Goal: Task Accomplishment & Management: Use online tool/utility

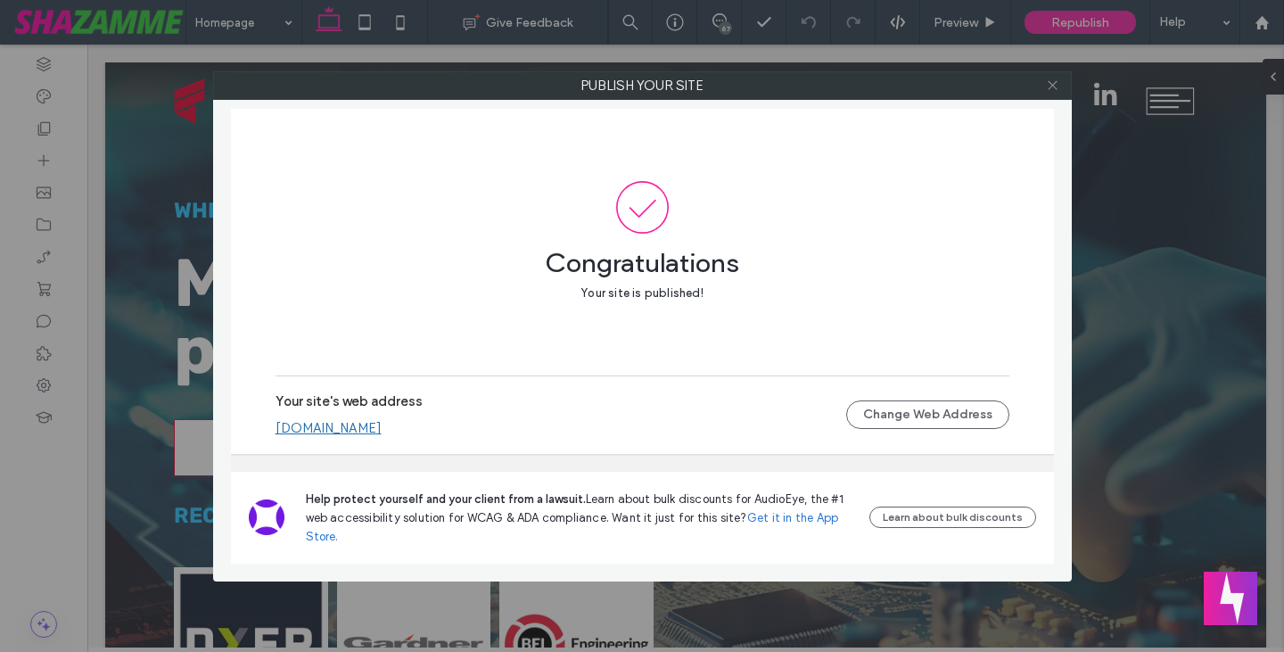
click at [1054, 86] on icon at bounding box center [1052, 84] width 13 height 13
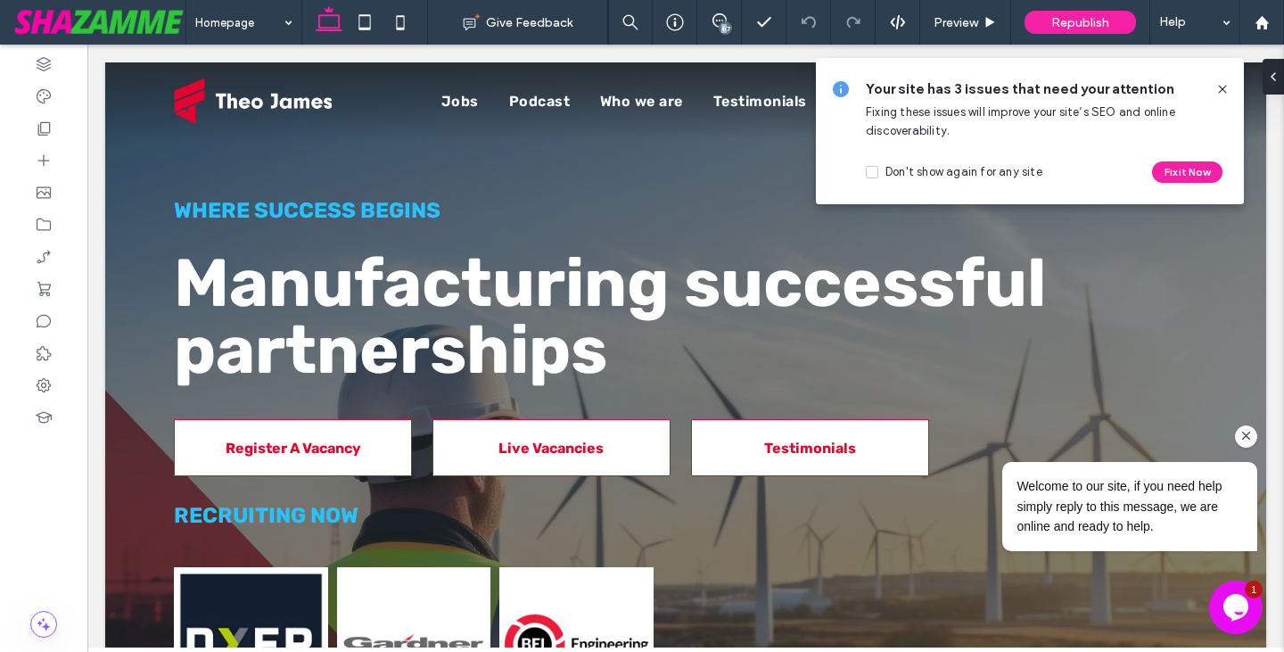
click at [723, 27] on div "67" at bounding box center [724, 27] width 13 height 13
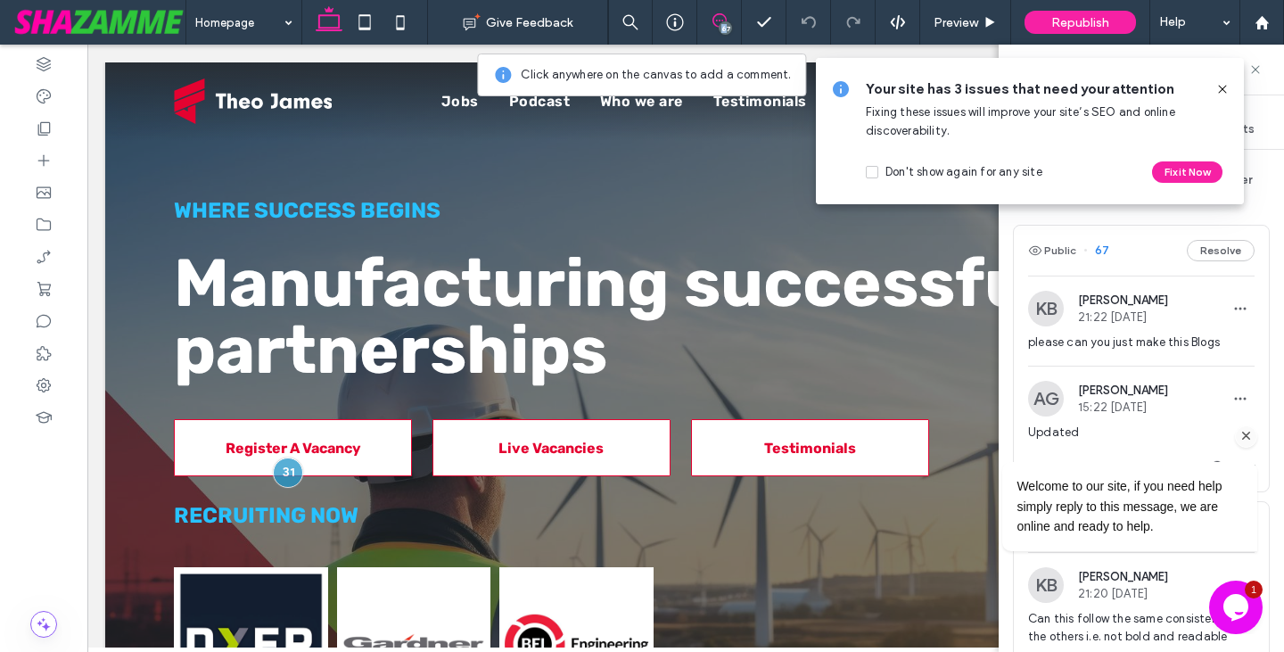
click at [1245, 440] on icon "Chat attention grabber" at bounding box center [1246, 436] width 16 height 16
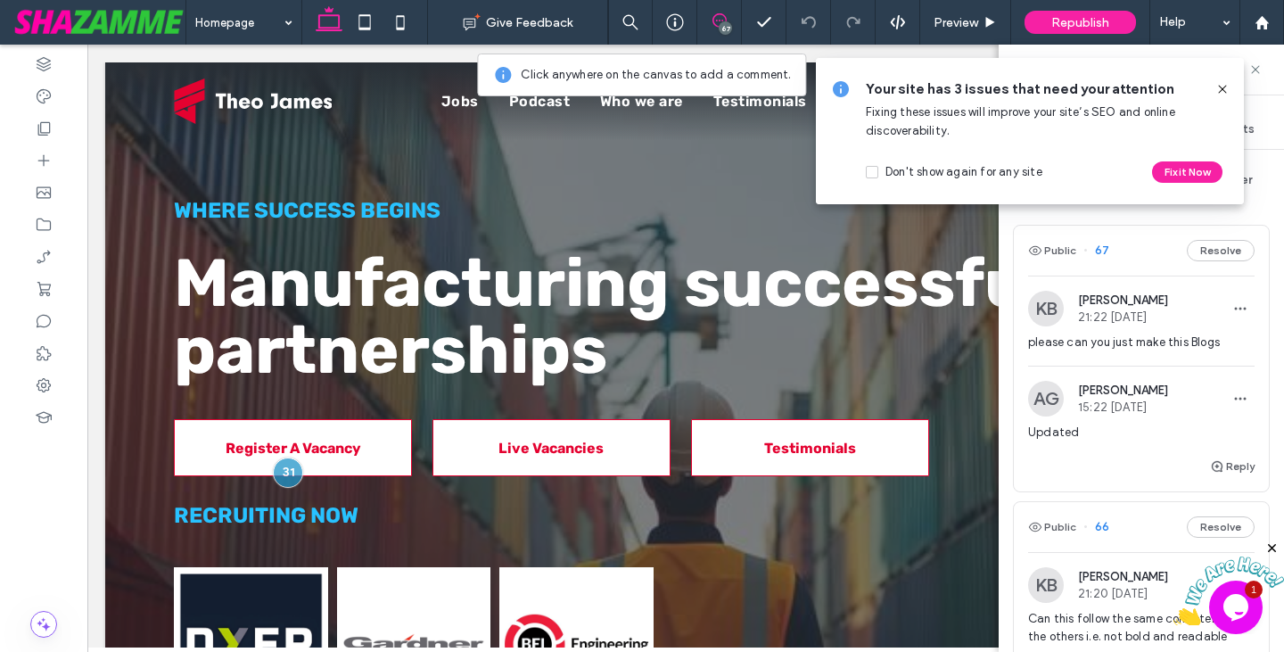
click at [1220, 92] on icon at bounding box center [1222, 89] width 14 height 14
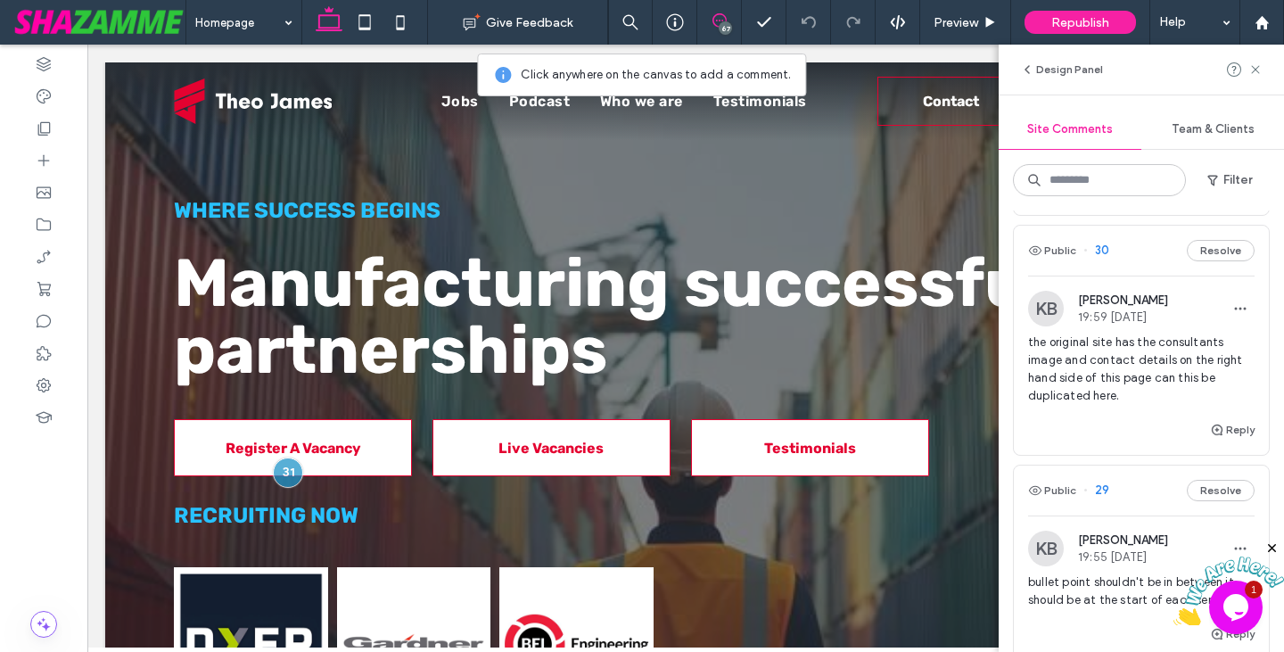
scroll to position [10518, 0]
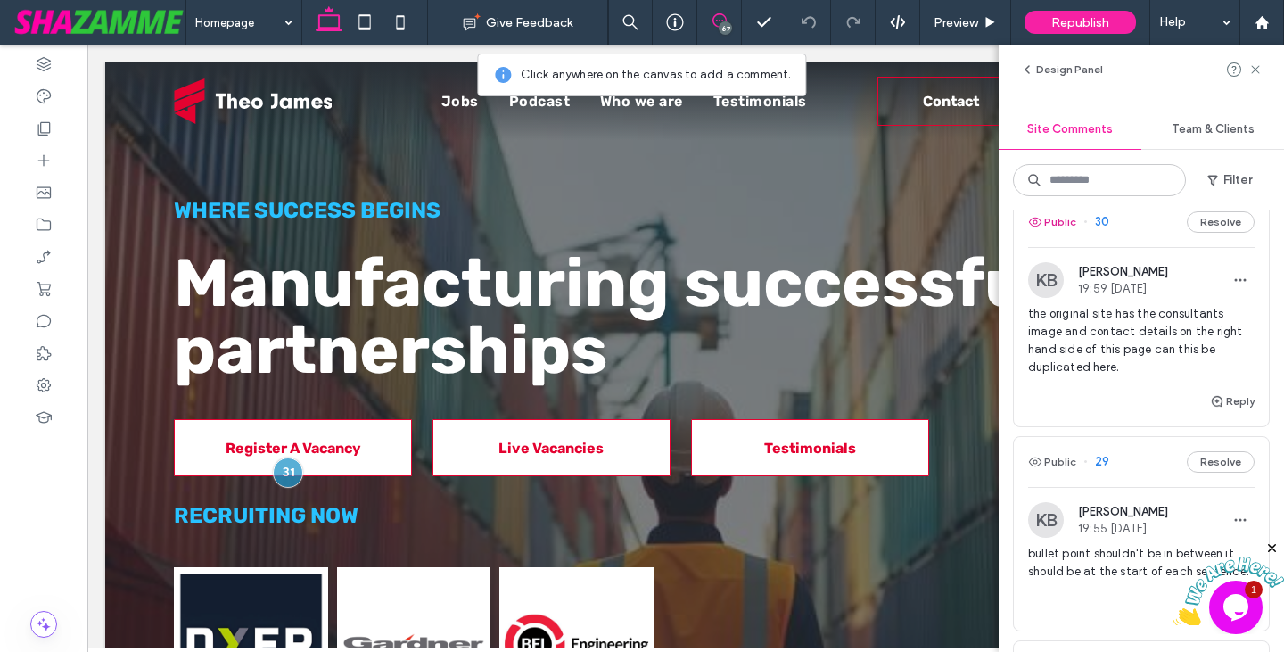
click at [1059, 233] on button "Public" at bounding box center [1052, 221] width 48 height 21
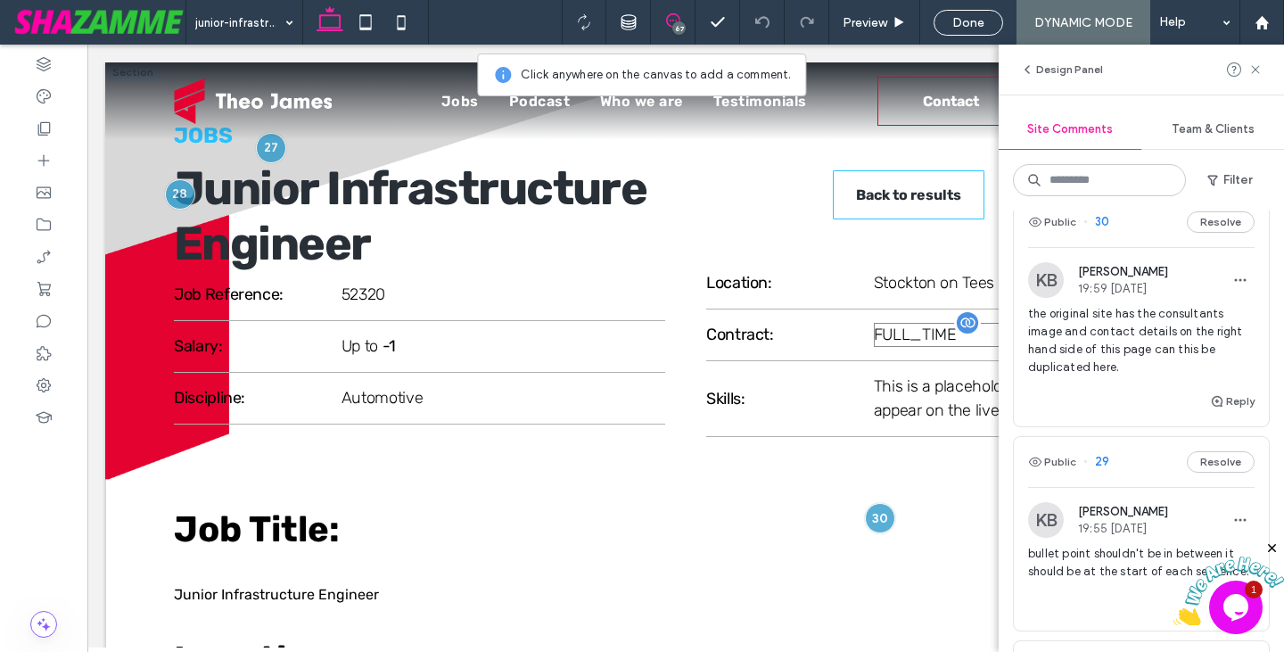
click at [896, 331] on span "FULL_TIME" at bounding box center [915, 334] width 83 height 20
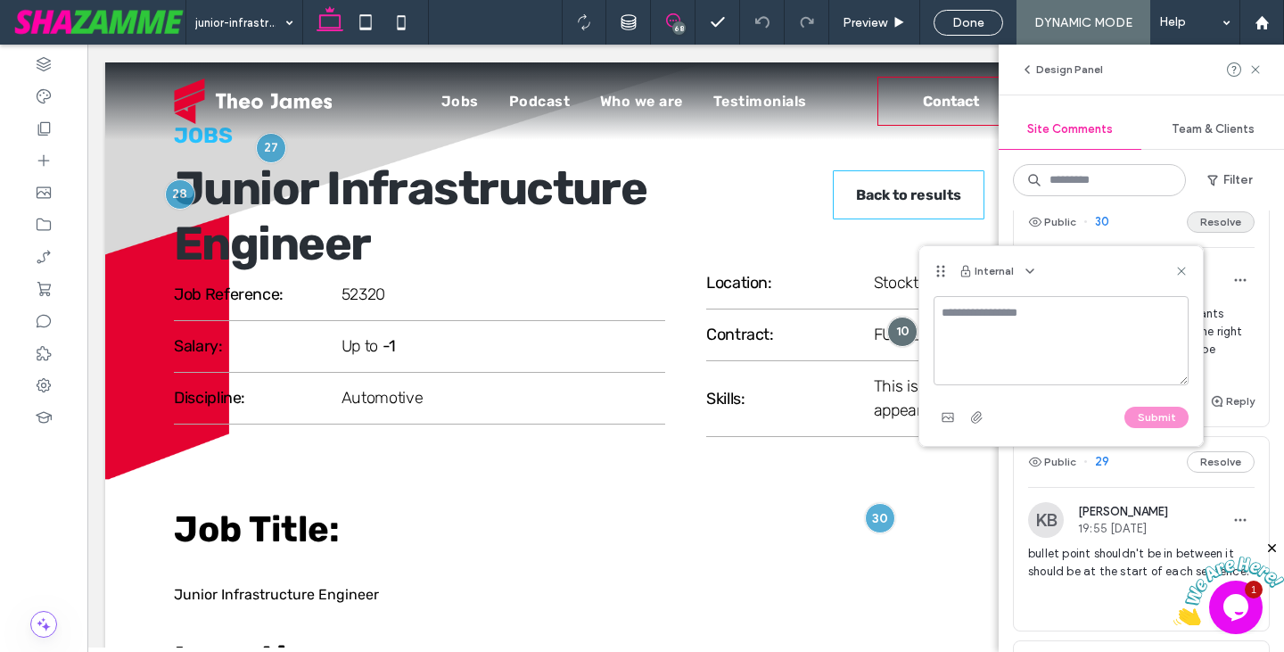
click at [1183, 271] on icon at bounding box center [1181, 271] width 14 height 14
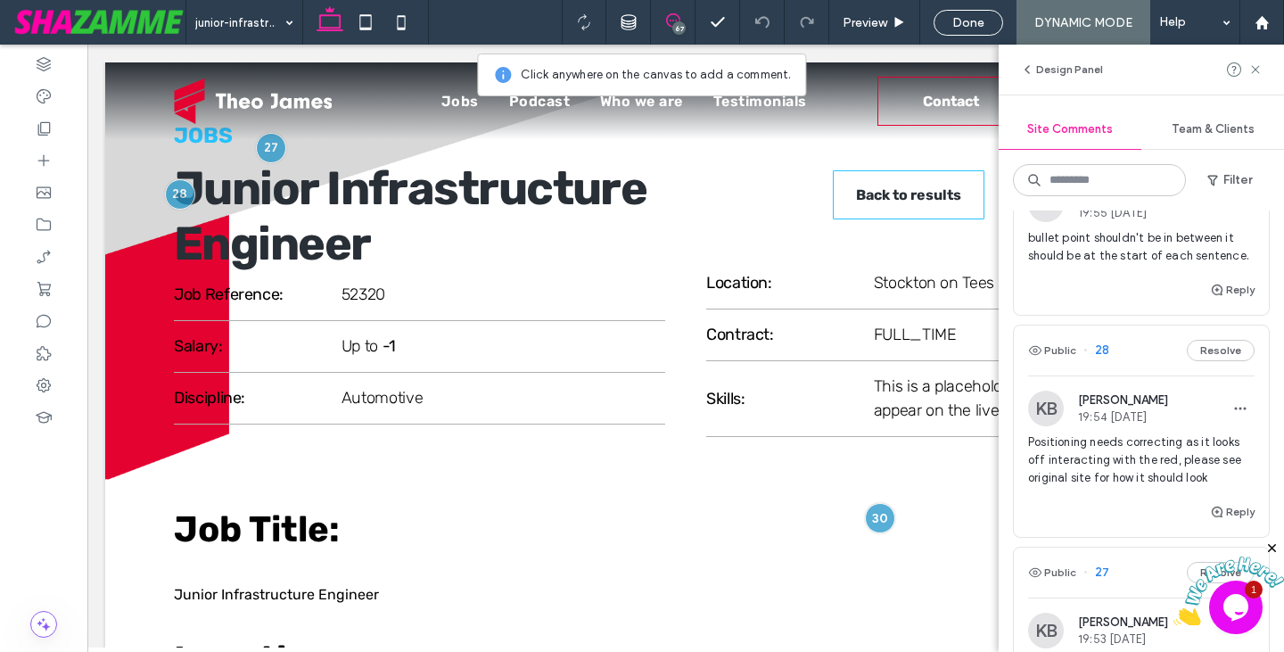
scroll to position [10964, 0]
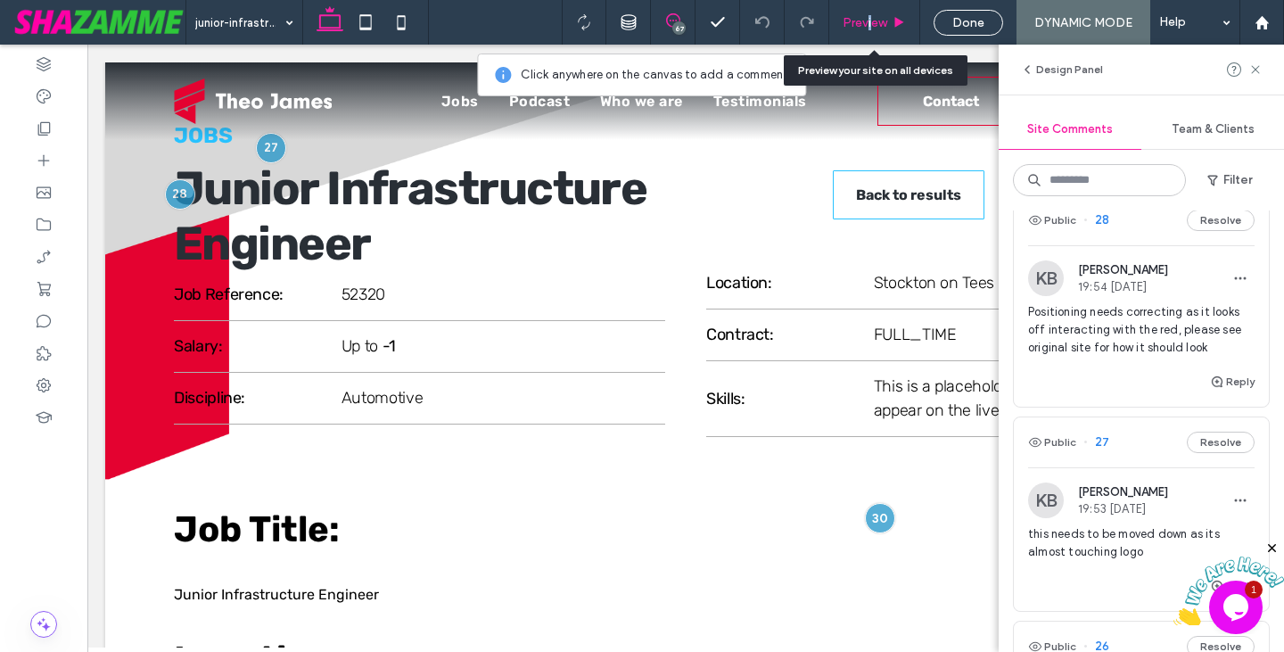
click at [868, 28] on span "Preview" at bounding box center [864, 22] width 45 height 15
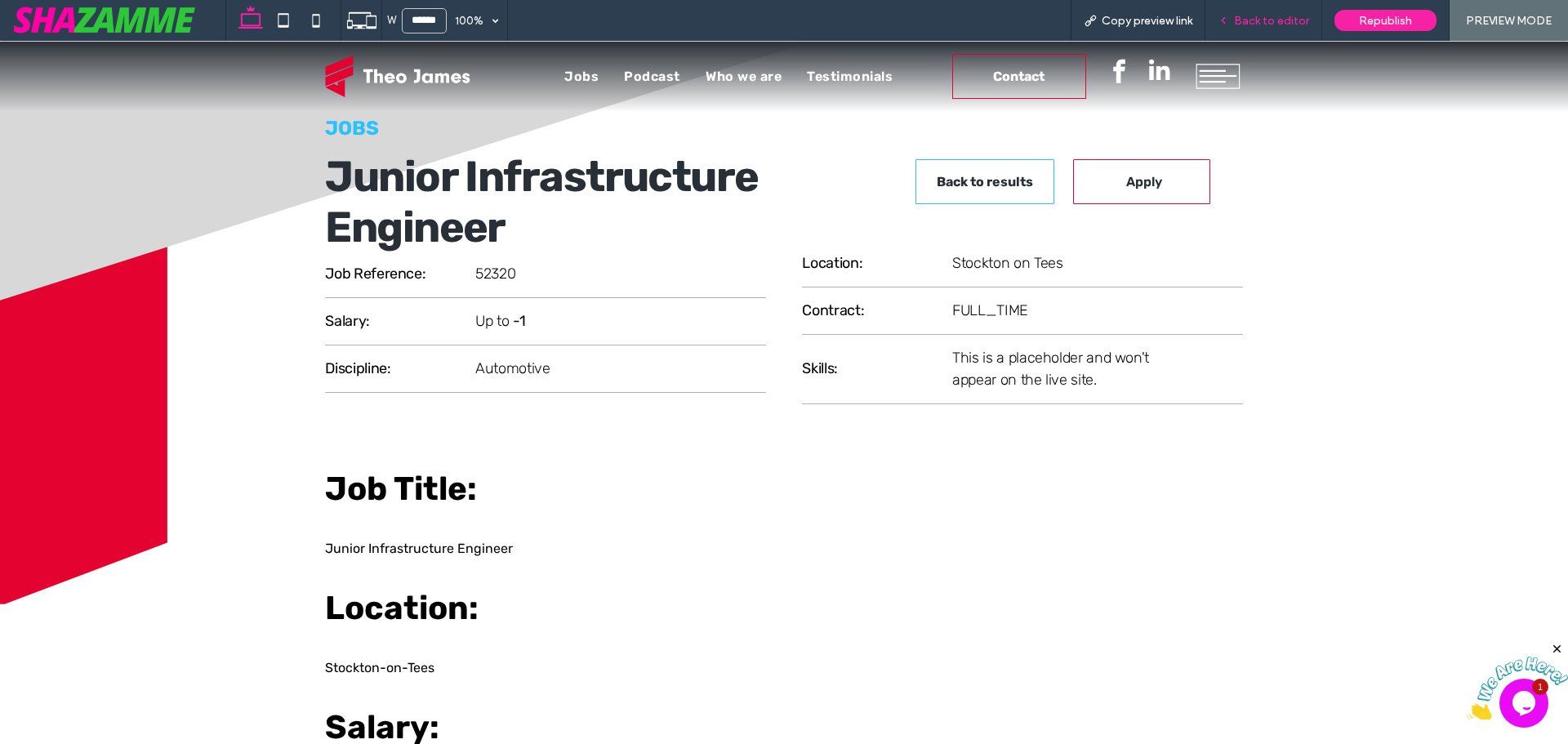
click at [1176, 21] on span "Back to editor" at bounding box center [1272, 20] width 75 height 14
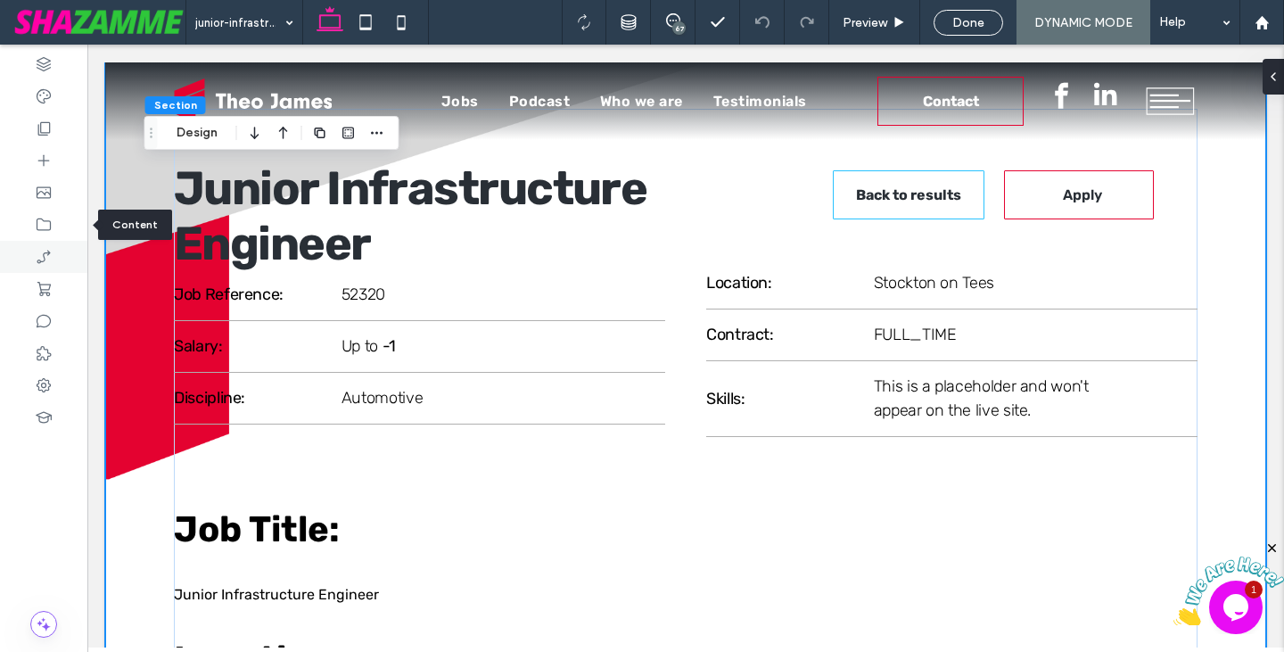
drag, startPoint x: 48, startPoint y: 222, endPoint x: 69, endPoint y: 242, distance: 28.4
click at [49, 222] on icon at bounding box center [44, 225] width 18 height 18
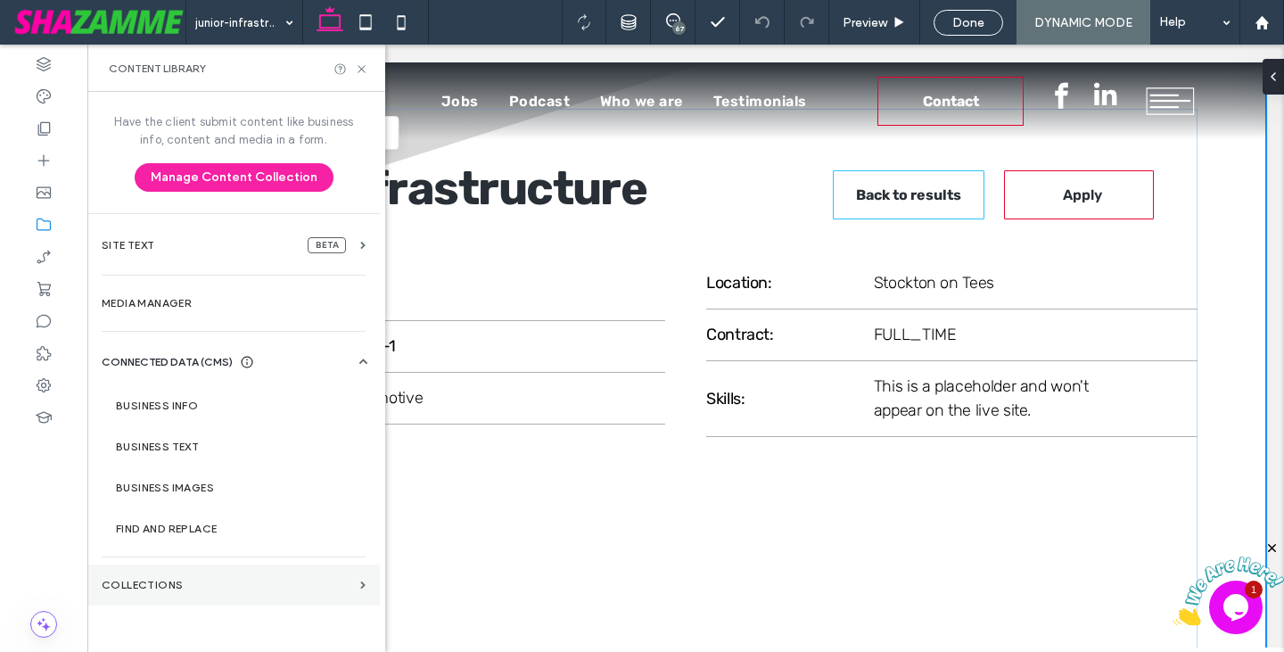
click at [212, 578] on section "Collections" at bounding box center [233, 584] width 292 height 41
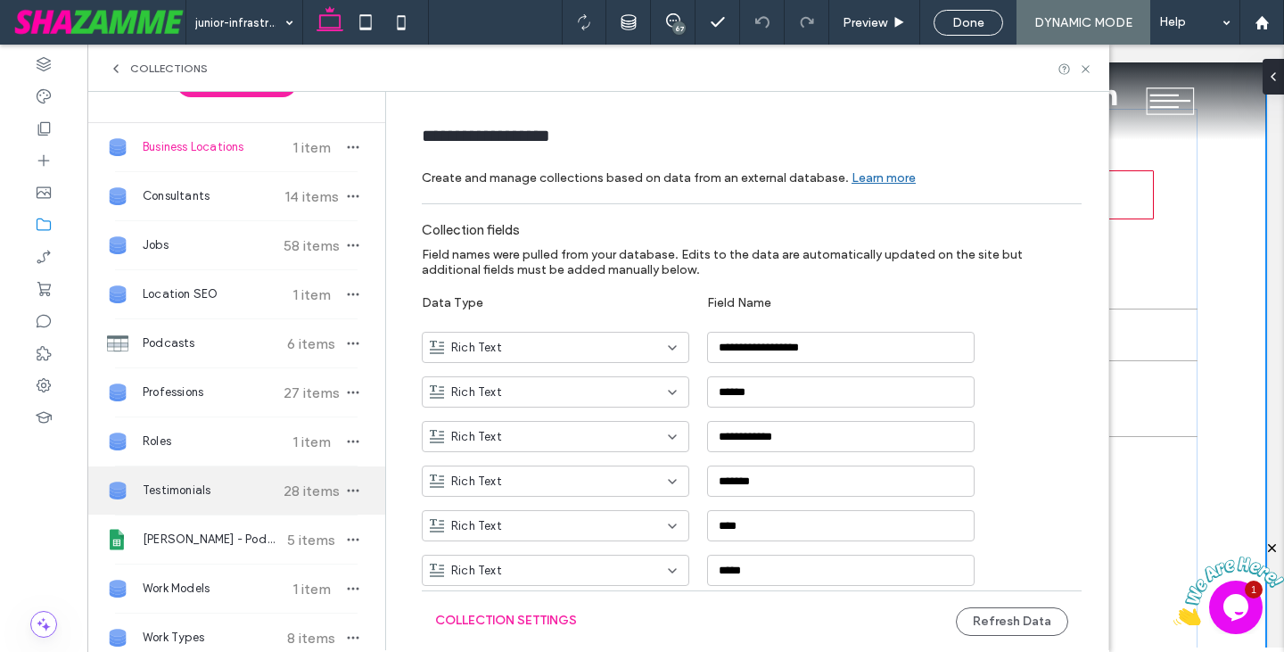
scroll to position [89, 0]
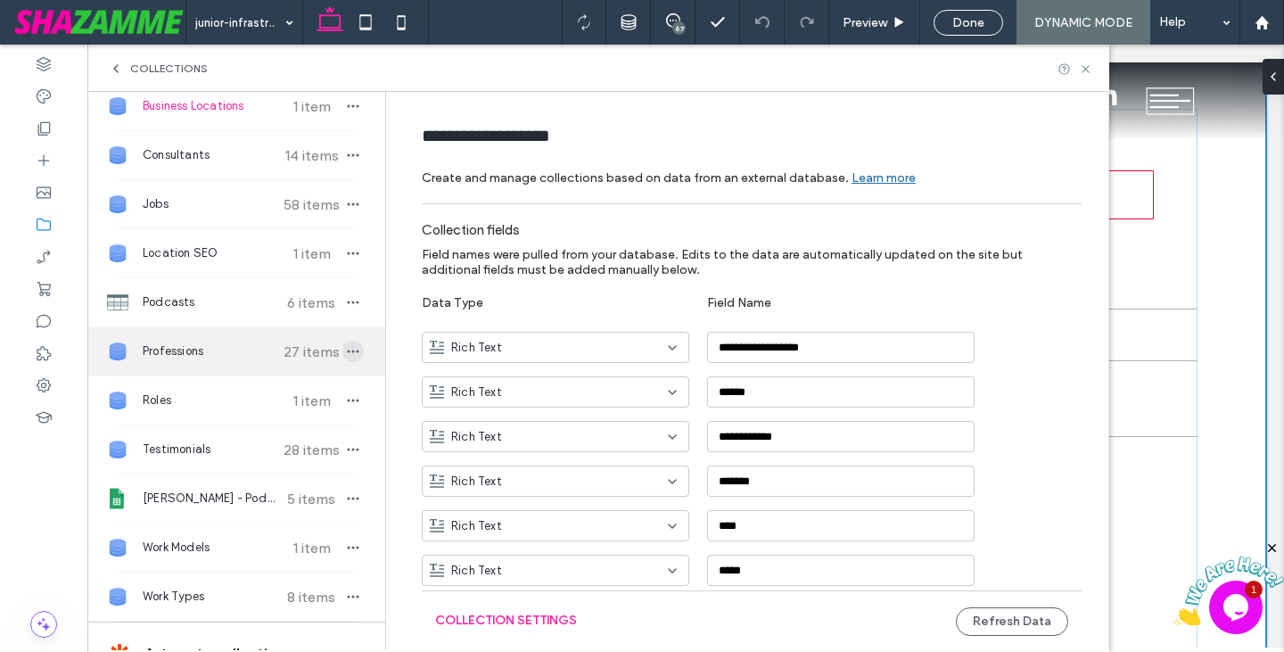
click at [346, 344] on icon "button" at bounding box center [353, 351] width 14 height 14
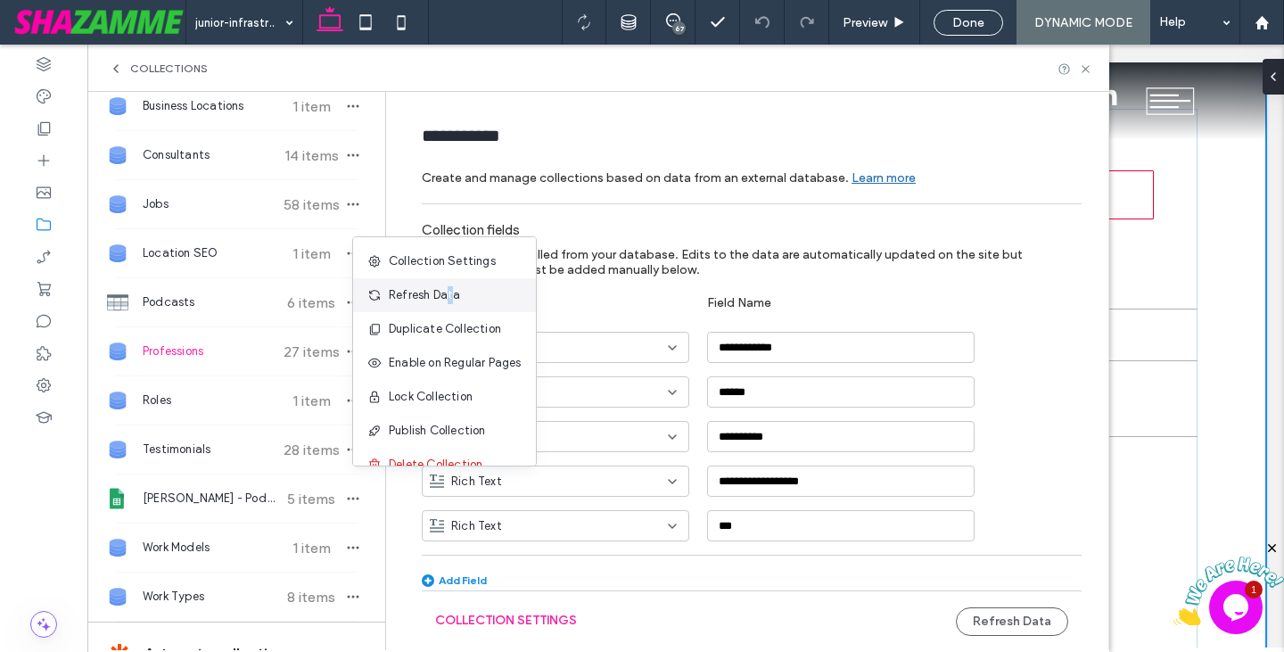
click at [449, 293] on span "Refresh Data" at bounding box center [424, 295] width 71 height 18
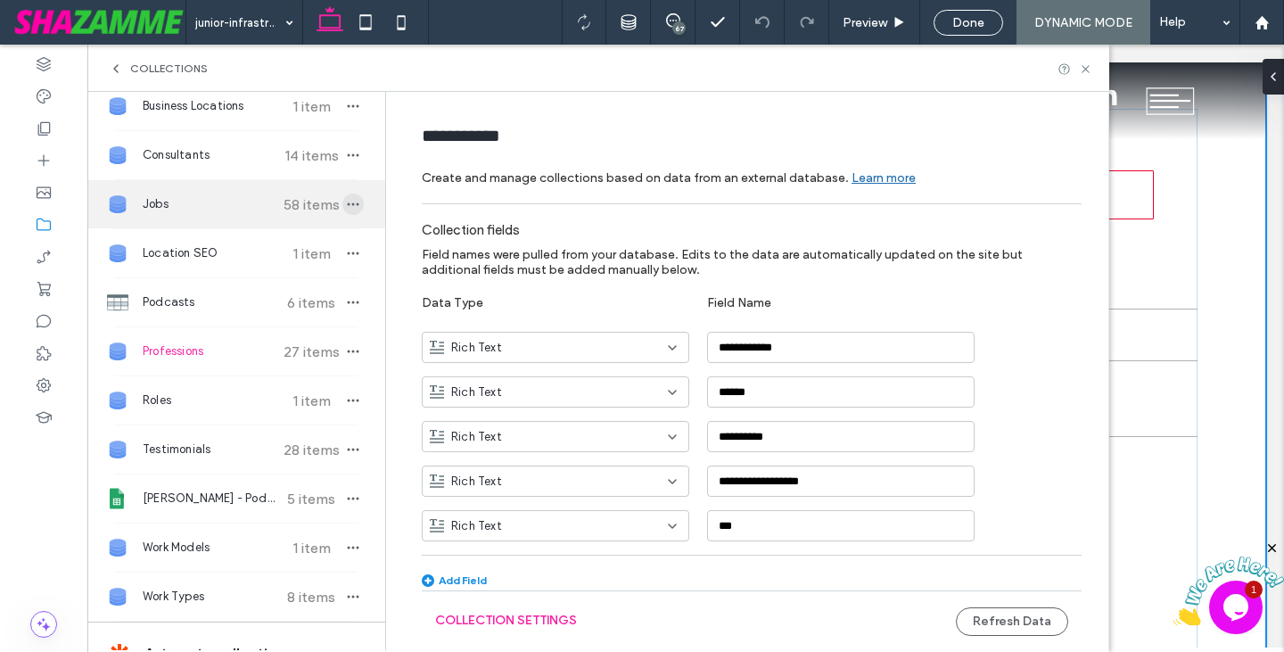
click at [346, 209] on icon "button" at bounding box center [353, 204] width 14 height 14
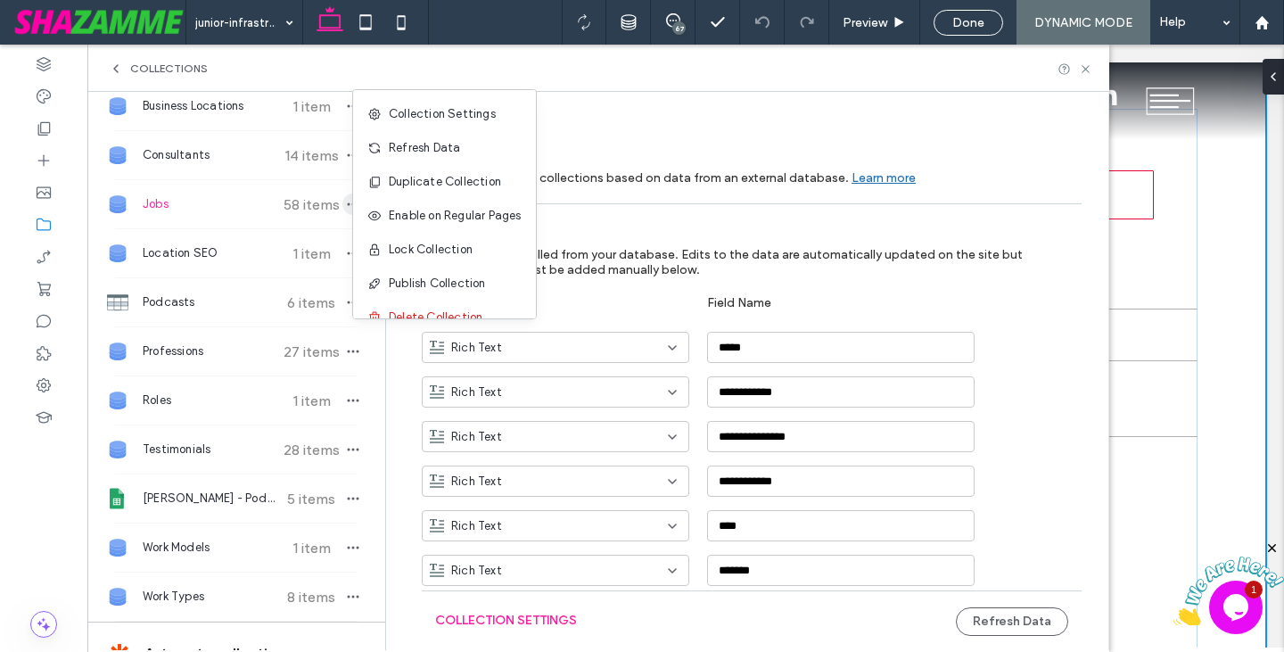
type input "****"
click at [444, 150] on span "Refresh Data" at bounding box center [424, 148] width 71 height 18
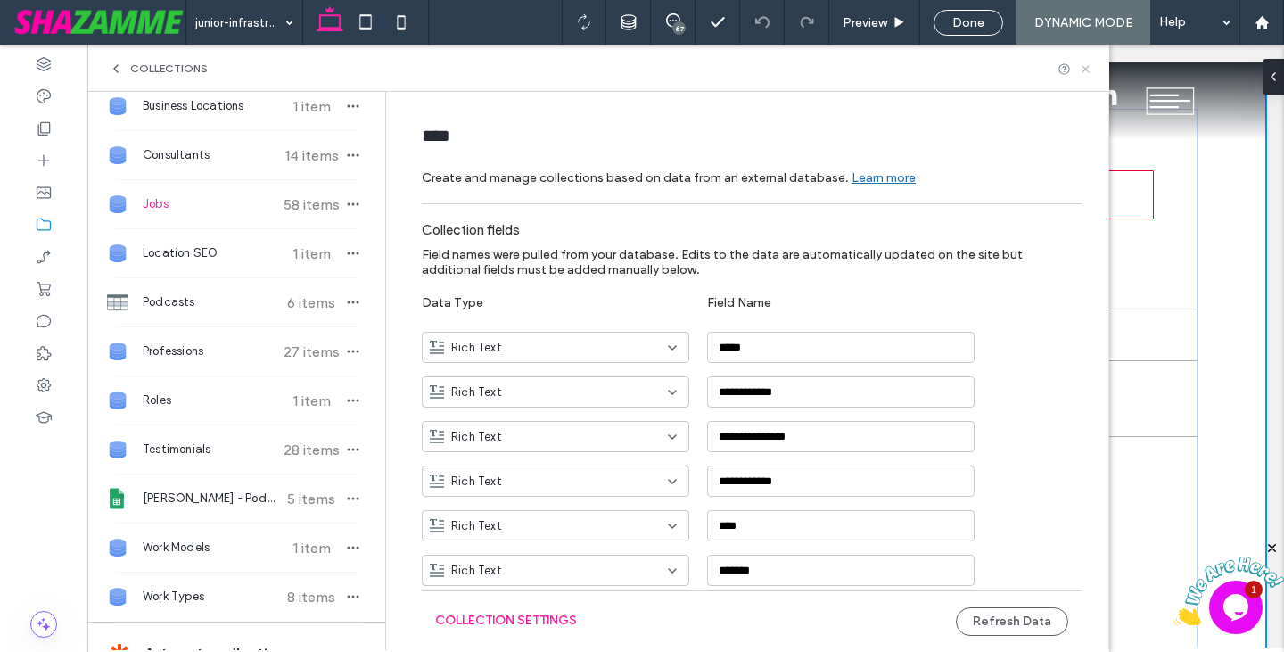
click at [1084, 67] on use at bounding box center [1084, 68] width 7 height 7
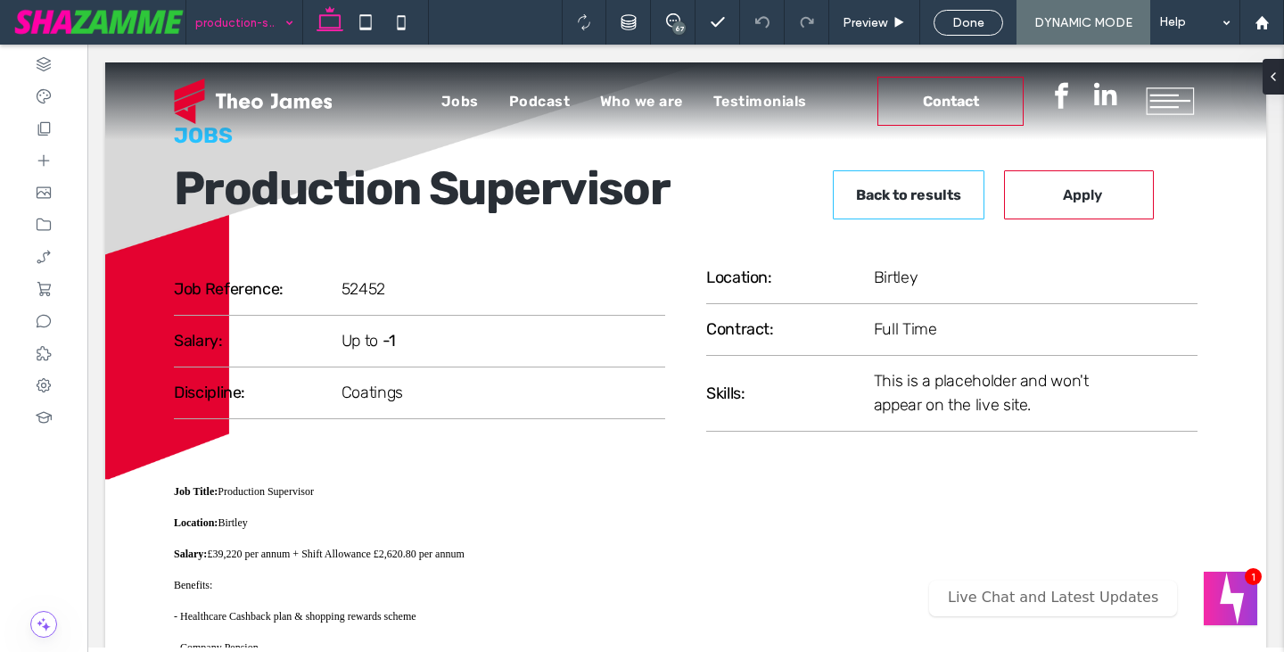
drag, startPoint x: 261, startPoint y: 10, endPoint x: 261, endPoint y: 24, distance: 14.3
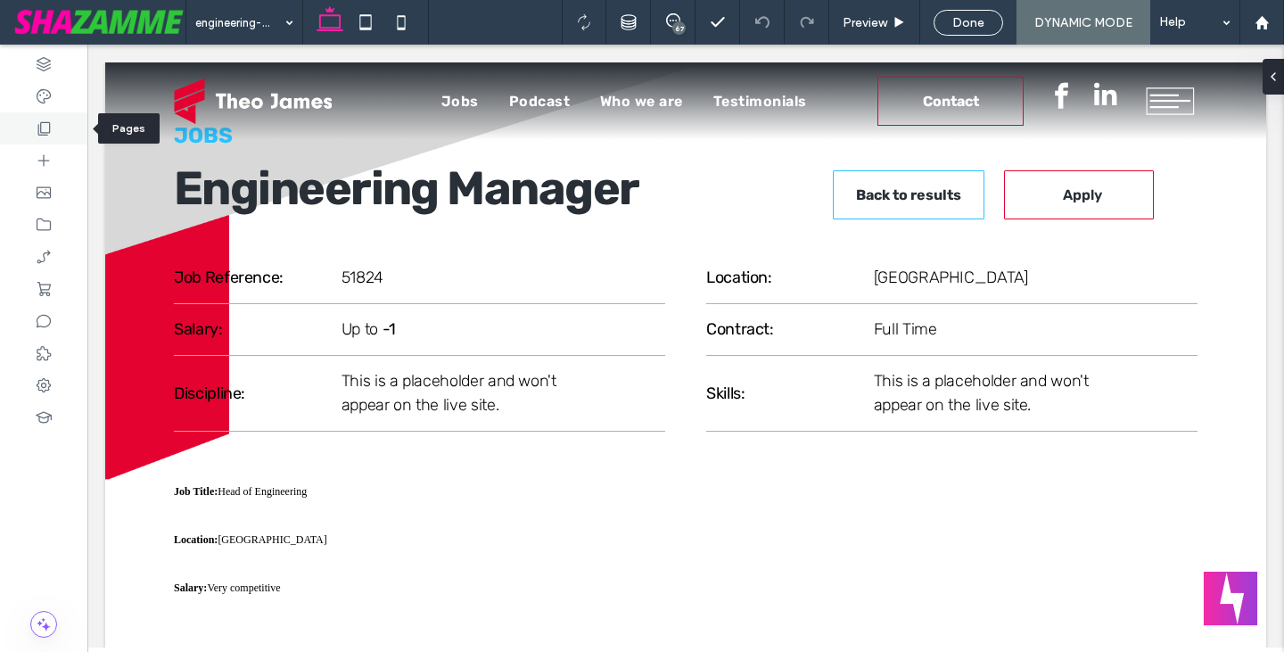
click at [29, 128] on div at bounding box center [43, 128] width 87 height 32
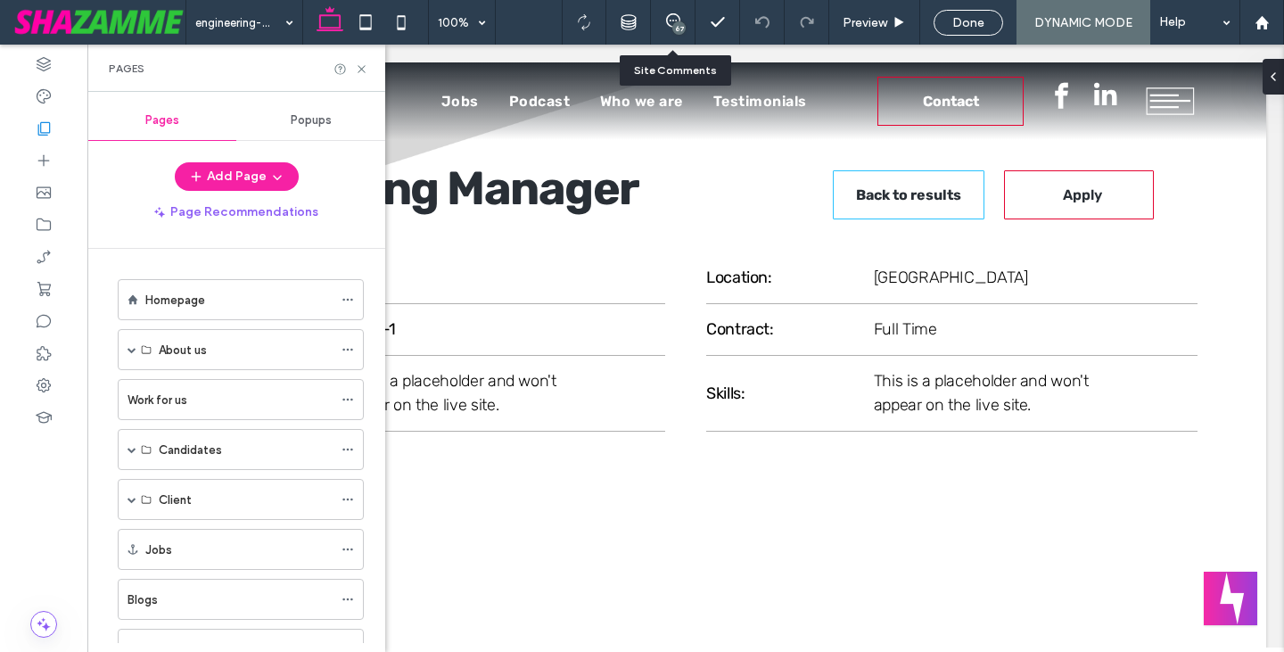
click at [665, 29] on div "67" at bounding box center [673, 22] width 44 height 18
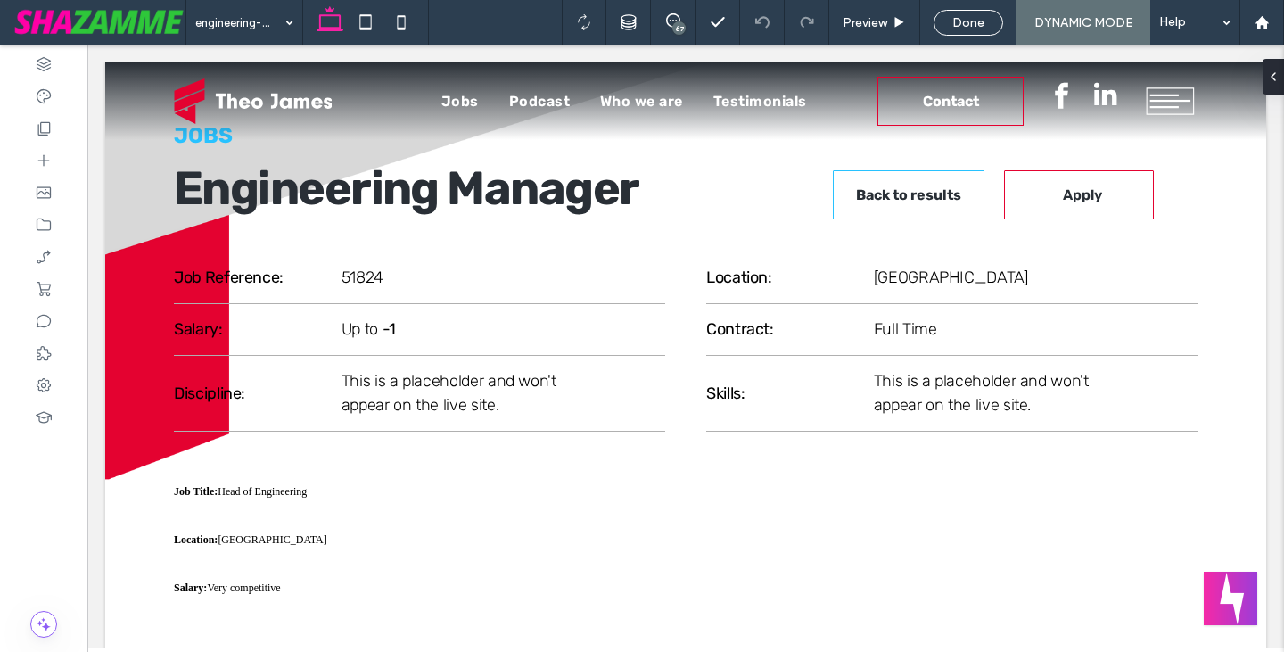
click at [678, 30] on div "67" at bounding box center [678, 27] width 13 height 13
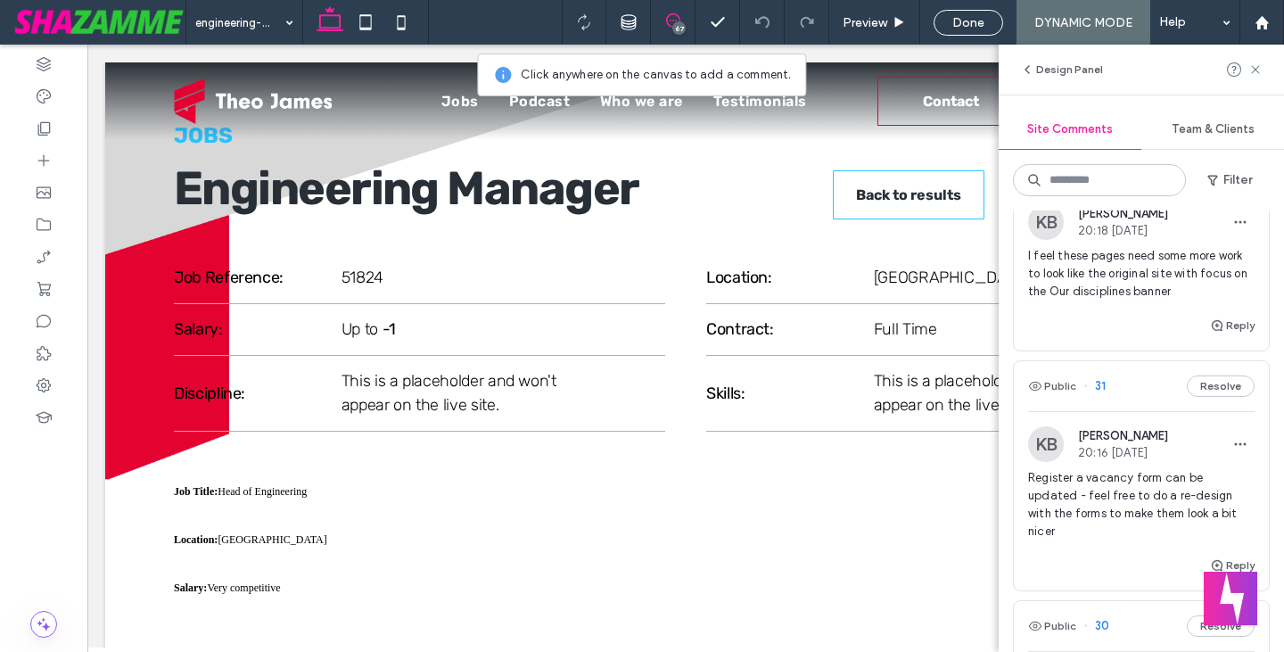
scroll to position [10073, 0]
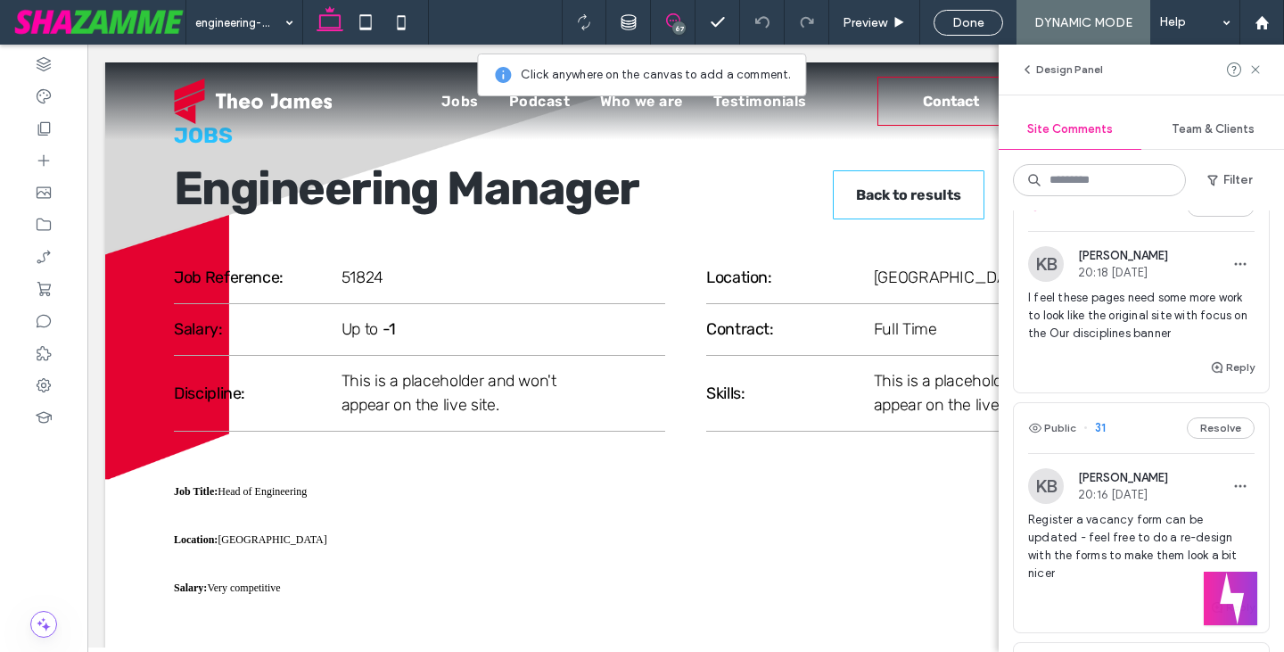
click at [1055, 217] on button "Public" at bounding box center [1052, 205] width 48 height 21
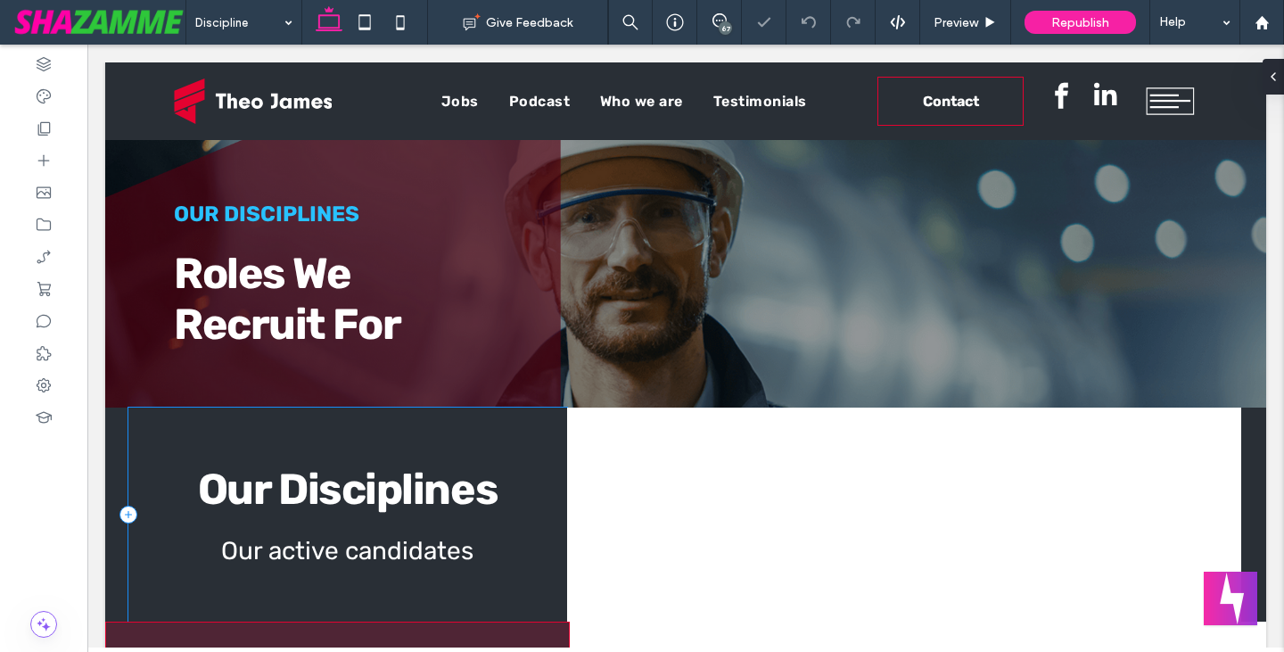
scroll to position [122, 0]
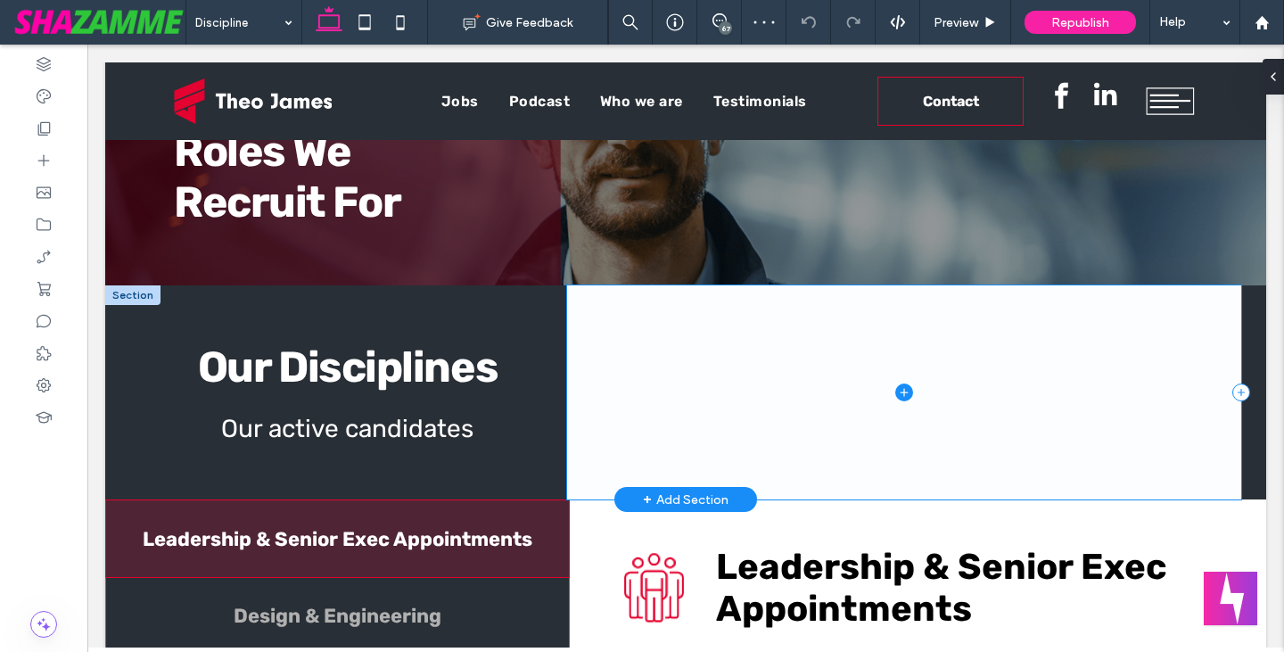
click at [681, 345] on span at bounding box center [904, 392] width 675 height 214
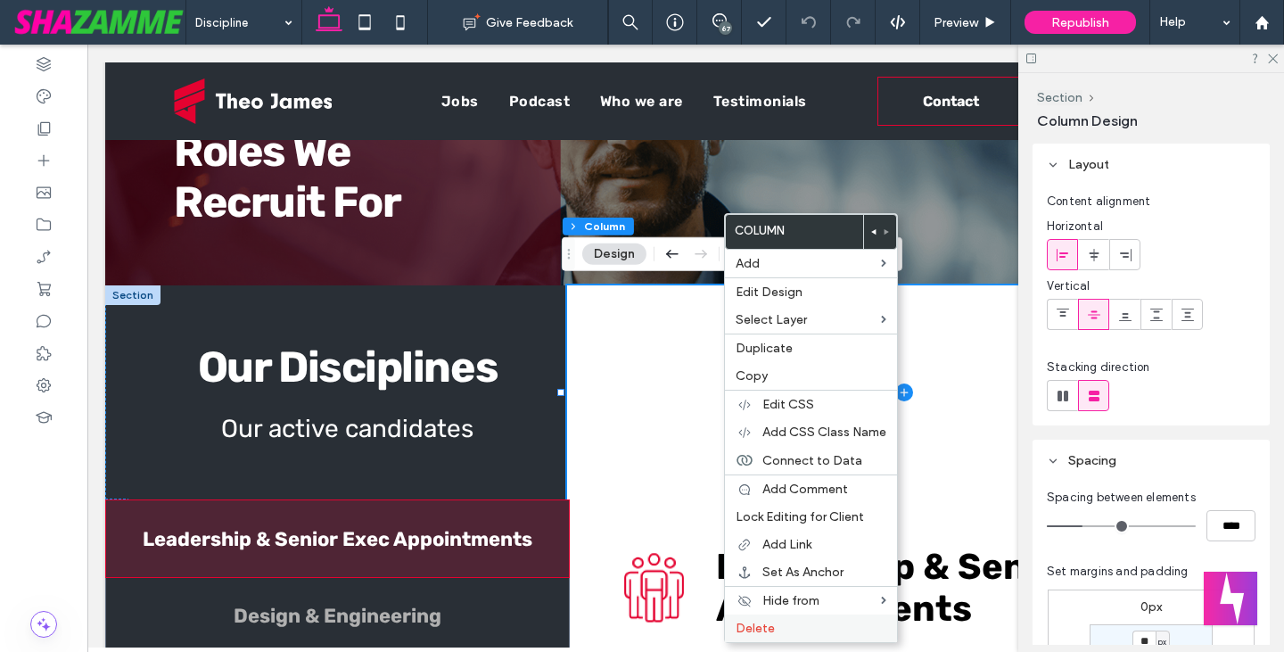
click at [768, 635] on span "Delete" at bounding box center [754, 627] width 39 height 15
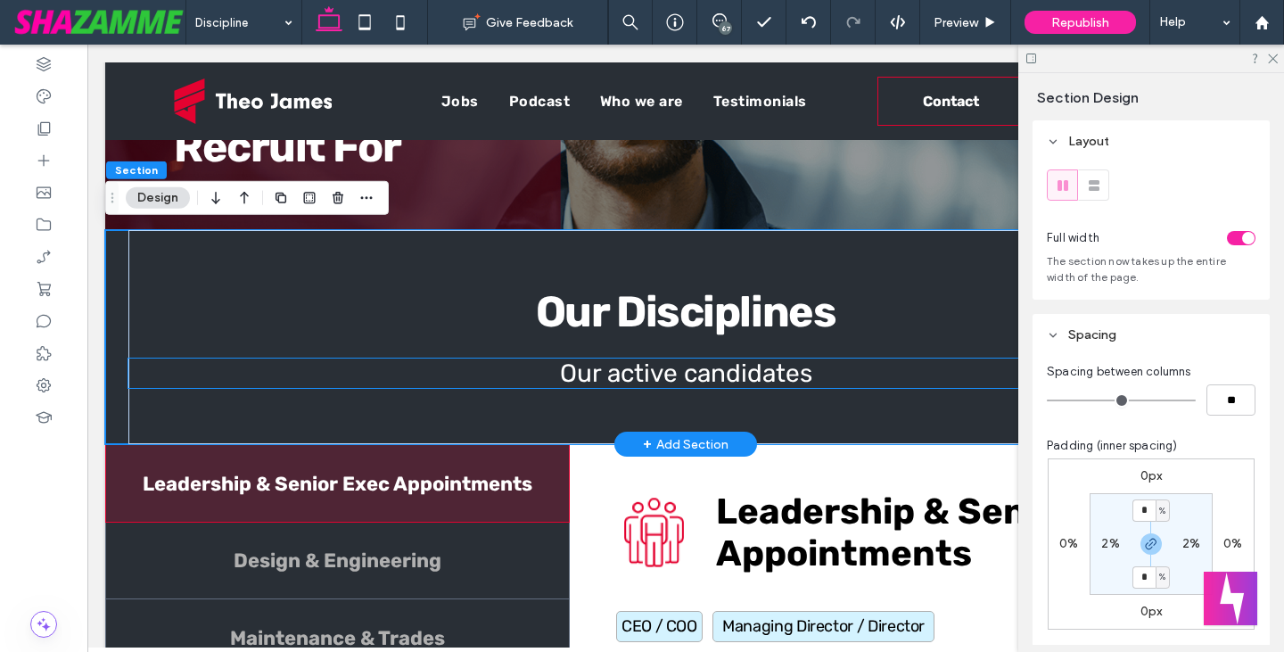
scroll to position [178, 0]
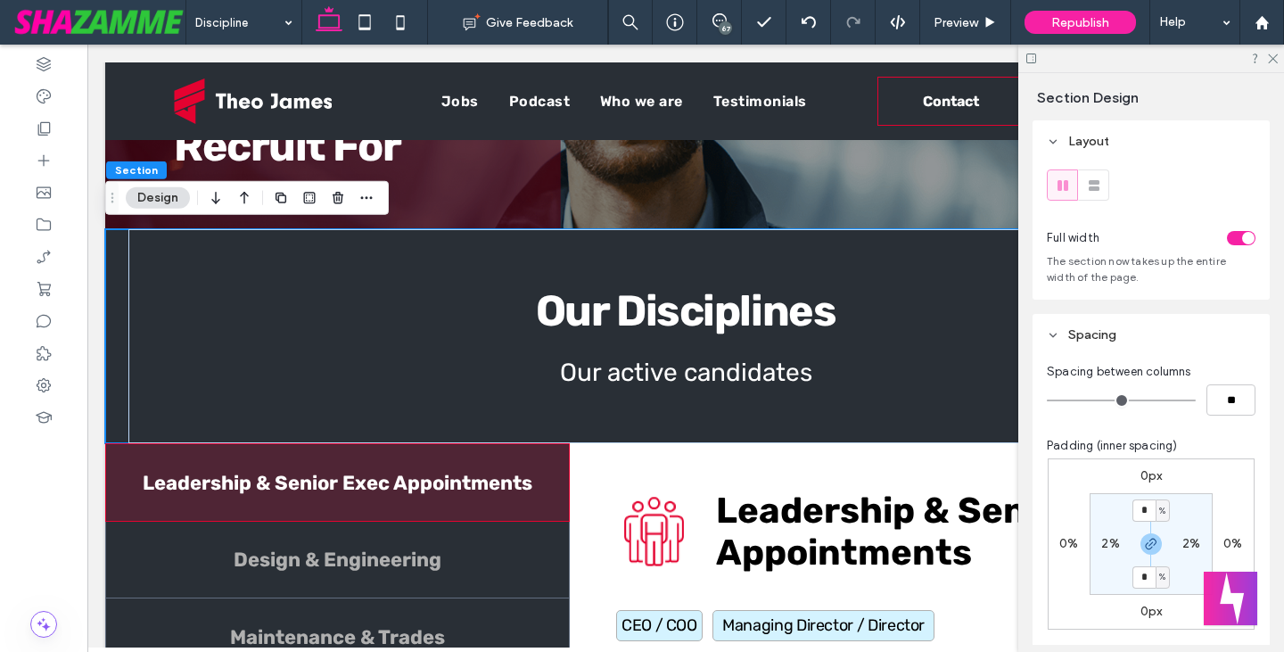
click at [730, 24] on div "67" at bounding box center [724, 27] width 13 height 13
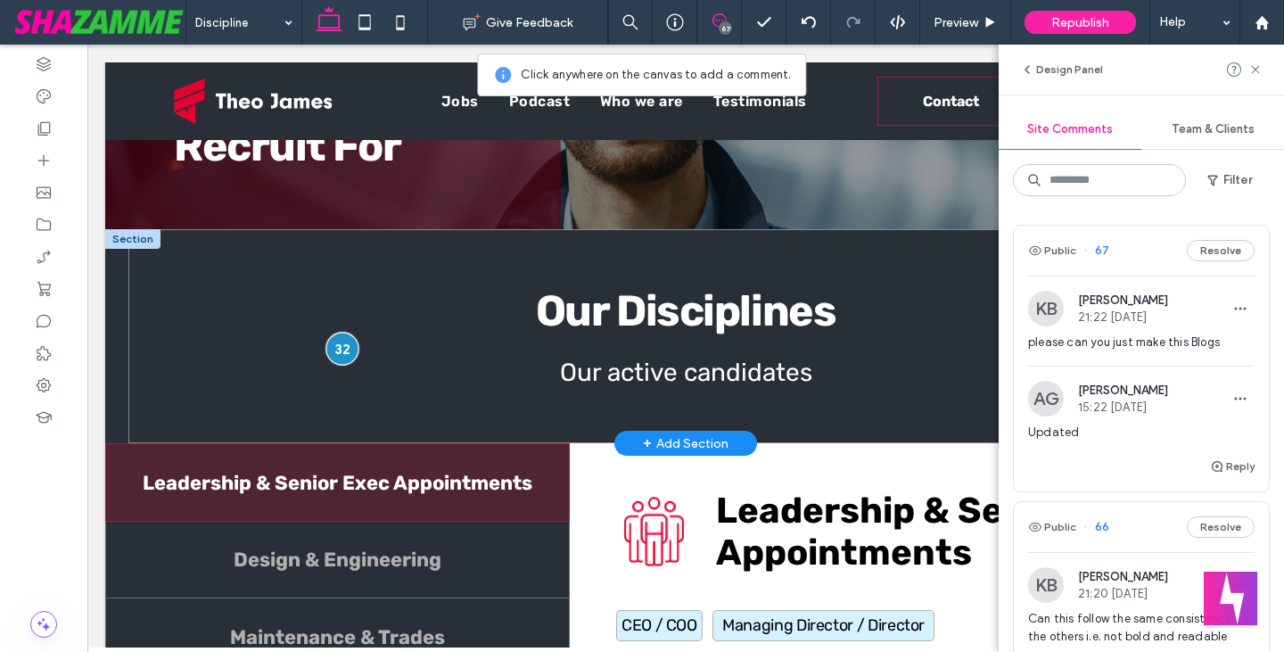
click at [341, 341] on div at bounding box center [341, 348] width 33 height 33
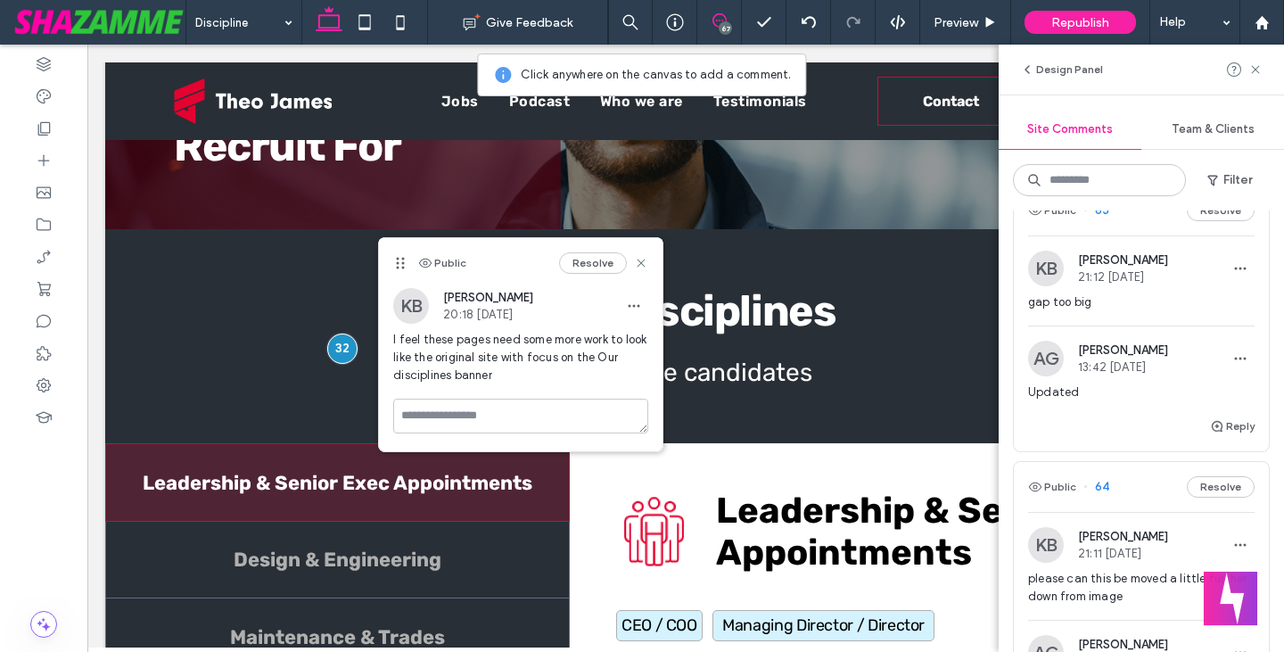
scroll to position [891, 0]
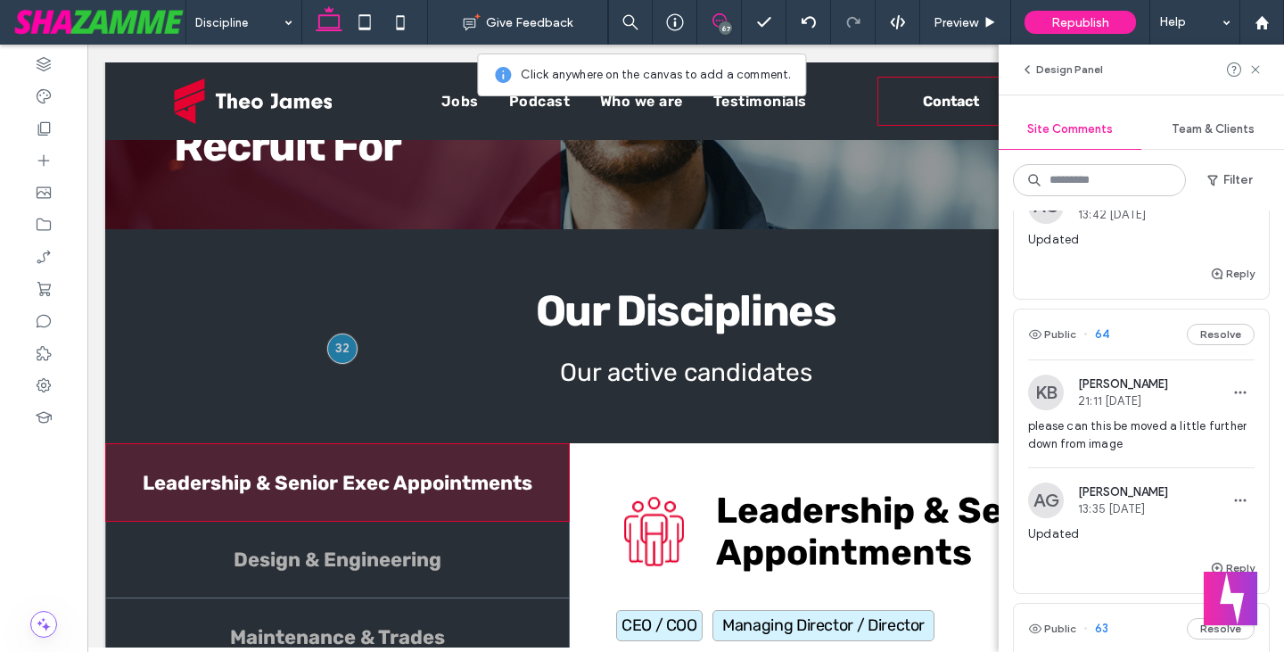
drag, startPoint x: 1268, startPoint y: 250, endPoint x: 1275, endPoint y: 269, distance: 19.7
click at [1275, 269] on div "Public 67 Resolve KB [PERSON_NAME] 21:22 [DATE] please can you just make this B…" at bounding box center [1140, 430] width 285 height 441
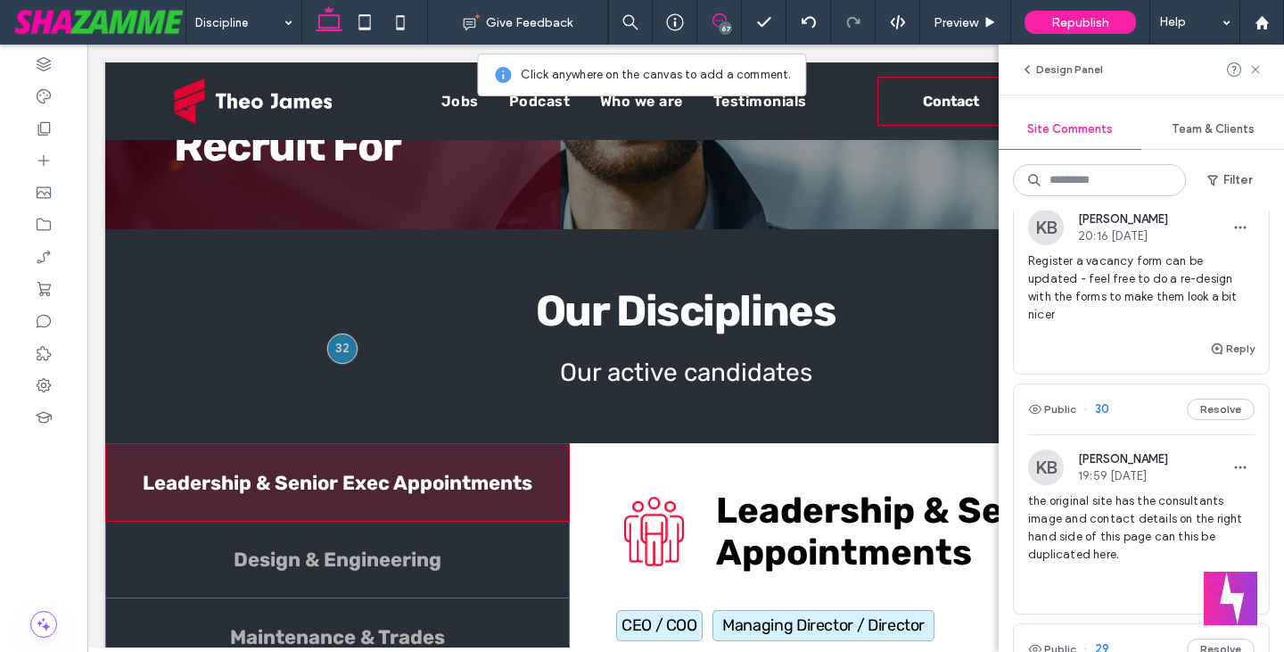
scroll to position [10291, 0]
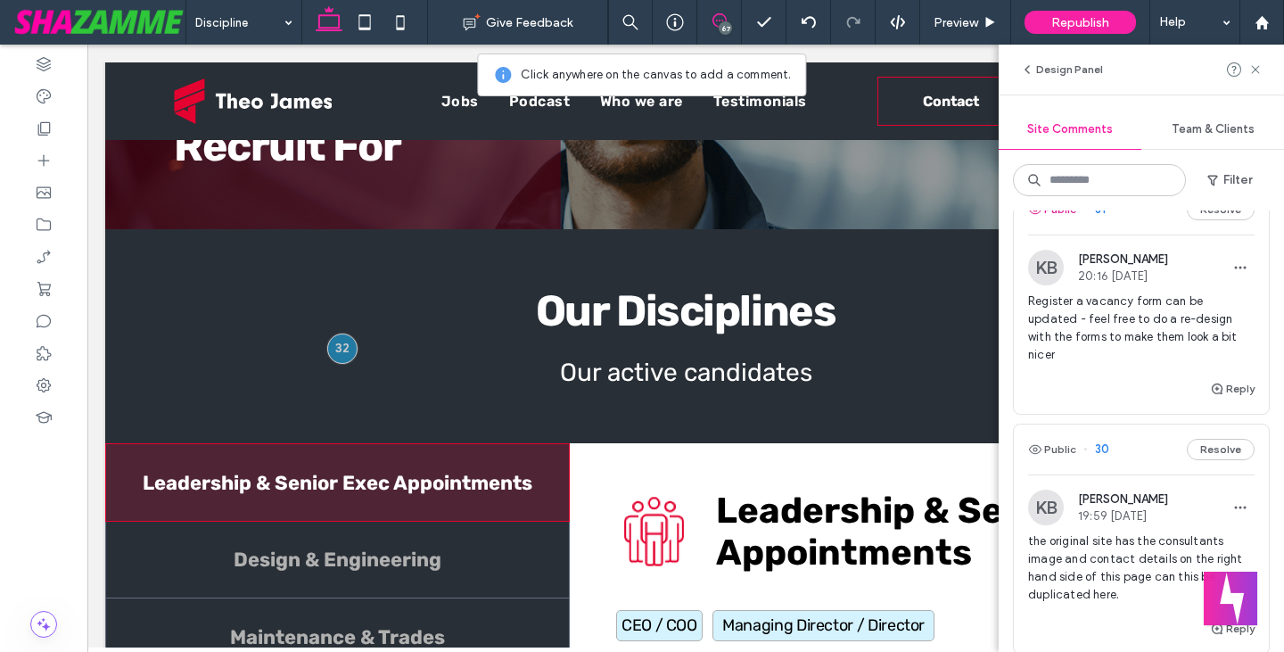
click at [1062, 220] on button "Public" at bounding box center [1052, 209] width 48 height 21
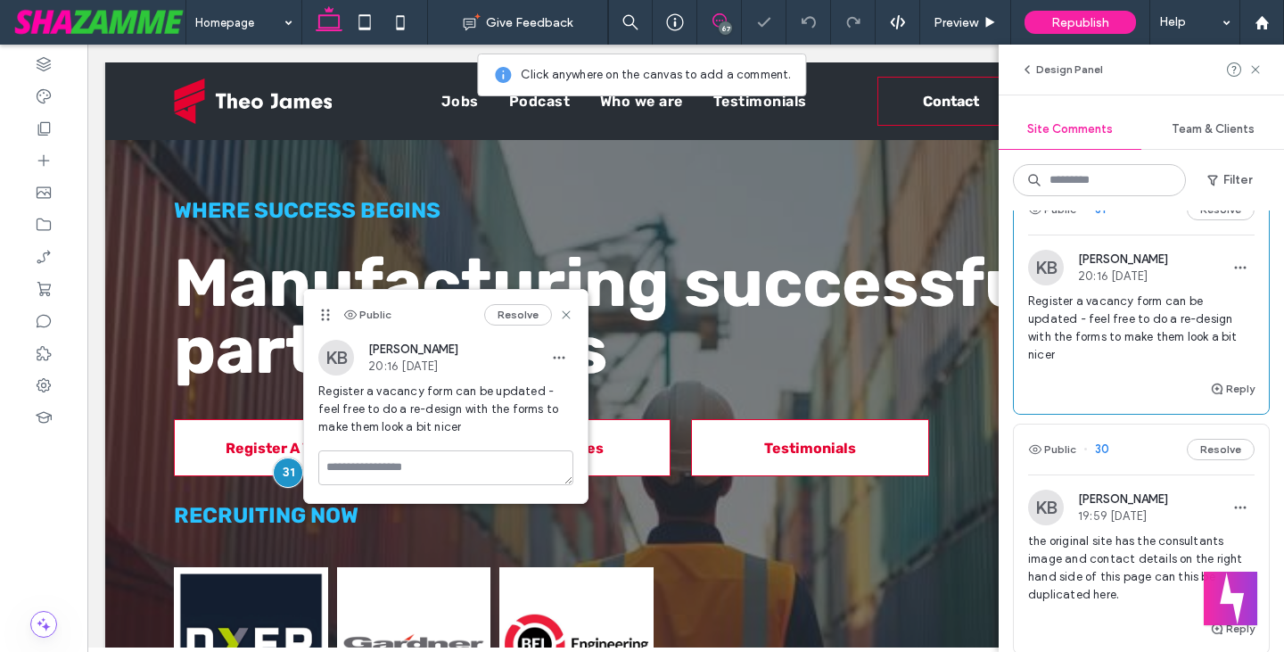
scroll to position [102, 0]
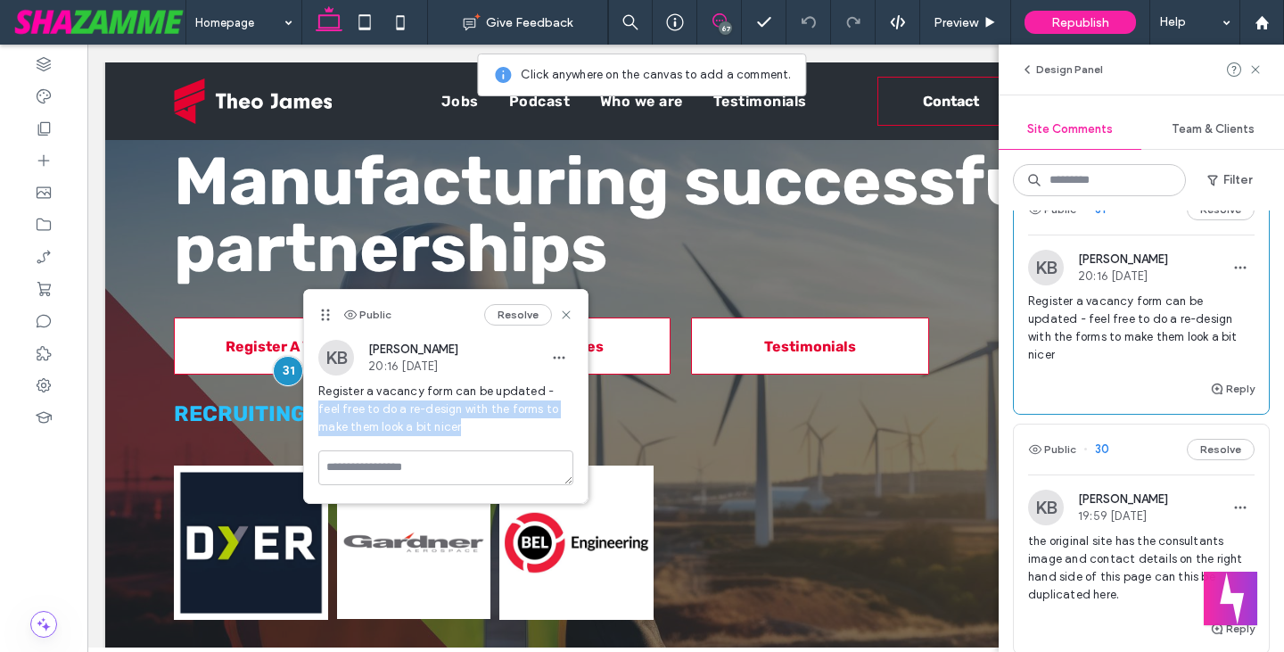
drag, startPoint x: 546, startPoint y: 390, endPoint x: 554, endPoint y: 423, distance: 33.1
click at [554, 423] on span "Register a vacancy form can be updated - feel free to do a re-design with the f…" at bounding box center [445, 408] width 255 height 53
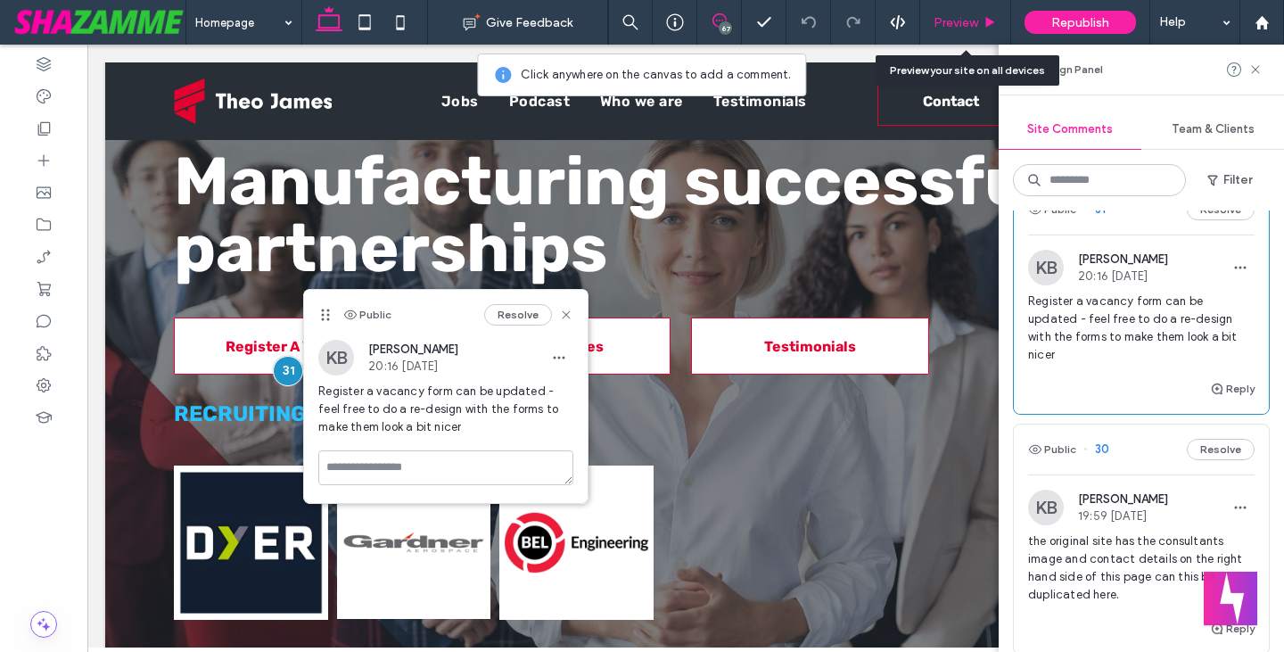
click at [975, 21] on span "Preview" at bounding box center [955, 22] width 45 height 15
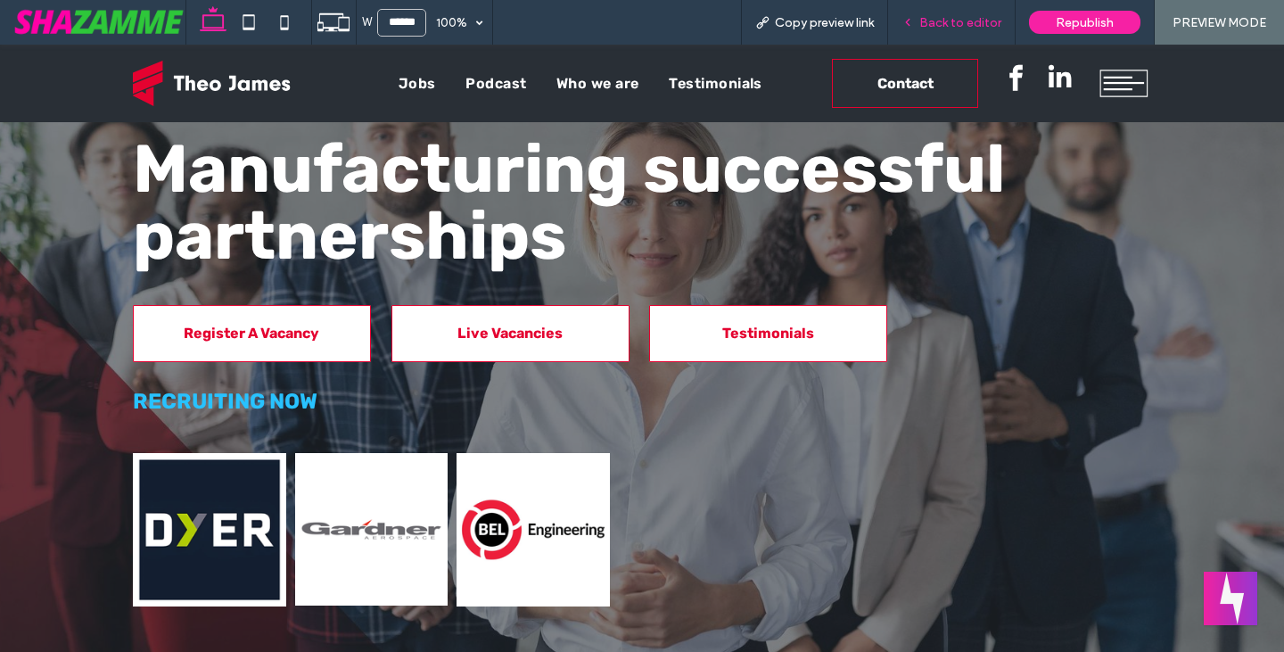
click at [959, 26] on span "Back to editor" at bounding box center [960, 22] width 82 height 15
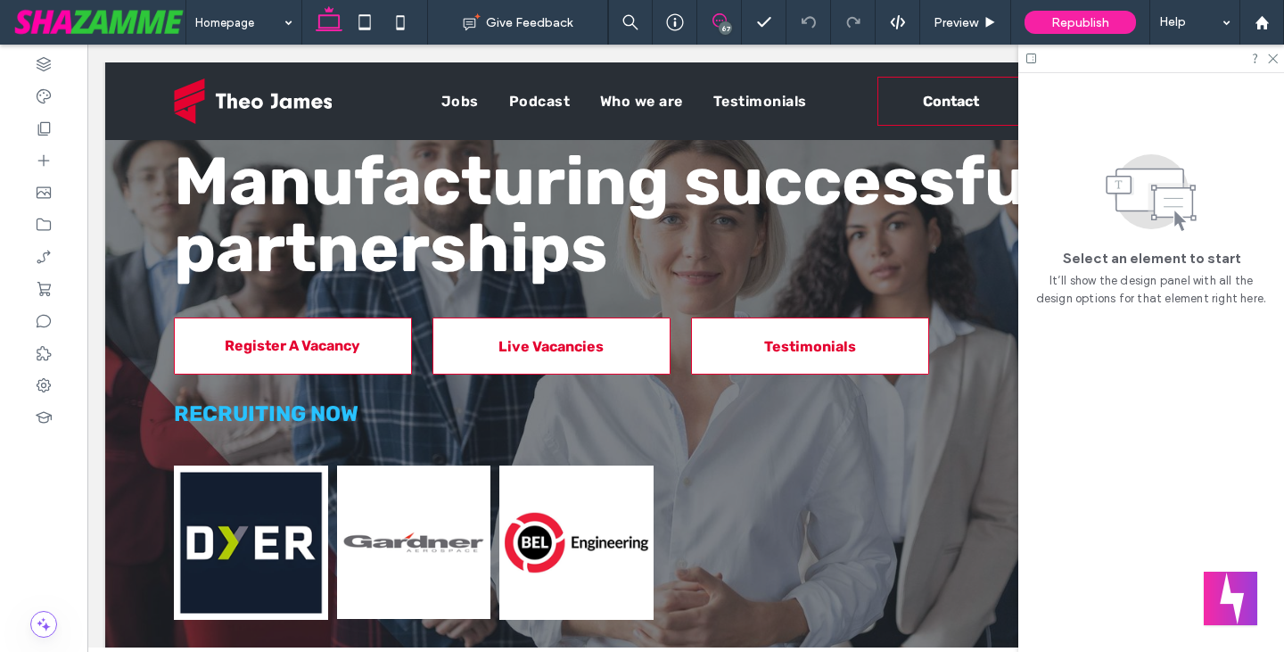
click at [721, 21] on use at bounding box center [719, 20] width 14 height 14
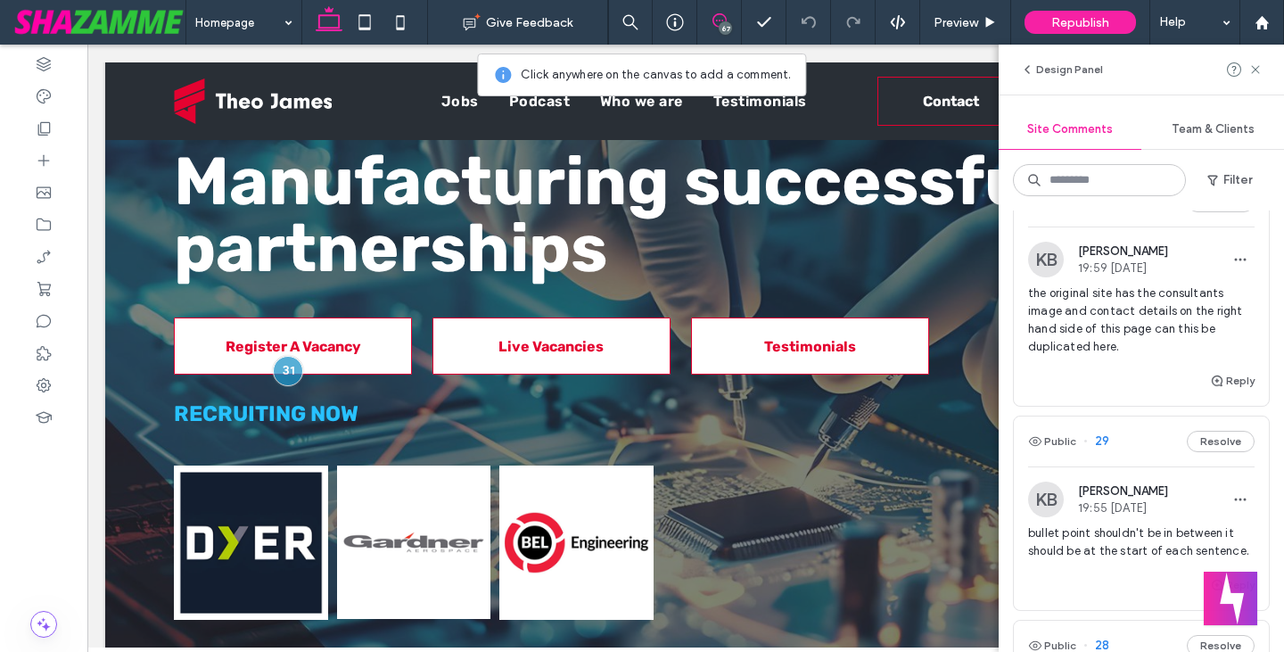
scroll to position [10552, 0]
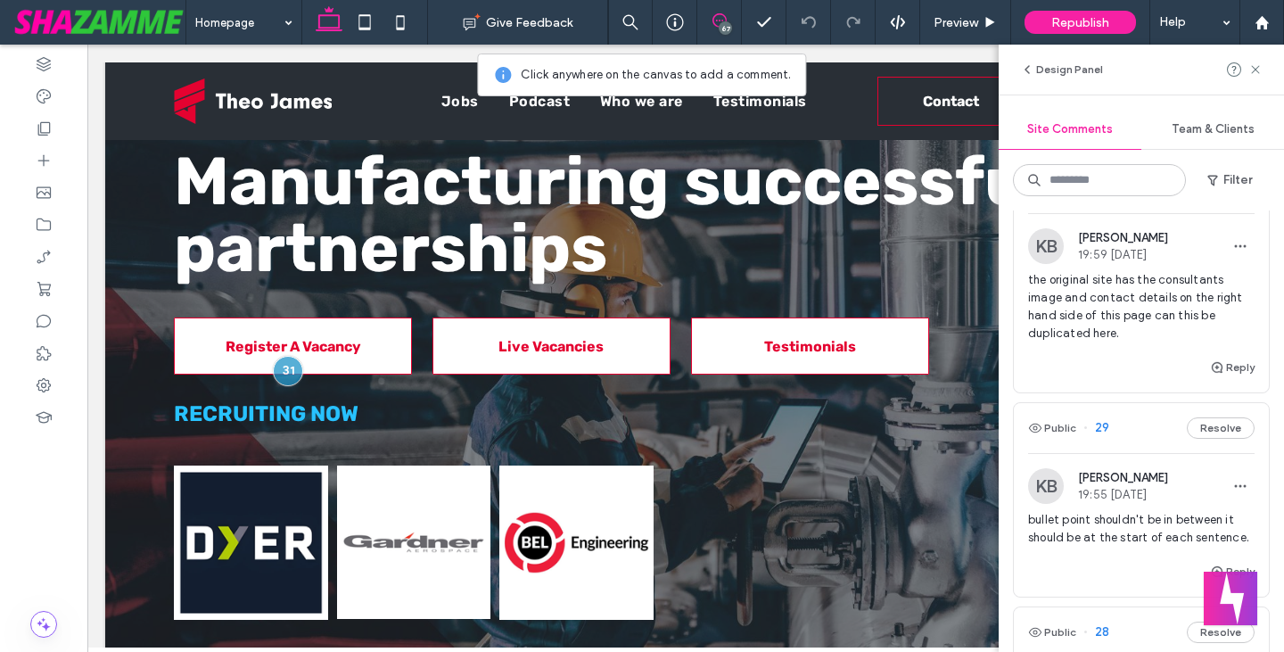
click at [1054, 199] on button "Public" at bounding box center [1052, 187] width 48 height 21
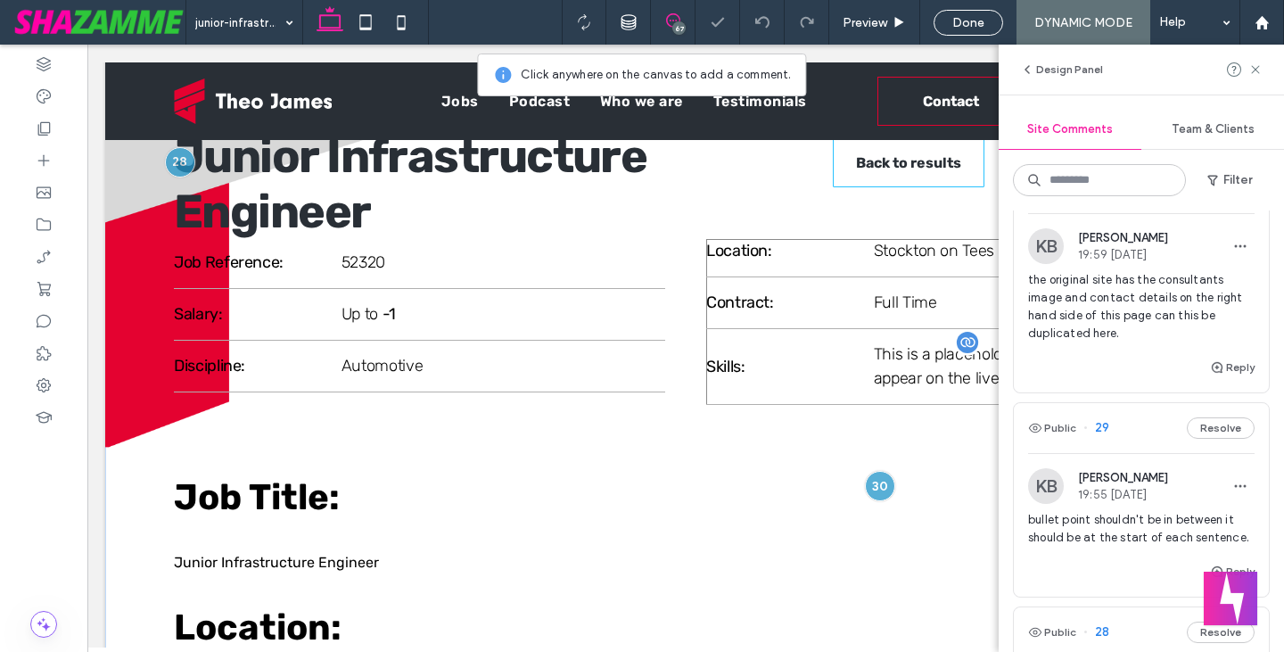
scroll to position [26, 0]
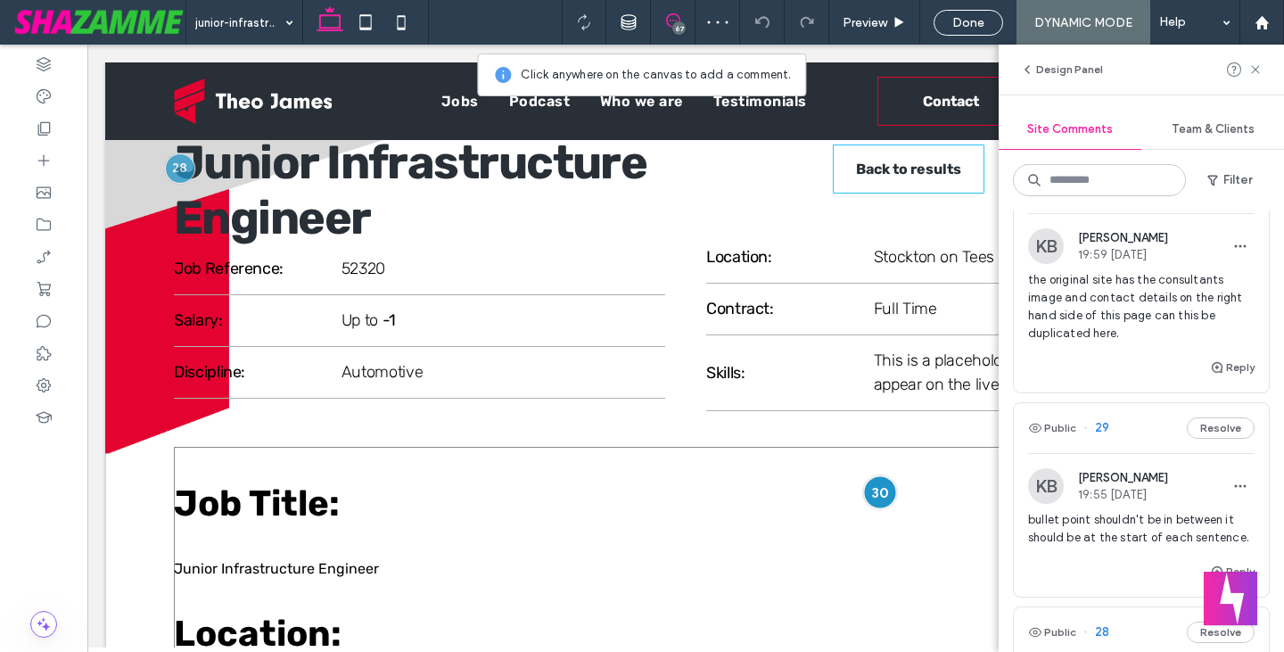
click at [869, 490] on div at bounding box center [879, 492] width 33 height 33
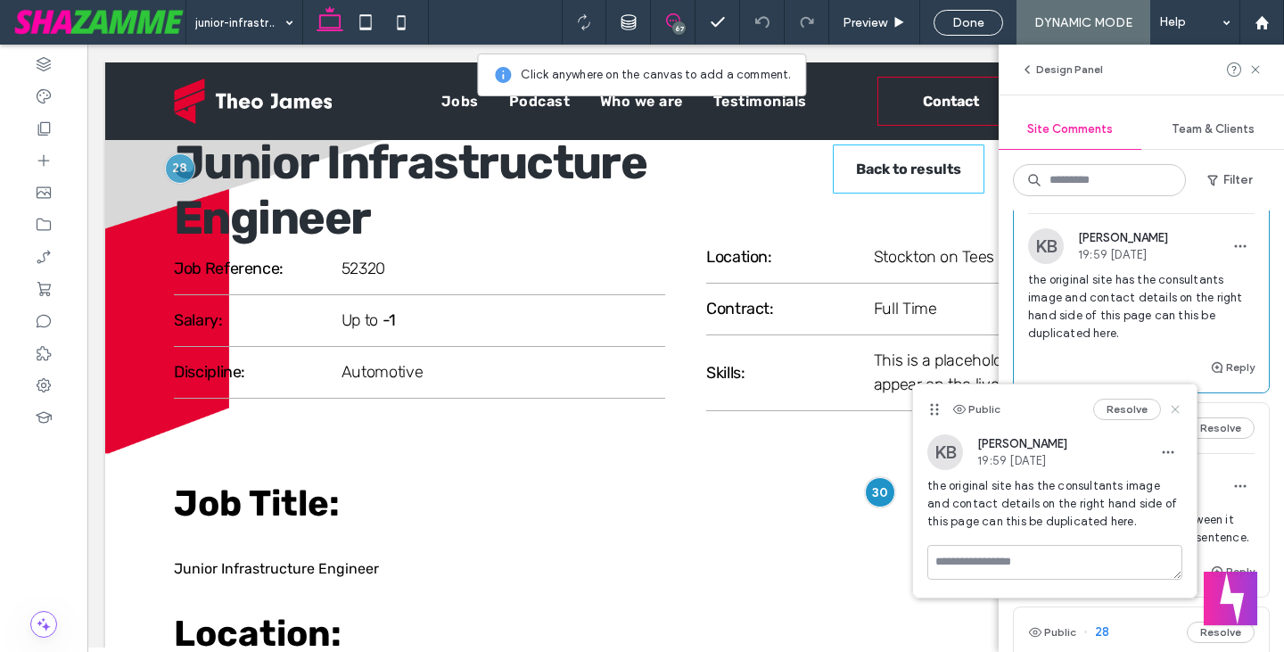
click at [1175, 410] on use at bounding box center [1175, 409] width 8 height 8
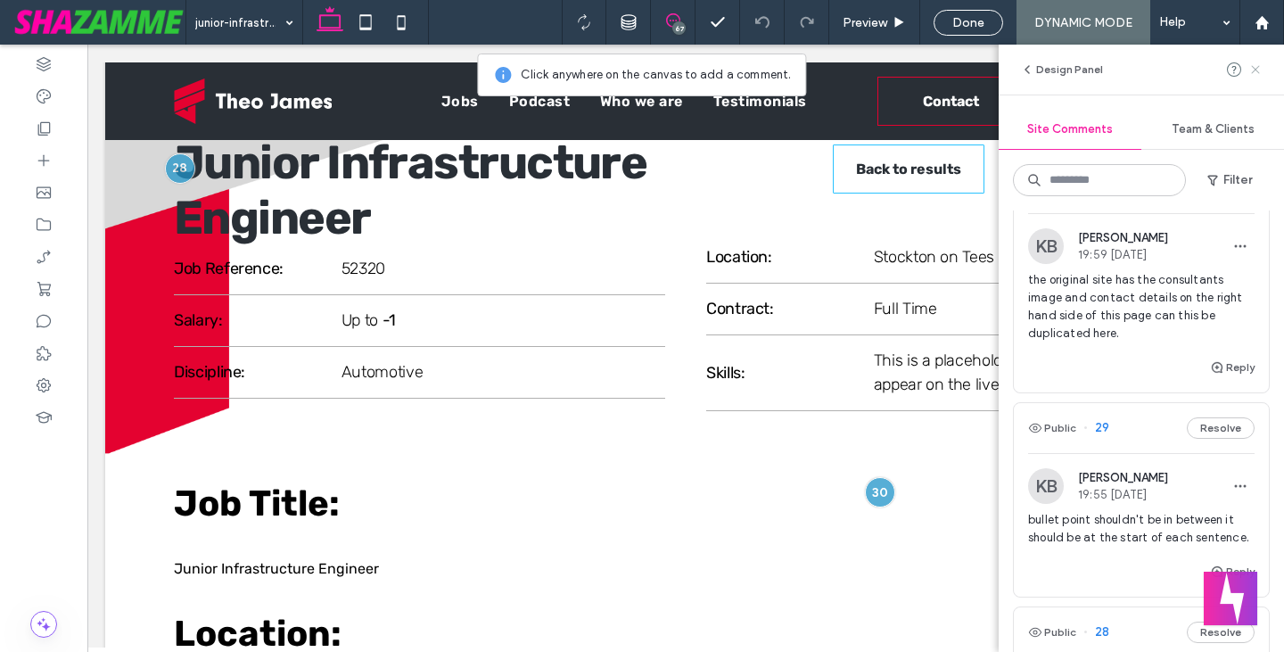
click at [1259, 66] on use at bounding box center [1255, 69] width 8 height 8
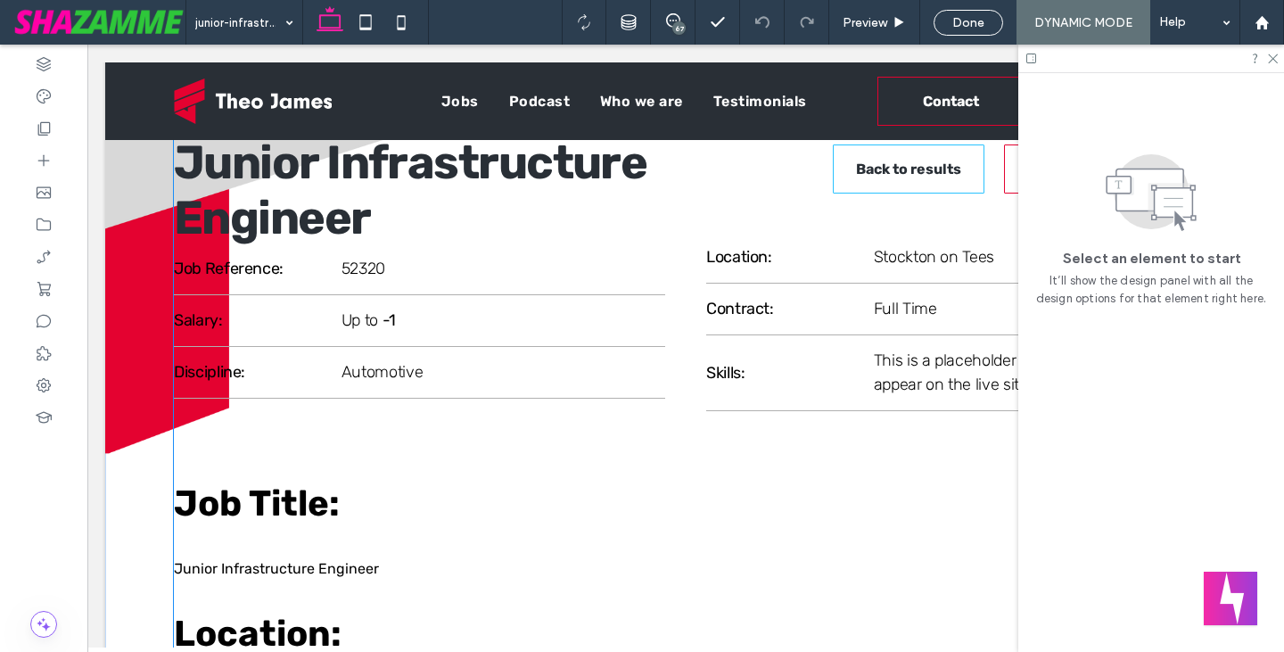
scroll to position [204, 0]
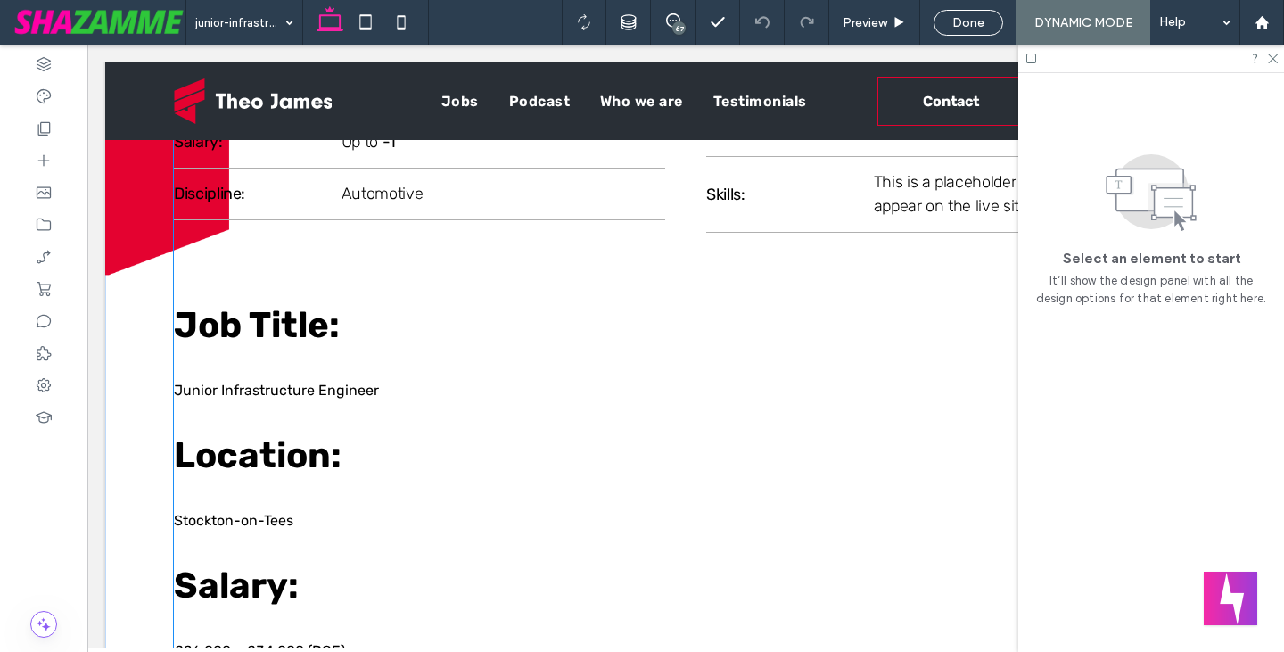
click at [897, 410] on div "Consultant Name: Consultant Email: Read More" at bounding box center [1040, 517] width 316 height 499
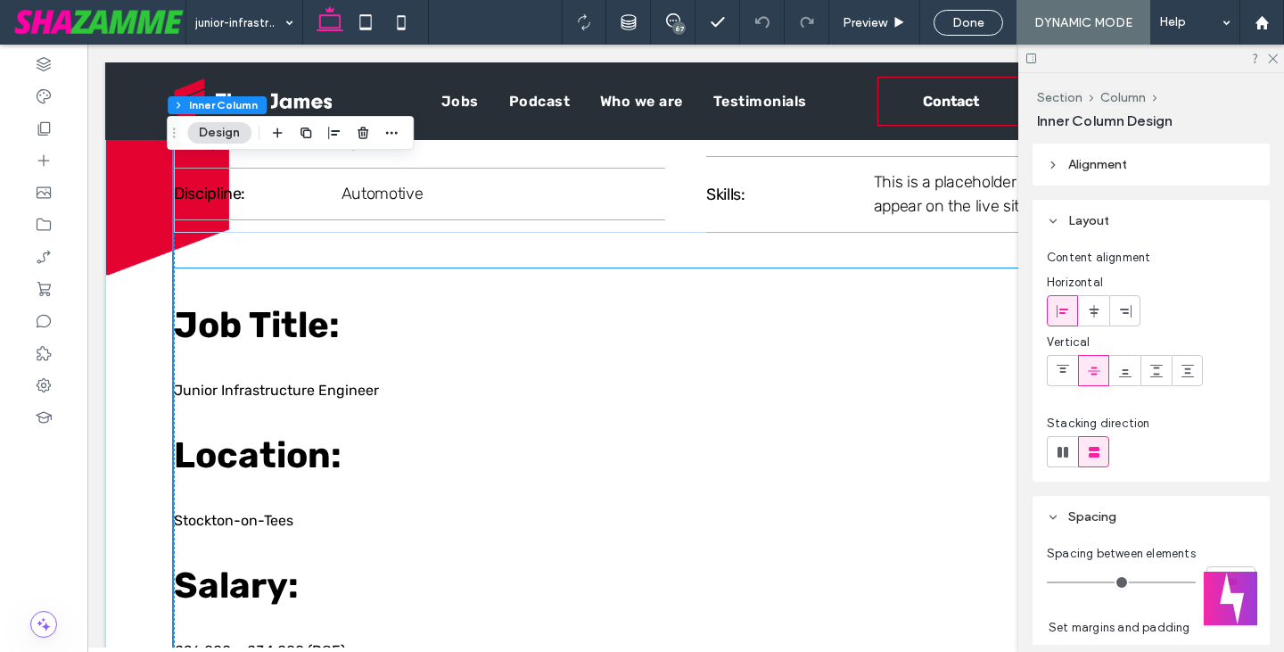
click at [952, 425] on div "Consultant Name: Consultant Email: Read More" at bounding box center [1040, 517] width 316 height 499
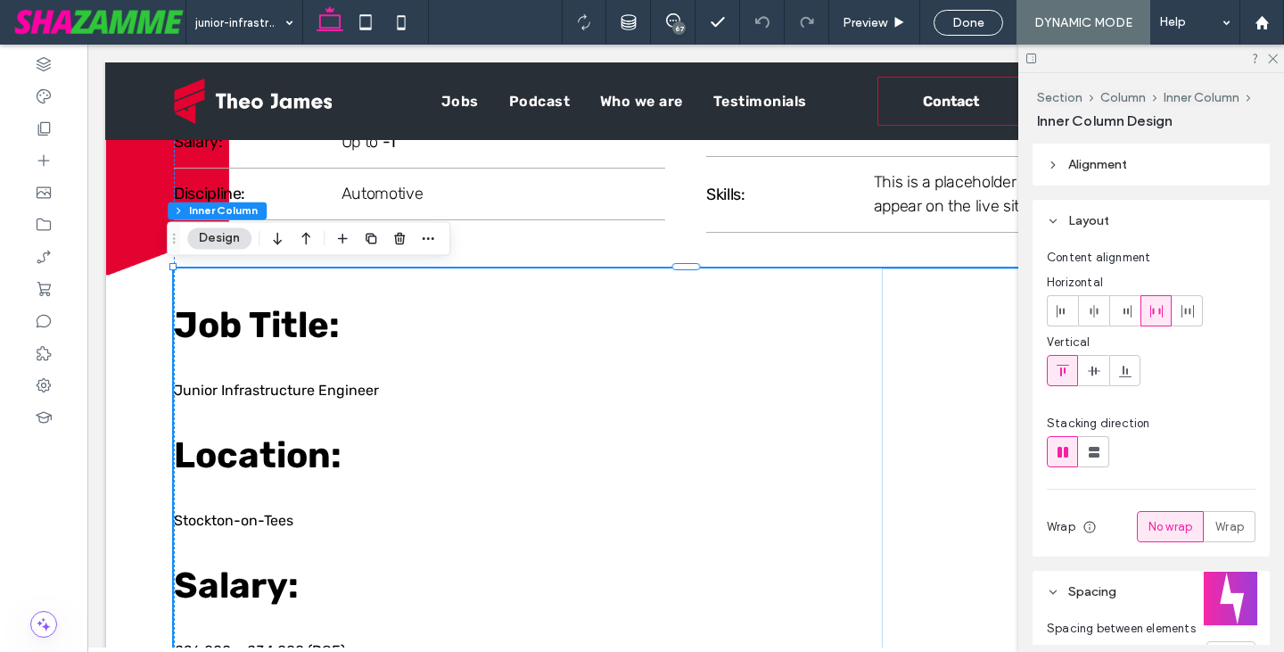
click at [904, 424] on div "Consultant Name: Consultant Email: Read More" at bounding box center [1040, 517] width 316 height 499
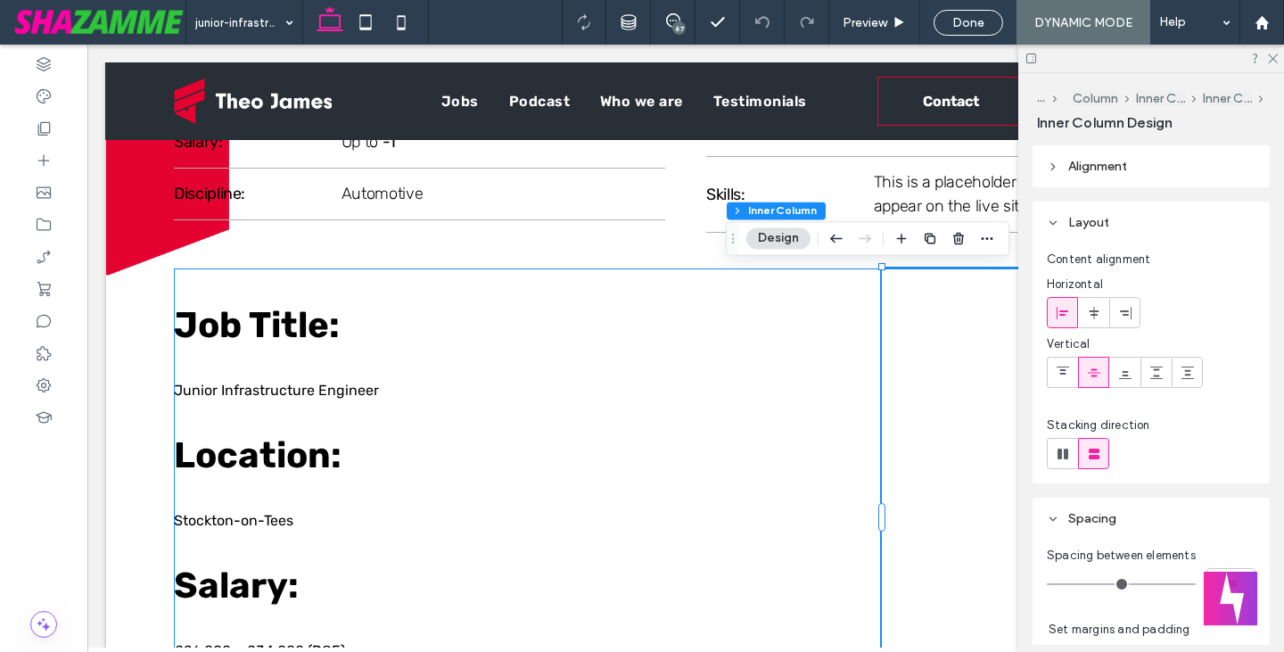
click at [904, 424] on div "Consultant Name: Consultant Email: Read More" at bounding box center [1040, 517] width 316 height 499
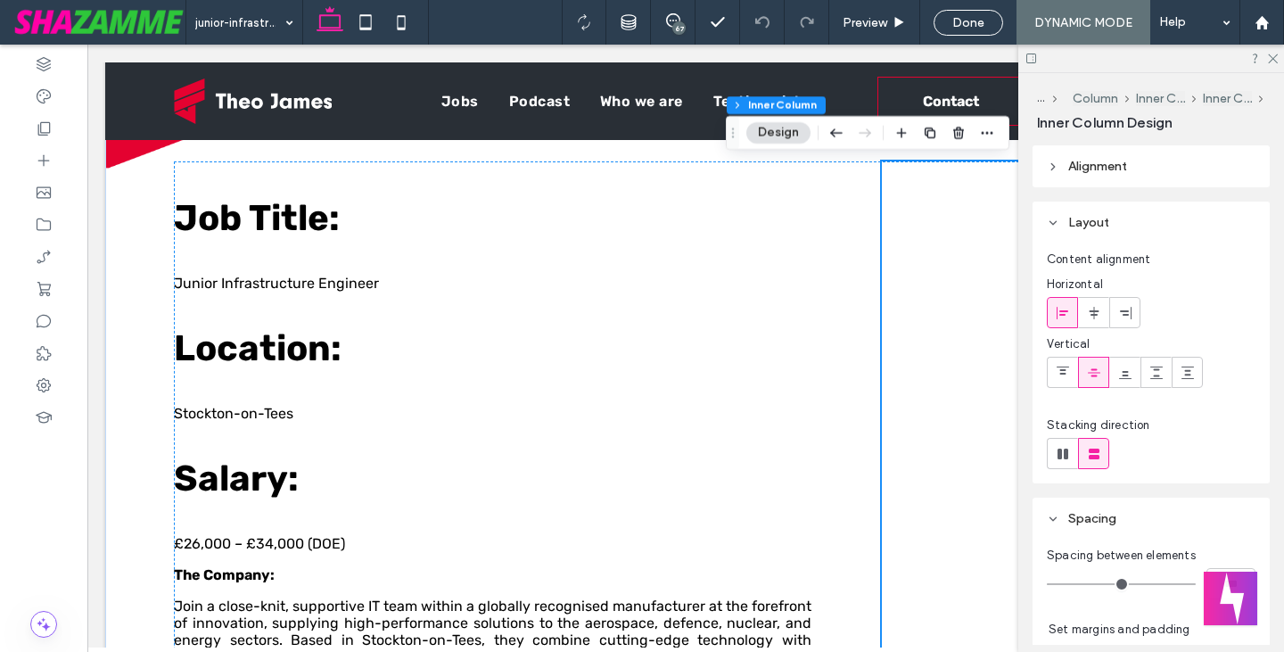
scroll to position [293, 0]
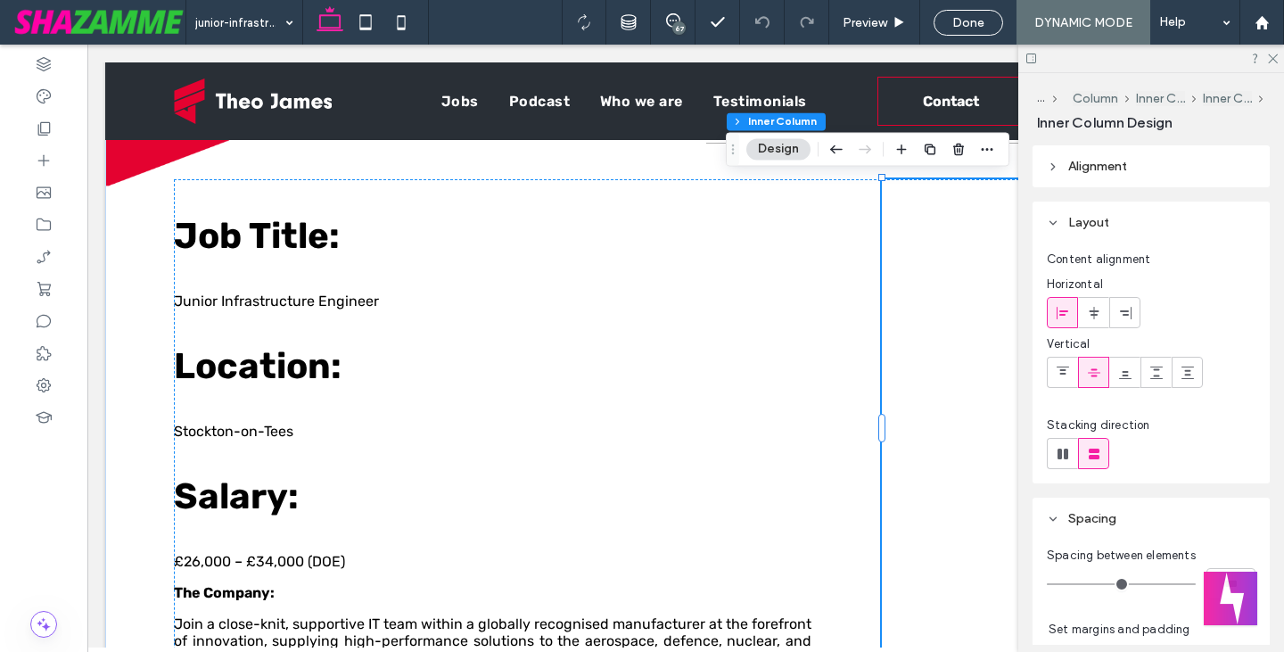
click at [949, 360] on div "Consultant Name: Consultant Email: Read More" at bounding box center [1040, 428] width 316 height 499
click at [956, 345] on div "Consultant Name: Consultant Email: Read More" at bounding box center [1040, 428] width 316 height 499
click at [1274, 52] on icon at bounding box center [1272, 58] width 12 height 12
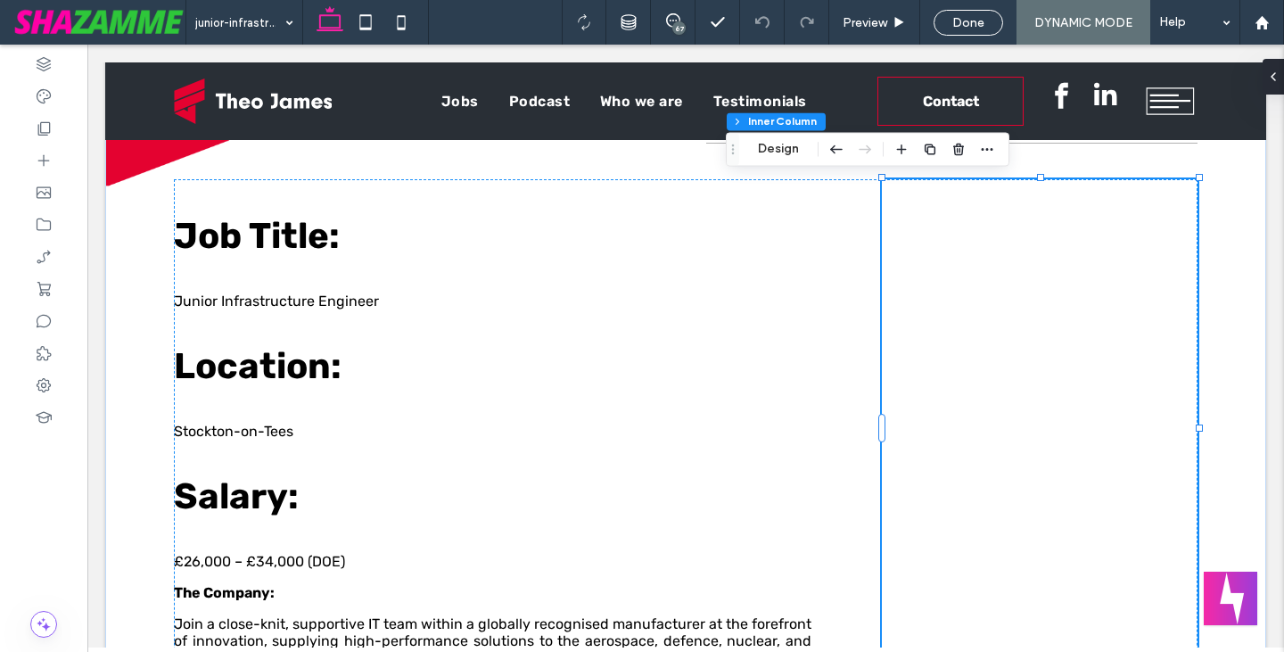
type input "**"
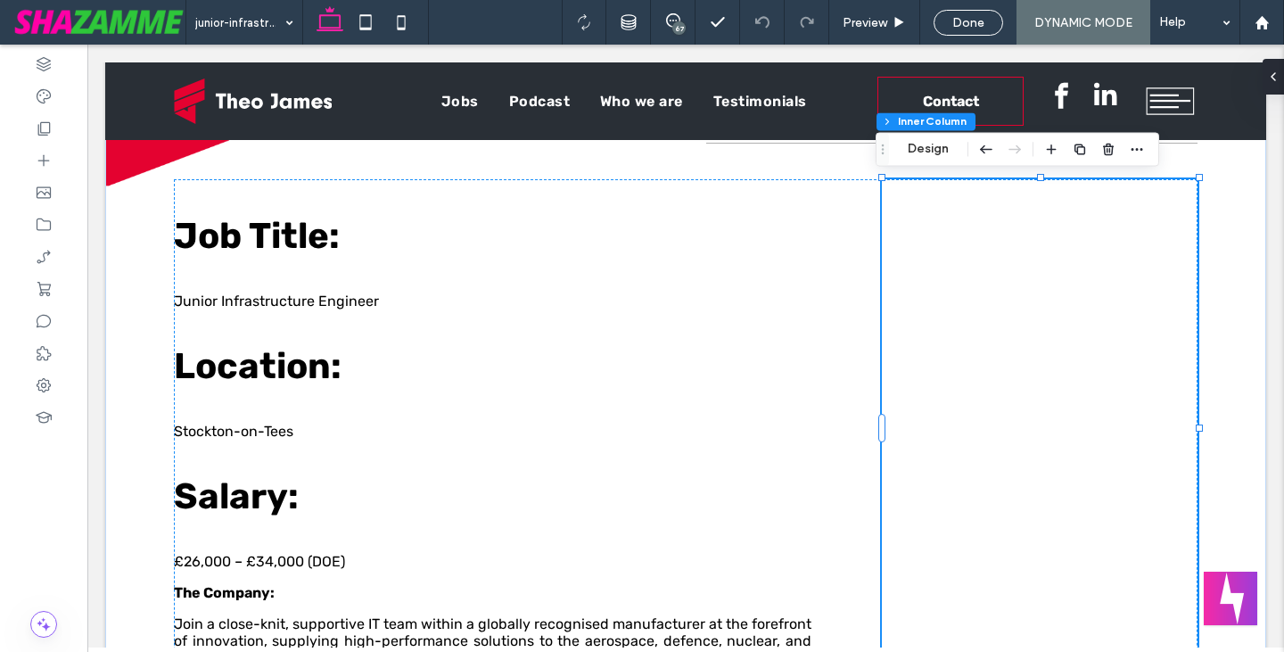
click at [1038, 350] on div "Consultant Name: Consultant Email: Read More" at bounding box center [1040, 428] width 316 height 499
click at [1024, 458] on div "Consultant Name: Consultant Email: Read More" at bounding box center [1040, 428] width 316 height 499
click at [1036, 431] on div "Consultant Name: Consultant Email: Read More" at bounding box center [1032, 428] width 301 height 45
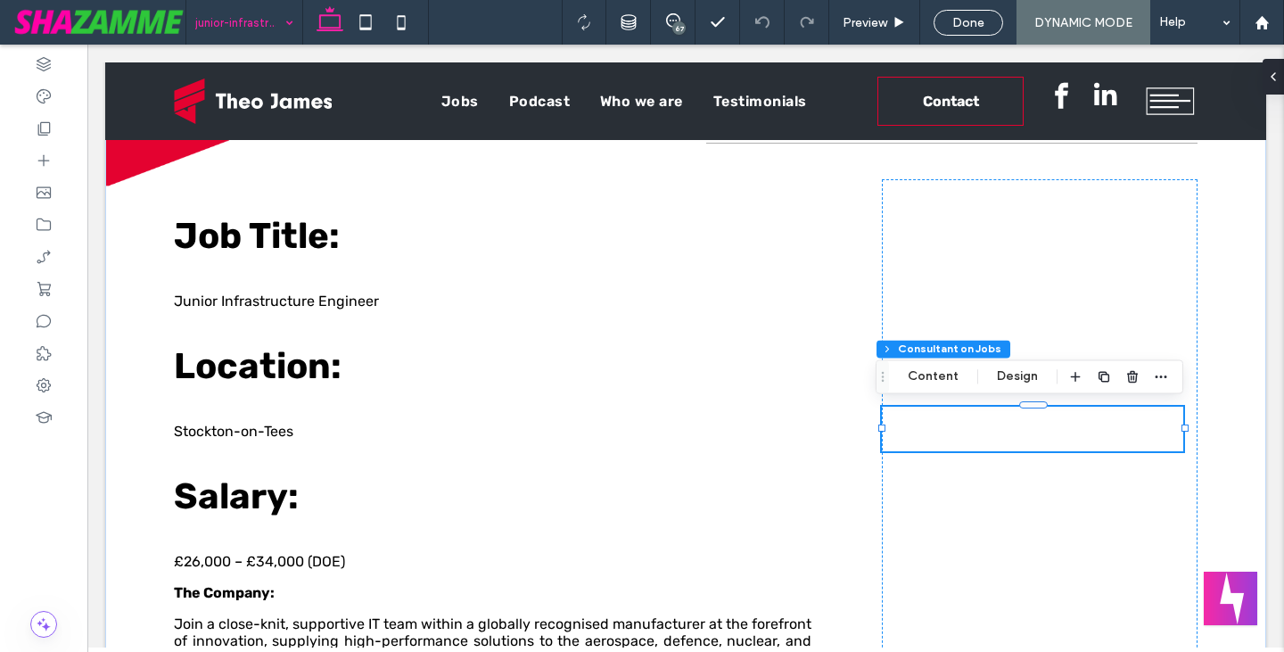
drag, startPoint x: 267, startPoint y: 25, endPoint x: 270, endPoint y: 39, distance: 14.7
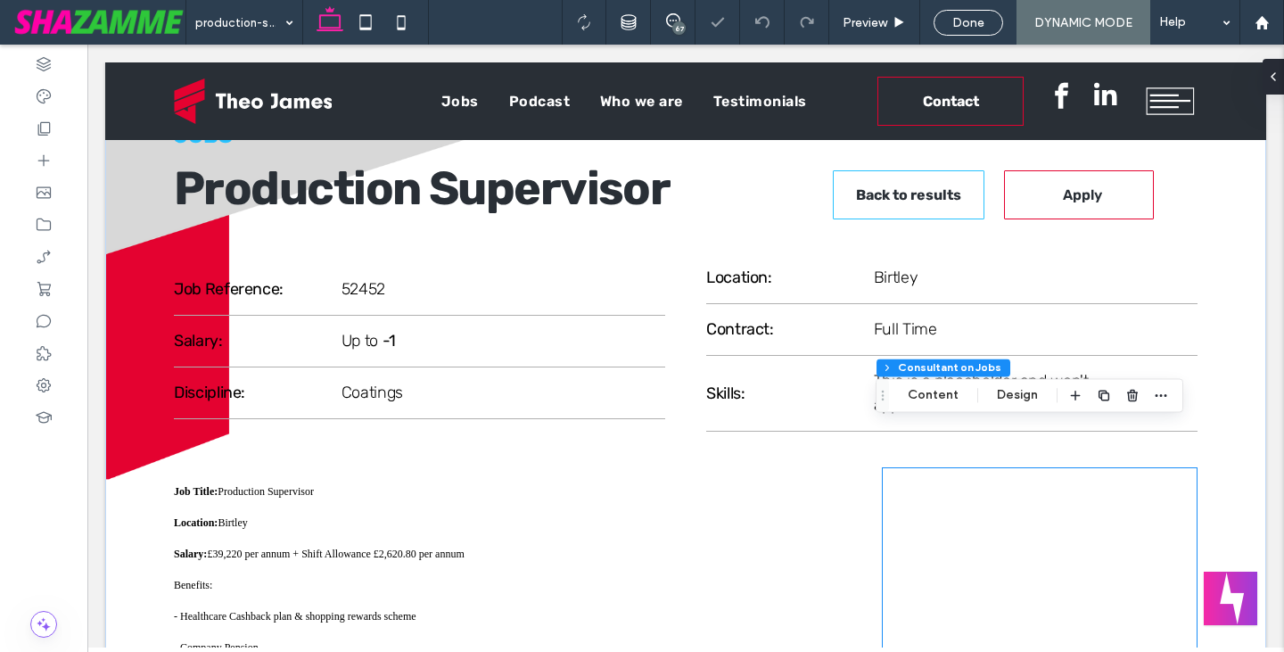
scroll to position [269, 0]
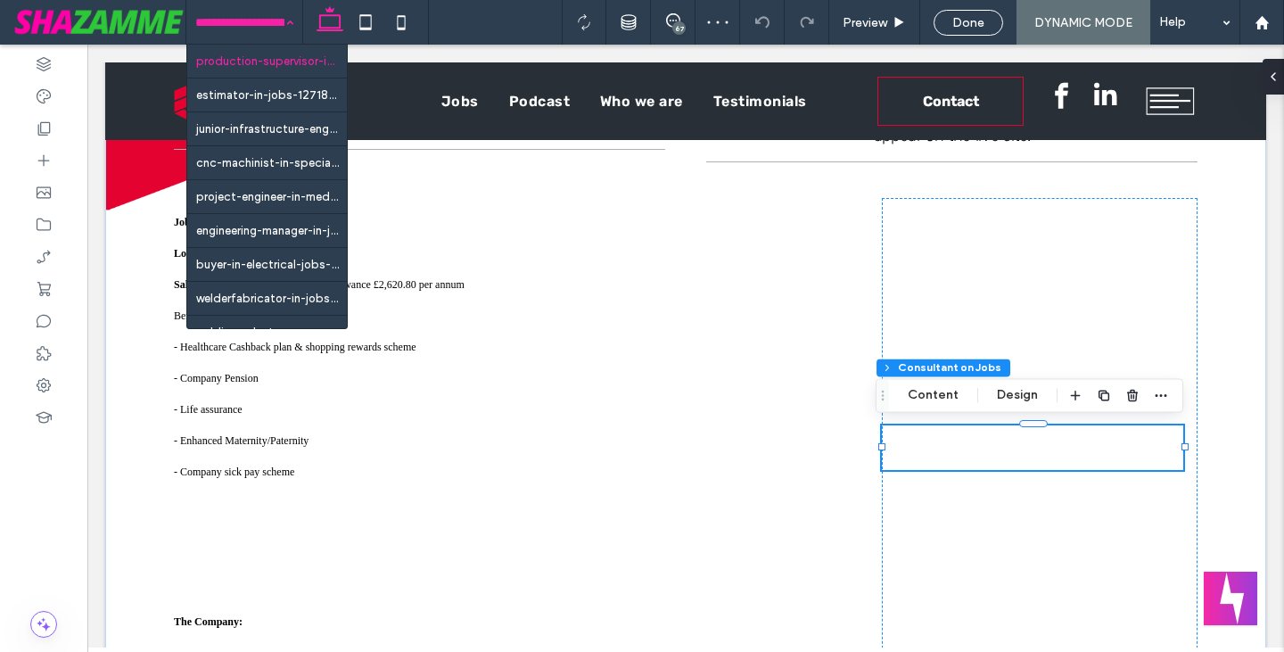
click at [278, 21] on div "production-supervisor-in-coatings-jobs-1273857 estimator-in-jobs-1271800 junior…" at bounding box center [244, 22] width 116 height 45
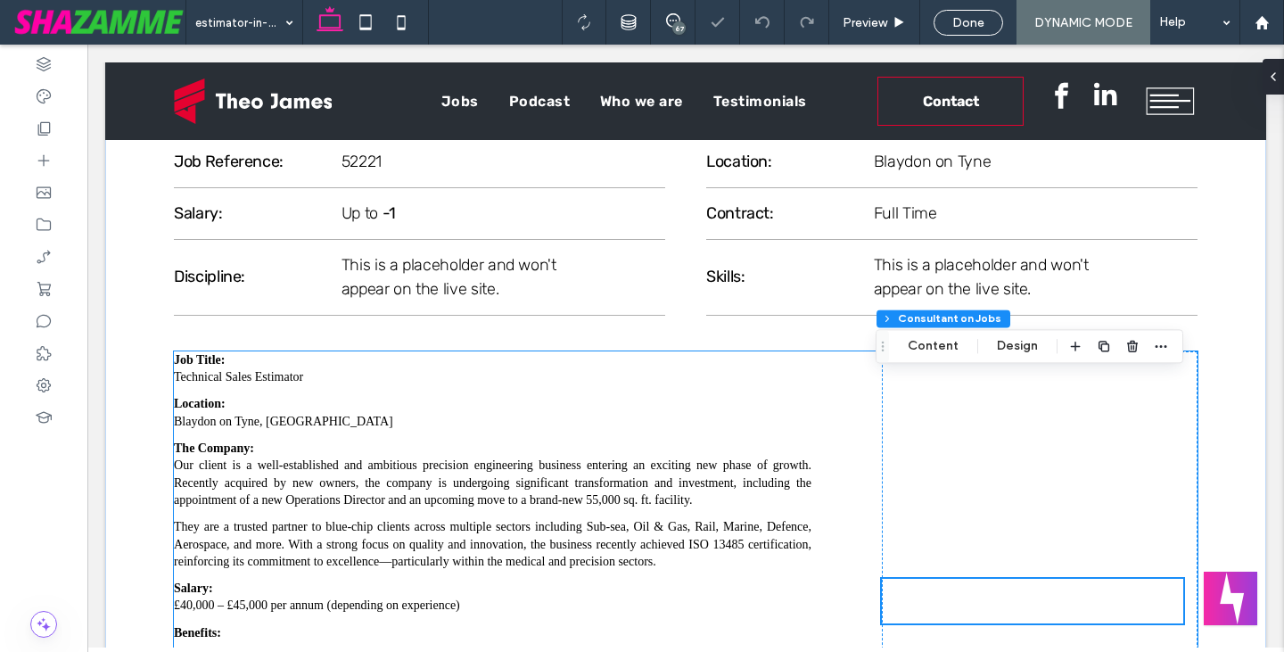
scroll to position [355, 0]
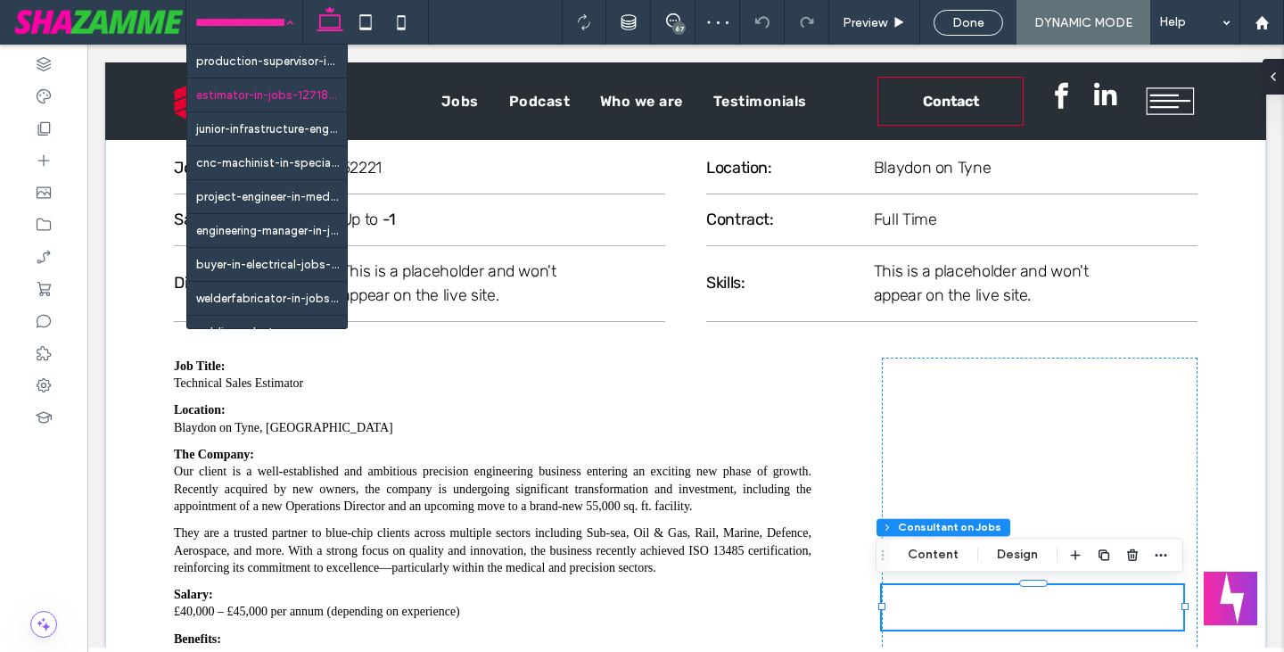
click at [275, 32] on input at bounding box center [239, 22] width 89 height 45
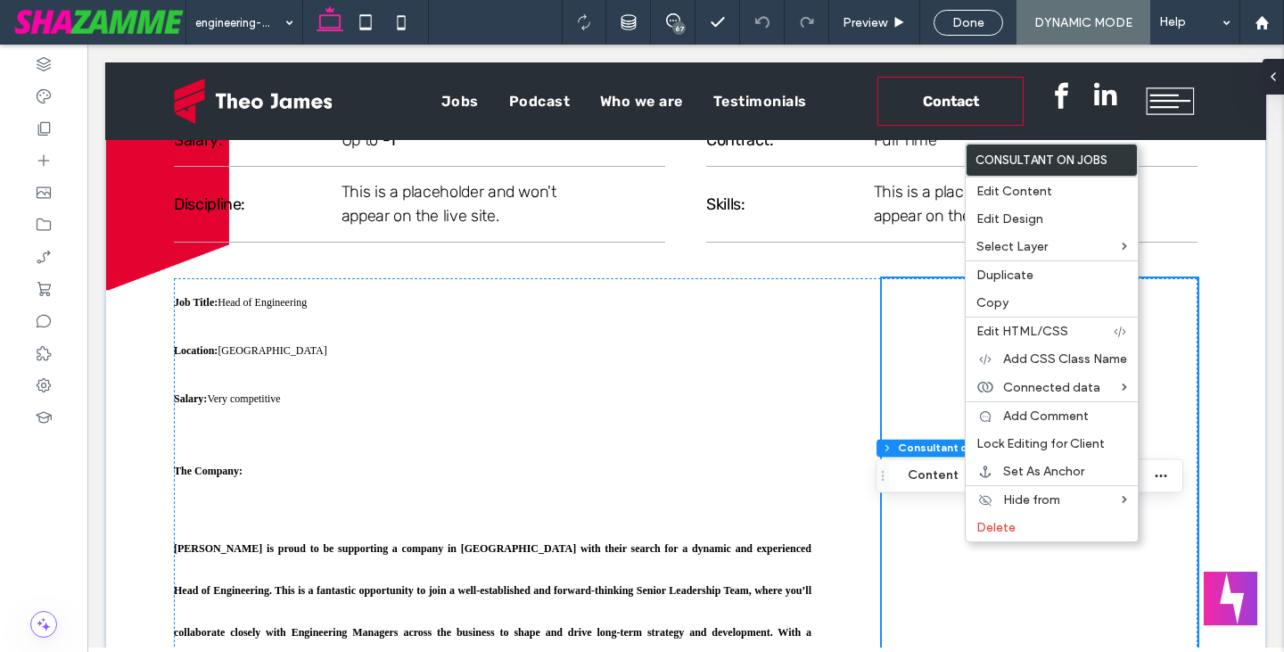
scroll to position [211, 0]
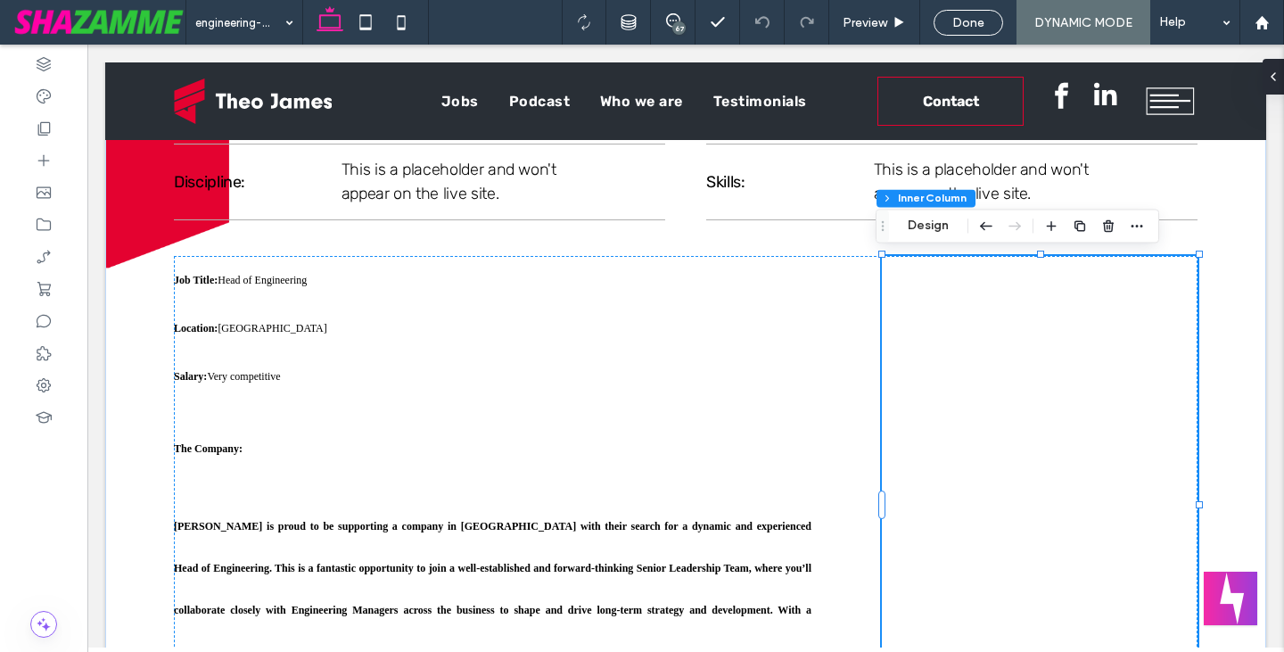
click at [915, 279] on div "Consultant Name: Consultant Email: Read More" at bounding box center [1040, 505] width 316 height 499
click at [946, 505] on div "Consultant Name: Consultant Email: Read More" at bounding box center [1032, 505] width 301 height 45
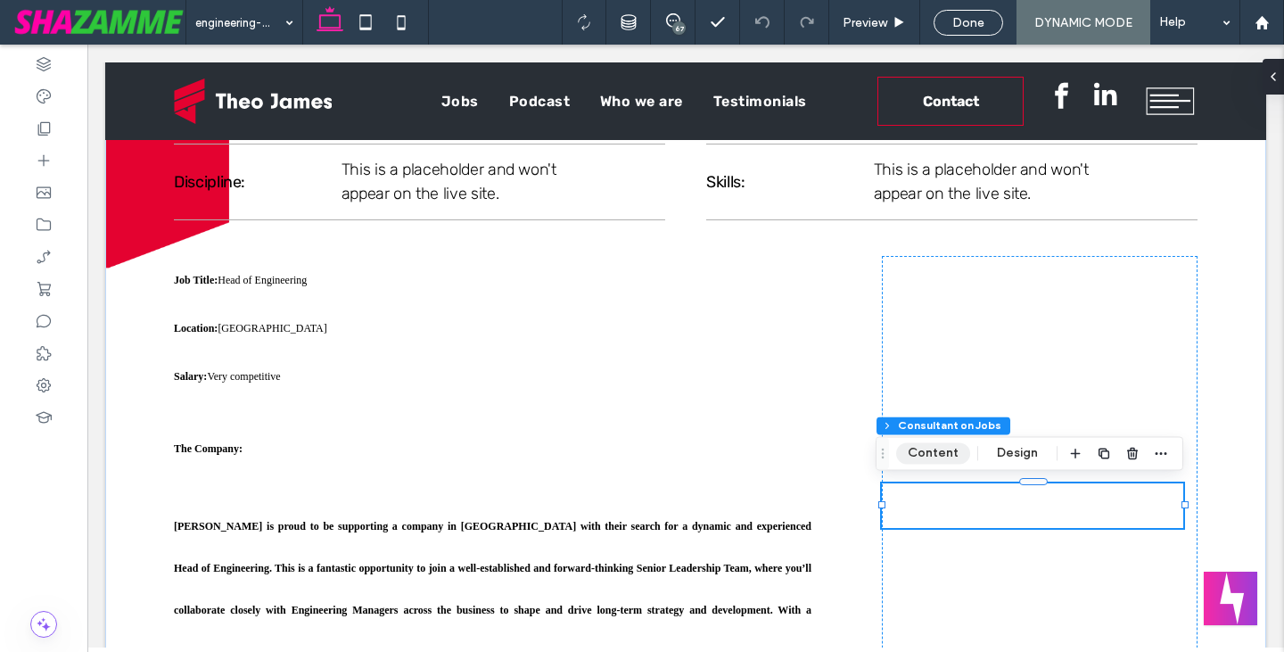
click at [945, 463] on button "Content" at bounding box center [933, 452] width 74 height 21
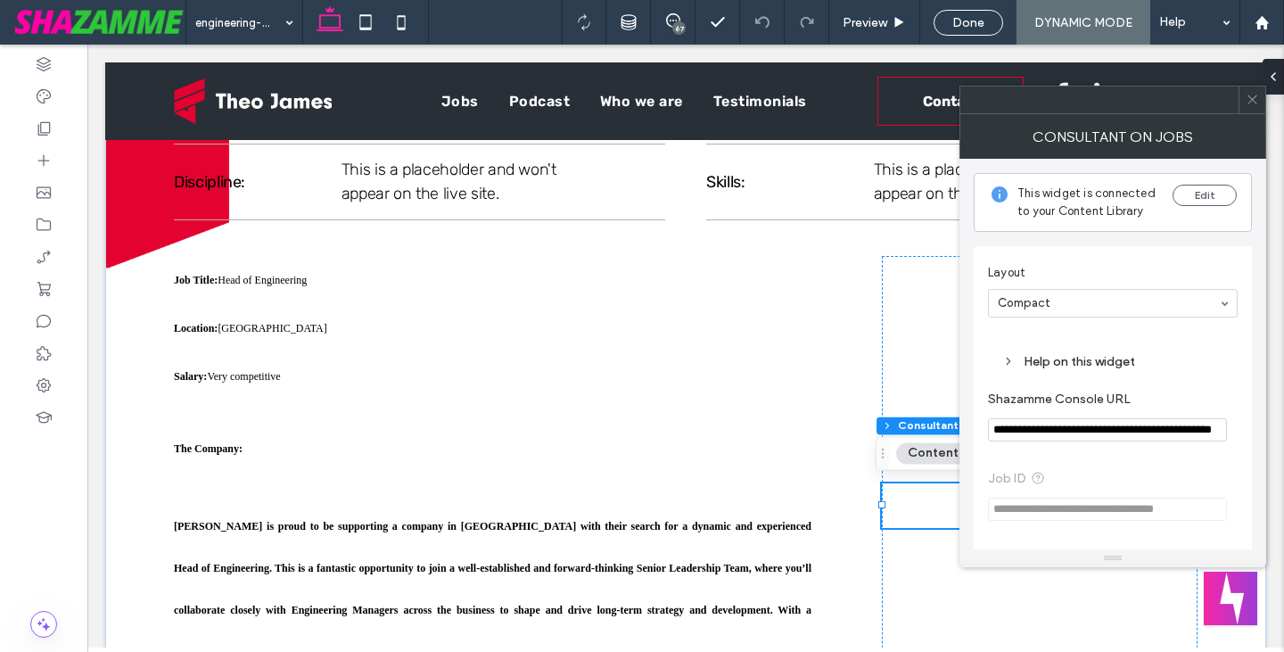
scroll to position [0, 85]
drag, startPoint x: 1239, startPoint y: 478, endPoint x: 1283, endPoint y: 420, distance: 72.6
click at [1219, 428] on input "**********" at bounding box center [1107, 430] width 239 height 24
click at [1214, 435] on input "**********" at bounding box center [1107, 430] width 239 height 24
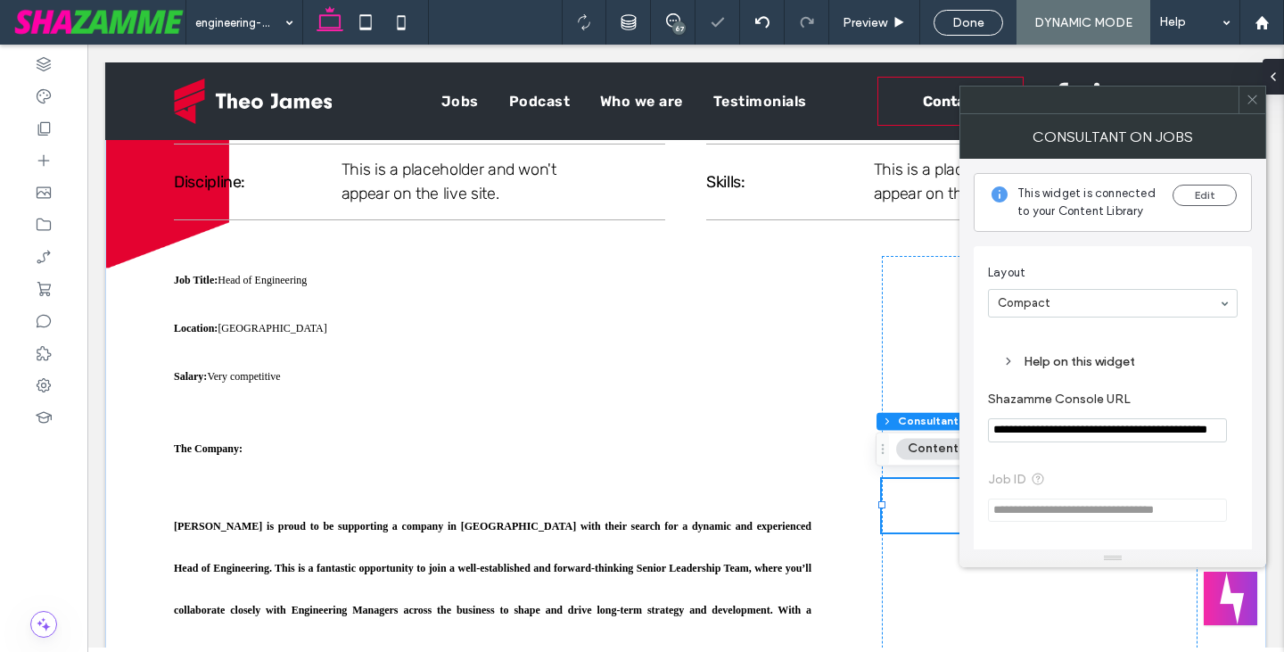
click at [1227, 451] on span "**********" at bounding box center [1113, 495] width 250 height 88
drag, startPoint x: 1288, startPoint y: 478, endPoint x: 1283, endPoint y: 425, distance: 52.9
click at [1214, 428] on input "**********" at bounding box center [1107, 430] width 239 height 24
type input "**********"
click at [1204, 460] on span "**********" at bounding box center [1113, 495] width 250 height 88
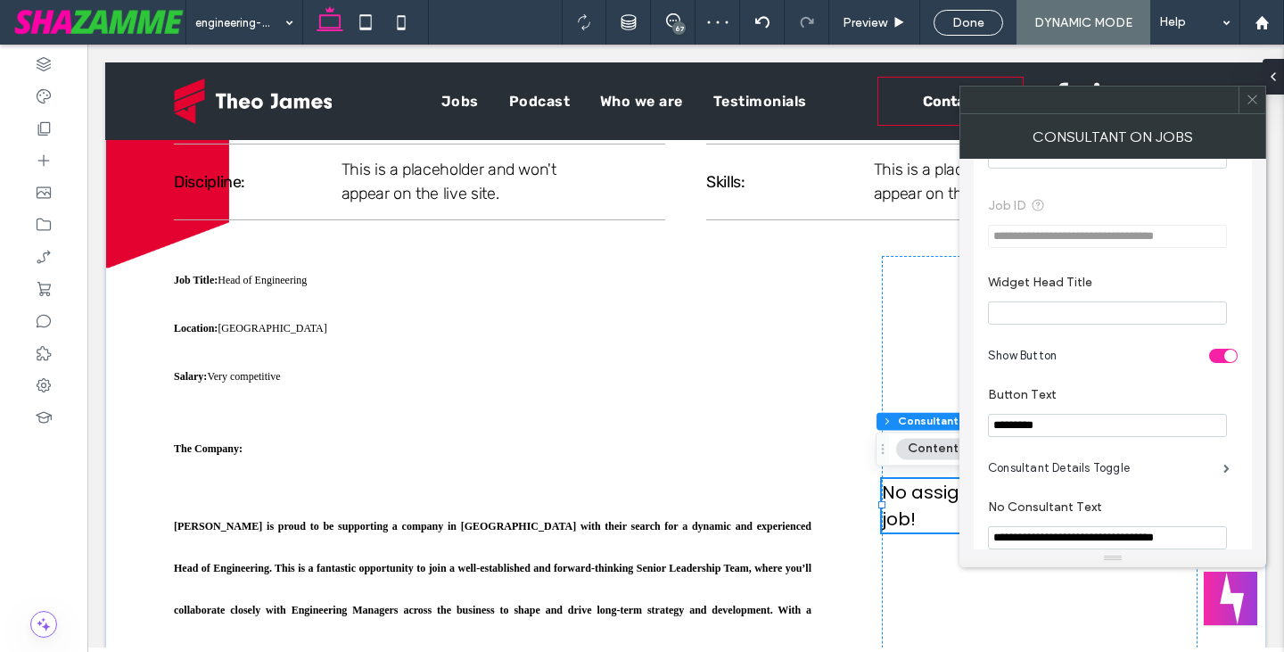
scroll to position [313, 0]
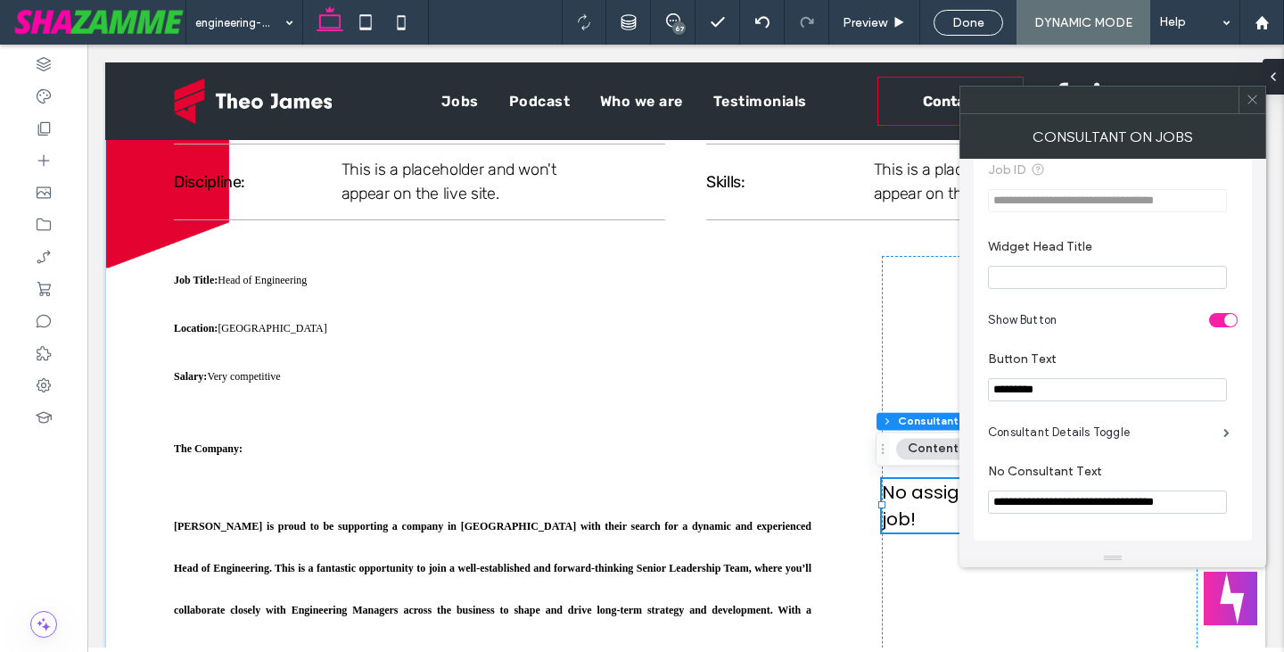
click at [1251, 100] on icon at bounding box center [1251, 99] width 13 height 13
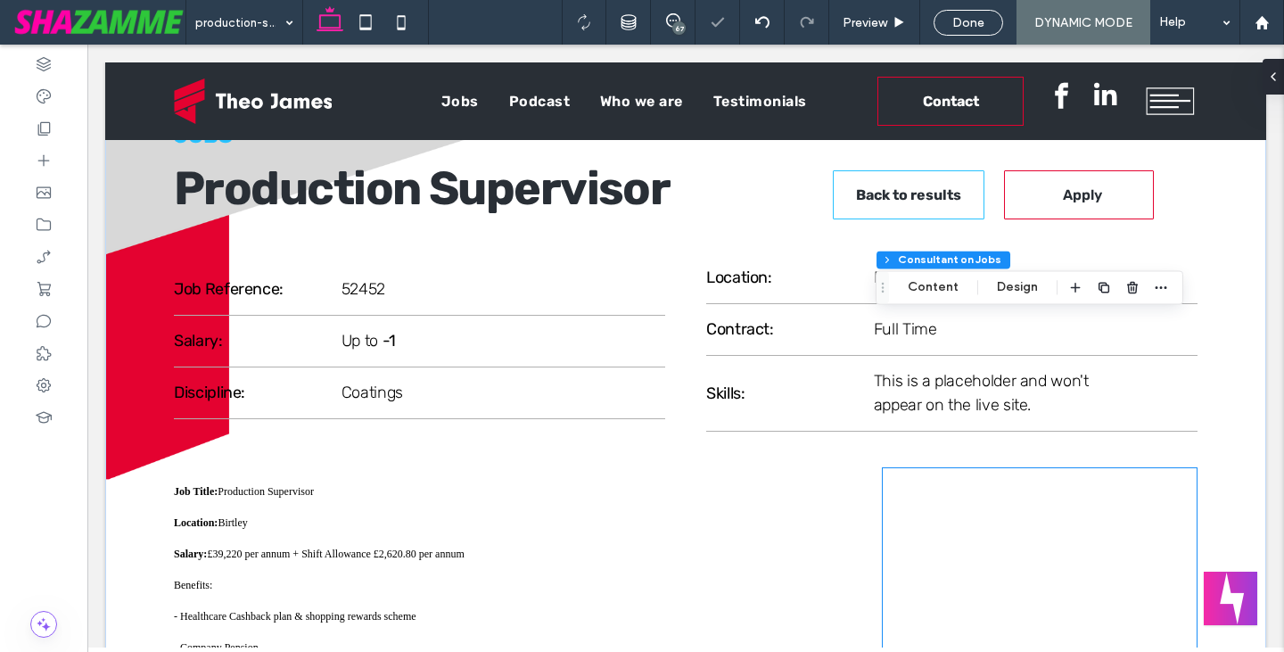
scroll to position [377, 0]
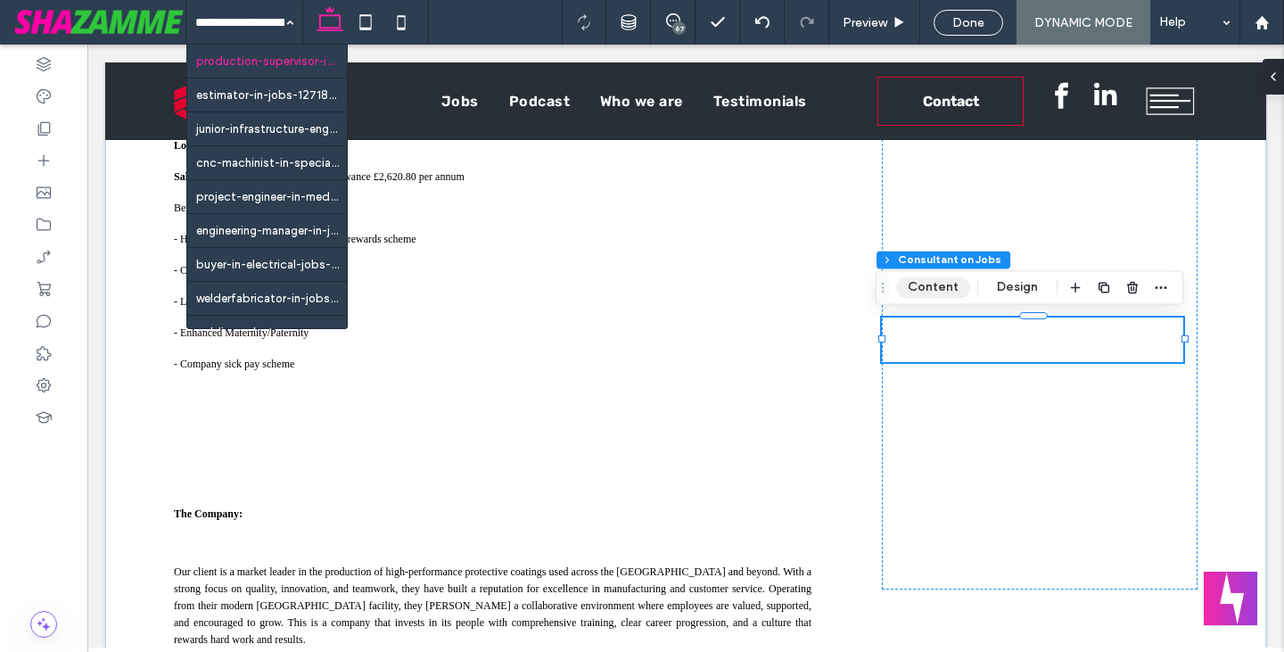
click at [923, 292] on button "Content" at bounding box center [933, 286] width 74 height 21
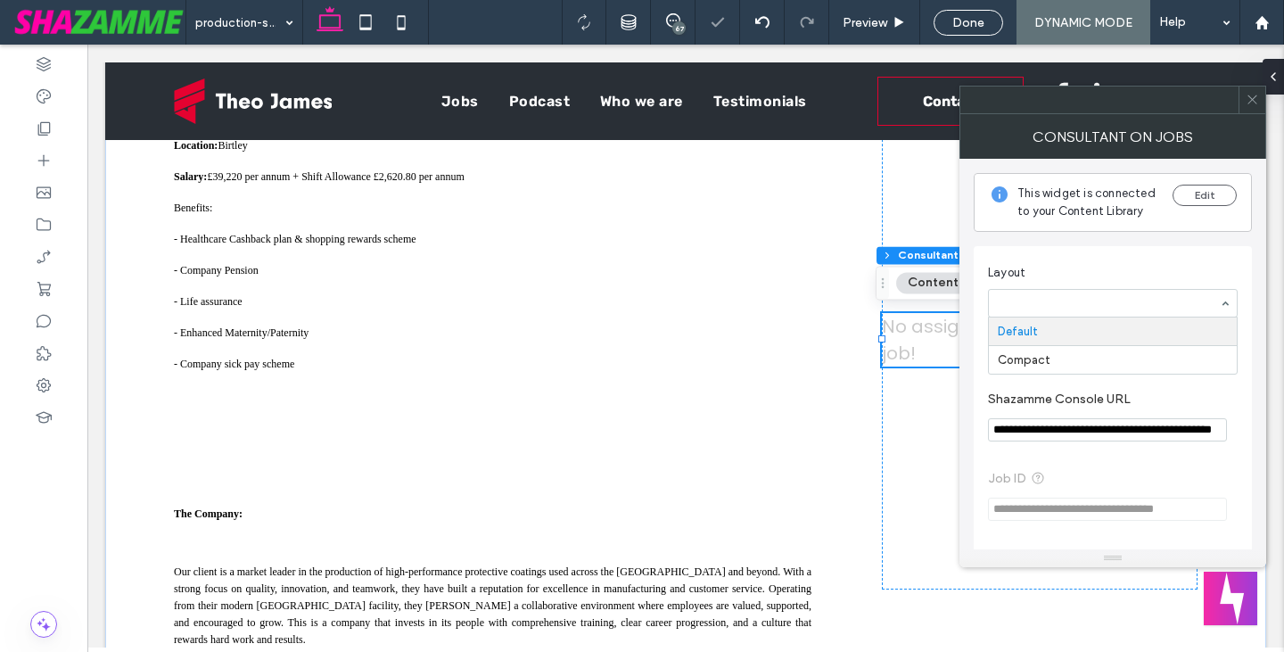
click at [1061, 300] on input at bounding box center [1107, 303] width 221 height 12
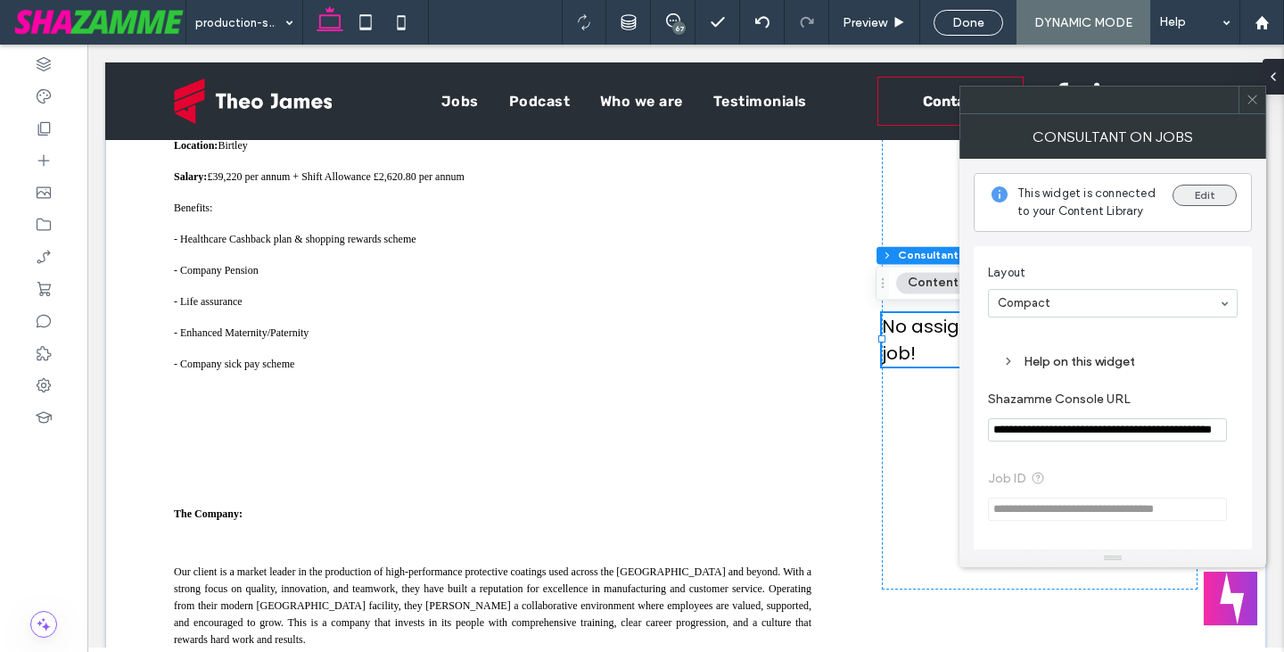
click at [1190, 192] on button "Edit" at bounding box center [1204, 195] width 64 height 21
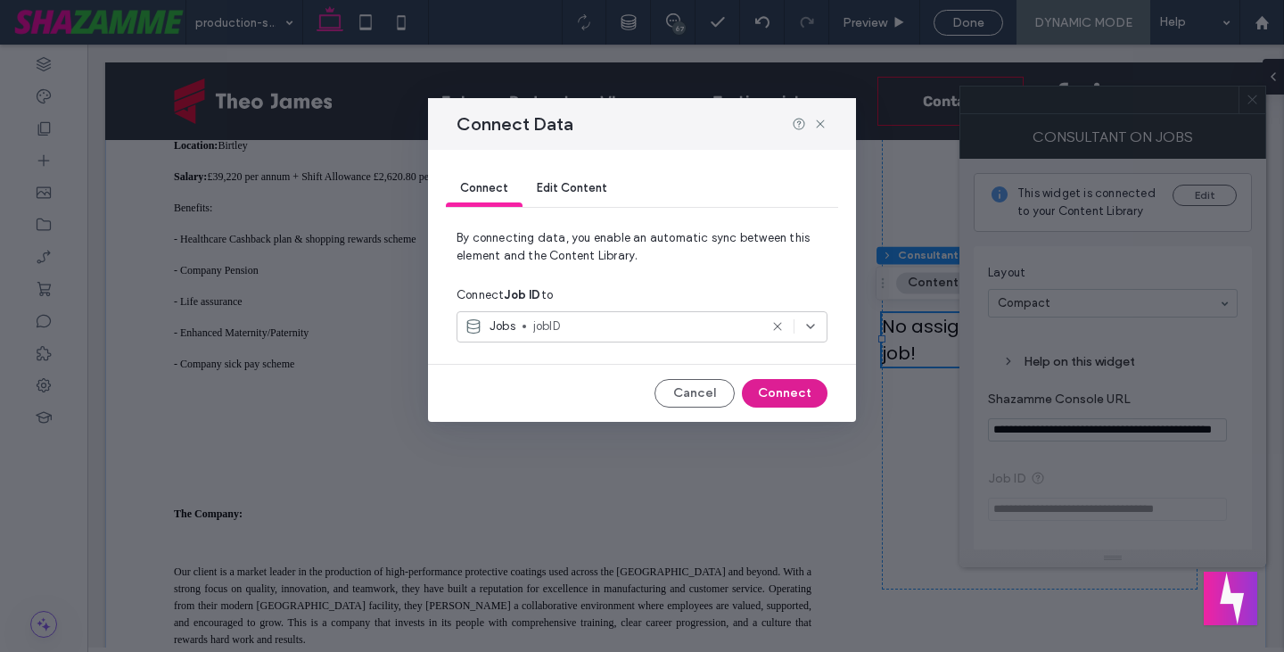
click at [785, 394] on button "Connect" at bounding box center [785, 393] width 86 height 29
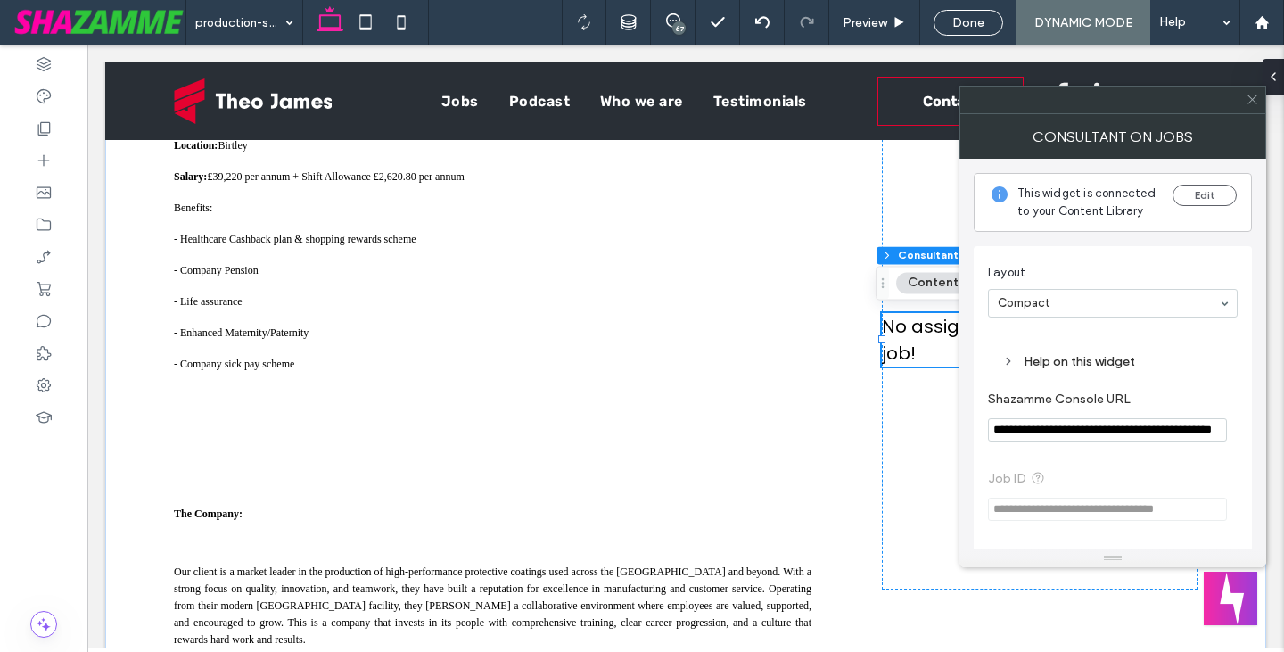
click at [1046, 434] on input "**********" at bounding box center [1107, 429] width 239 height 23
click at [1254, 93] on icon at bounding box center [1251, 99] width 13 height 13
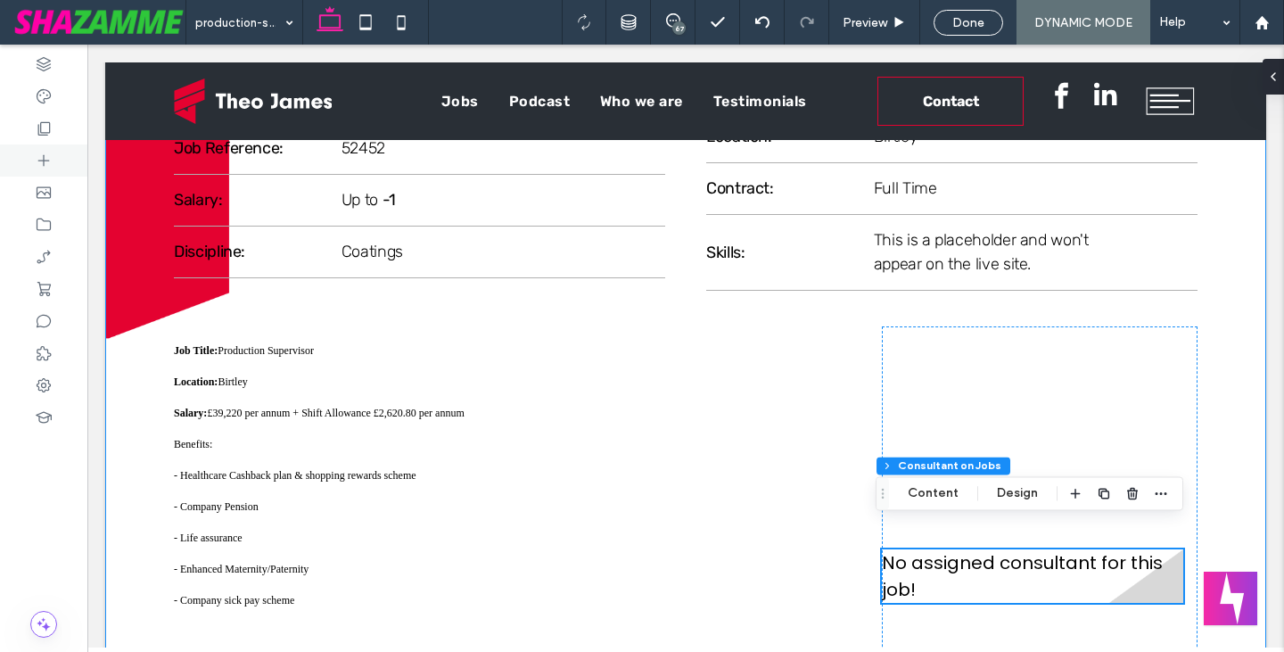
scroll to position [110, 0]
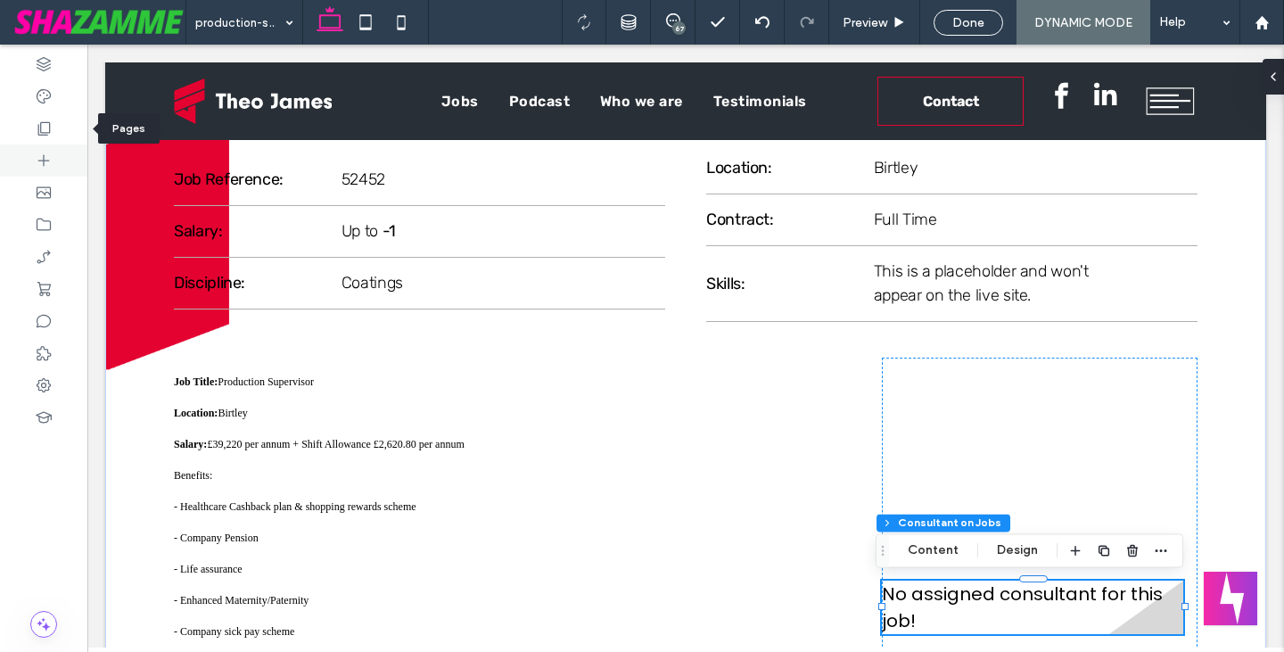
click at [44, 131] on icon at bounding box center [44, 128] width 18 height 18
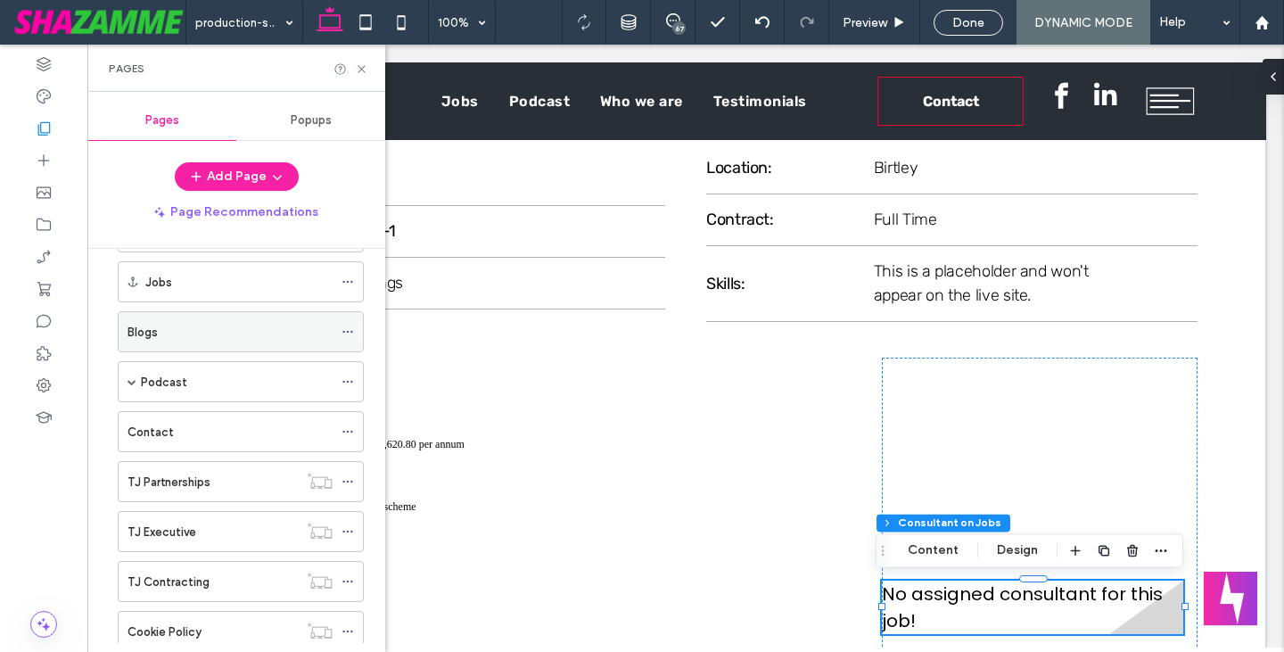
scroll to position [0, 0]
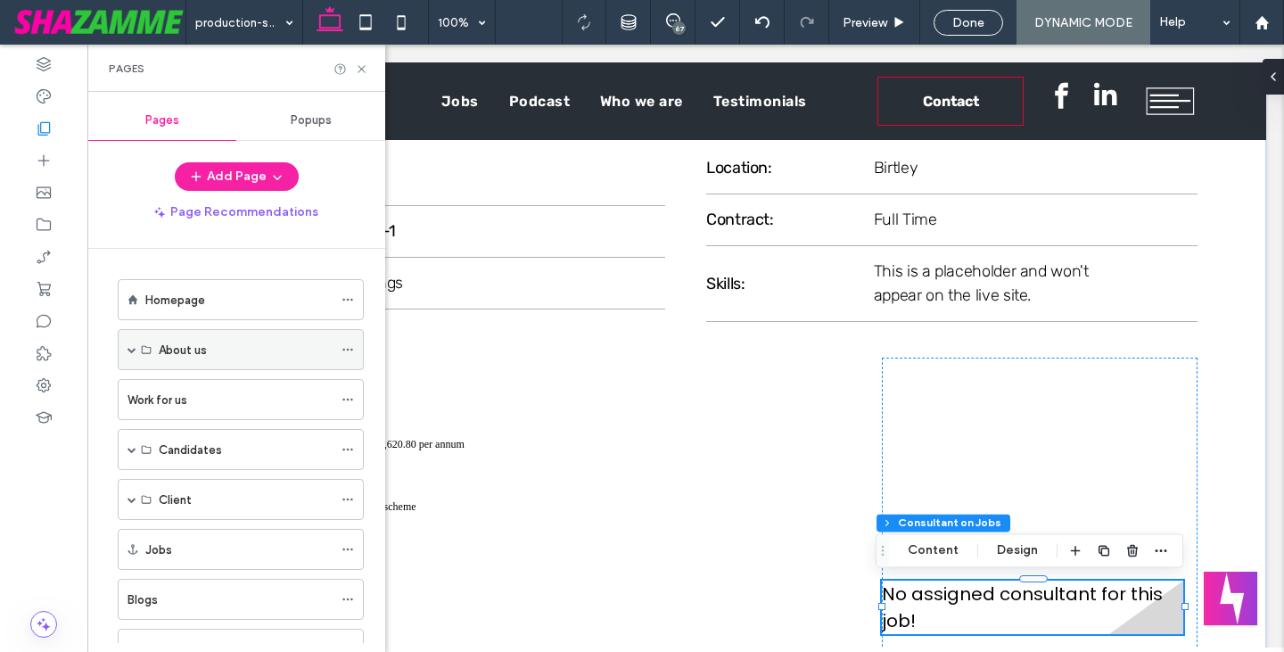
click at [135, 349] on span at bounding box center [131, 349] width 9 height 9
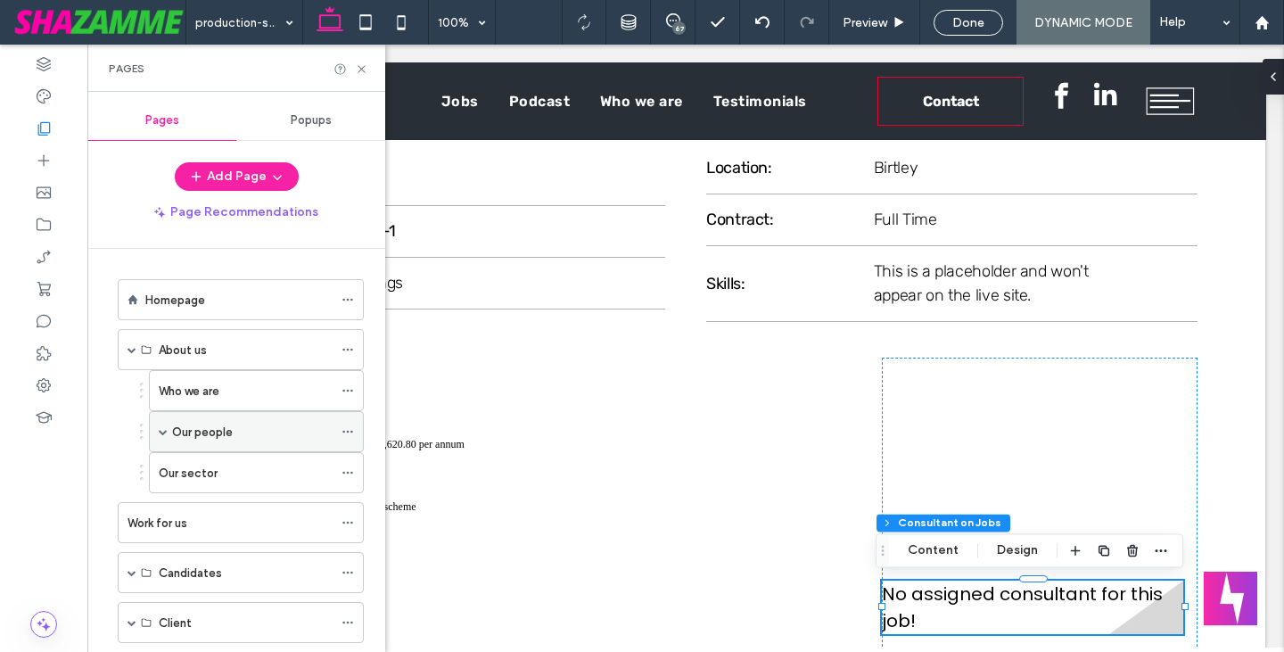
click at [161, 431] on span at bounding box center [163, 431] width 9 height 9
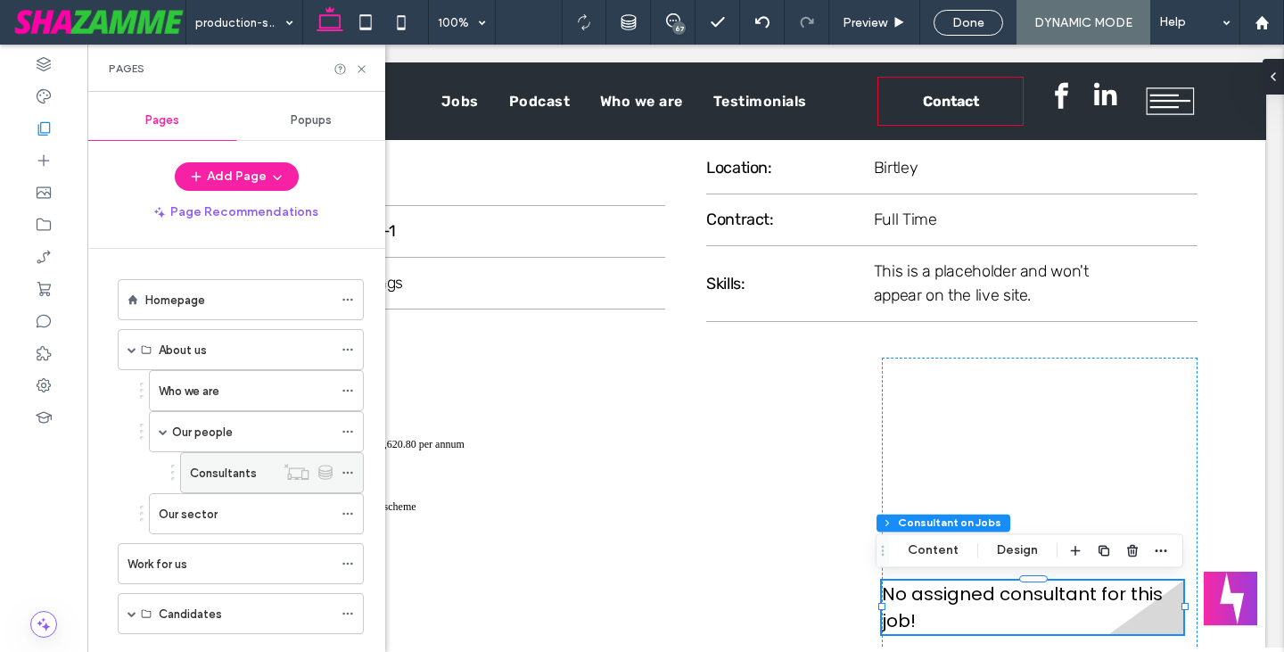
click at [350, 474] on icon at bounding box center [347, 472] width 12 height 12
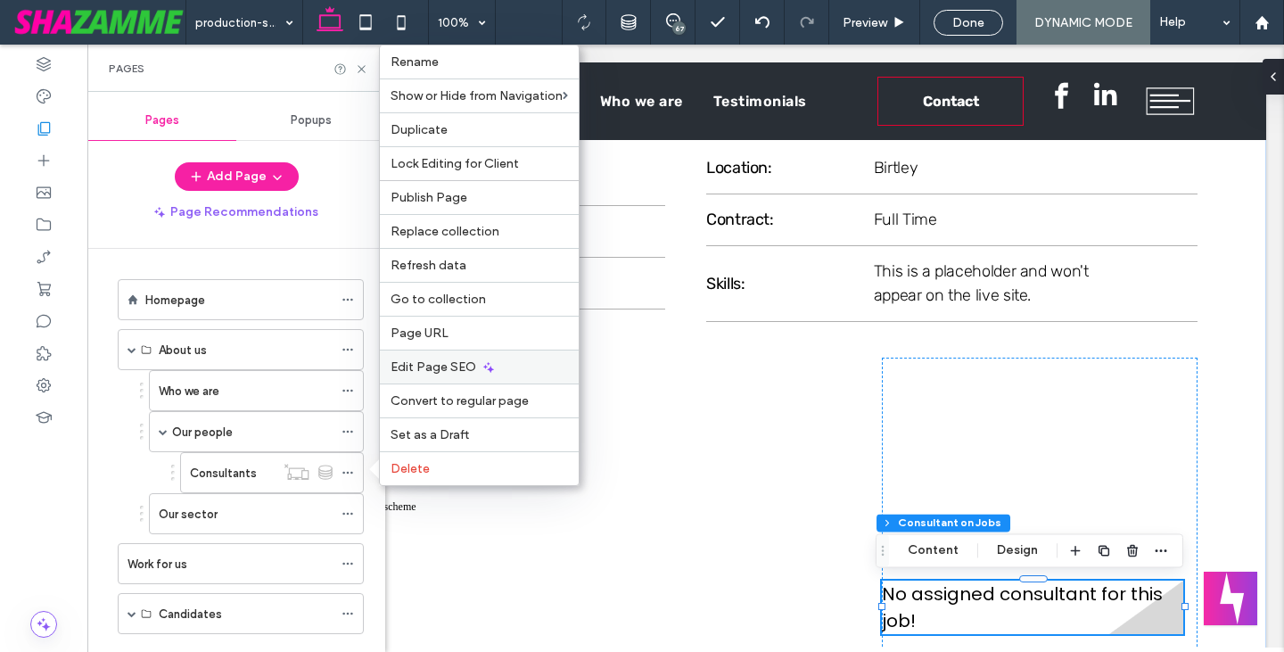
click at [436, 381] on div "Edit Page SEO" at bounding box center [479, 366] width 199 height 34
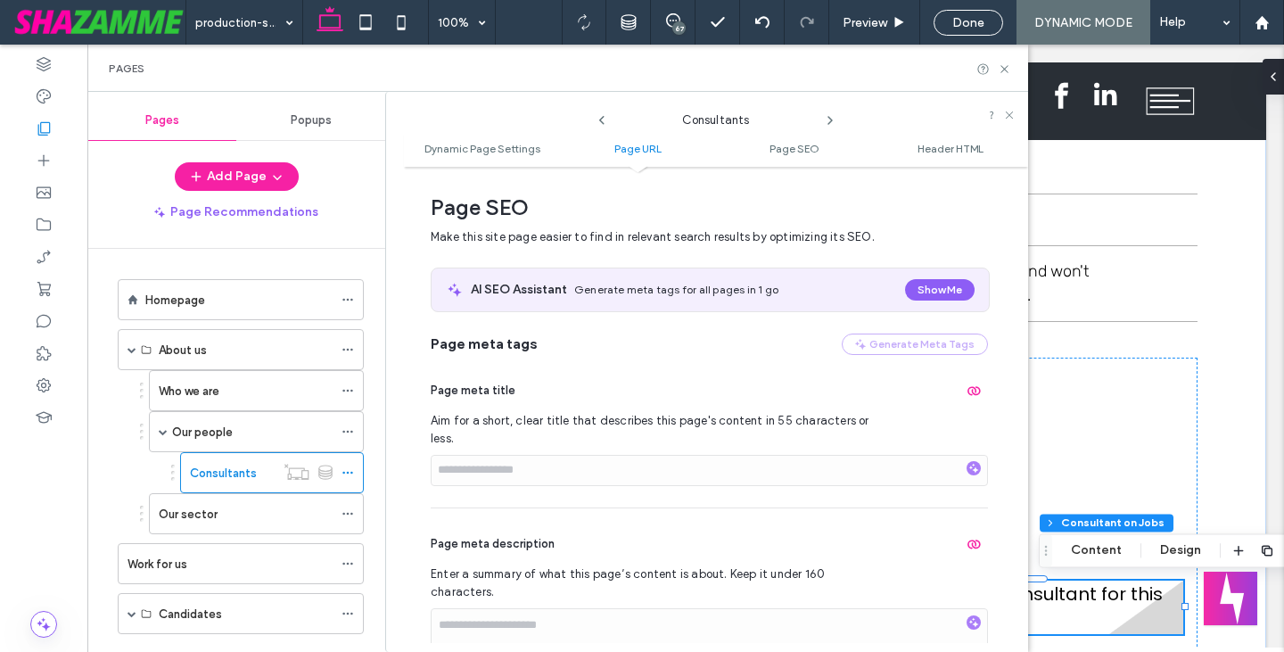
scroll to position [589, 0]
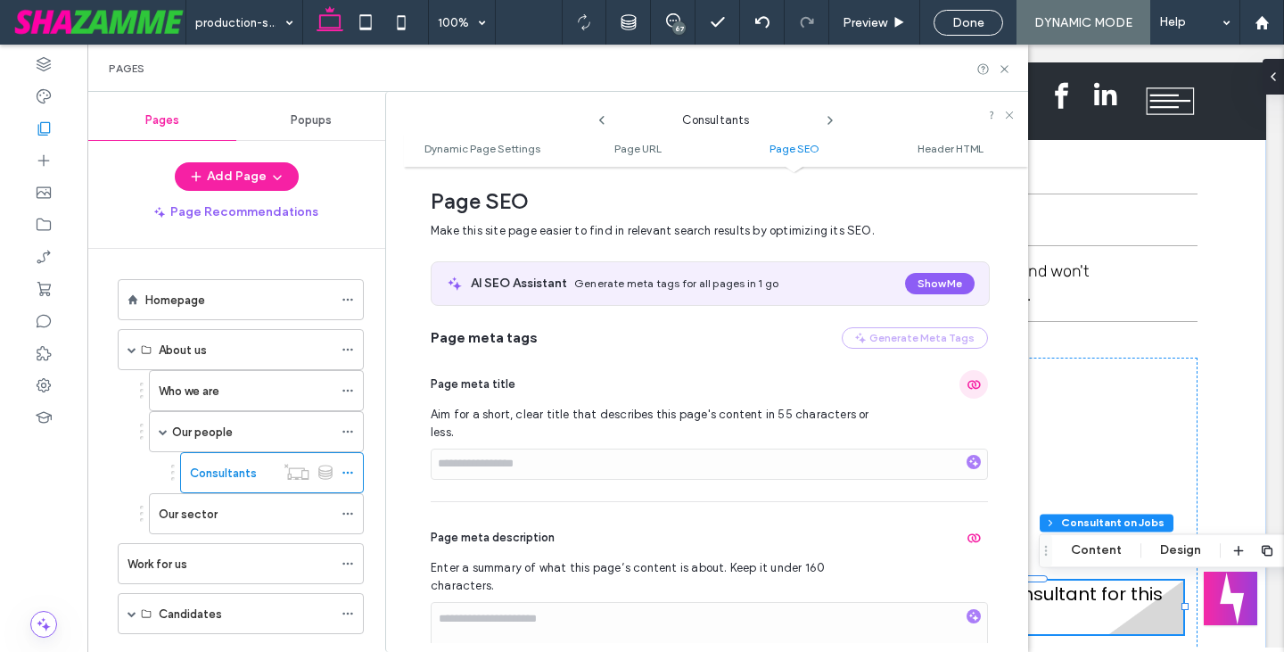
click at [967, 387] on use "button" at bounding box center [973, 384] width 13 height 9
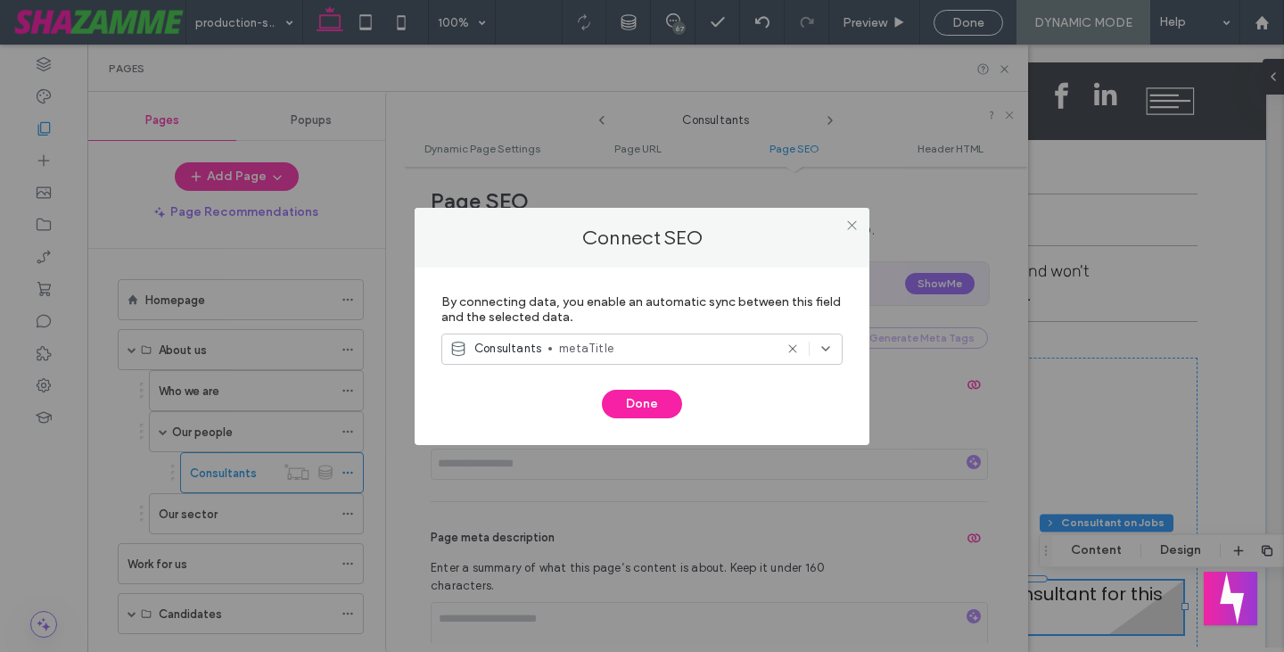
drag, startPoint x: 647, startPoint y: 398, endPoint x: 728, endPoint y: 395, distance: 81.2
click at [648, 398] on button "Done" at bounding box center [642, 404] width 80 height 29
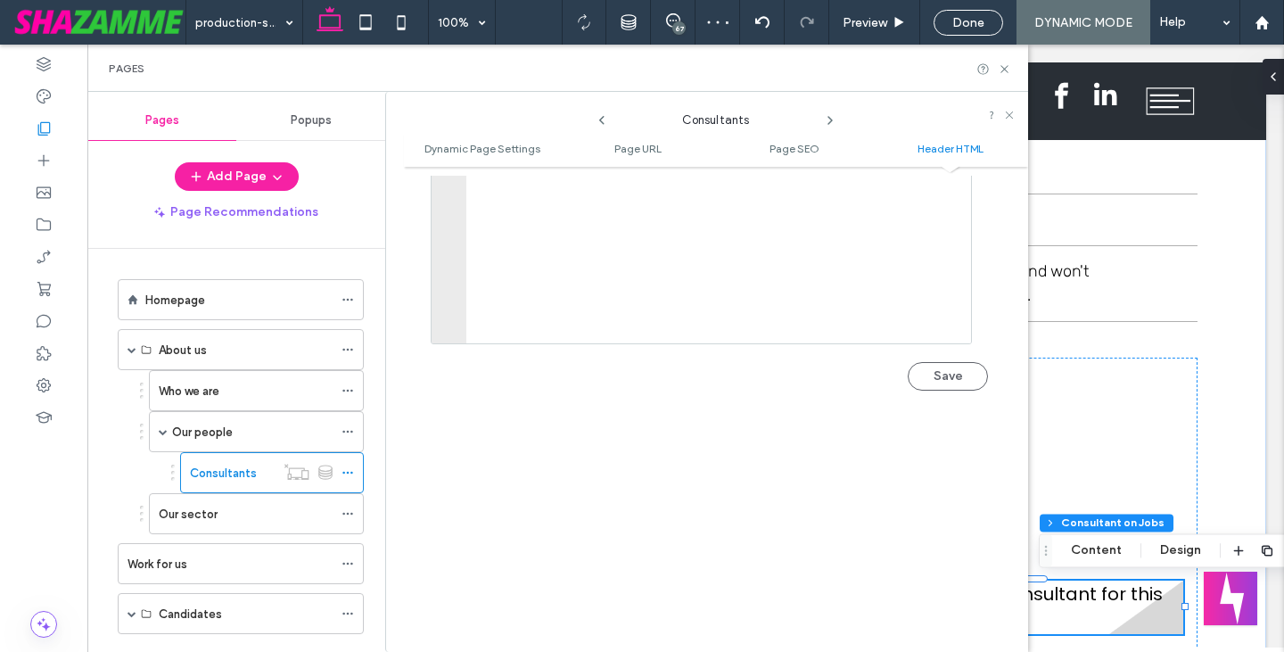
scroll to position [2026, 0]
click at [458, 439] on div "Dynamic Page Settings Dynamic pages enable you to design a page once and use it…" at bounding box center [716, 409] width 624 height 467
click at [1005, 68] on use at bounding box center [1003, 68] width 7 height 7
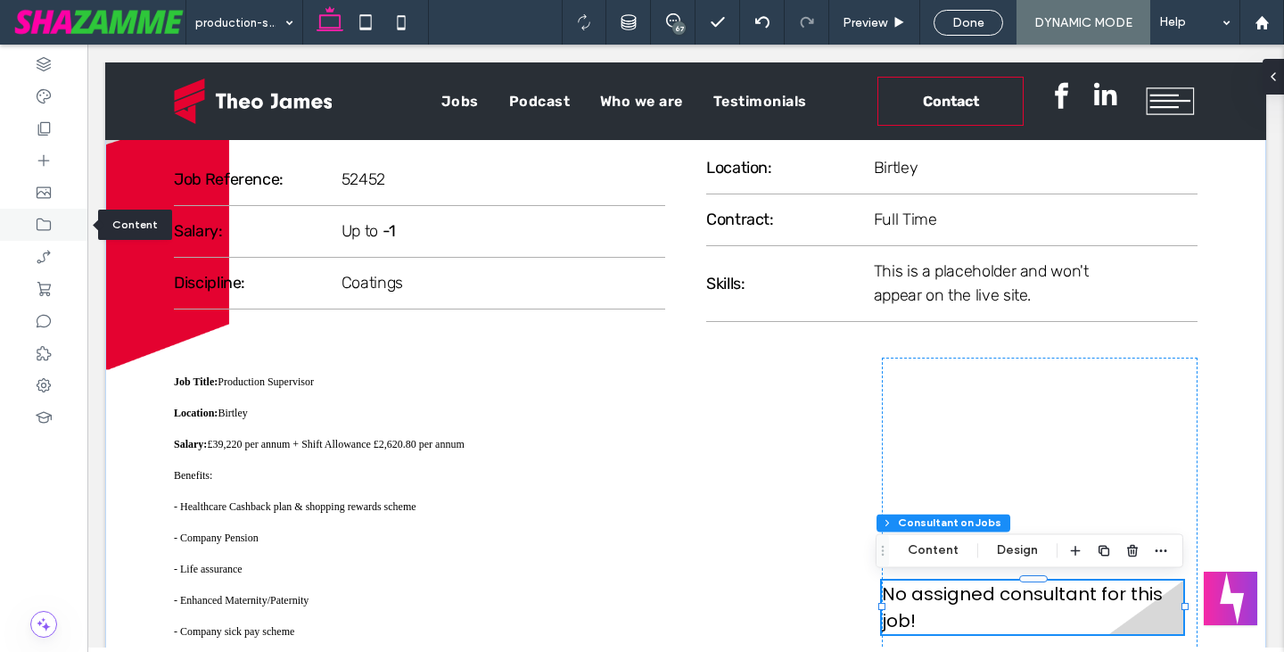
click at [43, 236] on div at bounding box center [43, 225] width 87 height 32
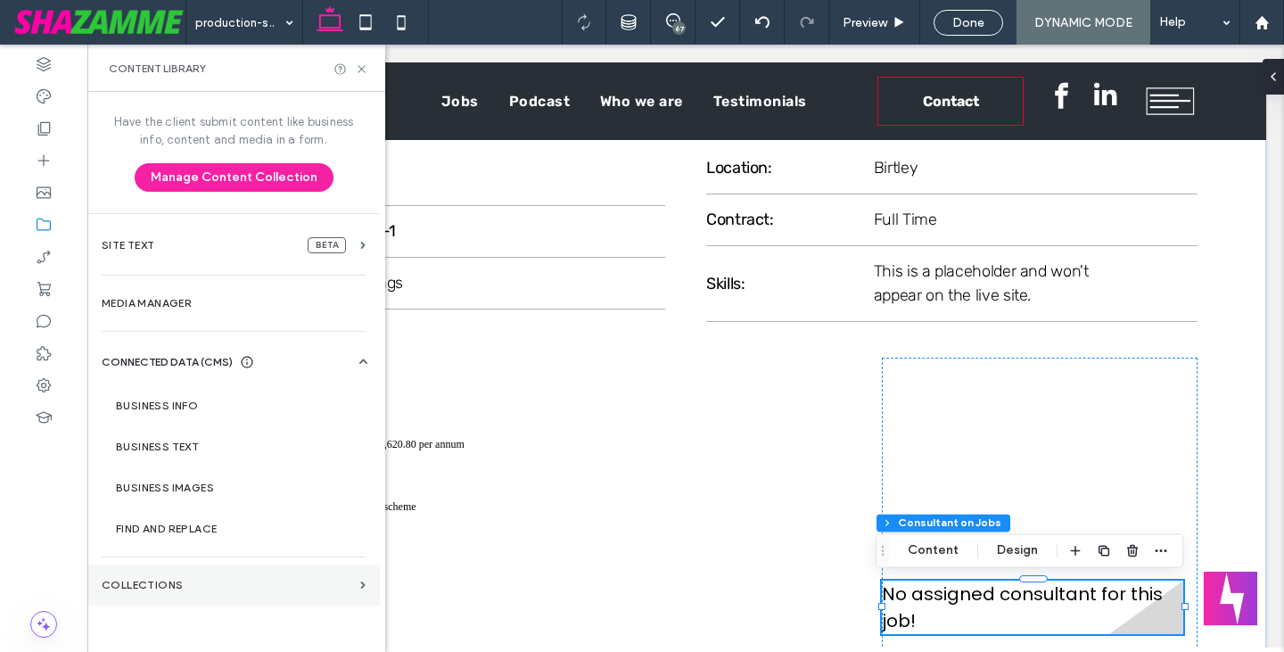
click at [195, 594] on section "Collections" at bounding box center [233, 584] width 292 height 41
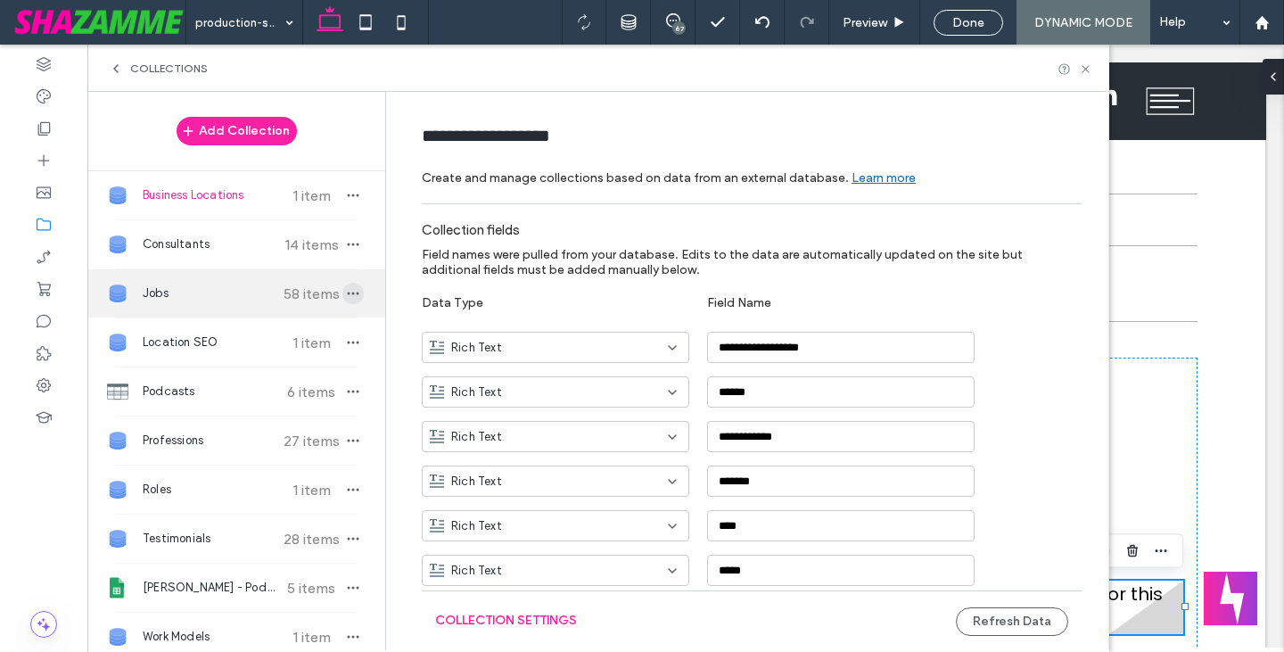
click at [346, 298] on icon "button" at bounding box center [353, 293] width 14 height 14
type input "****"
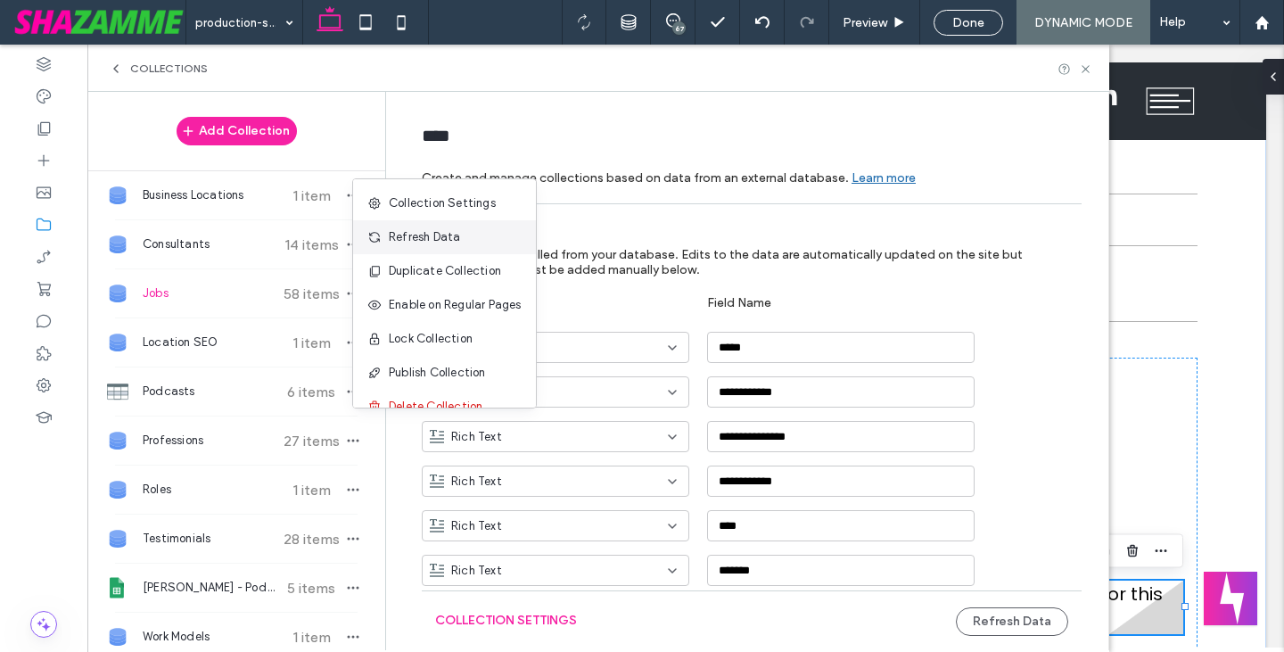
click at [398, 232] on span "Refresh Data" at bounding box center [424, 237] width 71 height 18
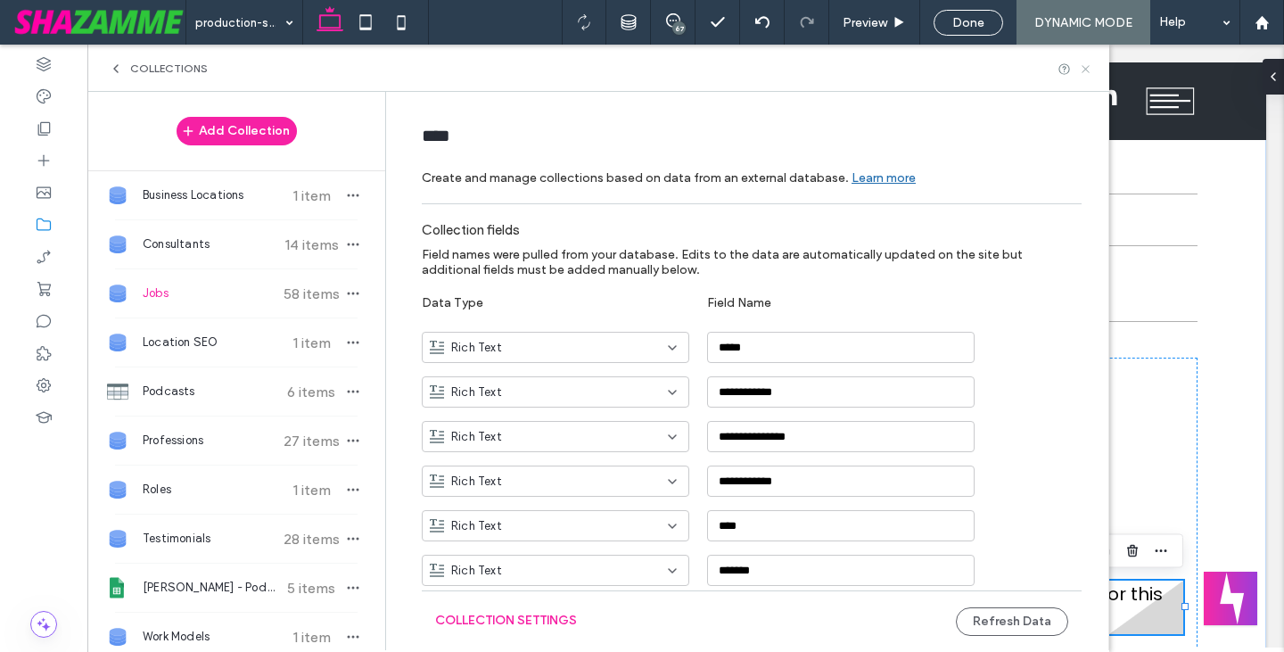
drag, startPoint x: 1087, startPoint y: 70, endPoint x: 853, endPoint y: 1, distance: 243.7
click at [1087, 70] on use at bounding box center [1084, 68] width 7 height 7
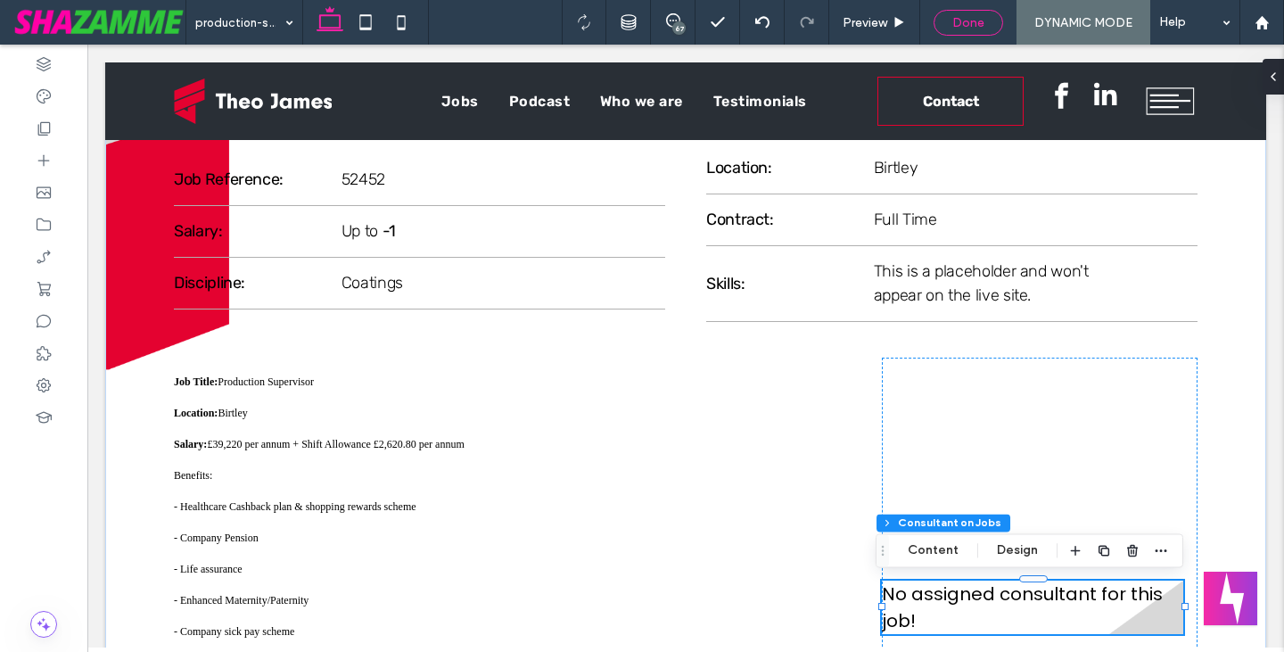
click at [963, 12] on div "Done" at bounding box center [968, 23] width 70 height 26
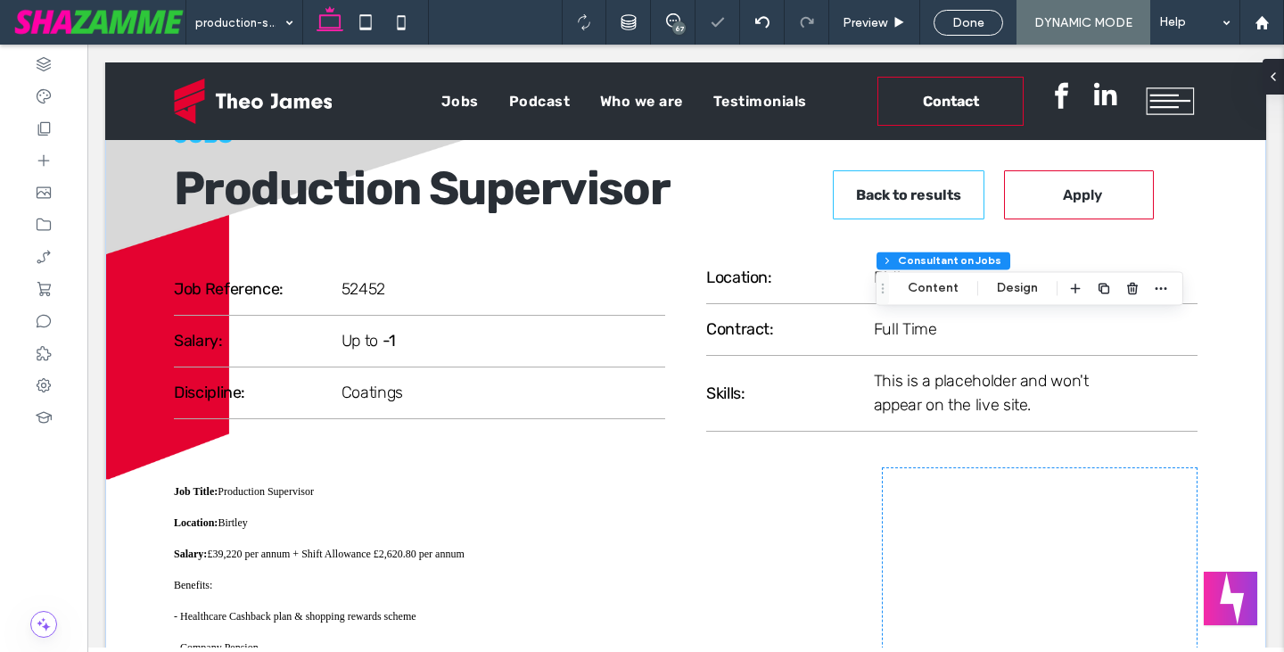
scroll to position [377, 0]
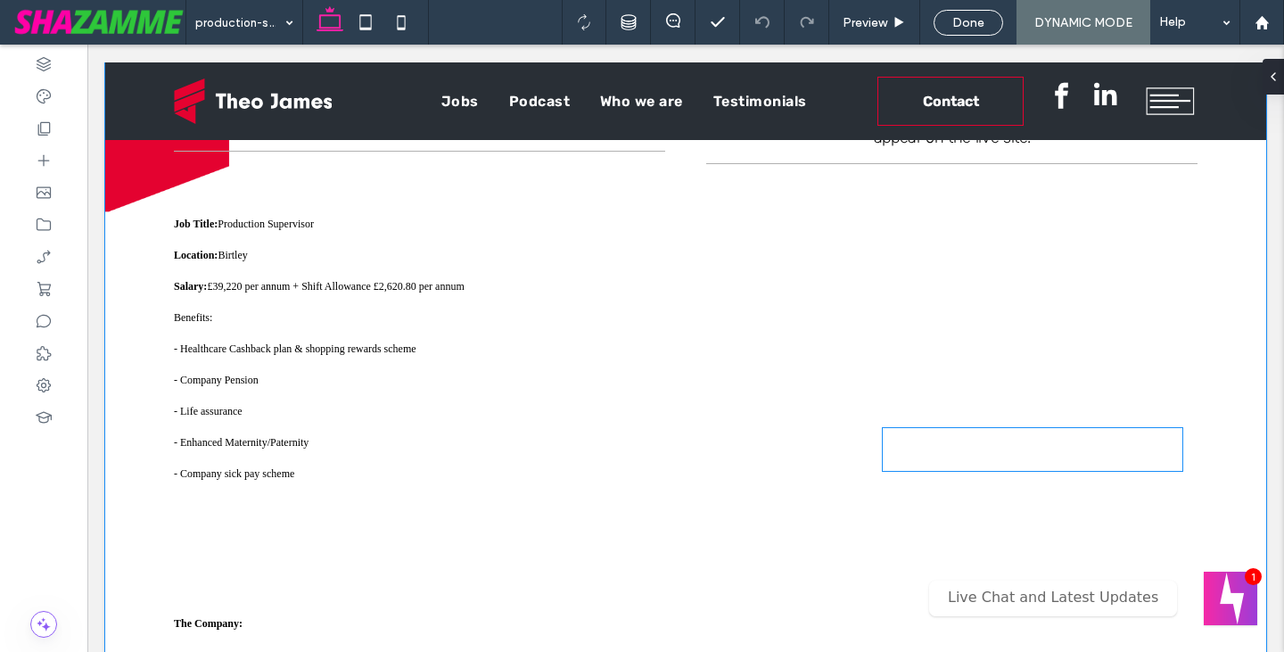
click at [950, 436] on div "Consultant Name: Consultant Email: Read More" at bounding box center [1032, 449] width 301 height 45
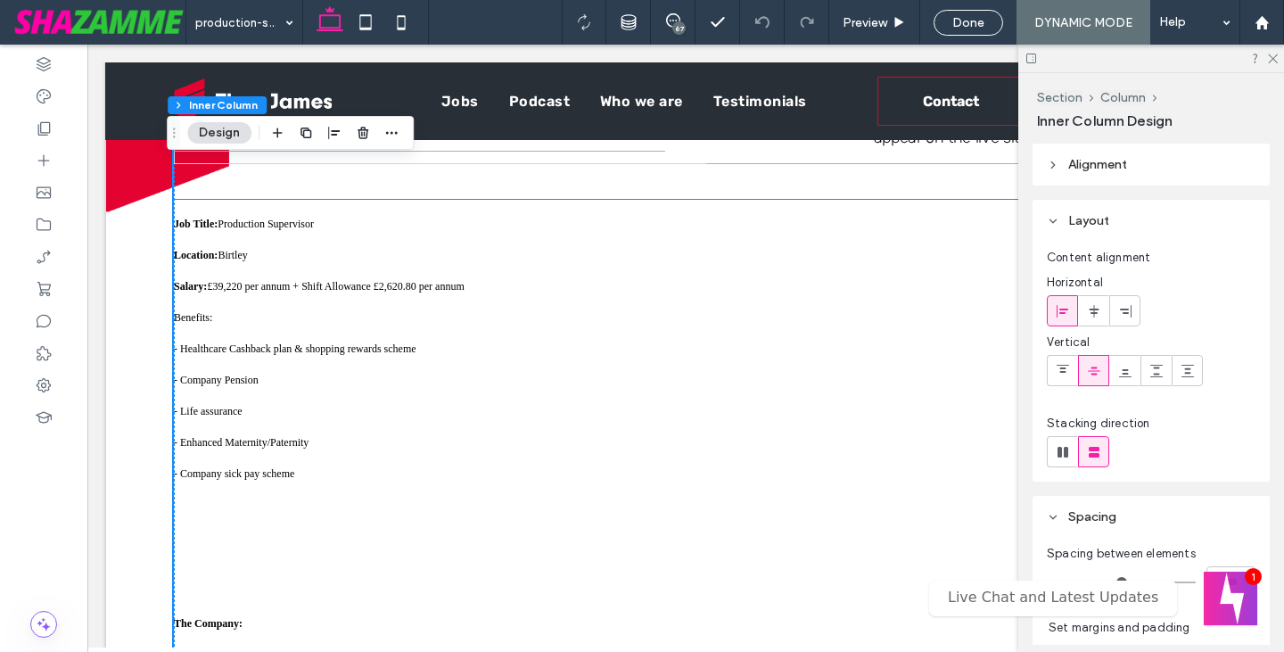
click at [958, 396] on div "Consultant Name: Consultant Email: Read More" at bounding box center [1040, 449] width 316 height 499
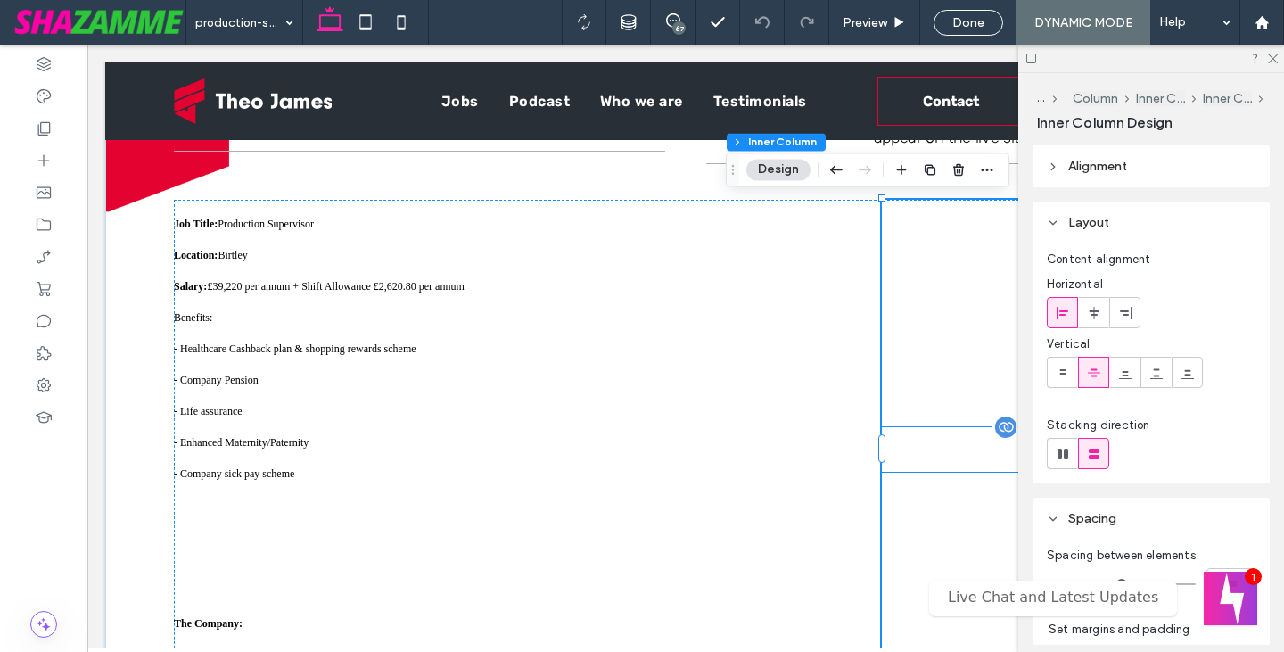
click at [917, 458] on div "Consultant Name: Consultant Email: Read More" at bounding box center [1032, 449] width 301 height 45
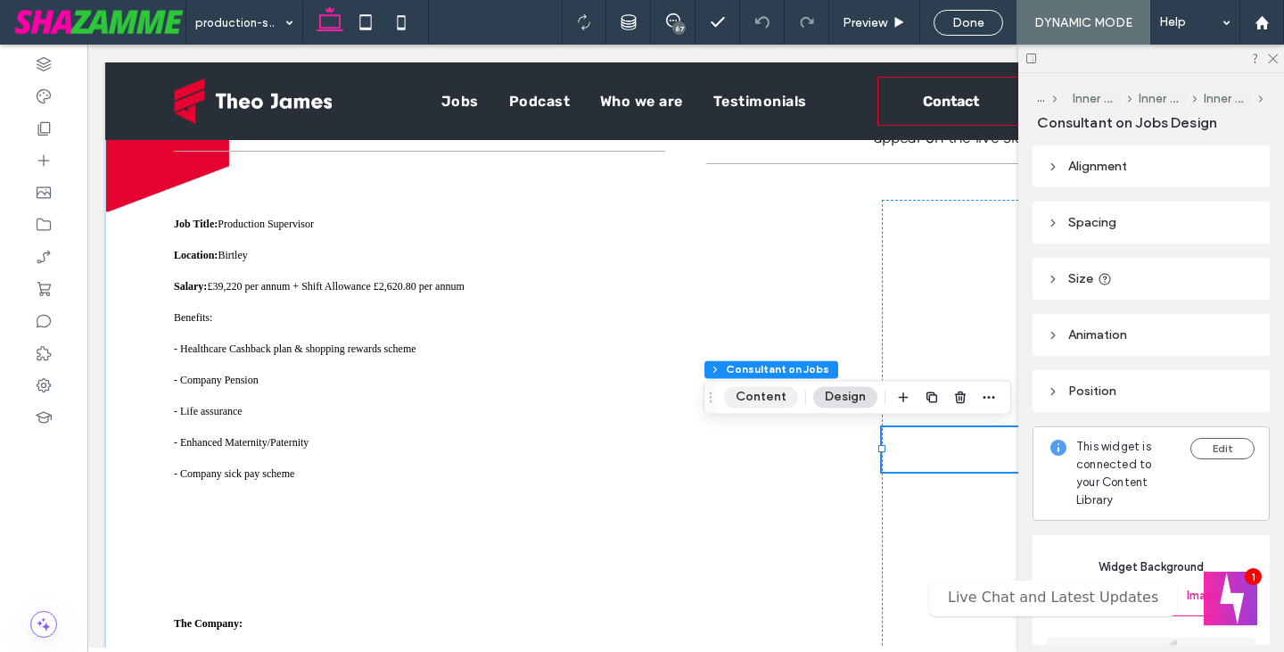
click at [767, 390] on button "Content" at bounding box center [761, 396] width 74 height 21
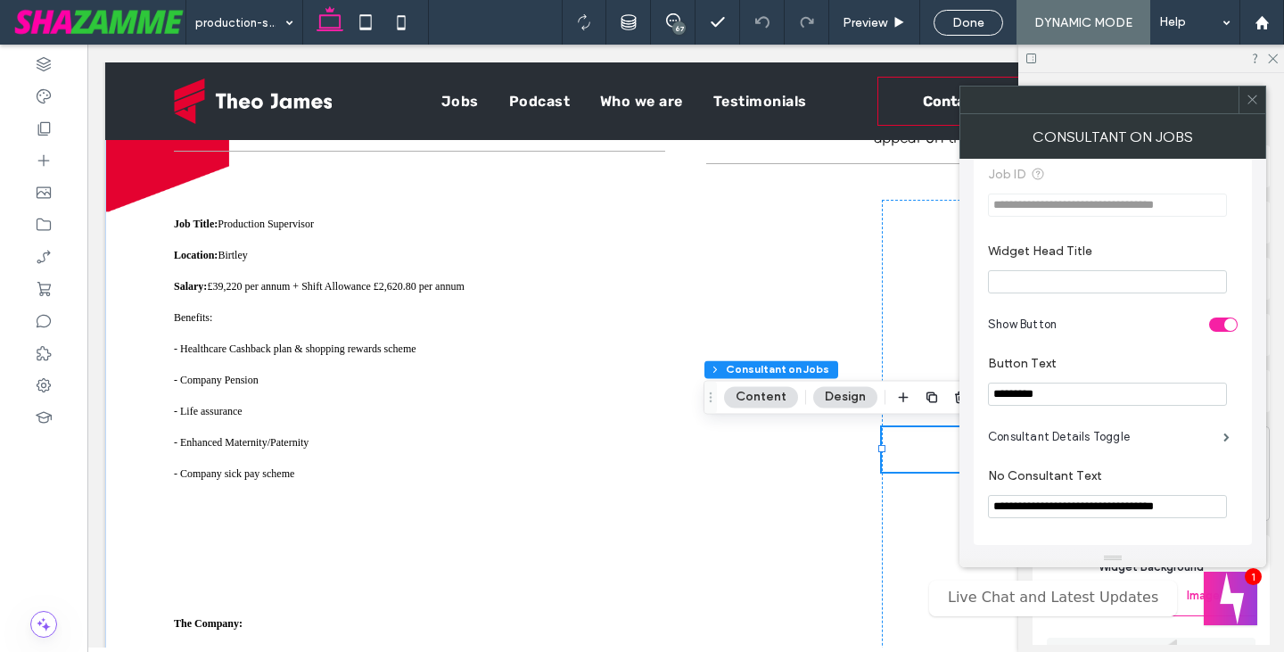
scroll to position [313, 0]
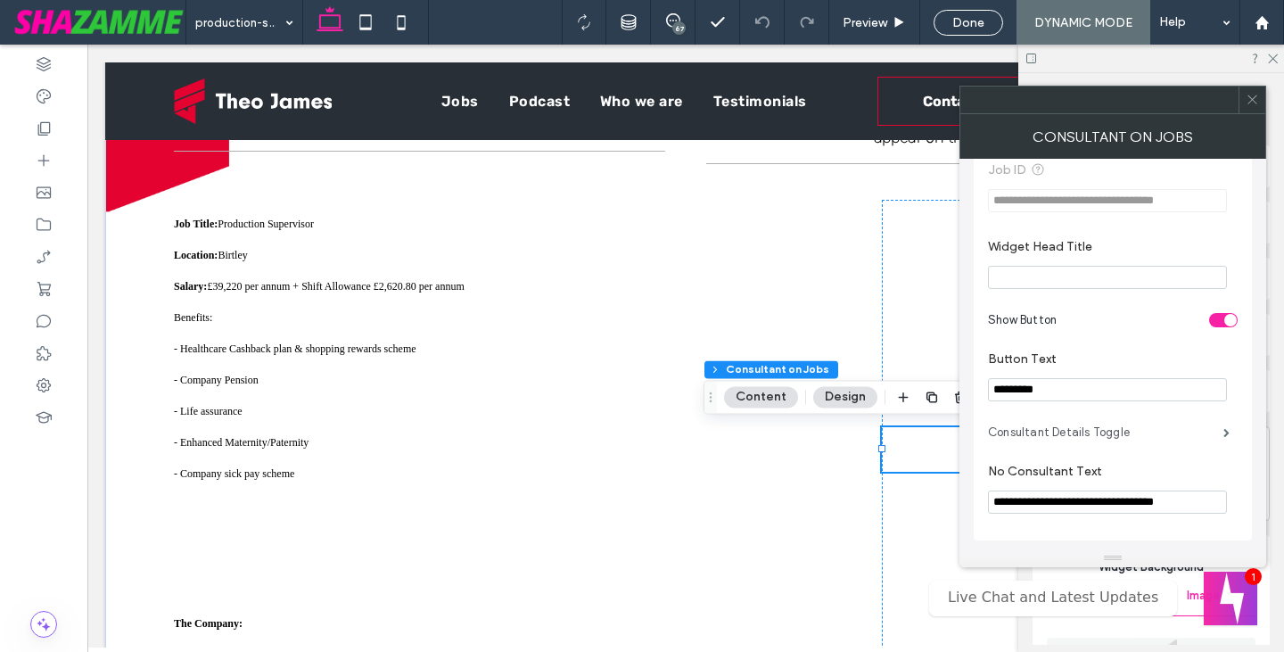
click at [1096, 429] on label "Consultant Details Toggle" at bounding box center [1105, 432] width 235 height 36
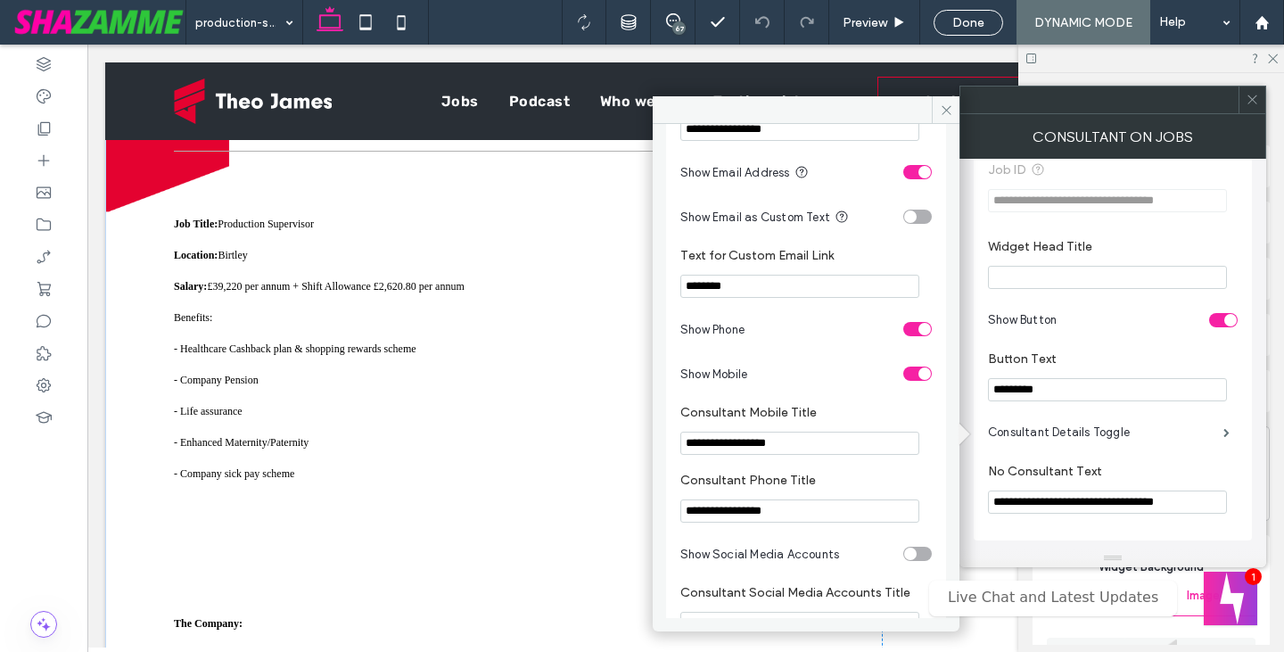
scroll to position [219, 0]
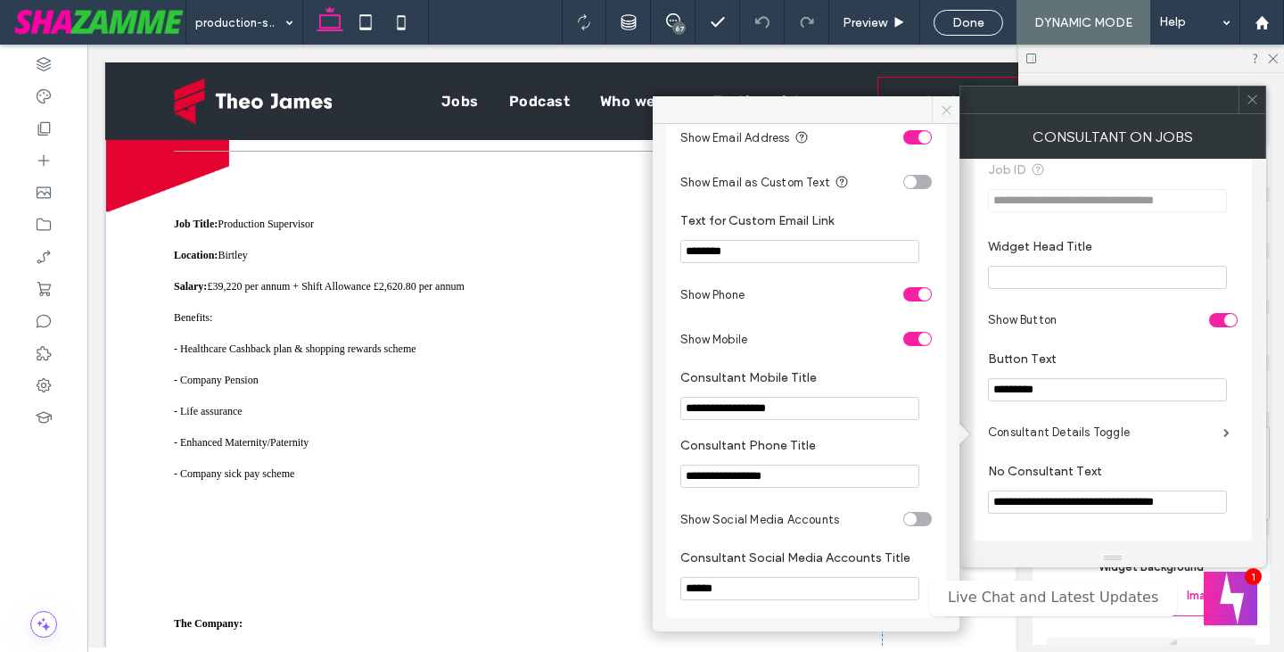
drag, startPoint x: 951, startPoint y: 110, endPoint x: 864, endPoint y: 65, distance: 98.1
click at [951, 110] on icon at bounding box center [946, 109] width 13 height 13
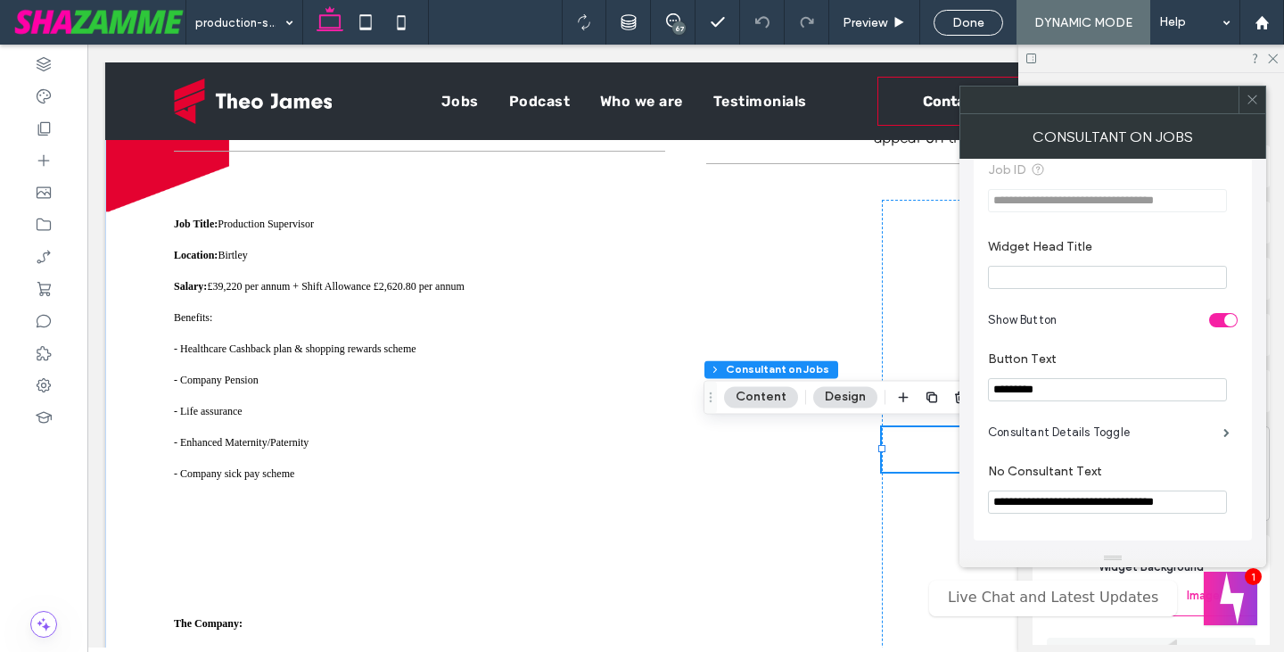
click at [1257, 94] on icon at bounding box center [1251, 99] width 13 height 13
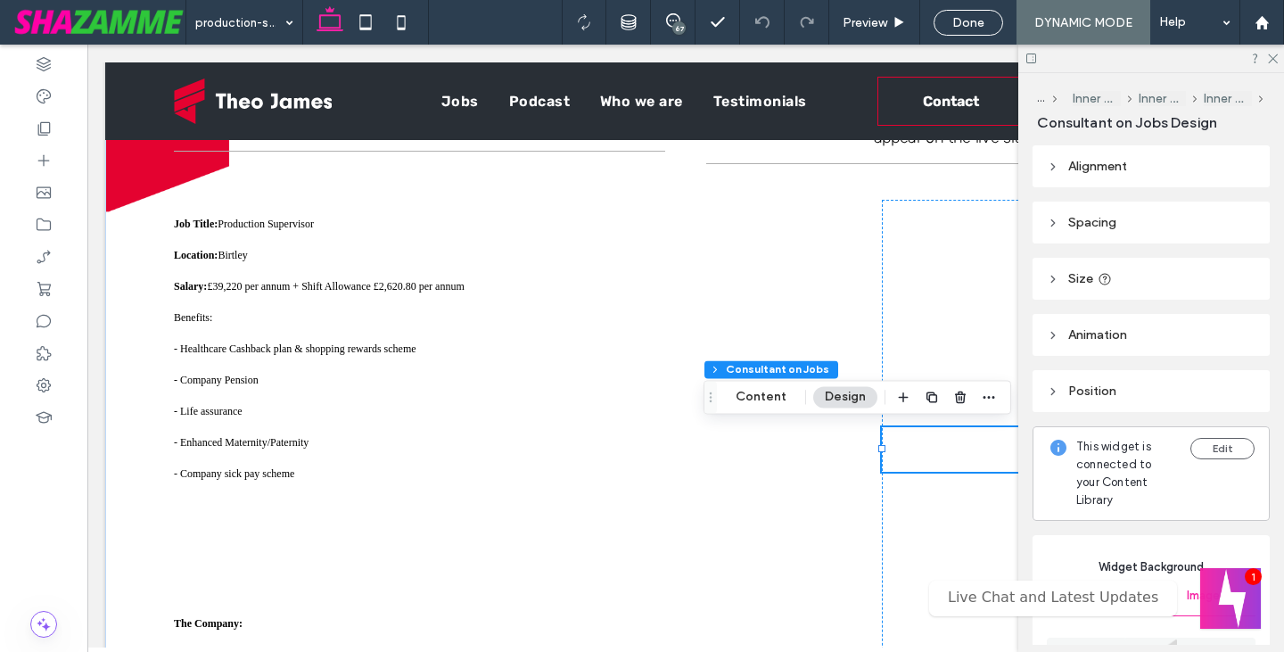
click at [1246, 591] on button "Welcome message" at bounding box center [1230, 598] width 61 height 61
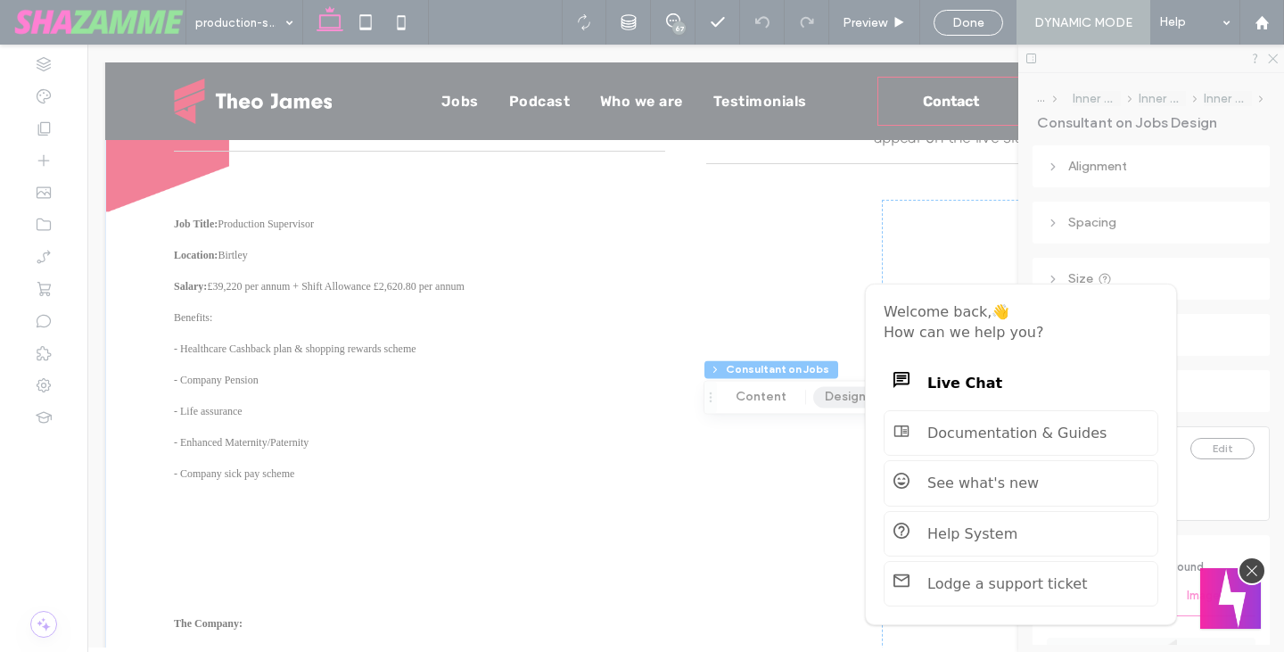
drag, startPoint x: 1245, startPoint y: 594, endPoint x: 1207, endPoint y: 606, distance: 40.3
click at [1239, 595] on button "Welcome message" at bounding box center [1230, 598] width 61 height 61
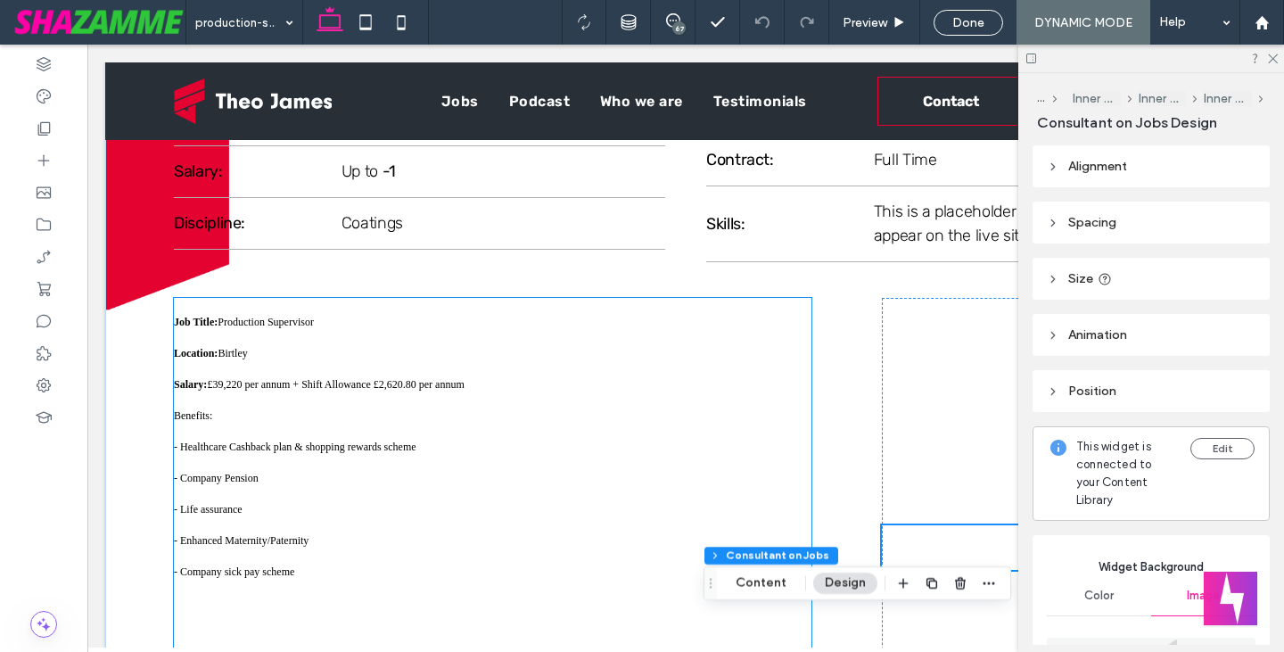
scroll to position [0, 0]
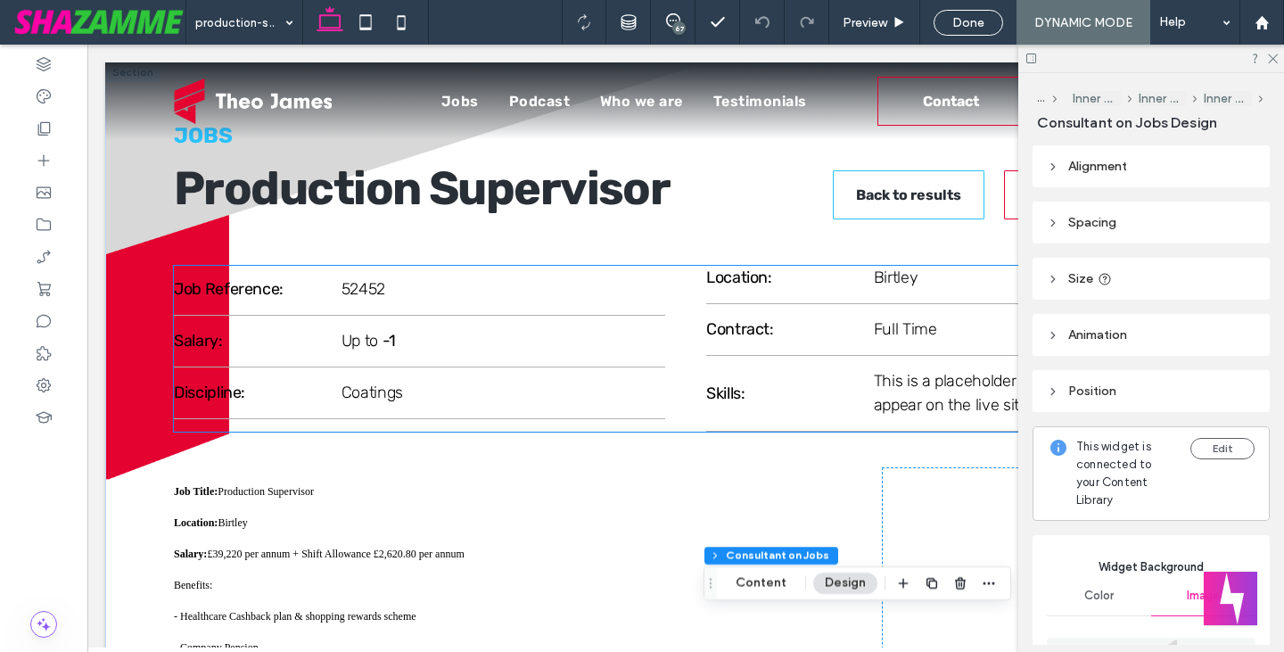
drag, startPoint x: 713, startPoint y: 421, endPoint x: 699, endPoint y: 459, distance: 40.9
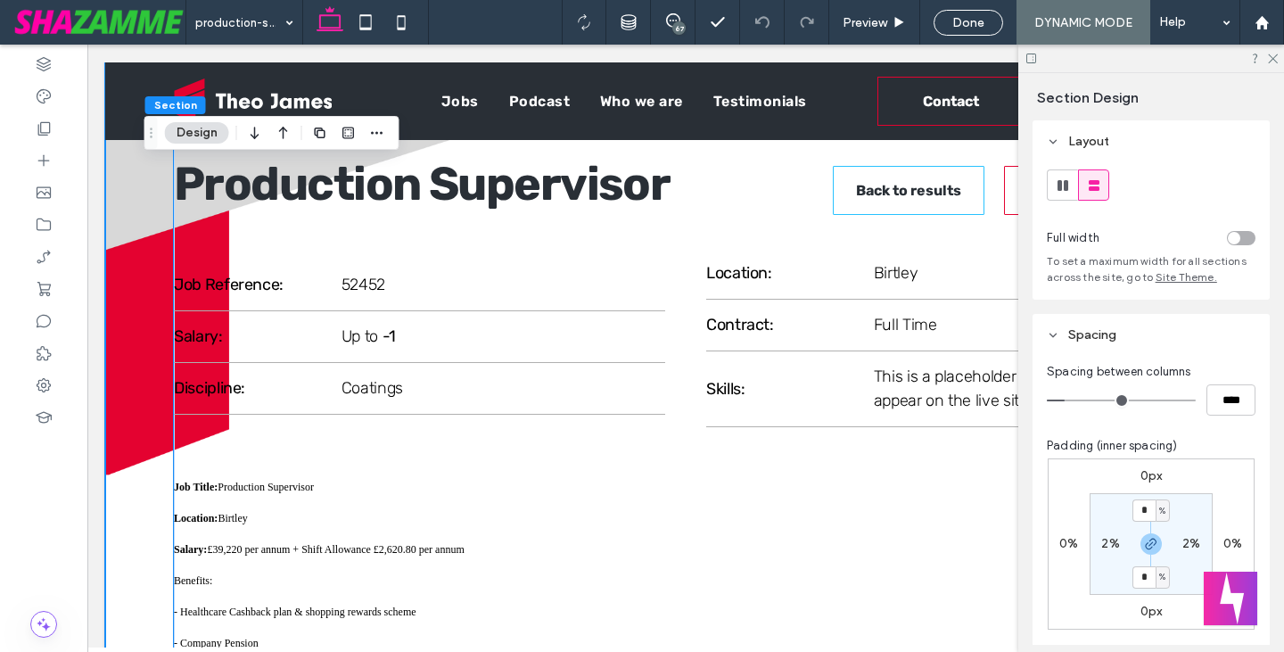
scroll to position [0, 0]
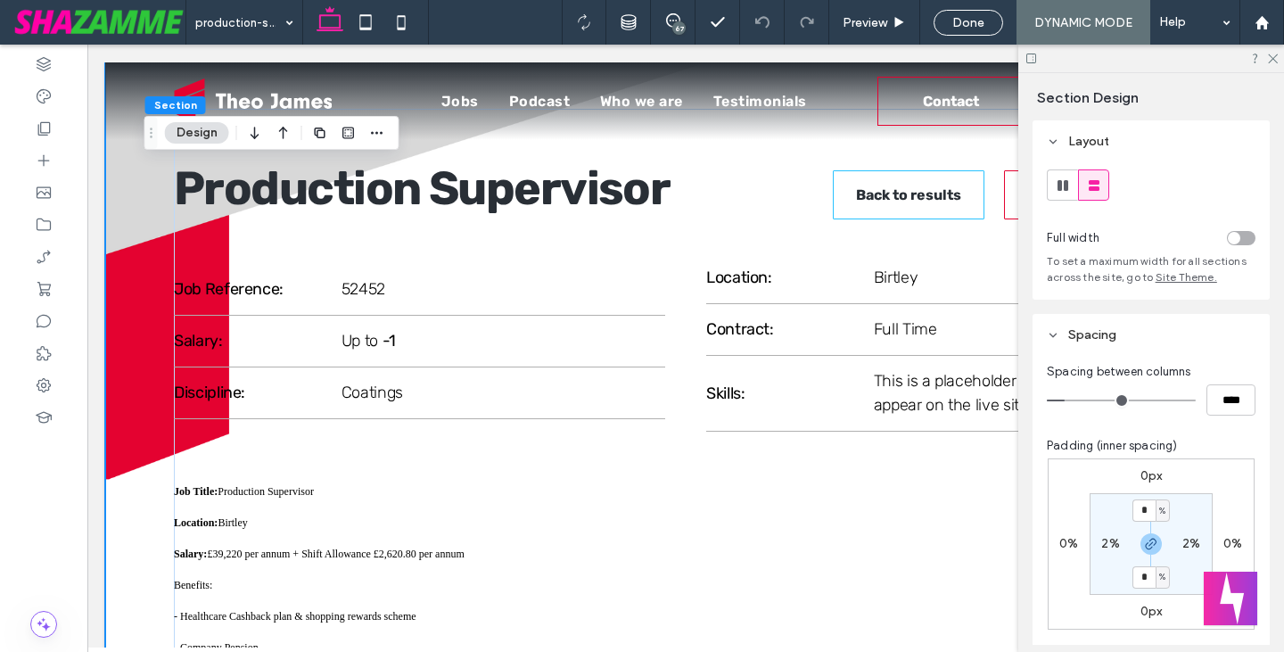
click at [1145, 515] on input "*" at bounding box center [1143, 510] width 23 height 22
type input "**"
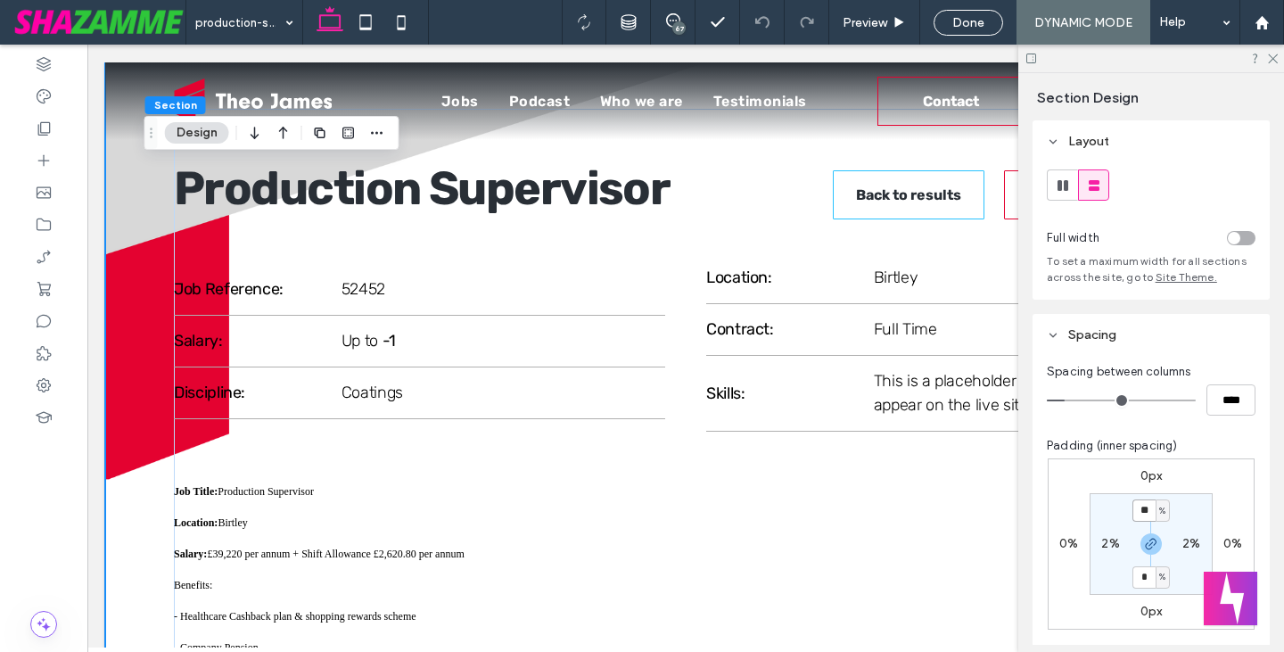
type input "**"
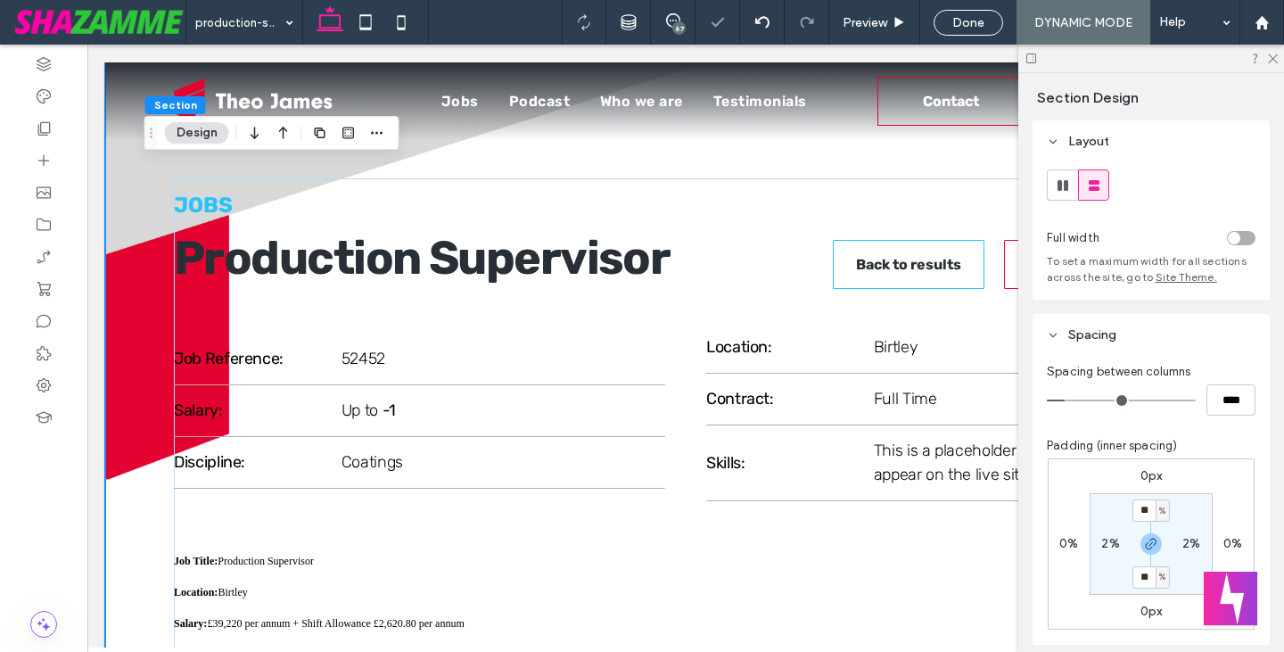
click at [968, 15] on span "Done" at bounding box center [968, 22] width 32 height 15
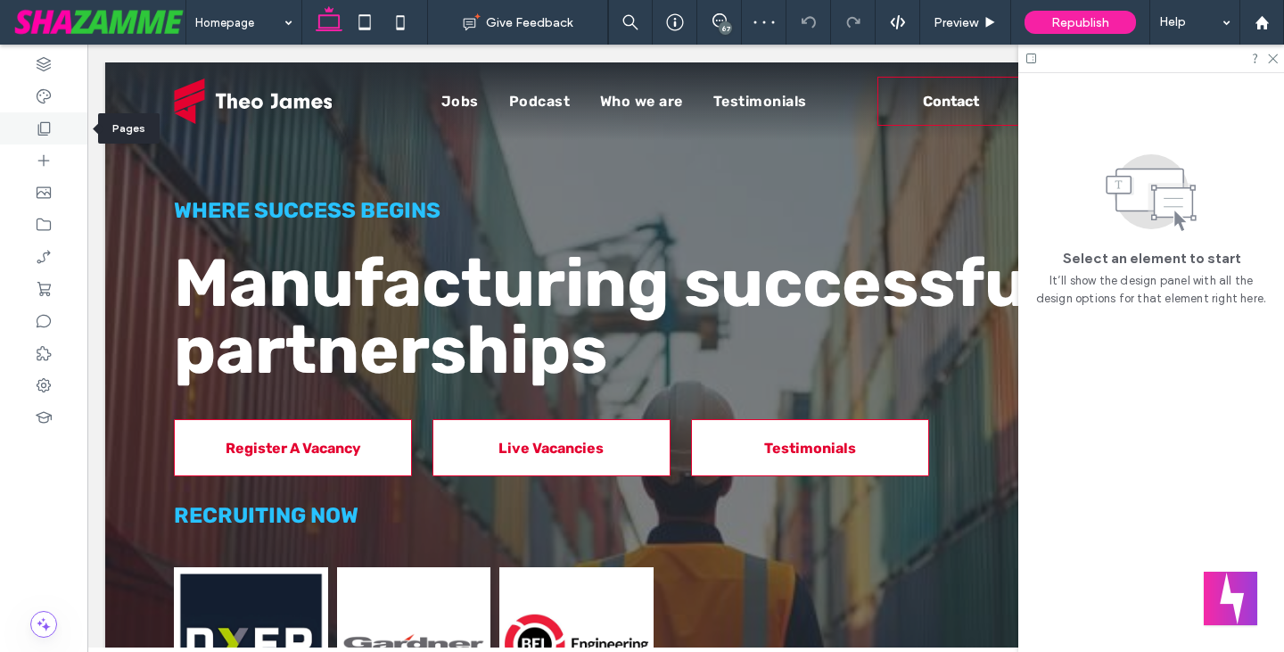
click at [45, 130] on icon at bounding box center [44, 128] width 18 height 18
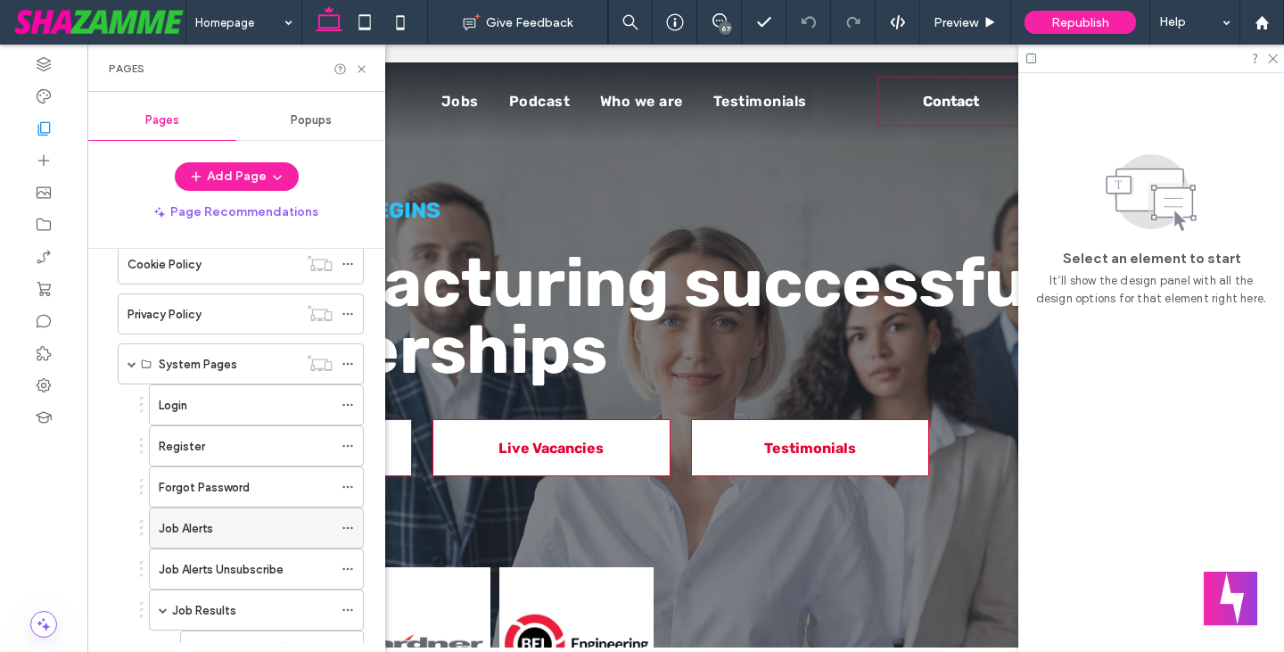
scroll to position [713, 0]
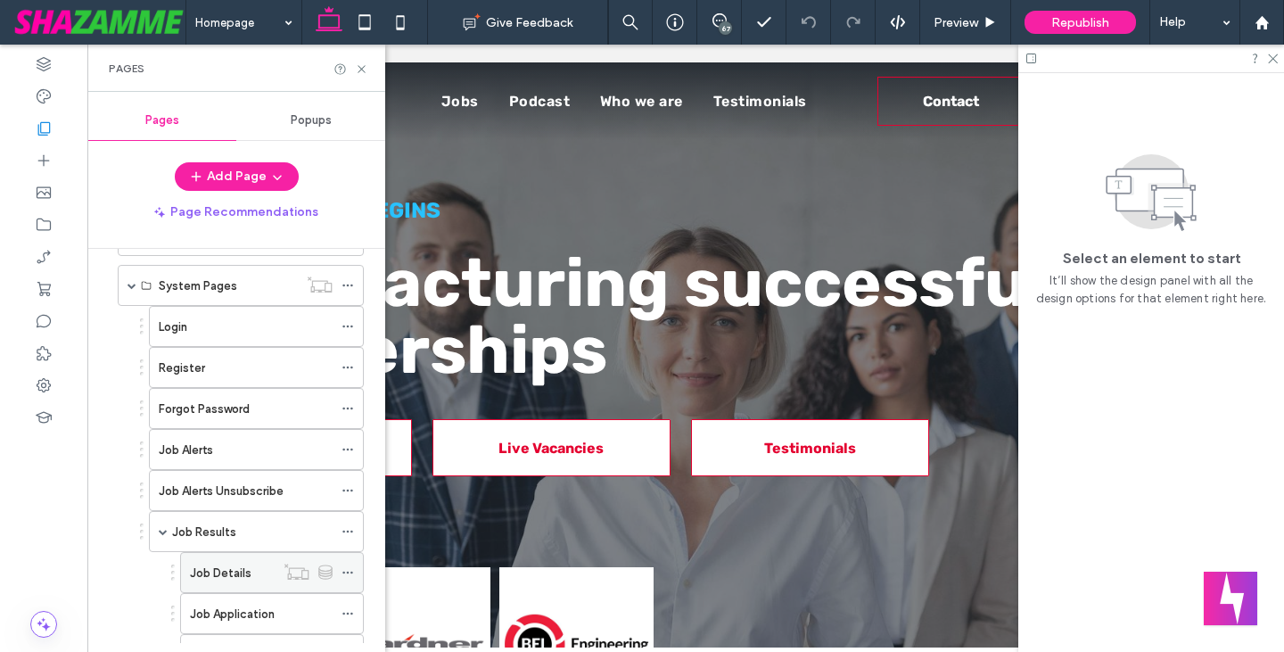
click at [220, 559] on div "Job Details" at bounding box center [232, 572] width 85 height 39
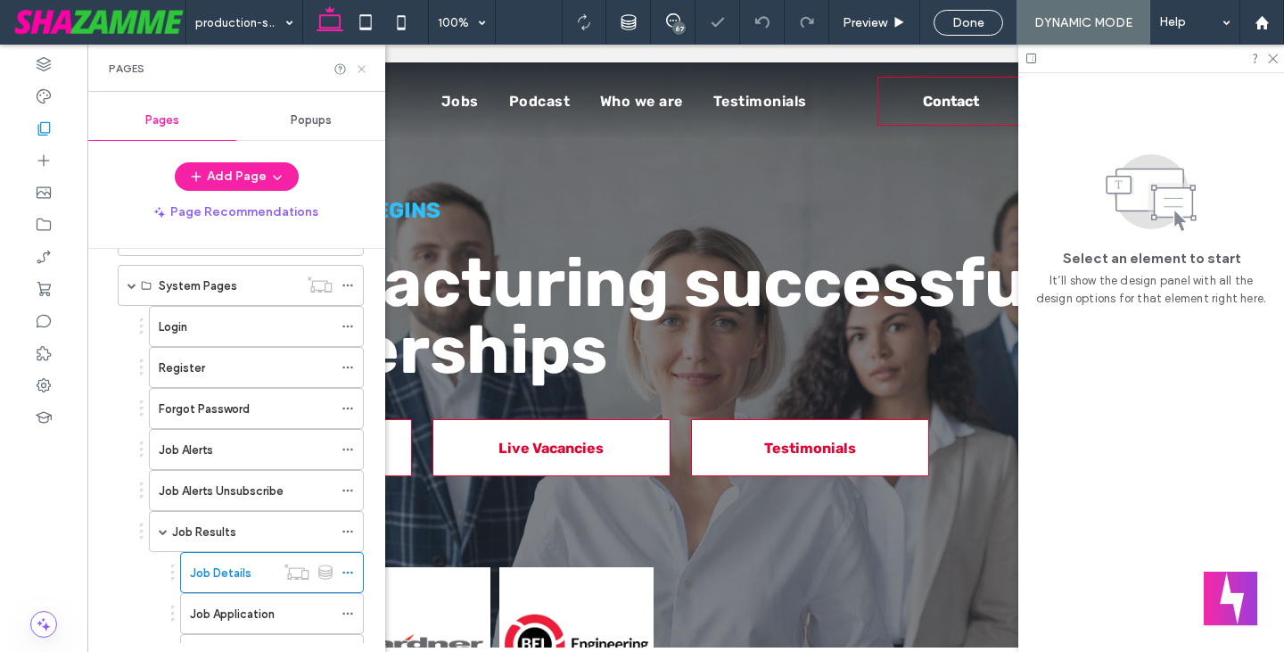
click at [361, 69] on use at bounding box center [360, 68] width 7 height 7
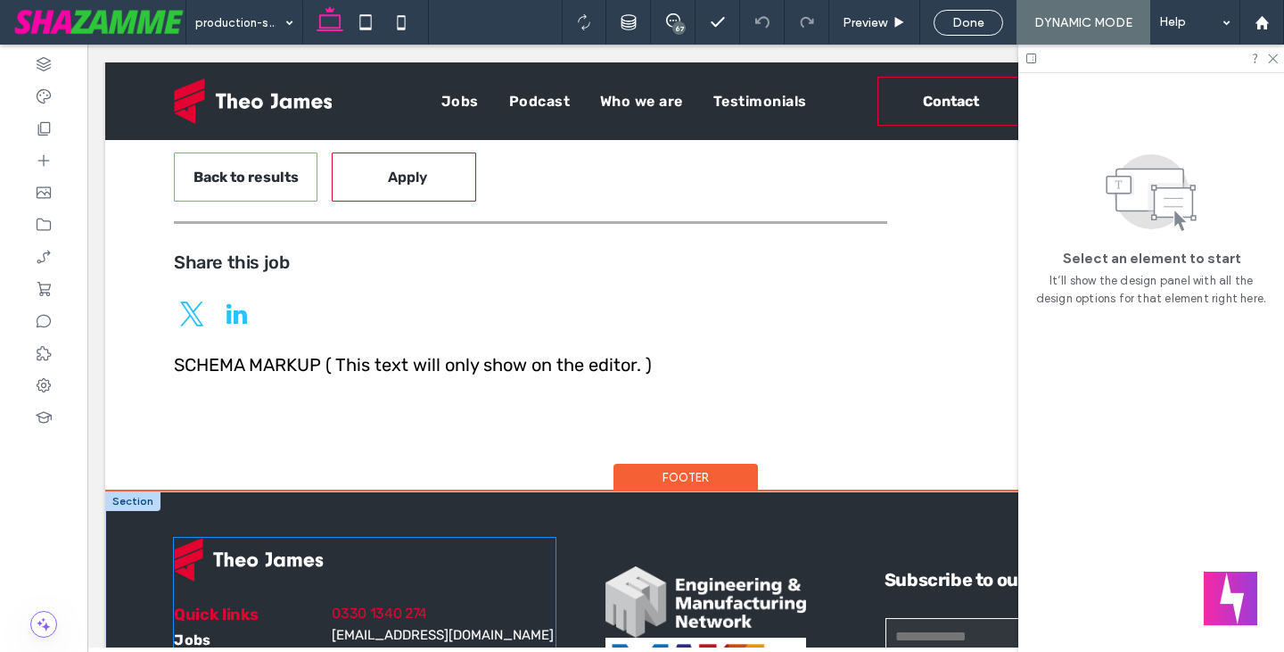
scroll to position [2674, 0]
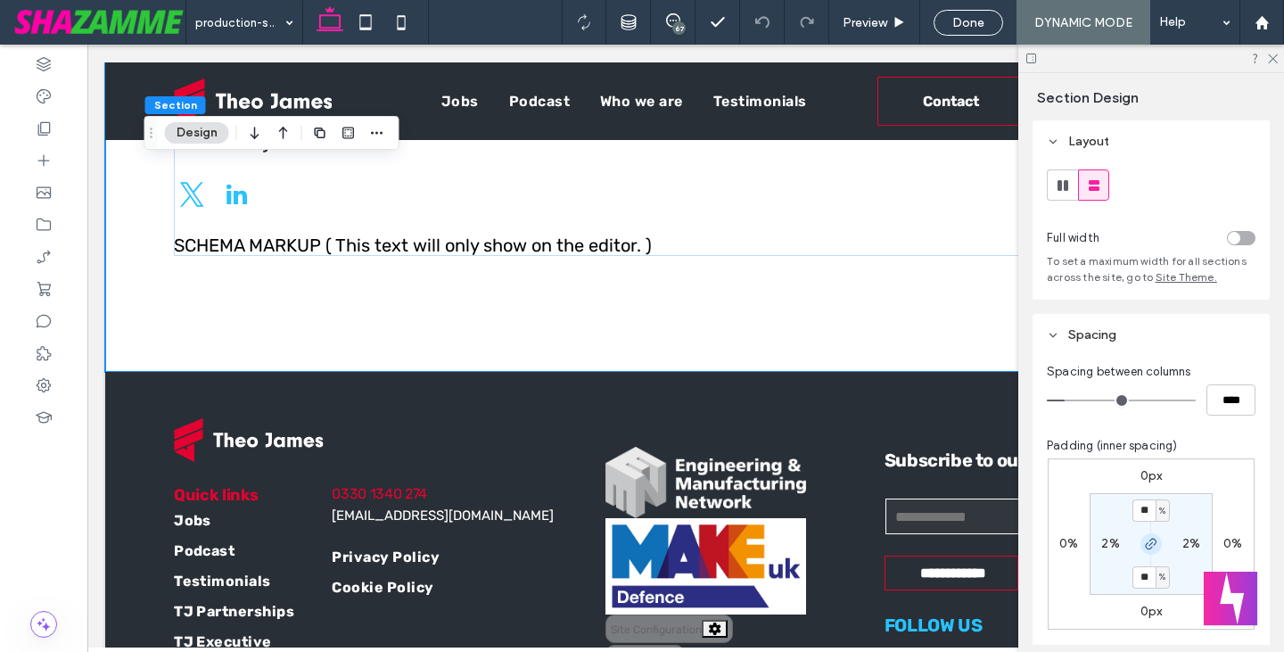
click at [1147, 537] on icon "button" at bounding box center [1151, 544] width 14 height 14
drag, startPoint x: 1138, startPoint y: 576, endPoint x: 1155, endPoint y: 594, distance: 24.6
click at [1139, 577] on label "10%" at bounding box center [1151, 576] width 24 height 15
type input "*"
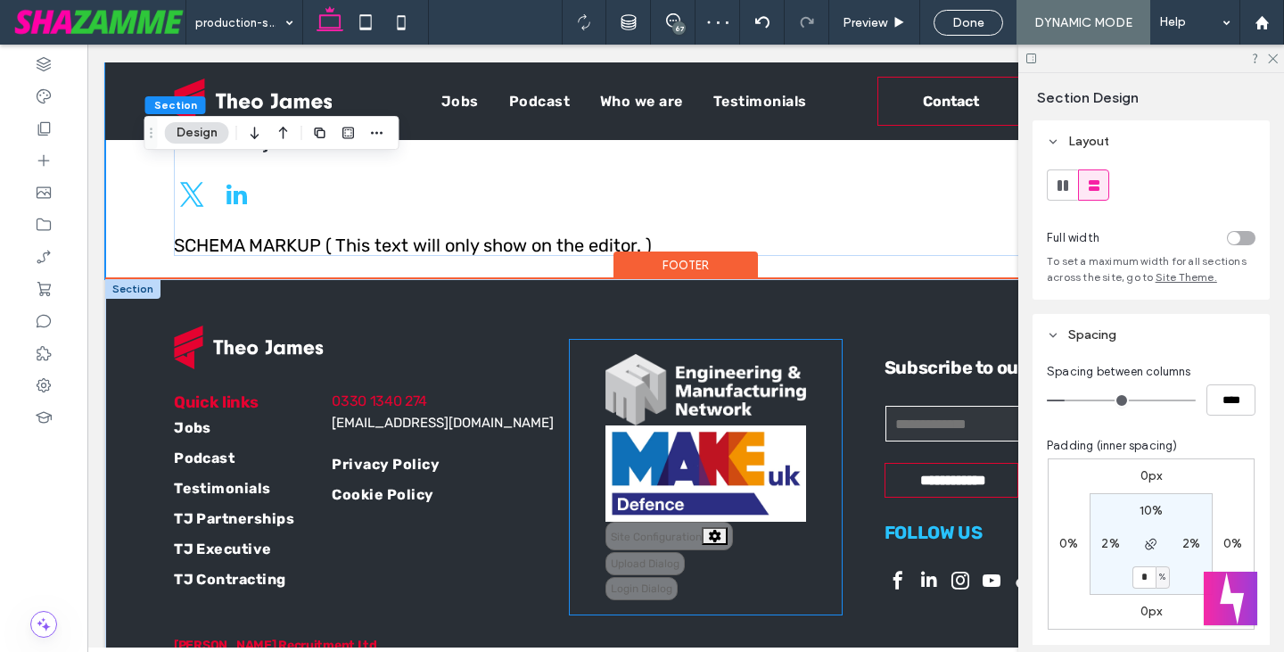
type input "*"
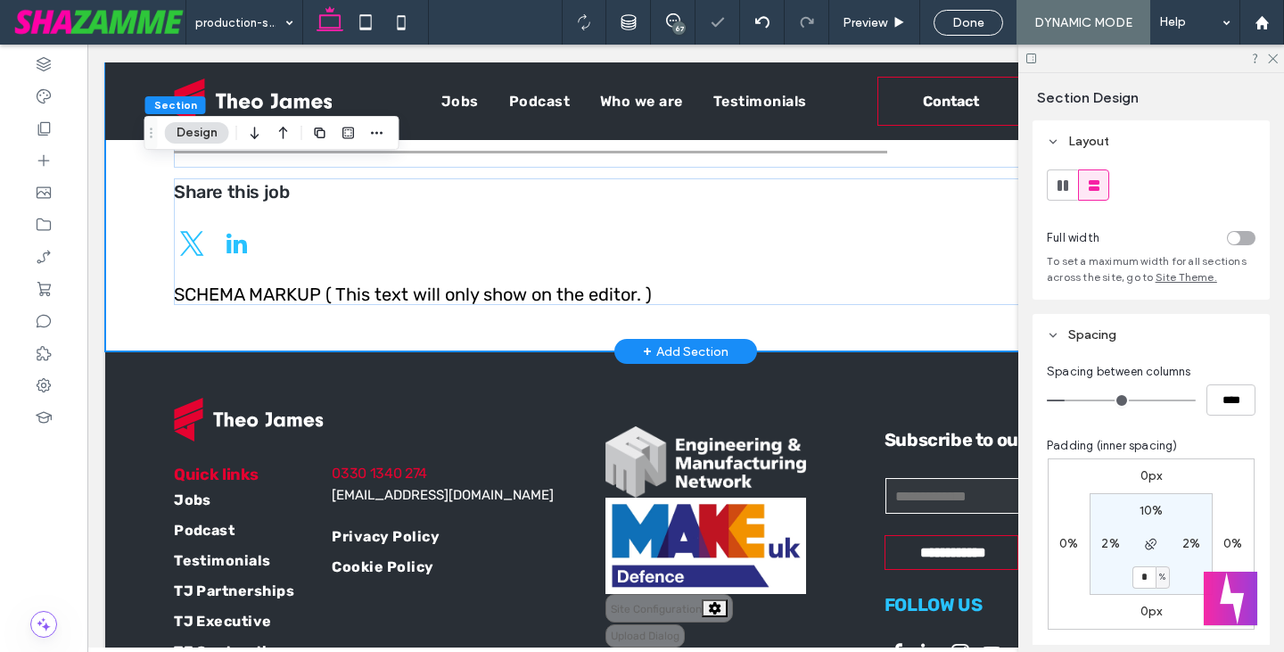
scroll to position [2585, 0]
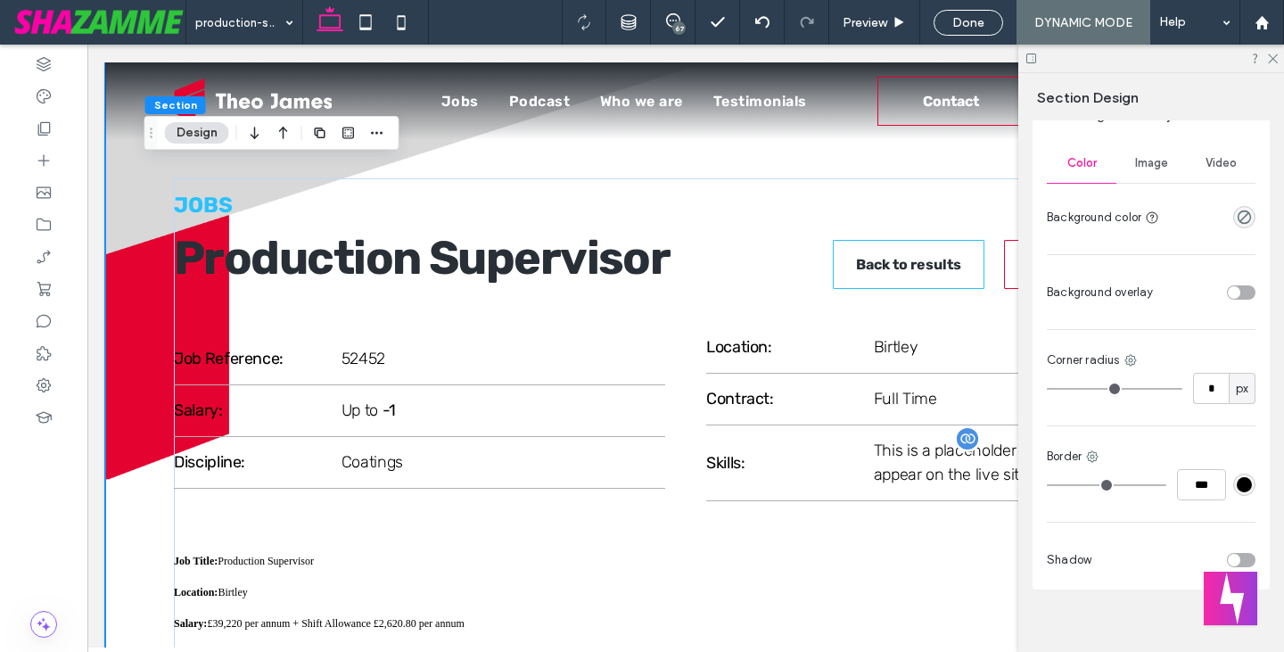
scroll to position [713, 0]
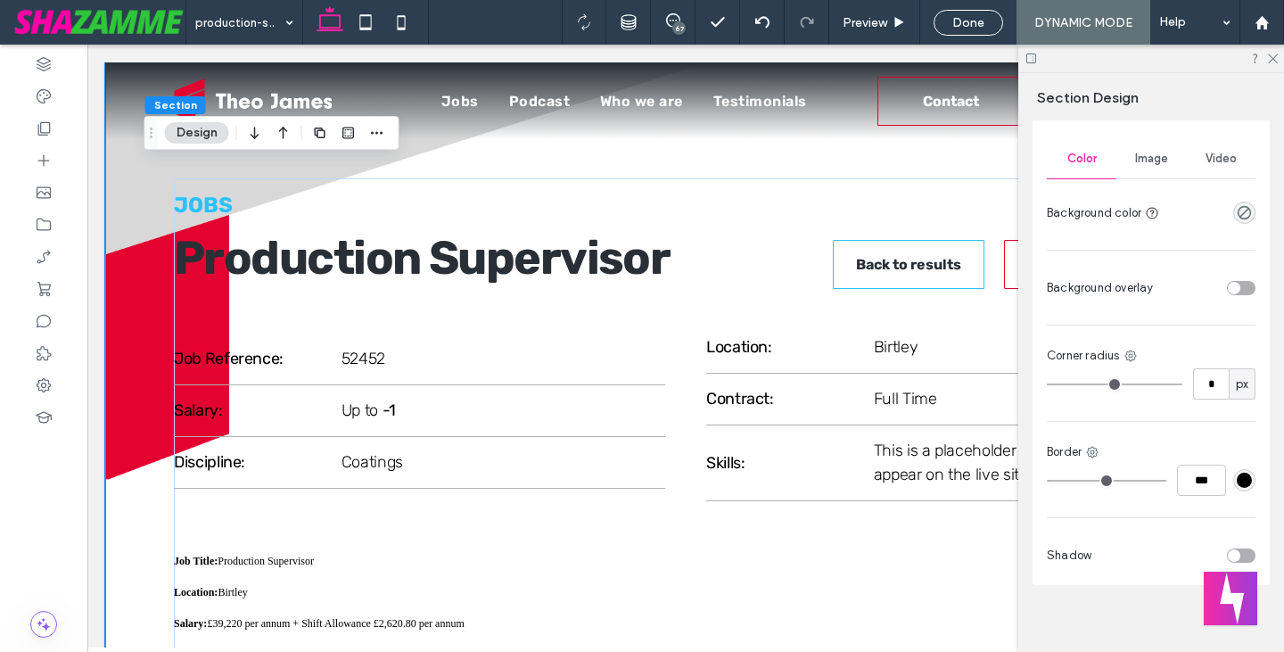
drag, startPoint x: 1138, startPoint y: 145, endPoint x: 1140, endPoint y: 156, distance: 10.8
click at [1138, 150] on div "Image" at bounding box center [1151, 158] width 70 height 39
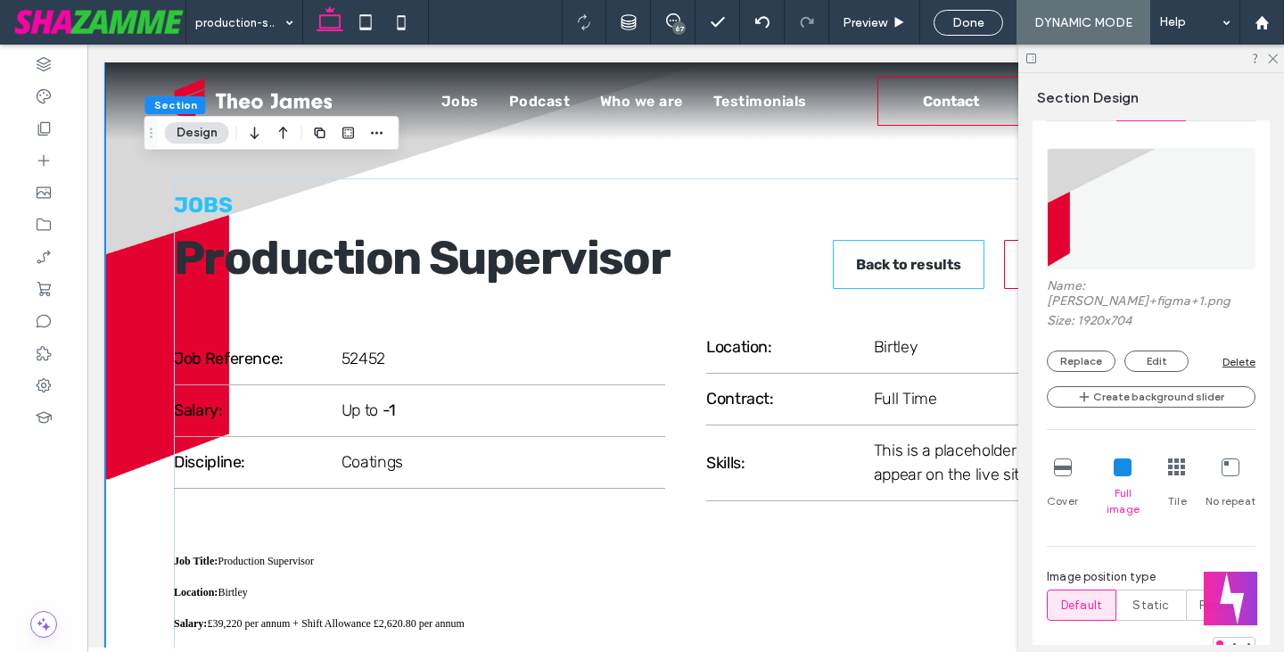
scroll to position [891, 0]
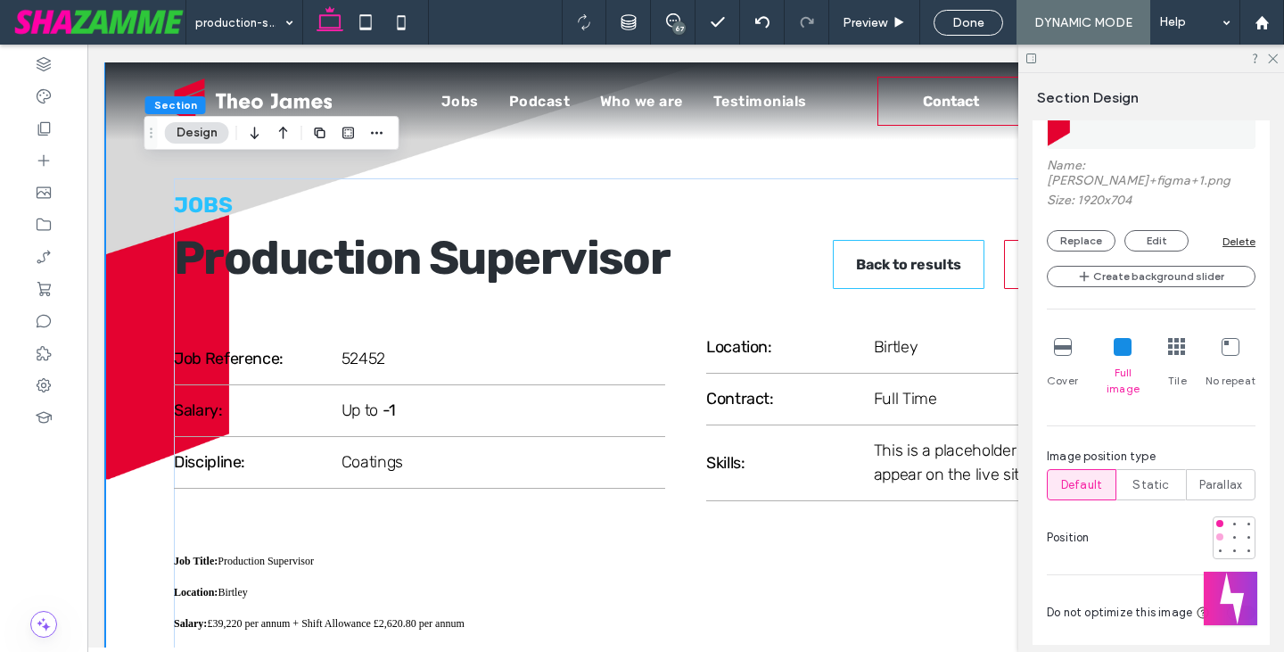
click at [1216, 533] on div at bounding box center [1219, 536] width 7 height 7
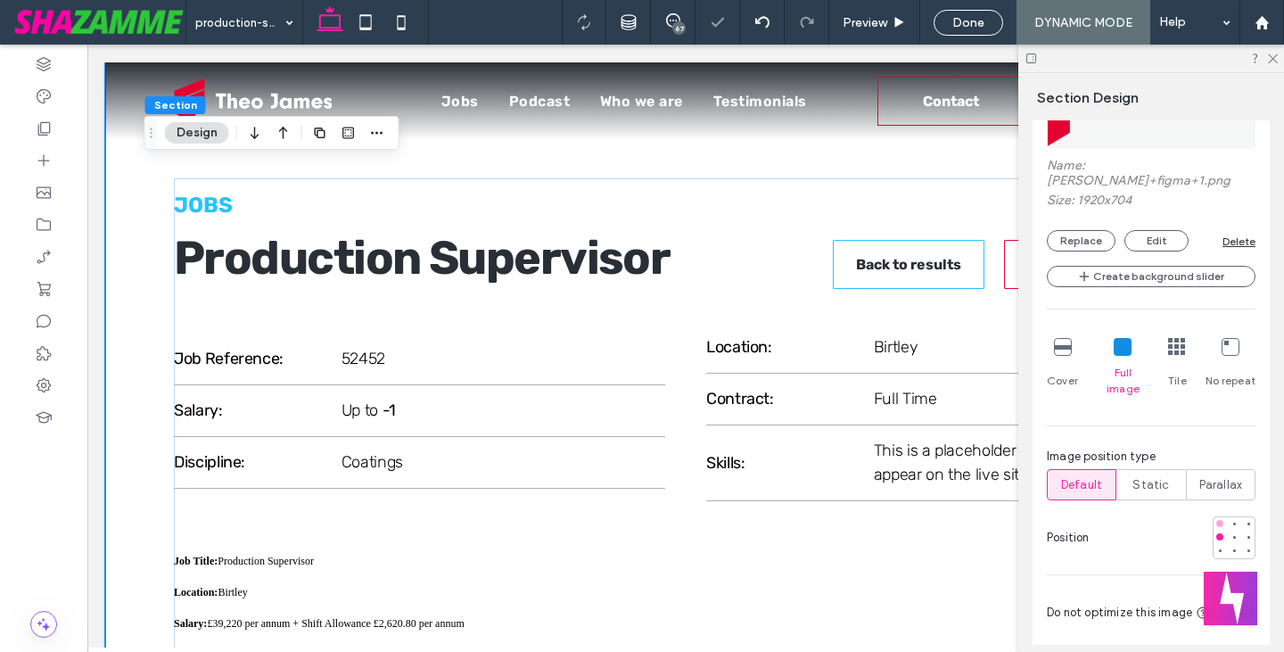
click at [1216, 520] on div at bounding box center [1219, 523] width 7 height 7
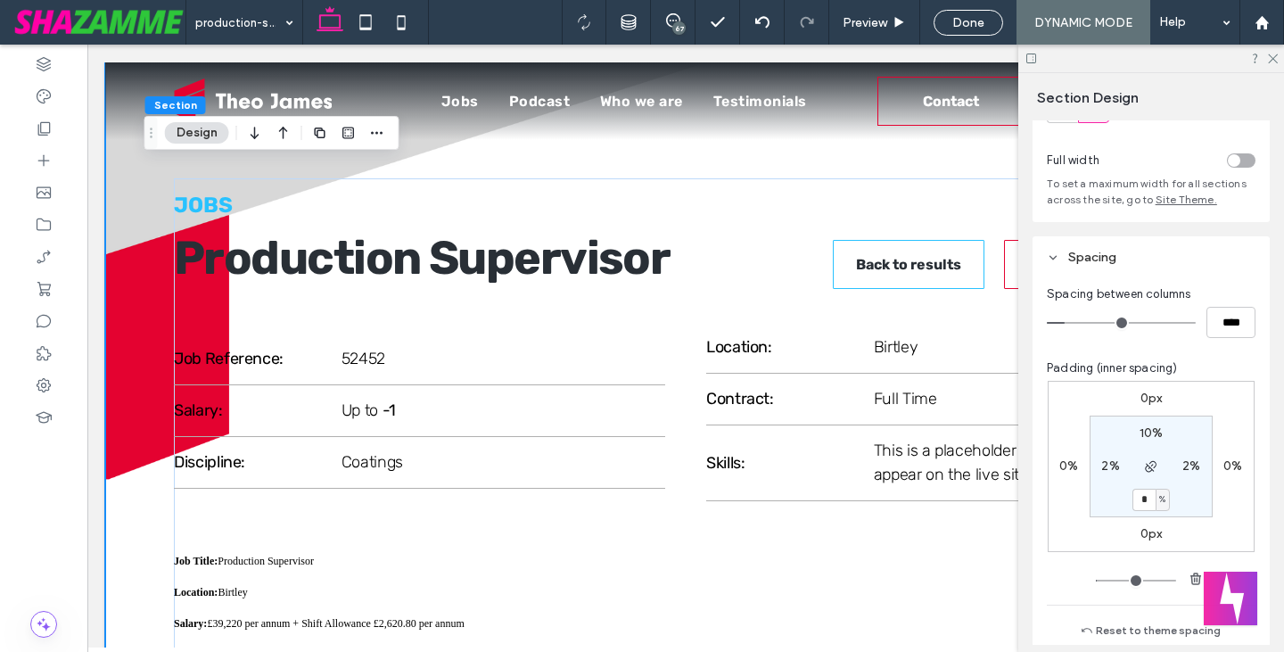
scroll to position [0, 0]
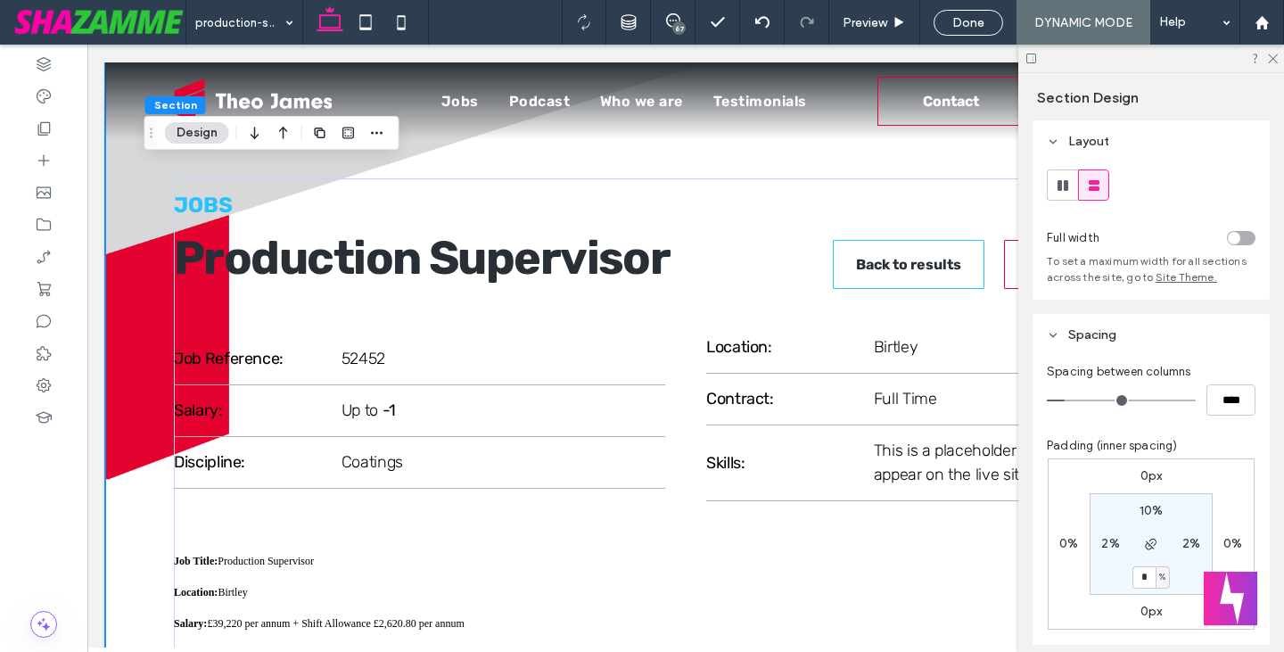
click at [1234, 234] on div "toggle" at bounding box center [1241, 238] width 29 height 14
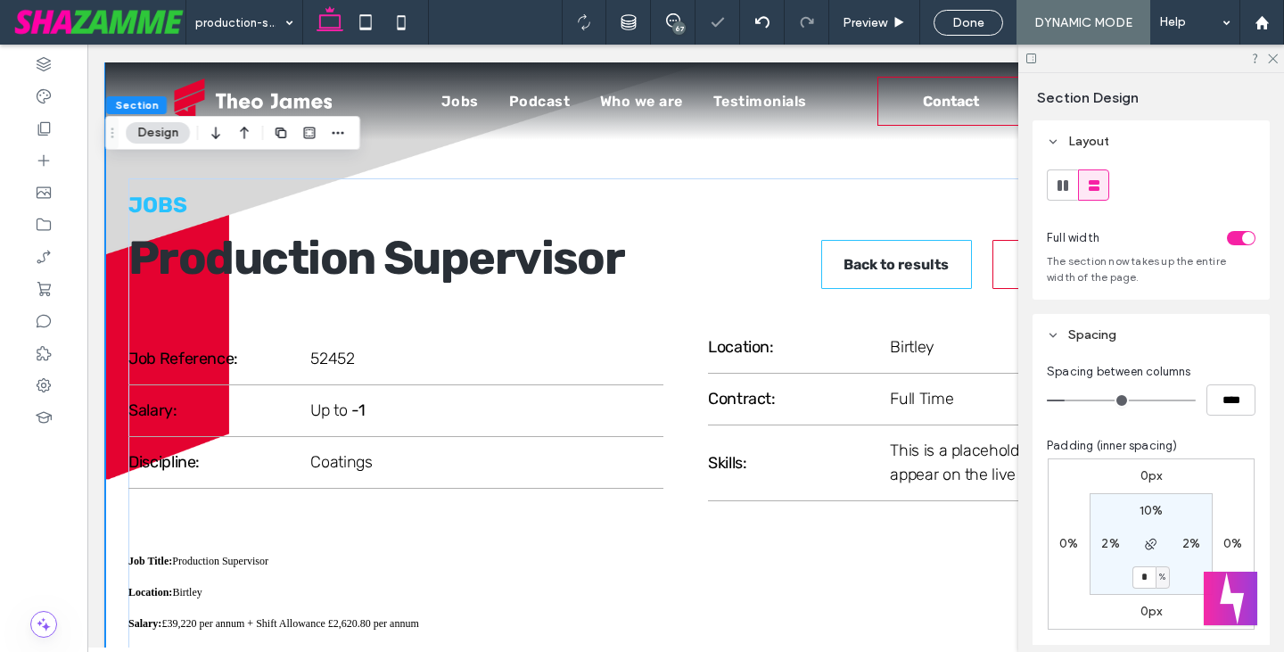
click at [1242, 234] on div "toggle" at bounding box center [1248, 238] width 12 height 12
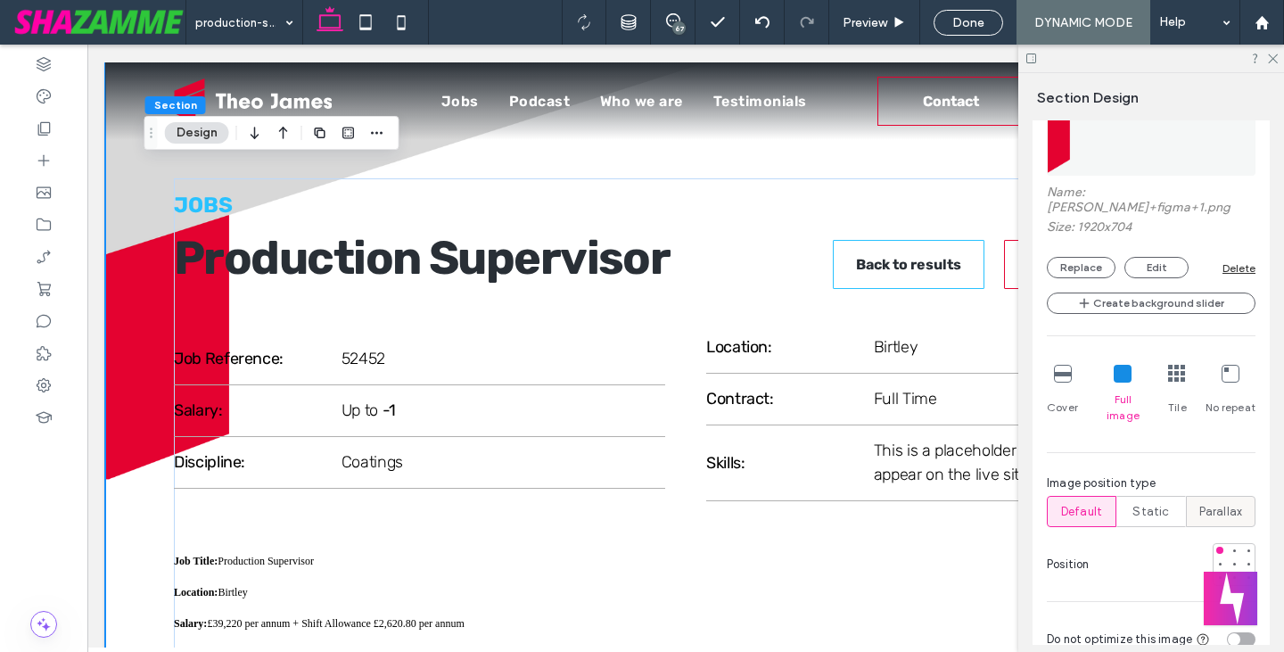
scroll to position [891, 0]
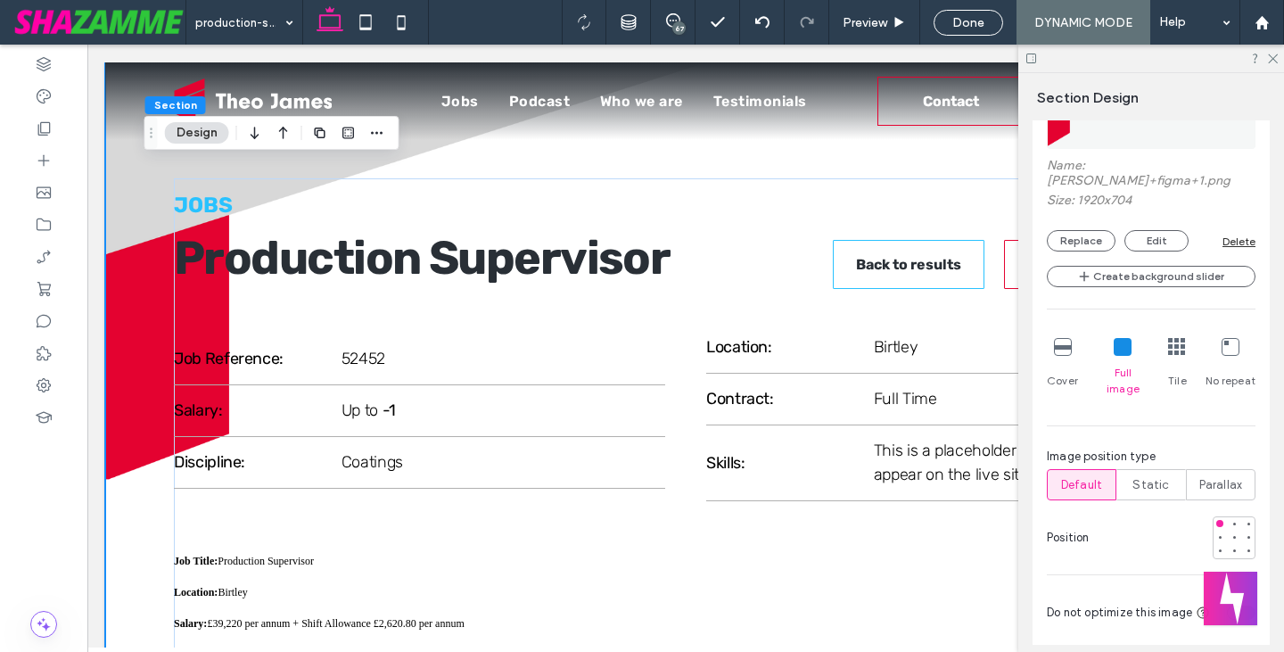
click at [1211, 331] on div "No repeat" at bounding box center [1230, 367] width 50 height 73
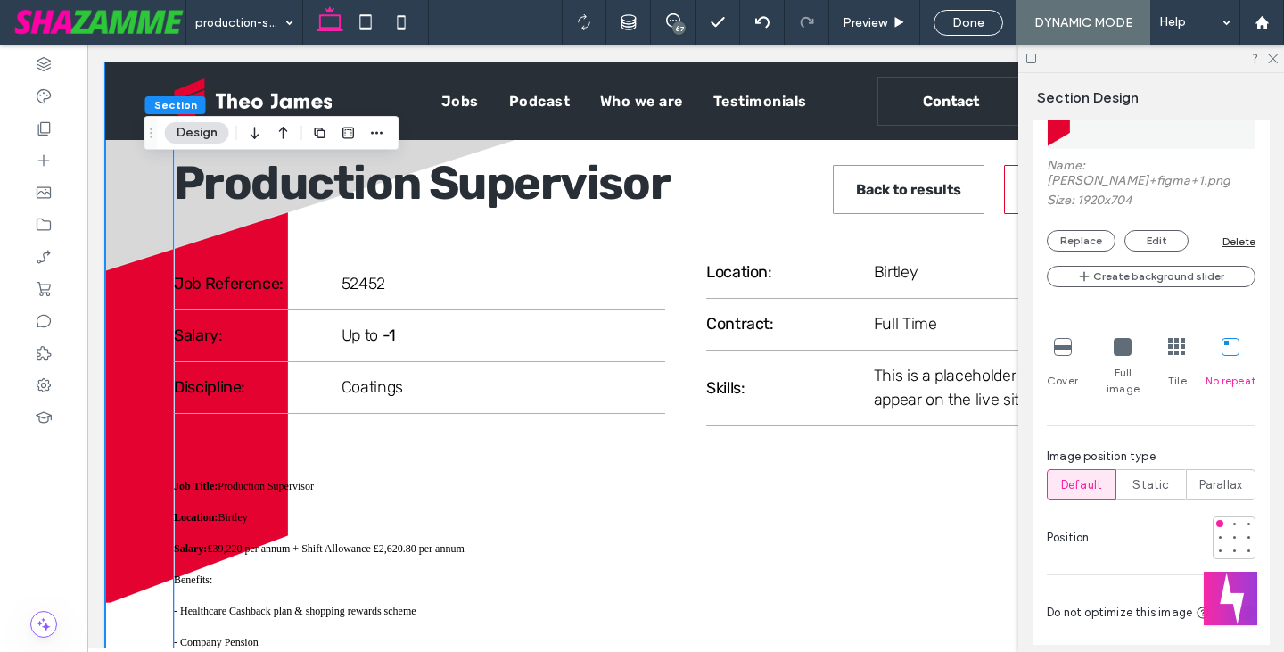
scroll to position [0, 0]
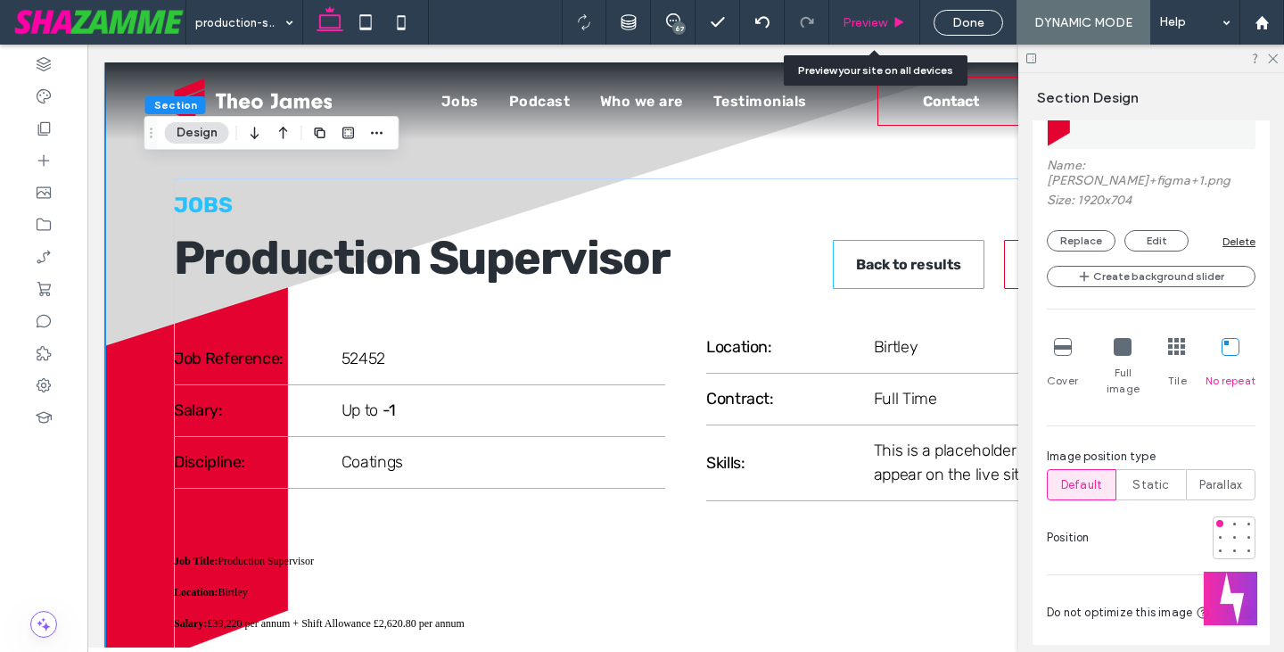
click at [863, 10] on div "Preview" at bounding box center [874, 22] width 91 height 45
click at [869, 22] on span "Preview" at bounding box center [864, 22] width 45 height 15
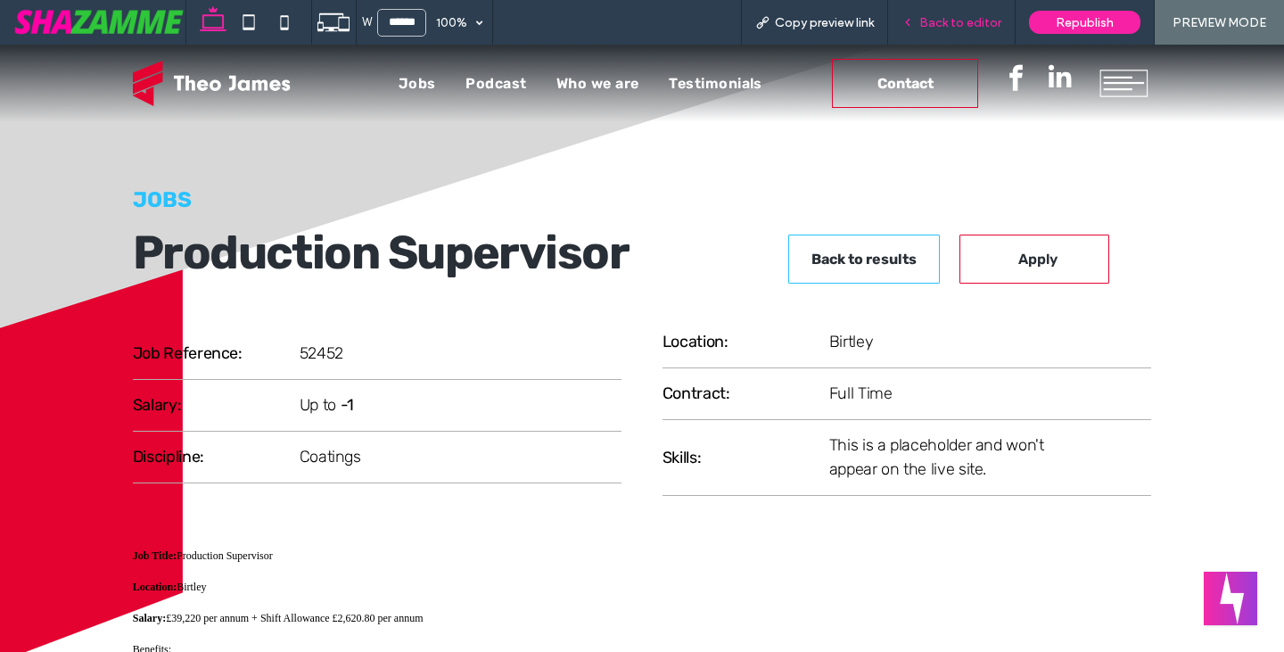
click at [964, 21] on span "Back to editor" at bounding box center [960, 22] width 82 height 15
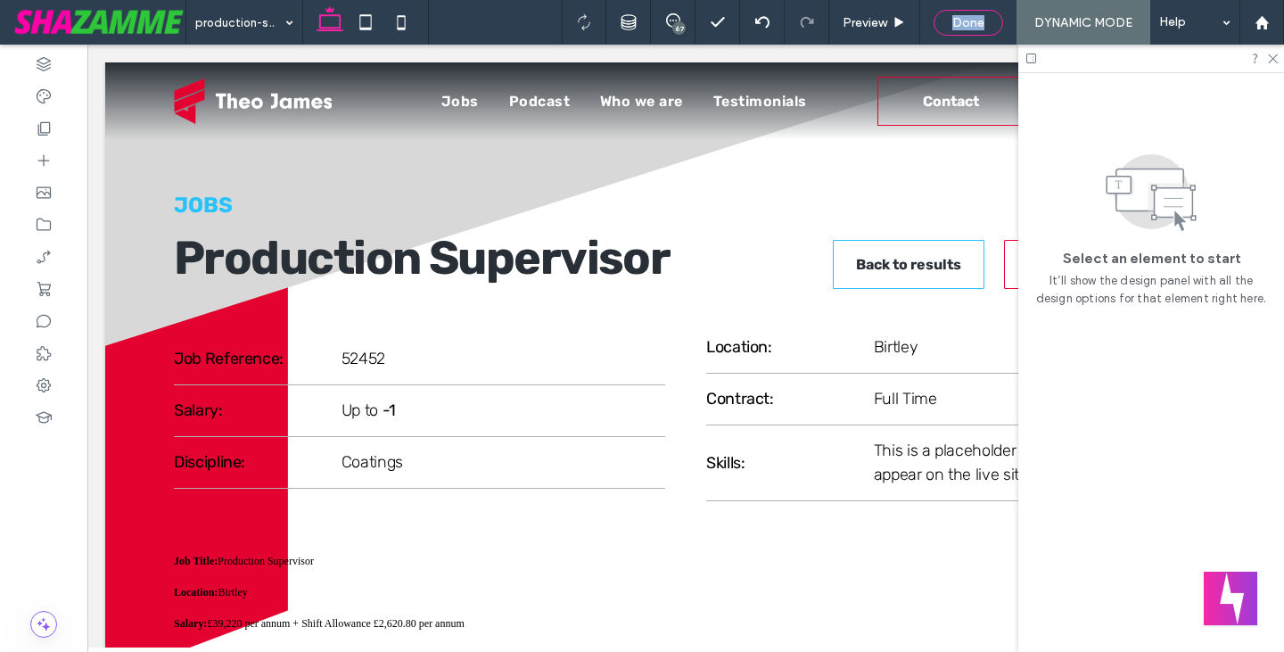
click at [962, 21] on span "Done" at bounding box center [968, 22] width 32 height 15
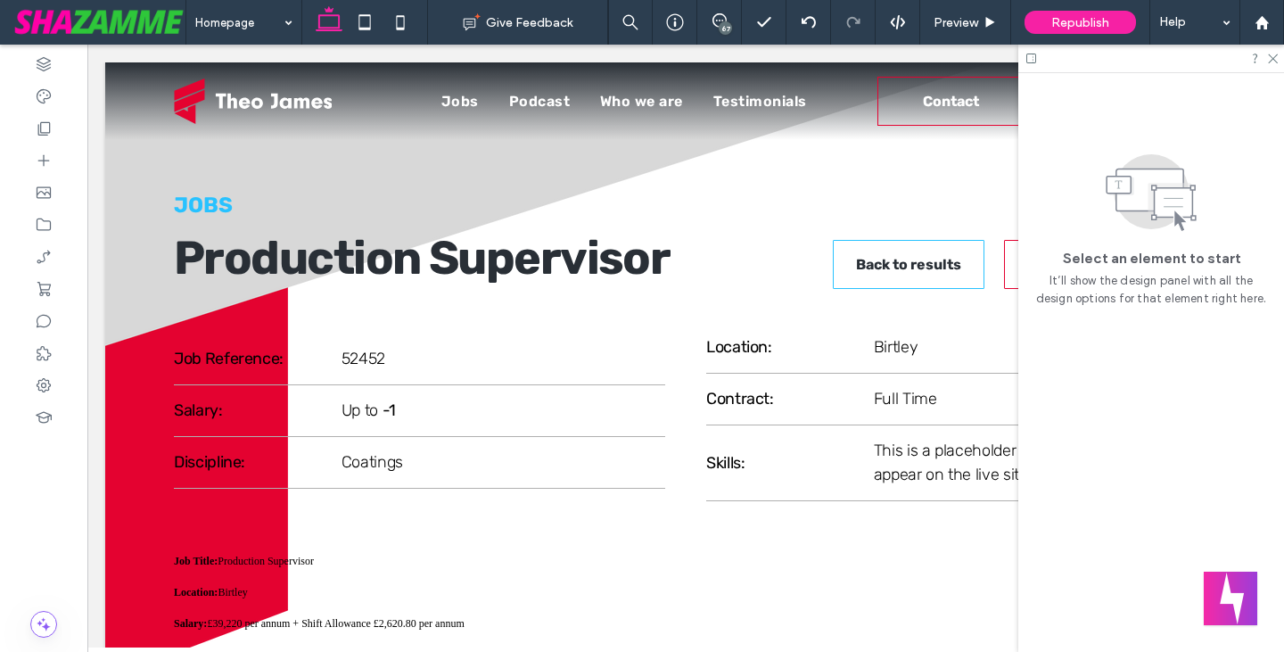
click at [961, 22] on div at bounding box center [642, 326] width 1284 height 652
click at [955, 25] on span "Preview" at bounding box center [955, 22] width 45 height 15
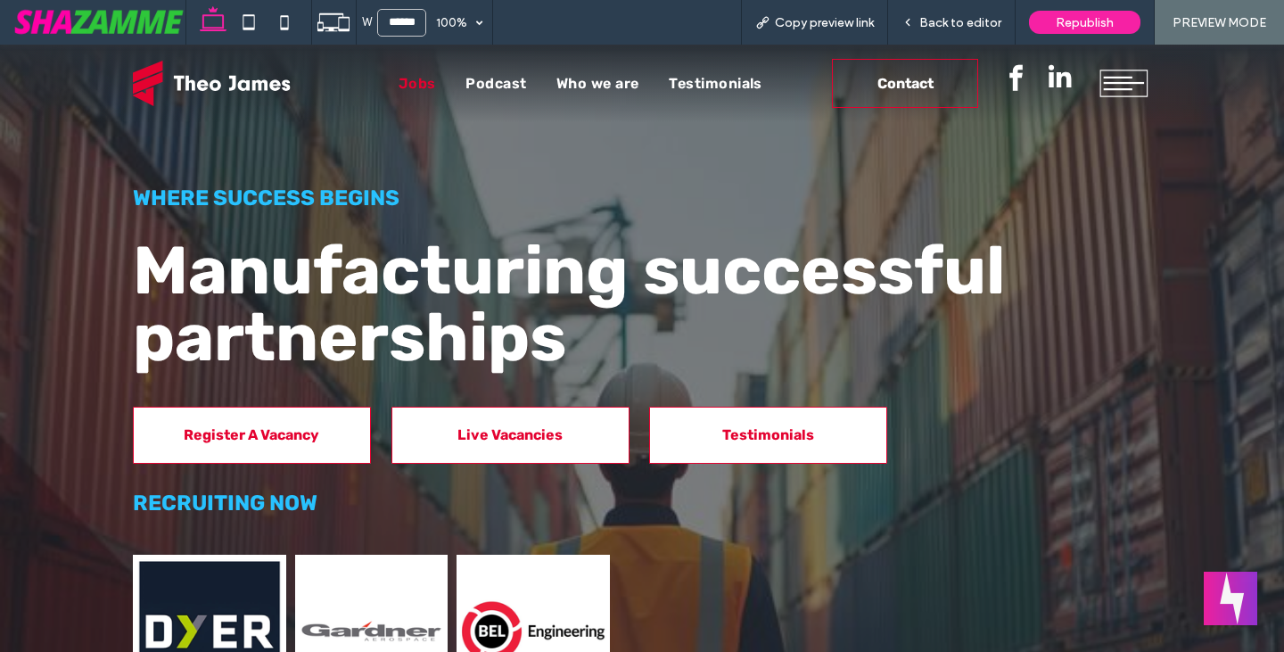
click at [399, 89] on span "Jobs" at bounding box center [416, 83] width 37 height 17
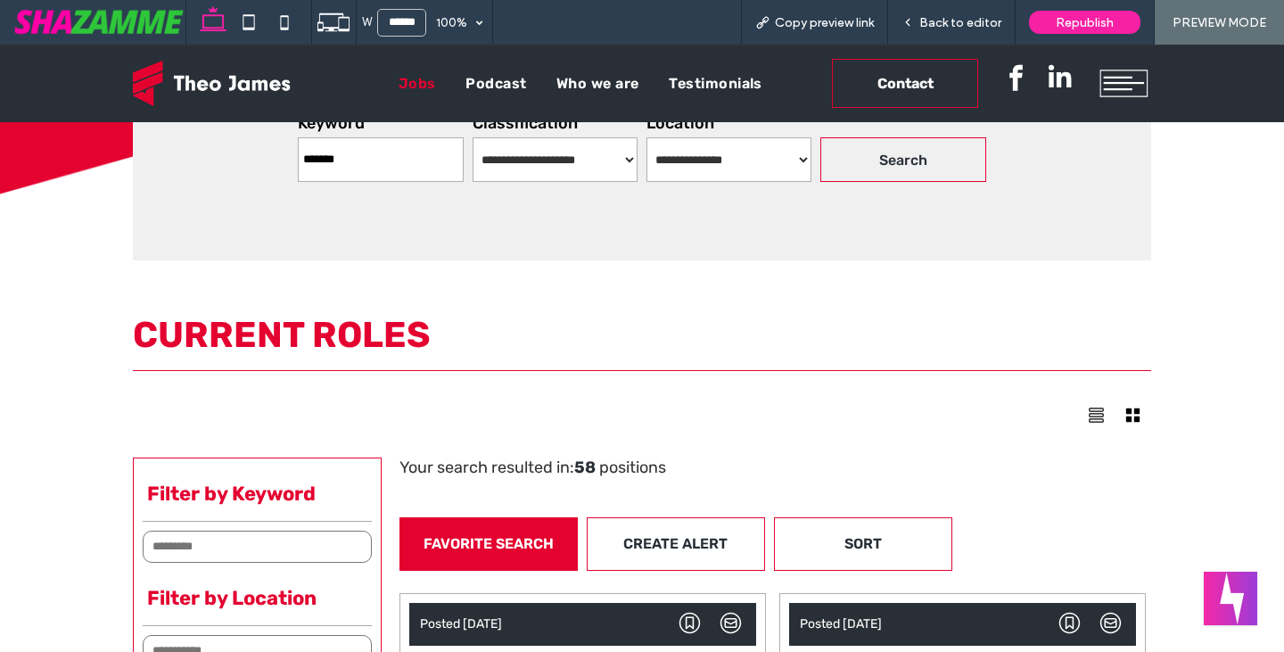
scroll to position [624, 0]
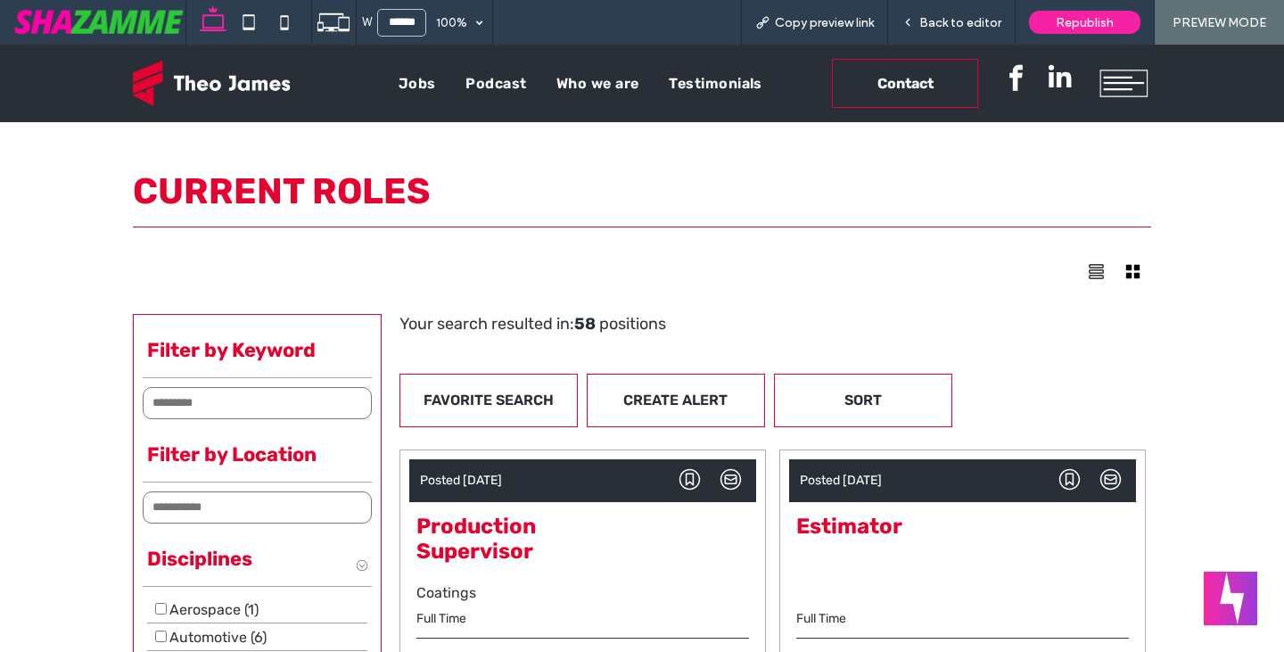
type input "**********"
click at [510, 523] on link "Production Supervisor" at bounding box center [475, 544] width 119 height 63
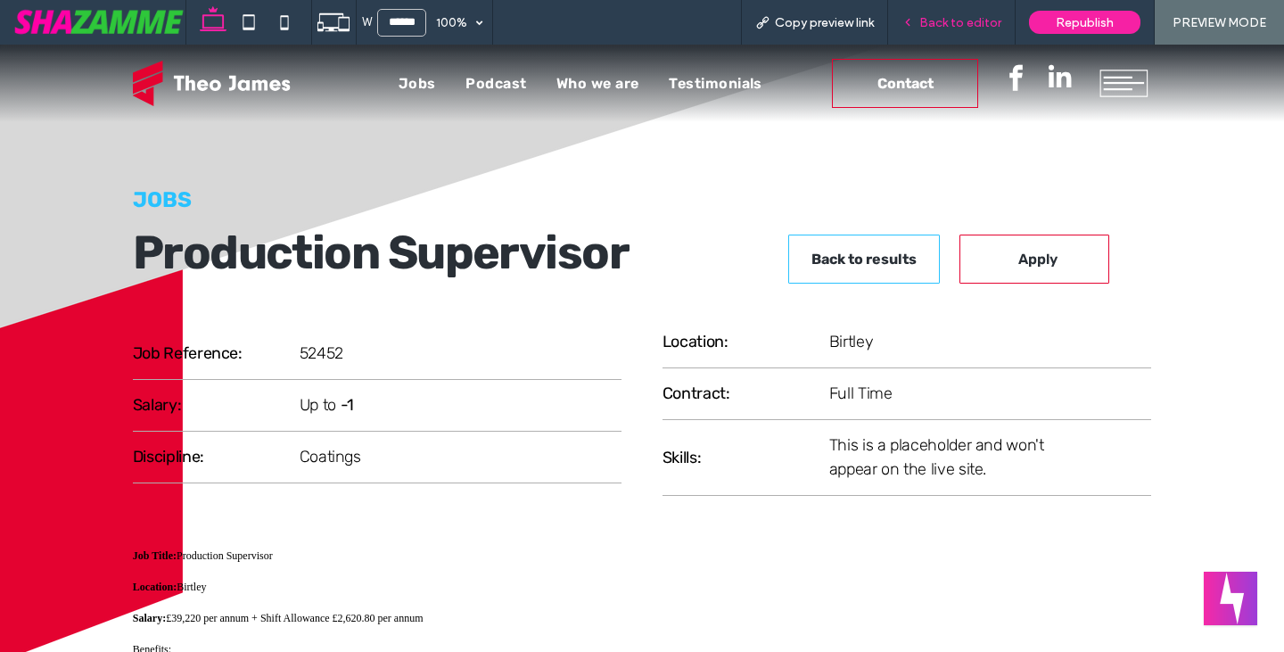
click at [962, 28] on span "Back to editor" at bounding box center [960, 22] width 82 height 15
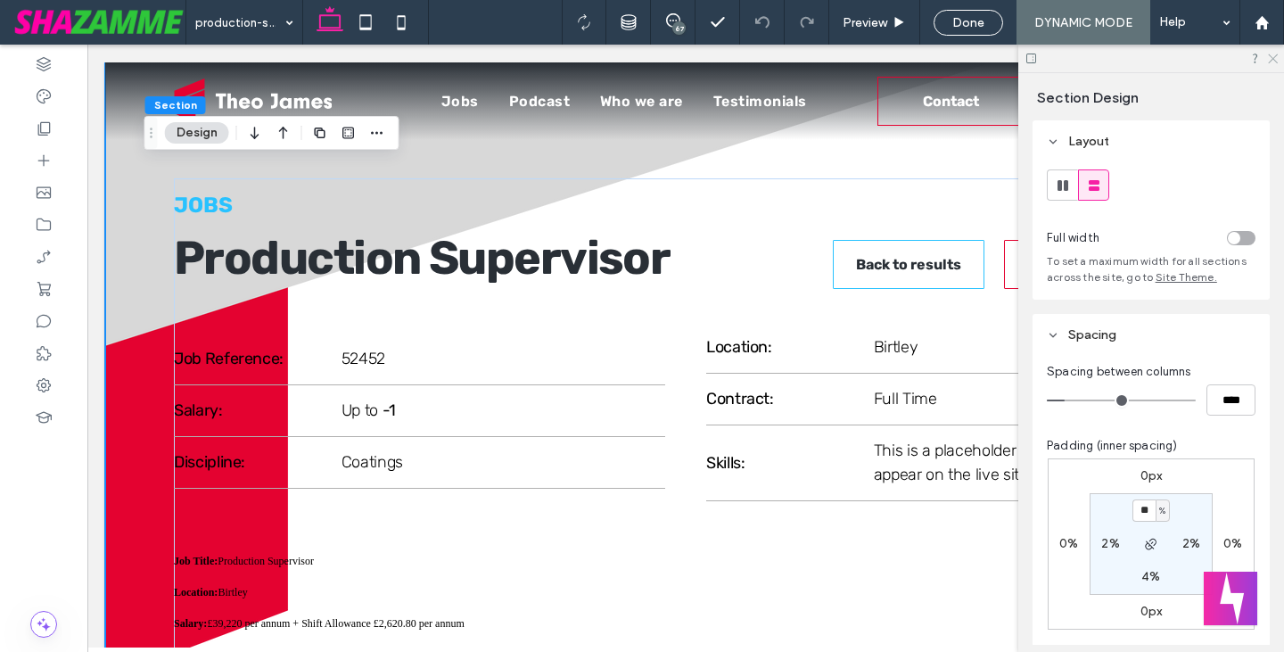
click at [1274, 54] on icon at bounding box center [1272, 58] width 12 height 12
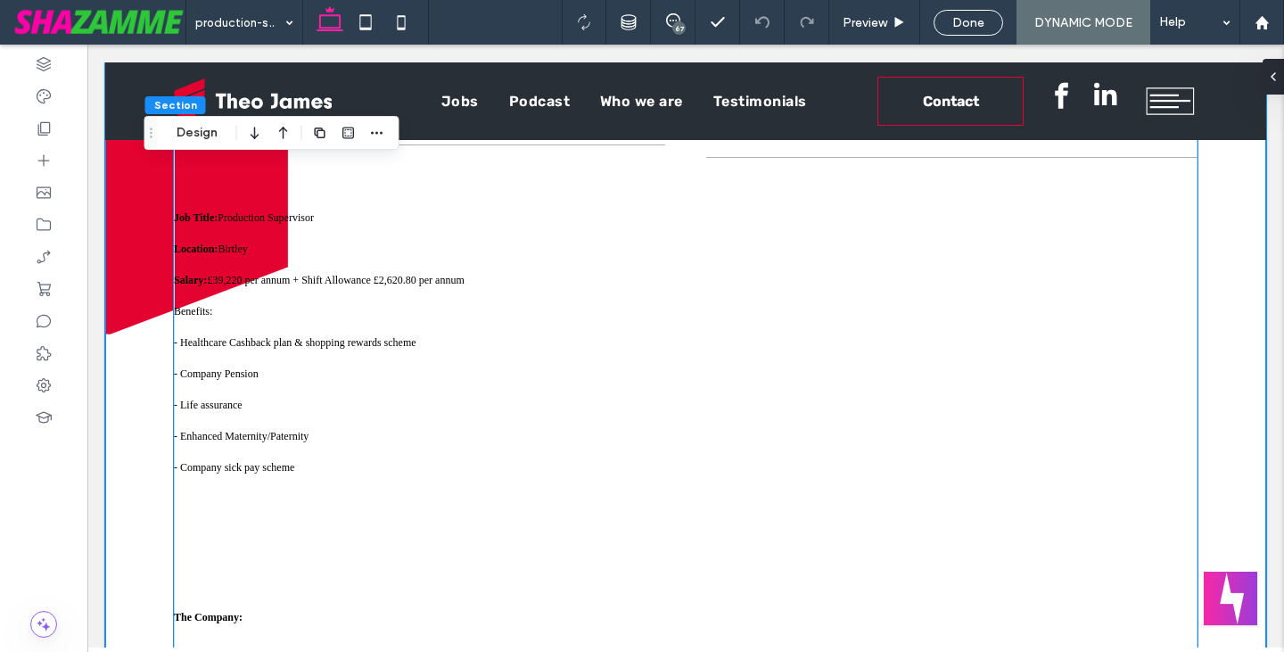
scroll to position [535, 0]
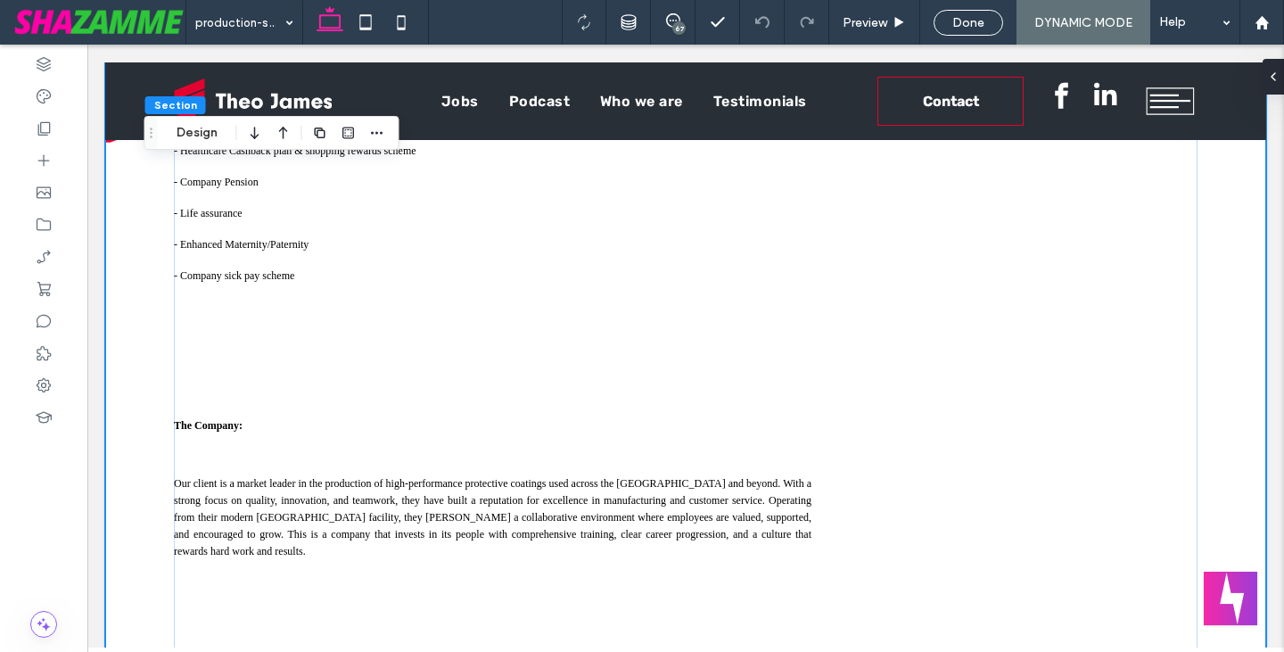
click at [679, 25] on div "67" at bounding box center [678, 27] width 13 height 13
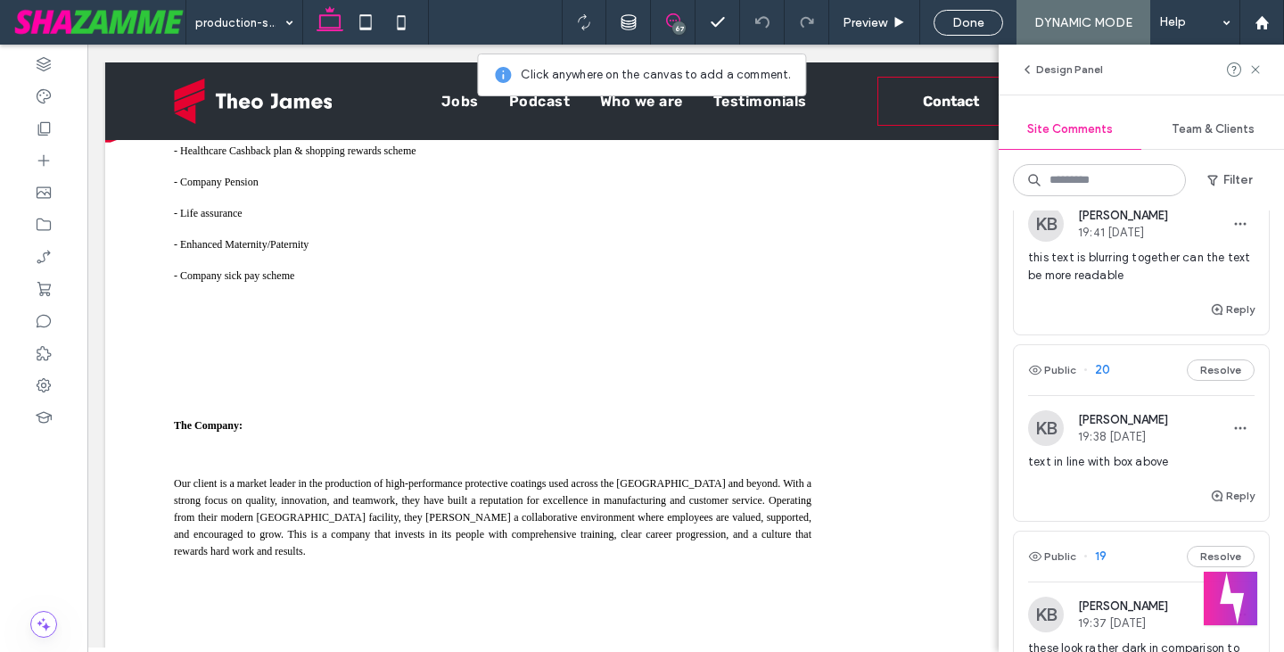
scroll to position [12390, 0]
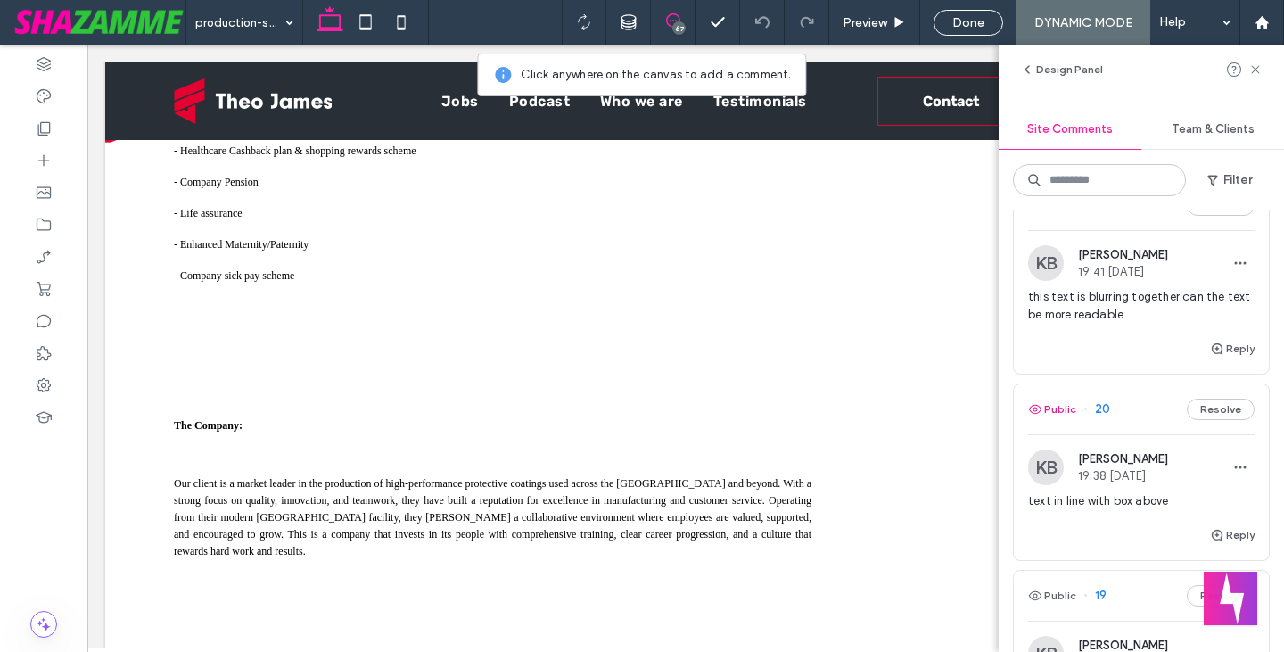
click at [1066, 420] on button "Public" at bounding box center [1052, 408] width 48 height 21
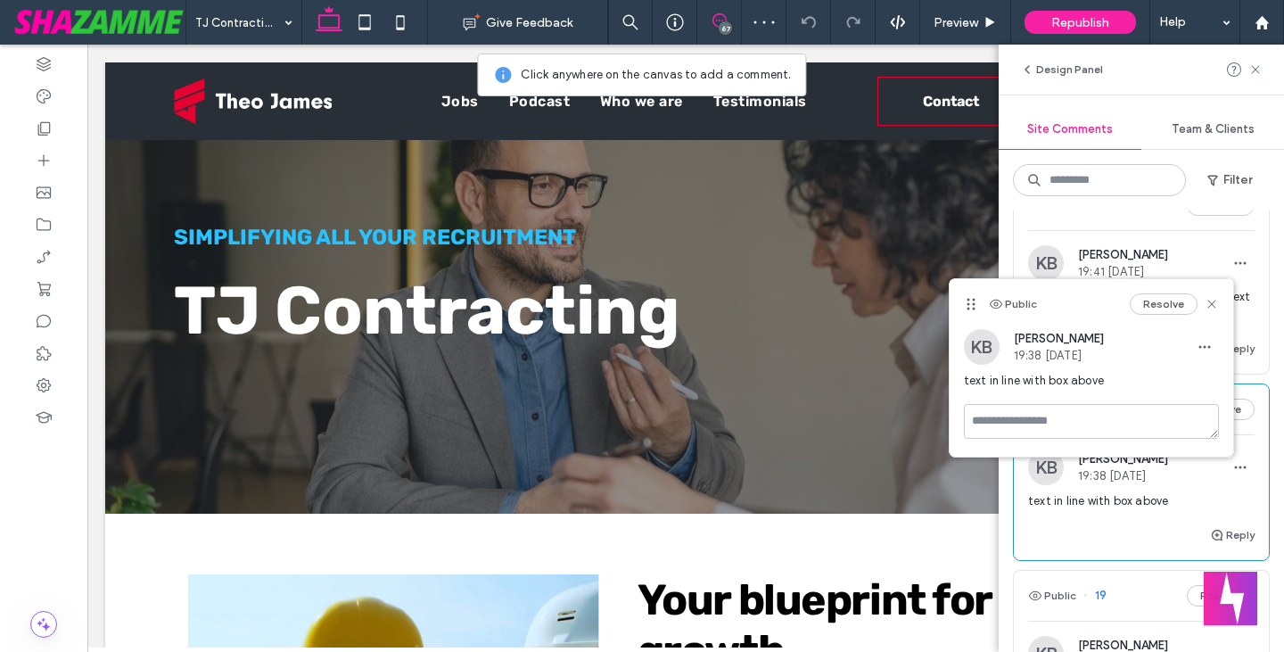
scroll to position [2186, 0]
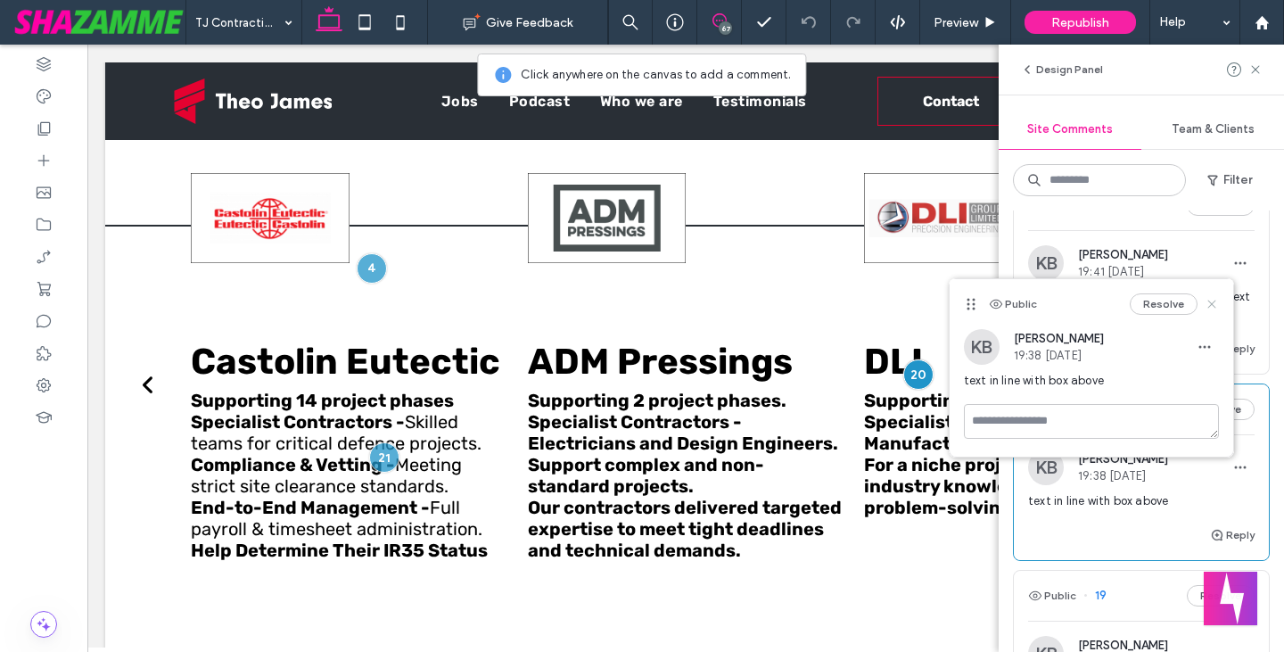
click at [1217, 308] on icon at bounding box center [1211, 304] width 14 height 14
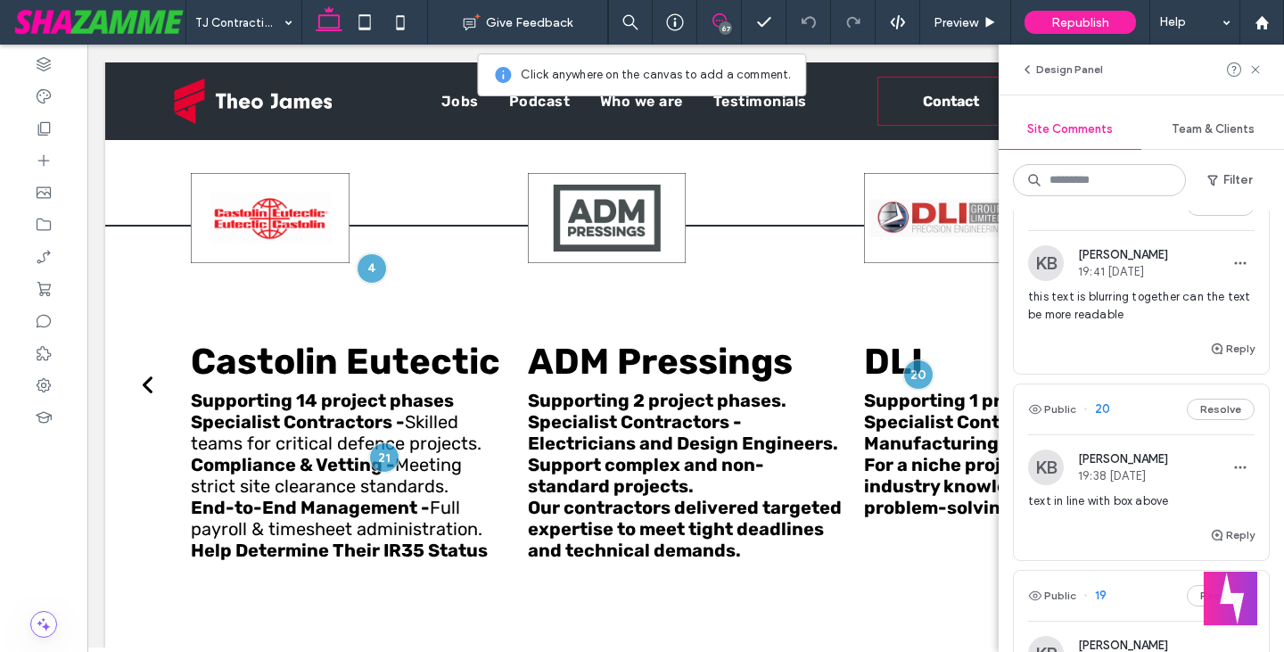
scroll to position [12301, 0]
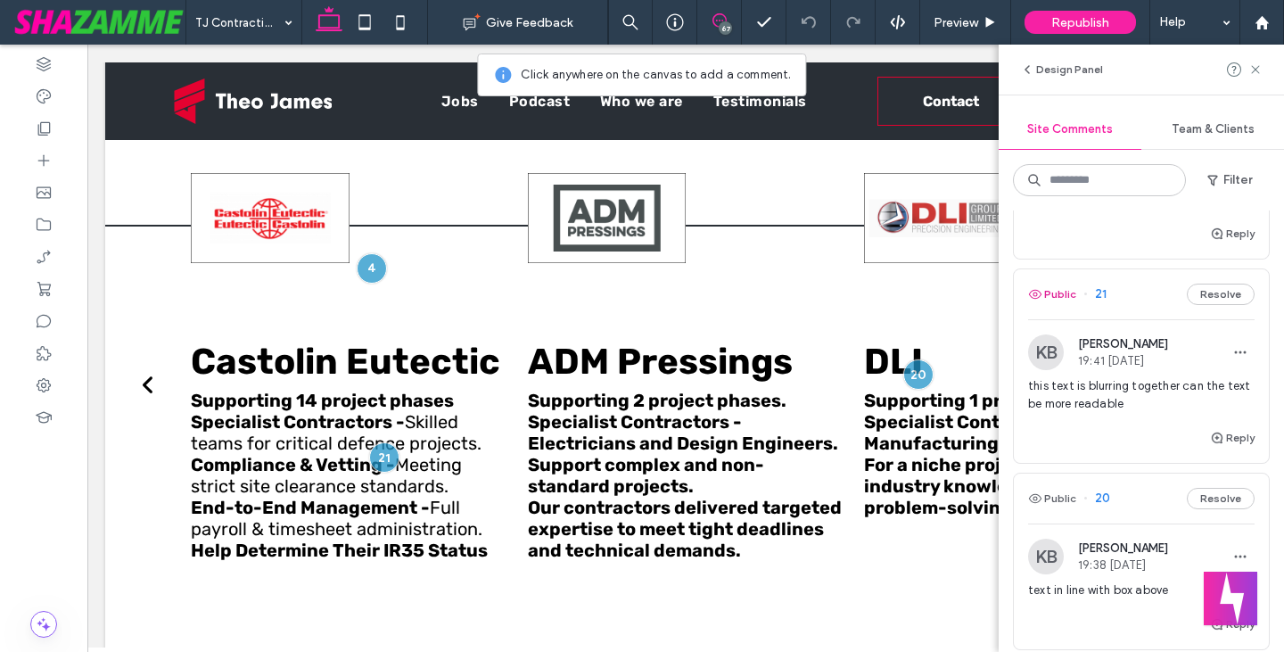
click at [1057, 305] on button "Public" at bounding box center [1052, 293] width 48 height 21
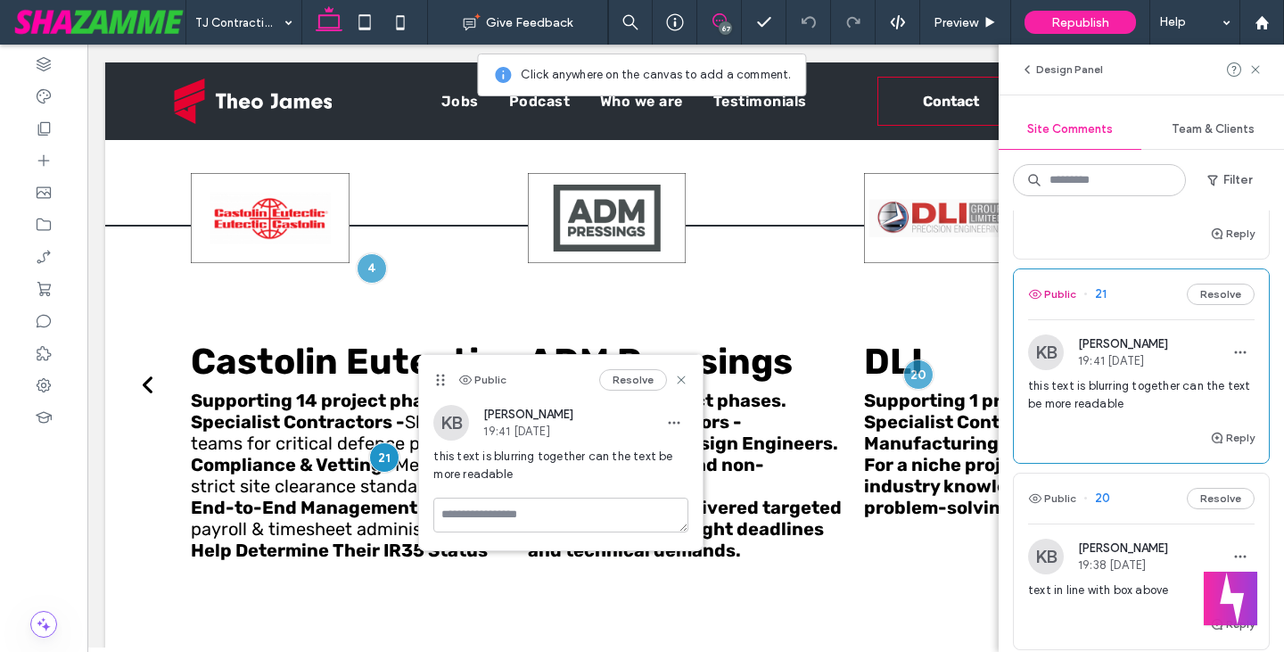
click at [1040, 299] on use "button" at bounding box center [1035, 294] width 12 height 9
click at [904, 377] on div at bounding box center [917, 374] width 33 height 33
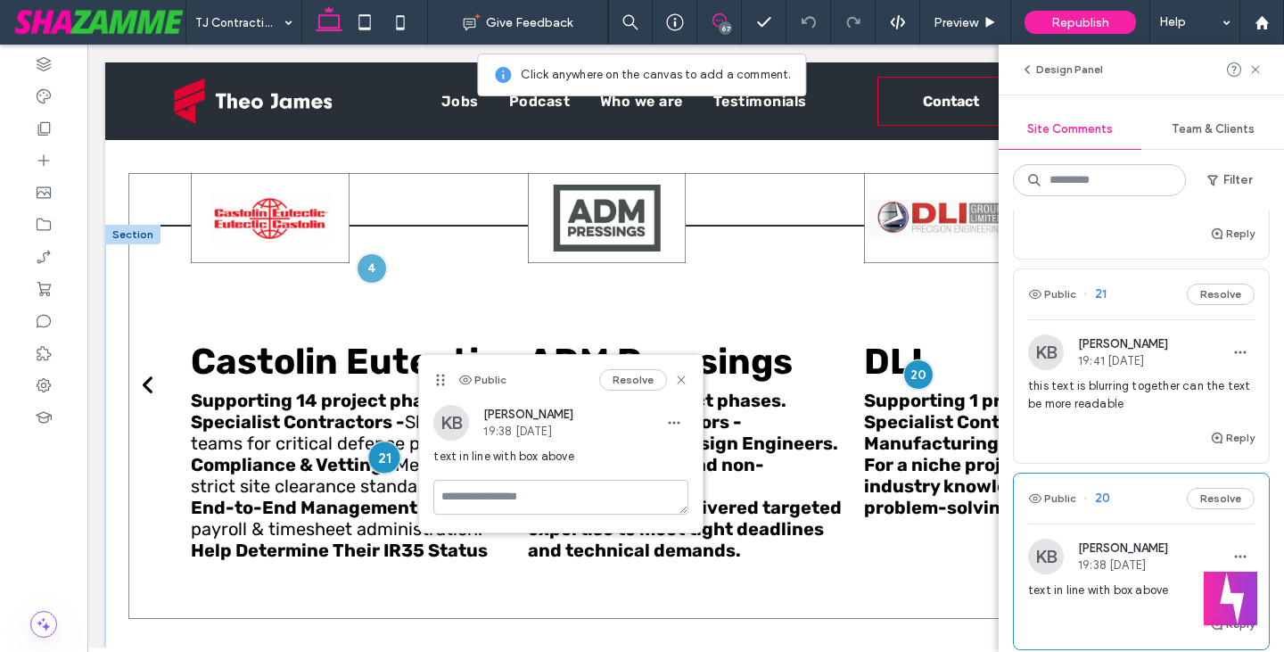
click at [381, 452] on div at bounding box center [383, 457] width 33 height 33
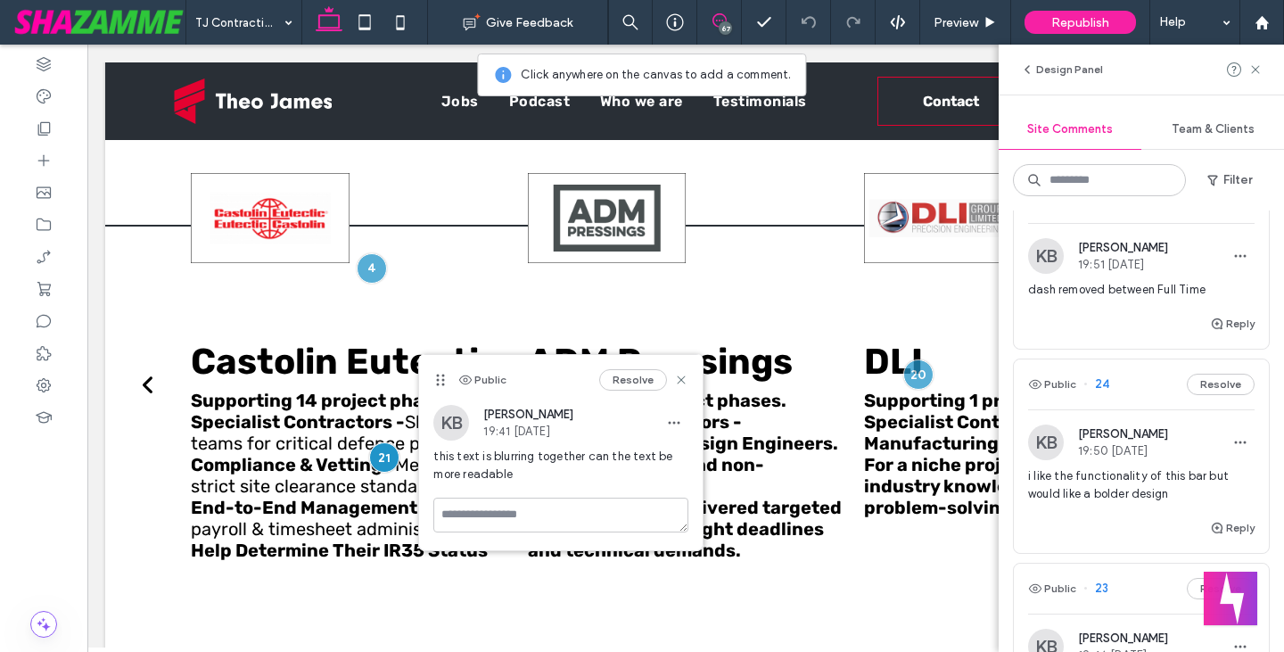
scroll to position [11588, 0]
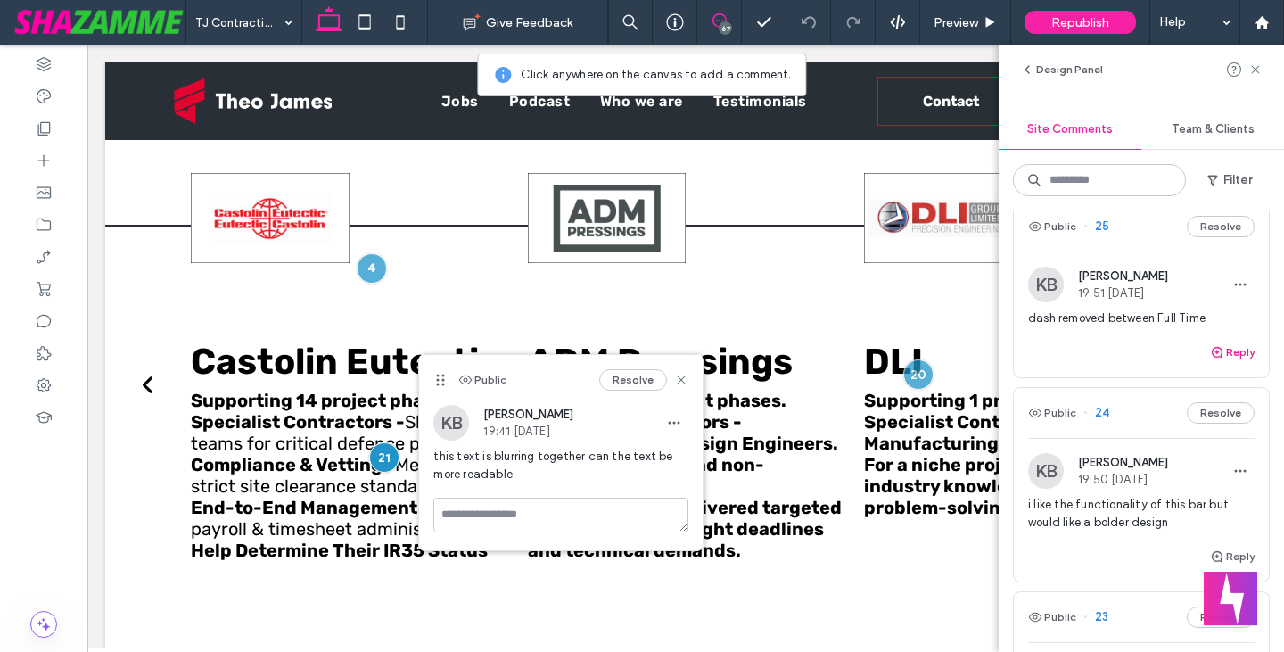
click at [1214, 363] on button "Reply" at bounding box center [1232, 351] width 45 height 21
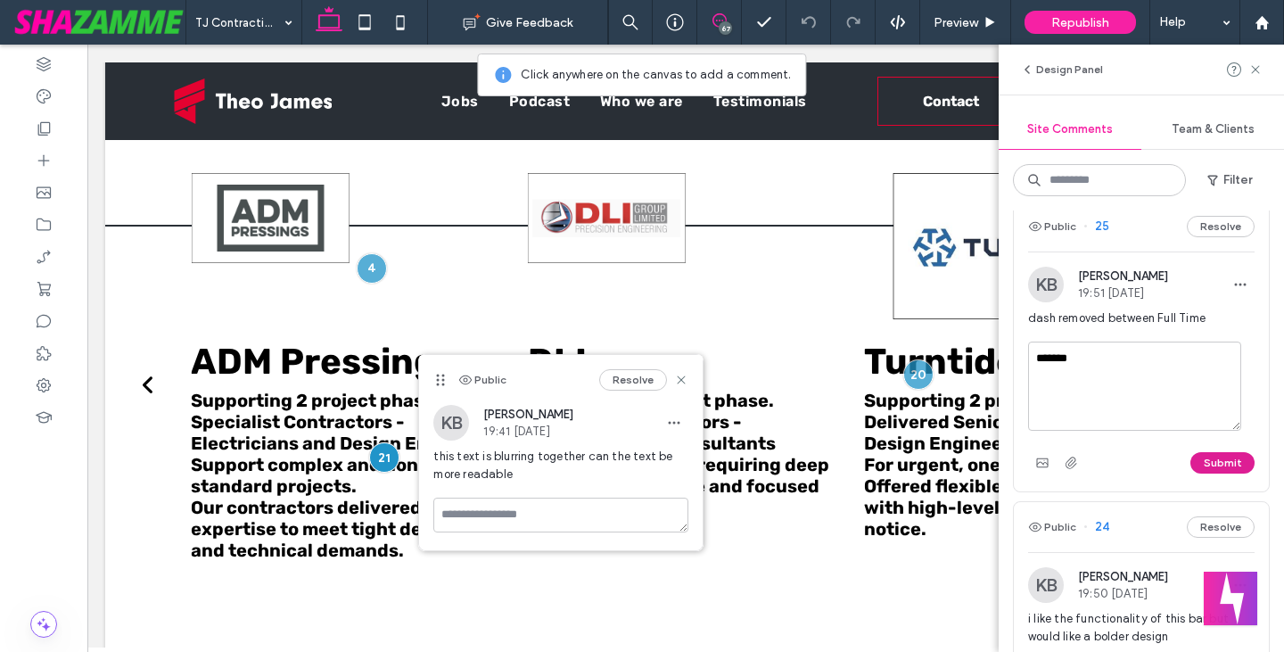
type textarea "*******"
click at [1196, 473] on button "Submit" at bounding box center [1222, 462] width 64 height 21
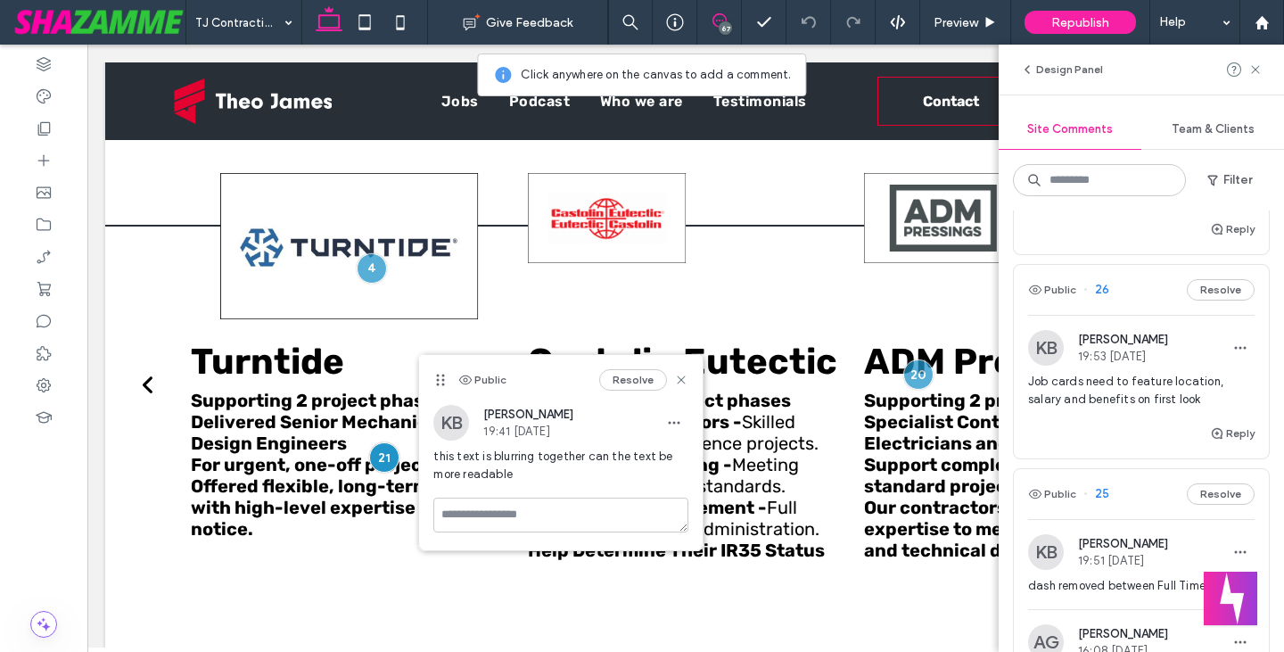
scroll to position [11231, 0]
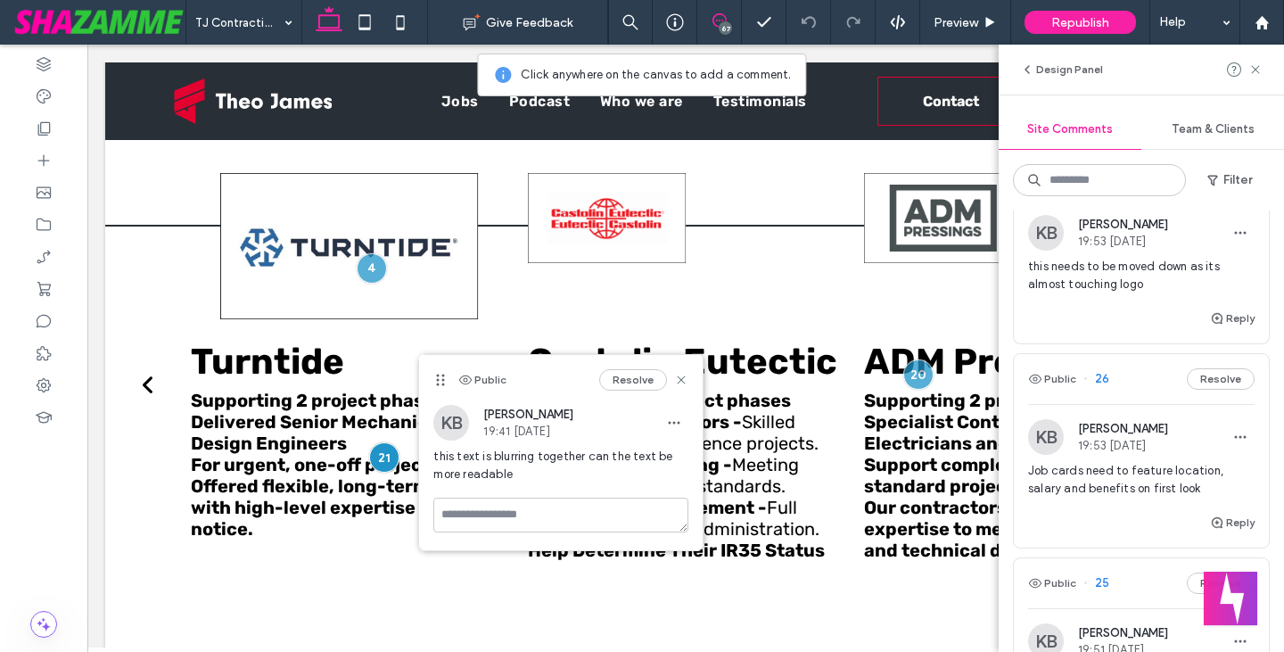
click at [1058, 185] on button "Public" at bounding box center [1052, 174] width 48 height 21
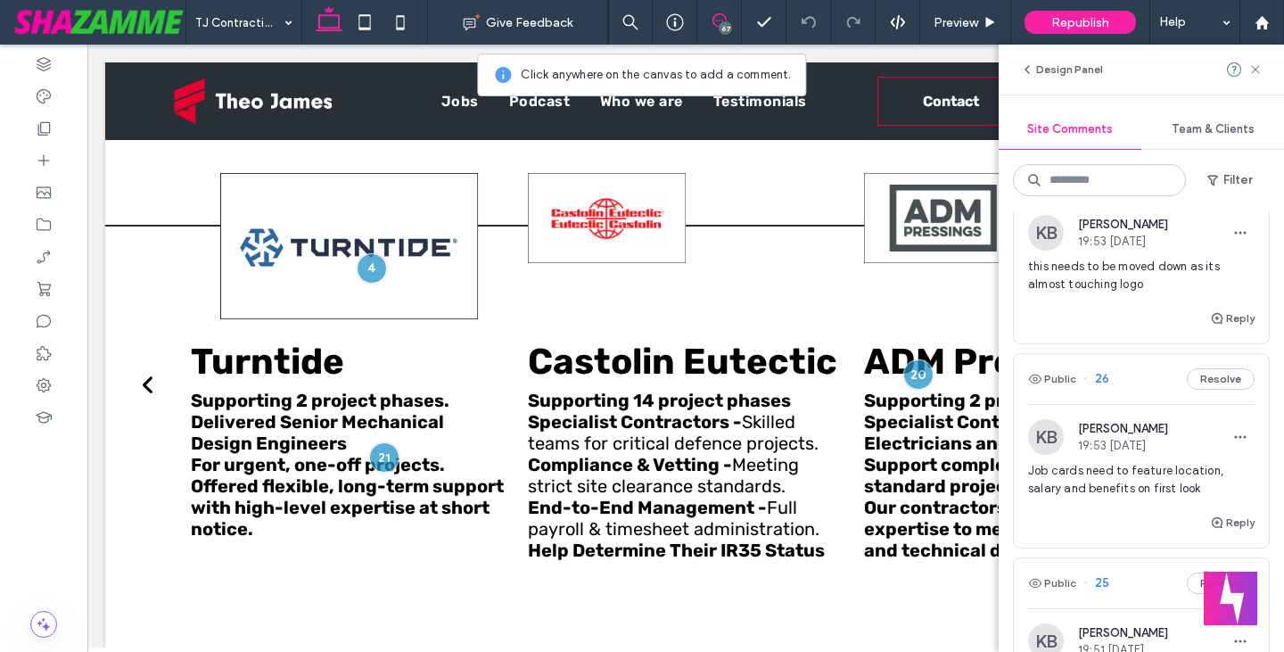
click at [1058, 249] on div at bounding box center [642, 326] width 1284 height 652
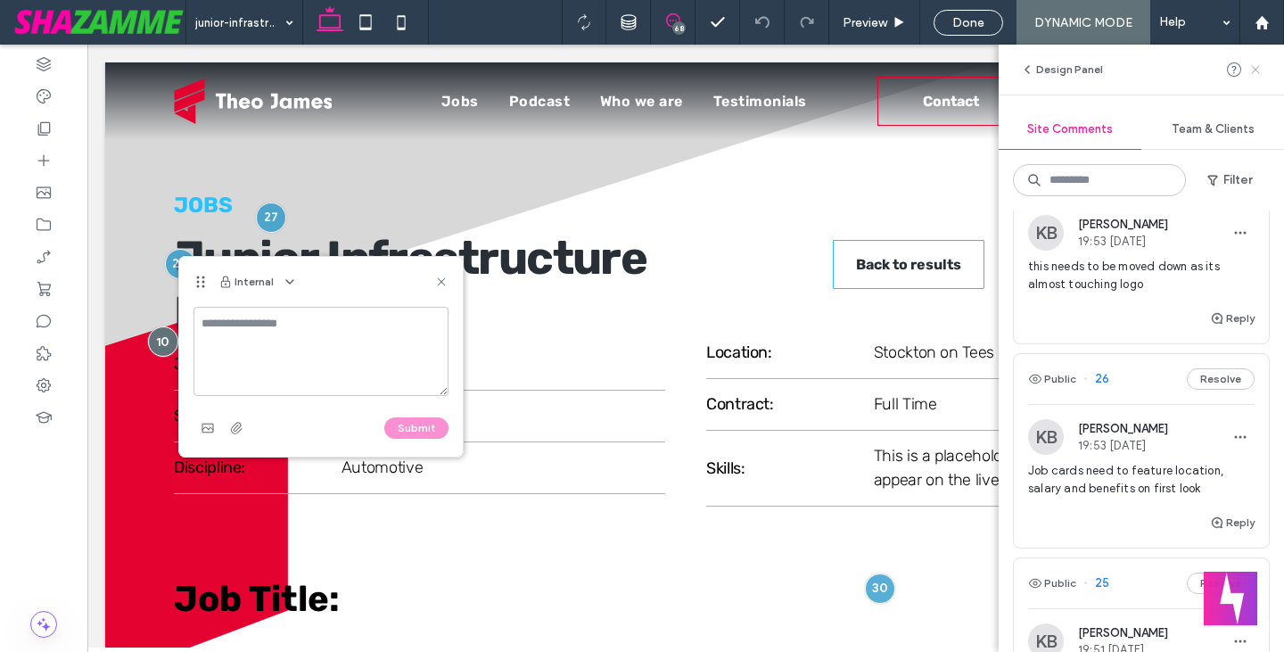
click at [1255, 70] on use at bounding box center [1255, 69] width 8 height 8
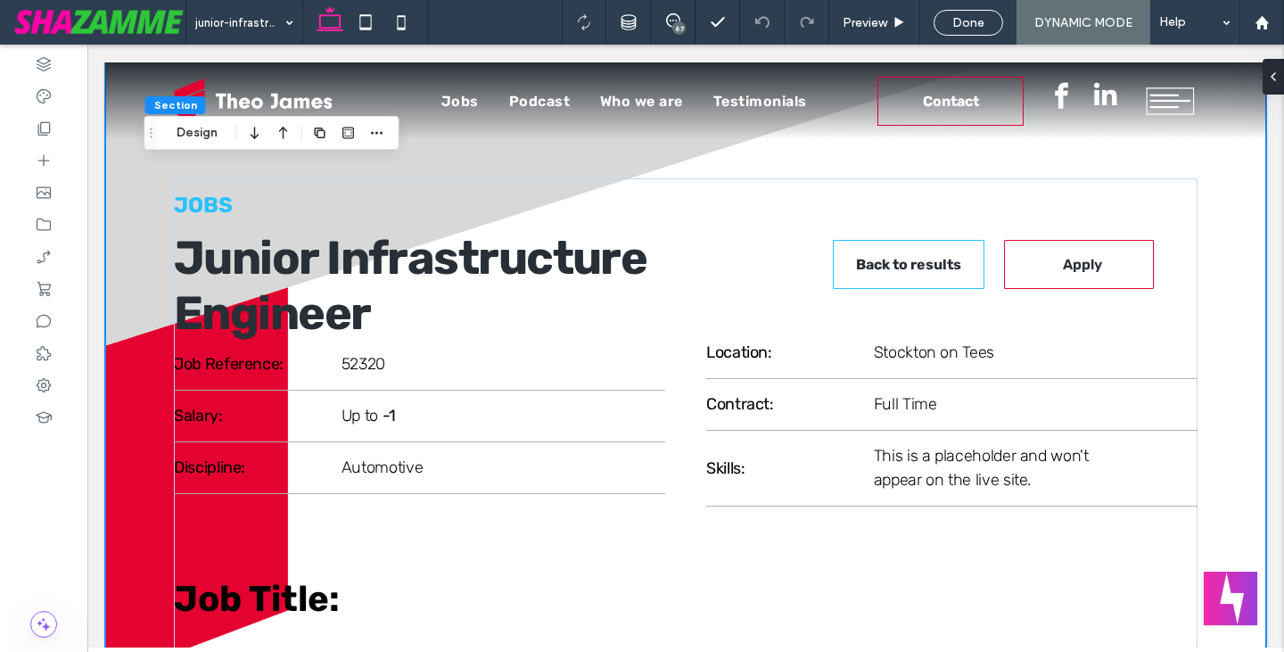
click at [203, 128] on button "Design" at bounding box center [197, 132] width 64 height 21
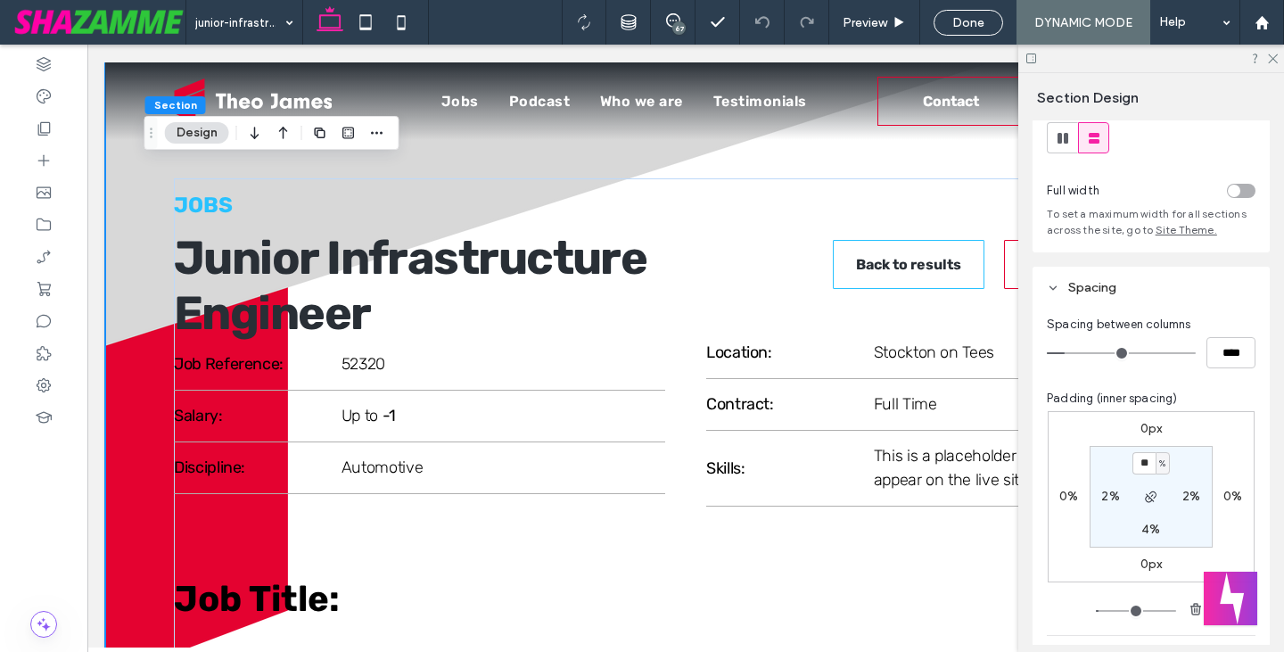
scroll to position [89, 0]
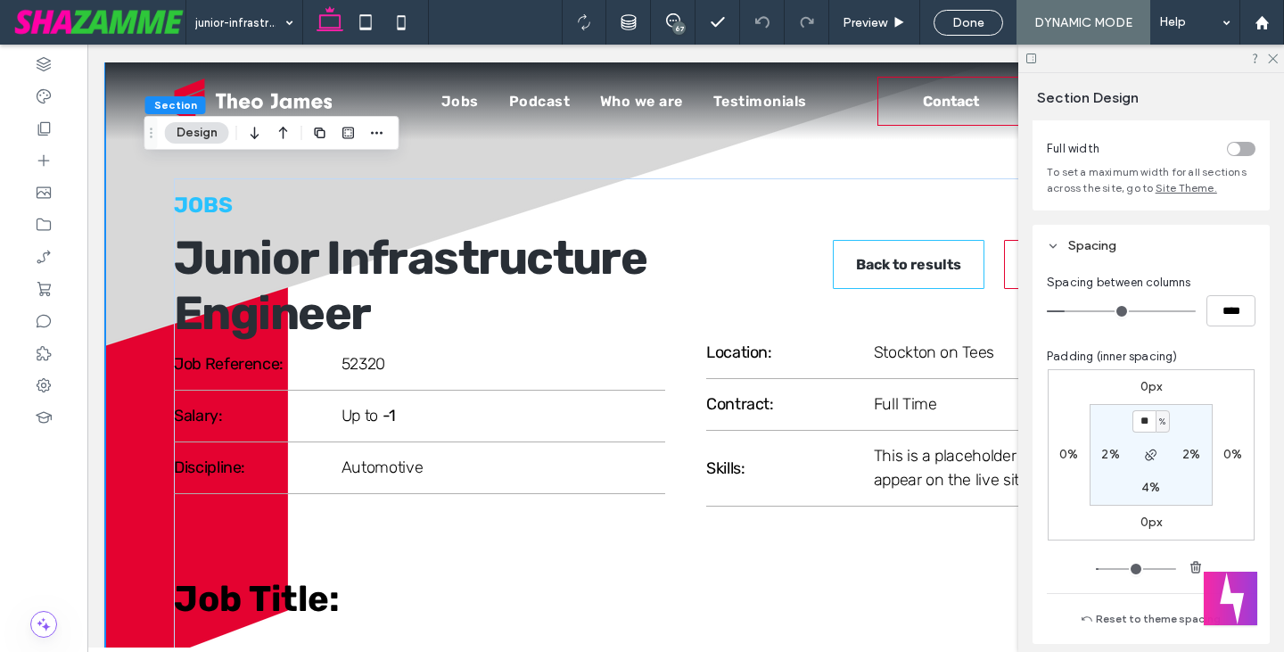
click at [1109, 454] on label "2%" at bounding box center [1110, 454] width 18 height 15
type input "*"
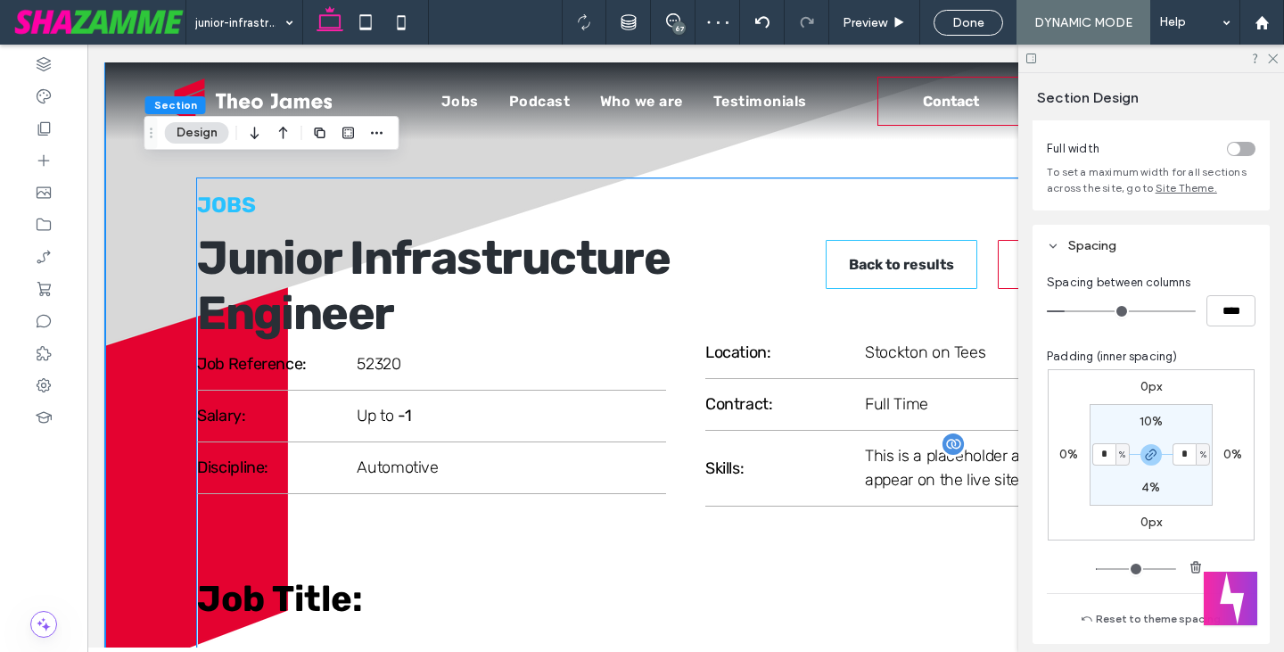
type input "*"
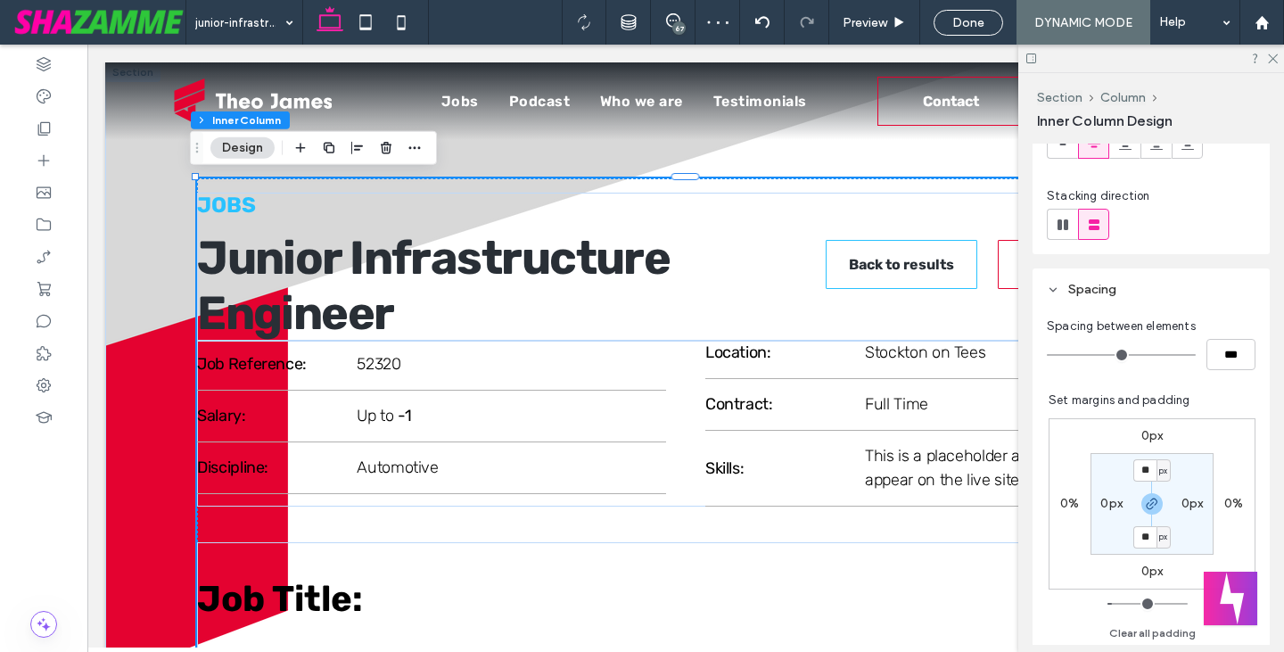
scroll to position [267, 0]
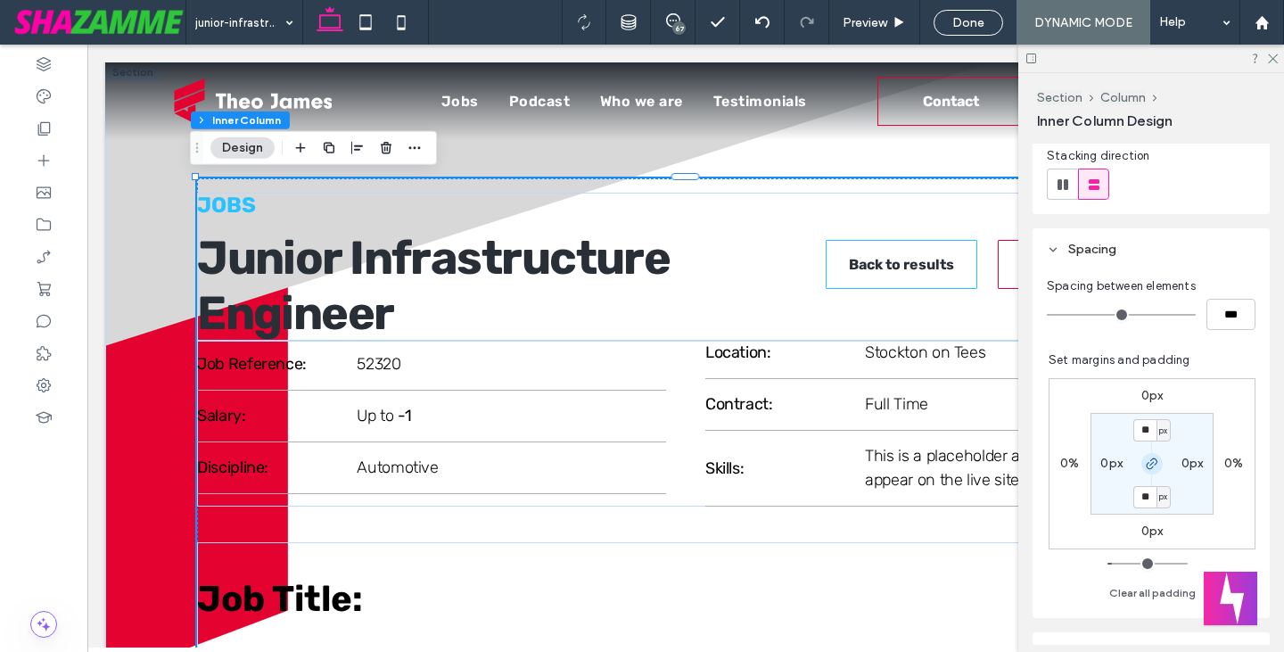
click at [1145, 467] on icon "button" at bounding box center [1152, 463] width 14 height 14
click at [1104, 466] on label "0px" at bounding box center [1111, 462] width 22 height 15
type input "*"
click at [1119, 467] on span "px" at bounding box center [1123, 464] width 8 height 18
click at [1113, 514] on div "%" at bounding box center [1108, 520] width 25 height 31
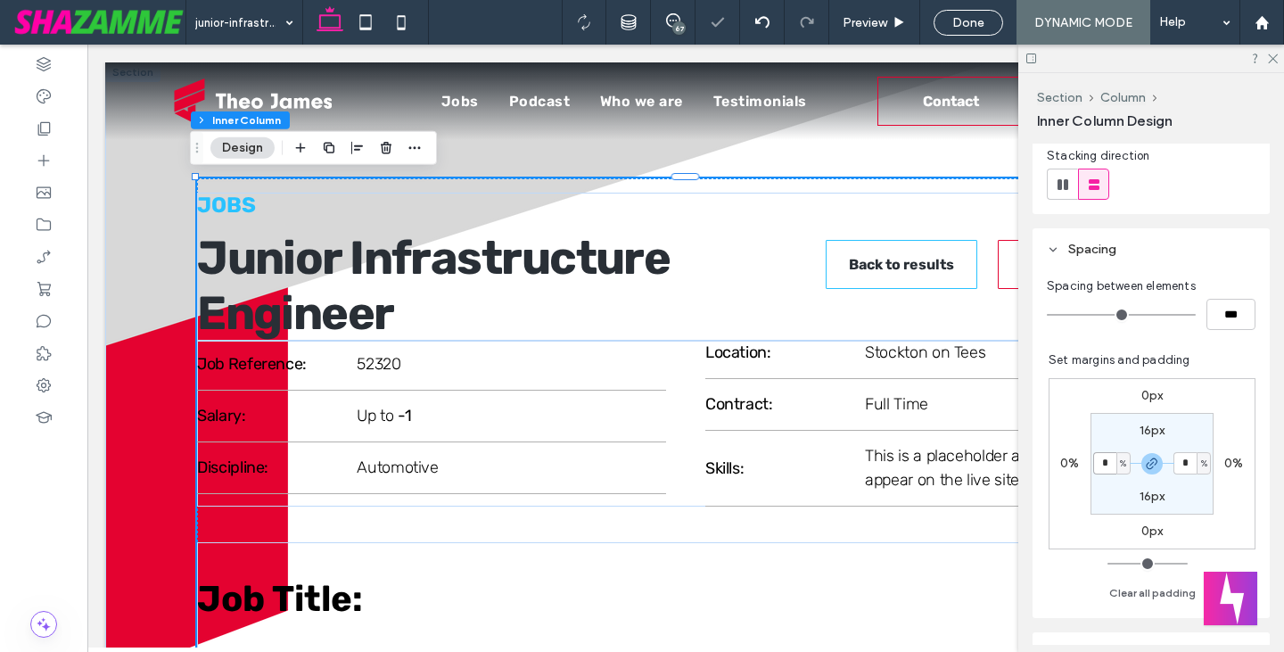
click at [1099, 461] on input "*" at bounding box center [1104, 463] width 23 height 22
type input "*"
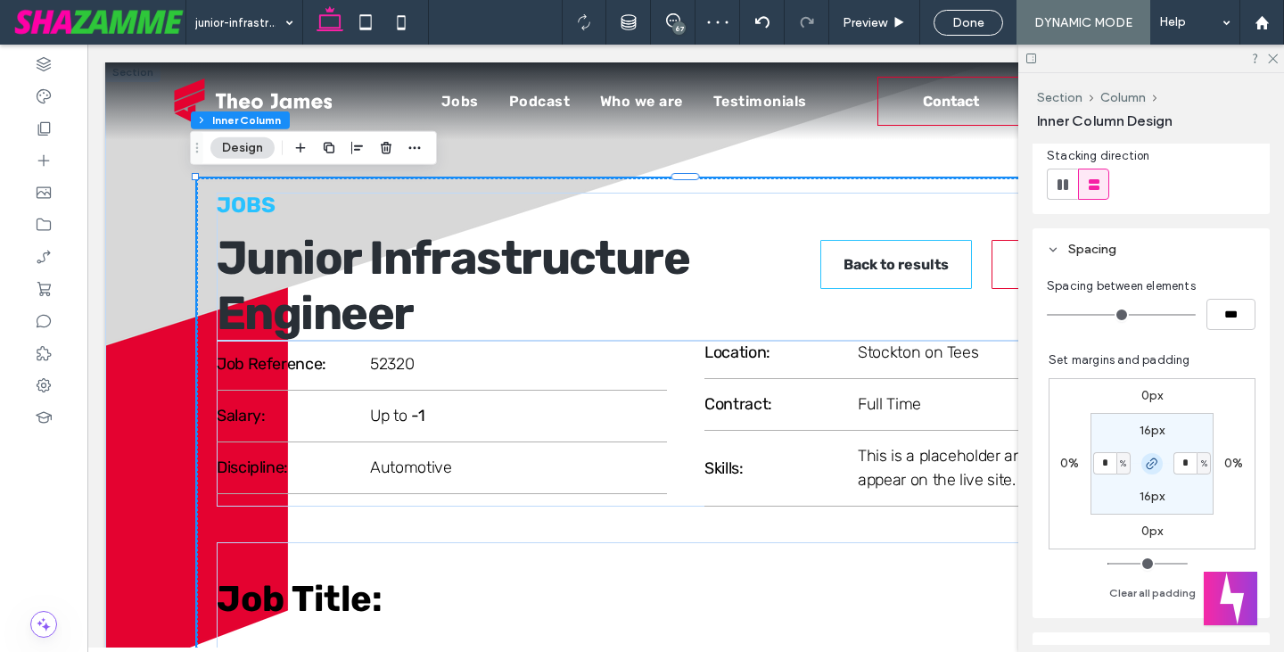
click at [1145, 466] on icon "button" at bounding box center [1152, 463] width 14 height 14
click at [1186, 469] on label "2%" at bounding box center [1192, 462] width 18 height 15
click at [1178, 468] on input "*" at bounding box center [1184, 463] width 23 height 22
type input "*"
click at [1102, 458] on label "2%" at bounding box center [1111, 462] width 18 height 15
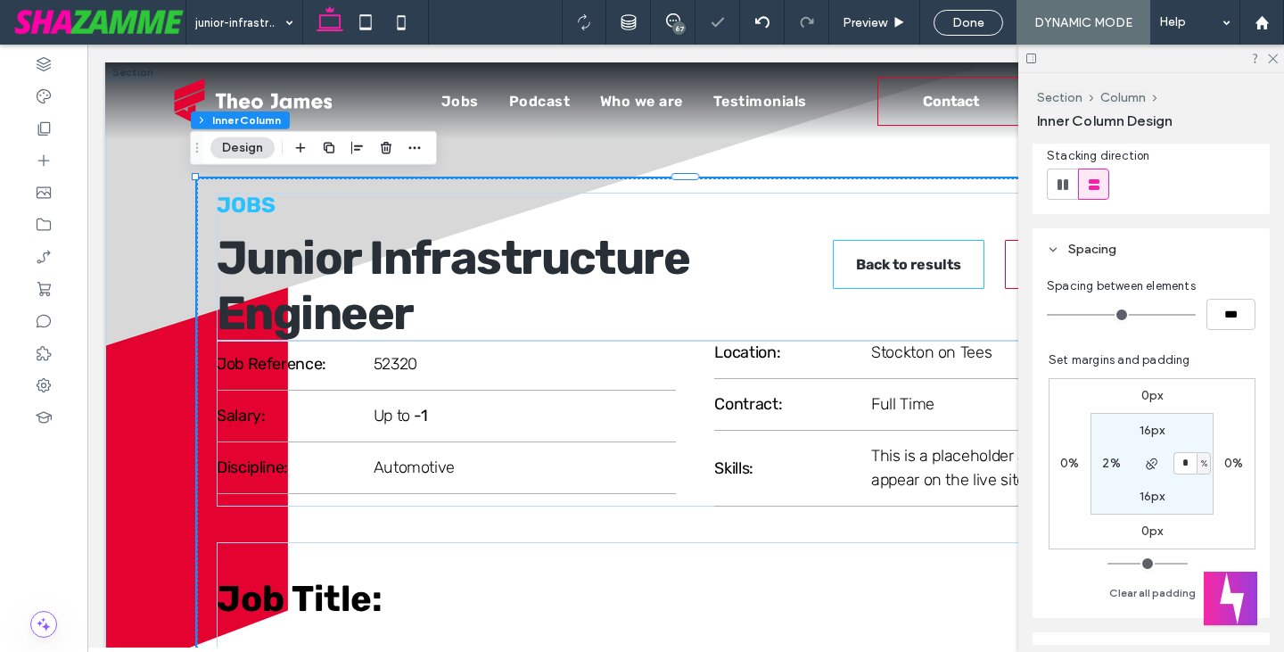
type input "*"
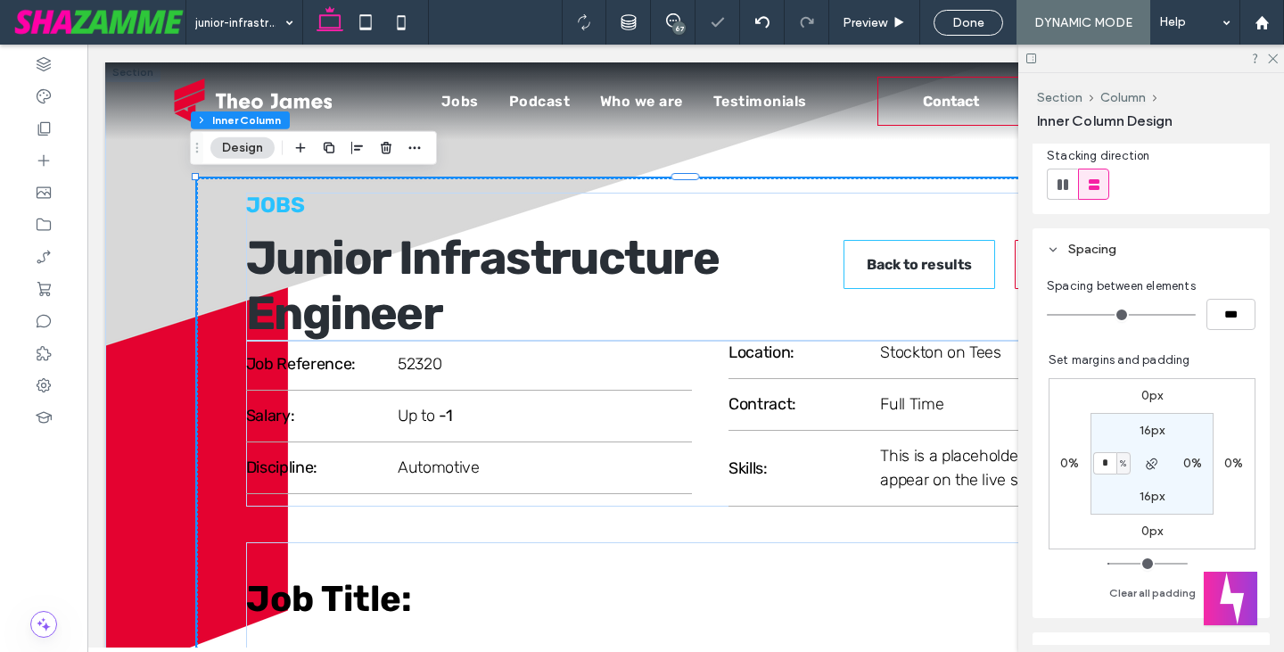
type input "*"
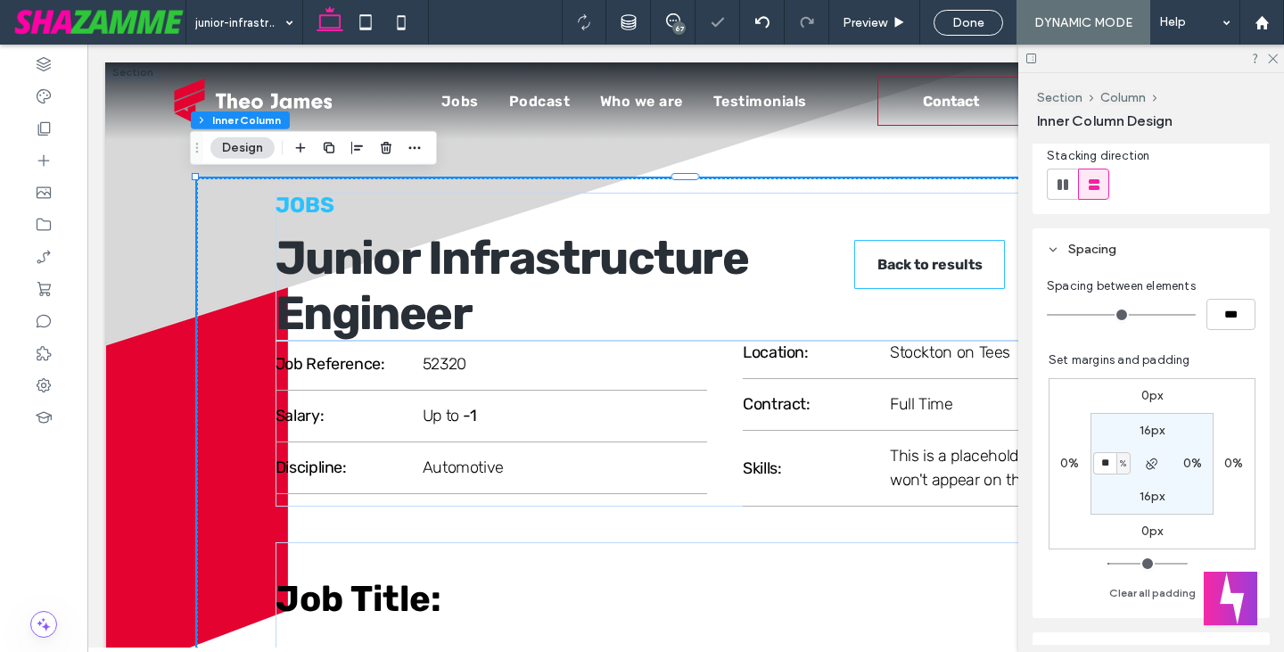
type input "**"
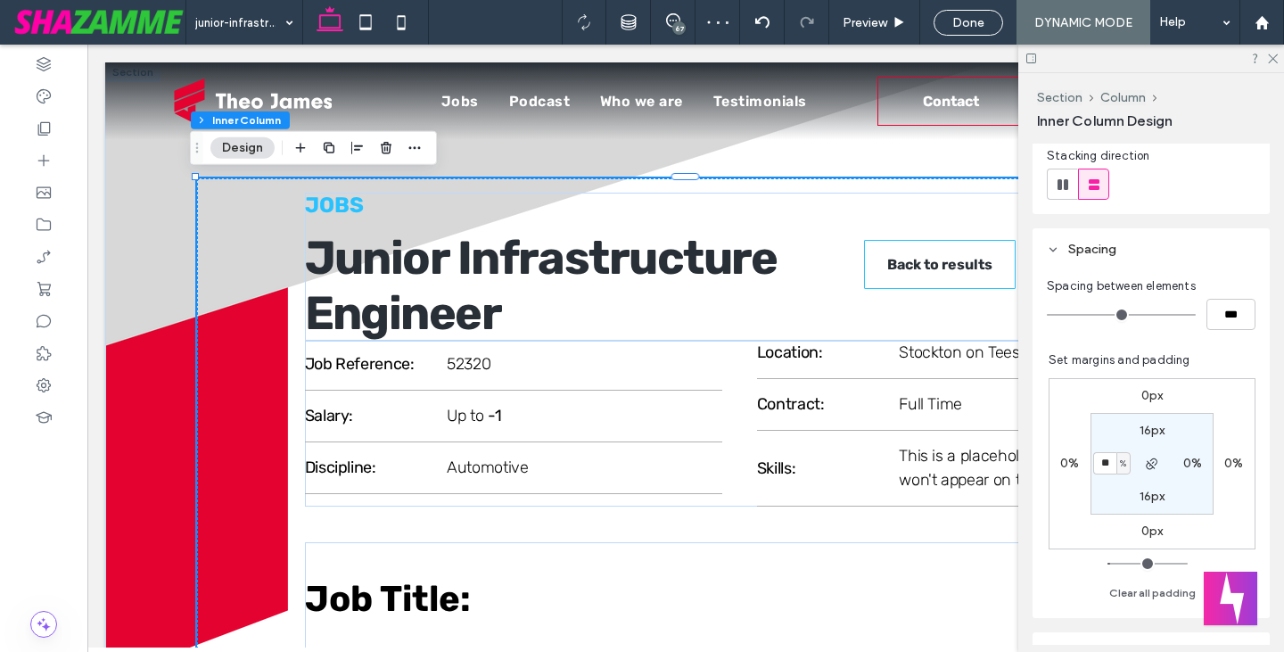
type input "**"
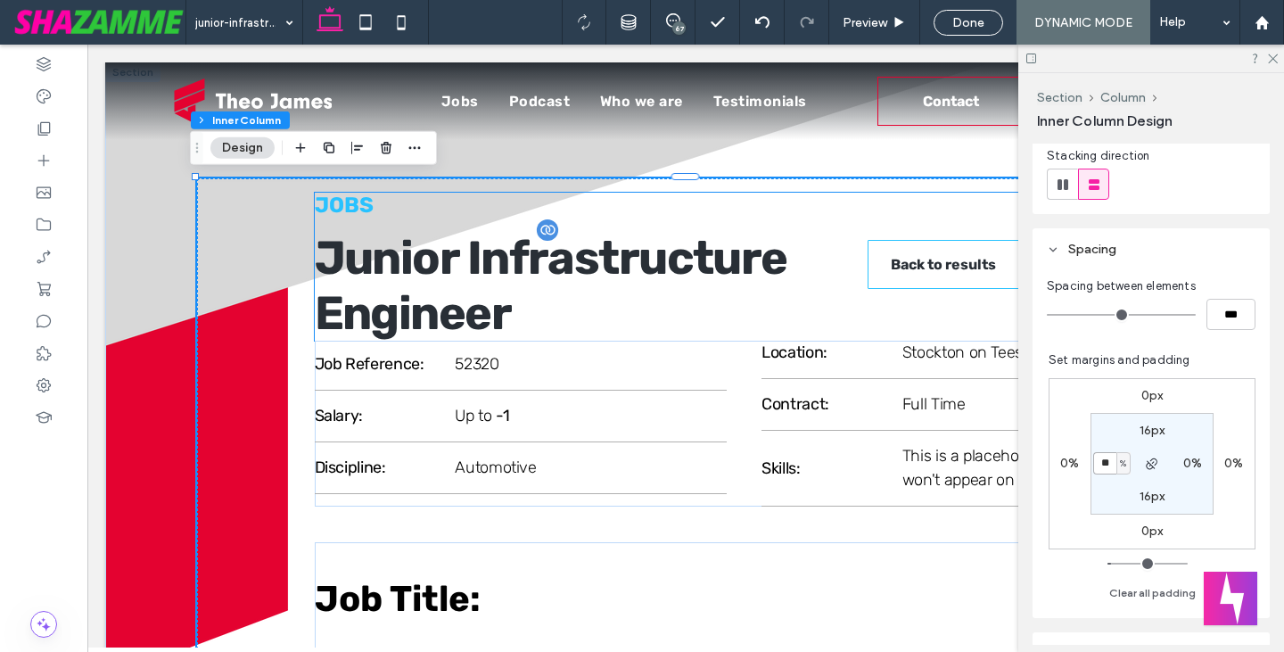
type input "**"
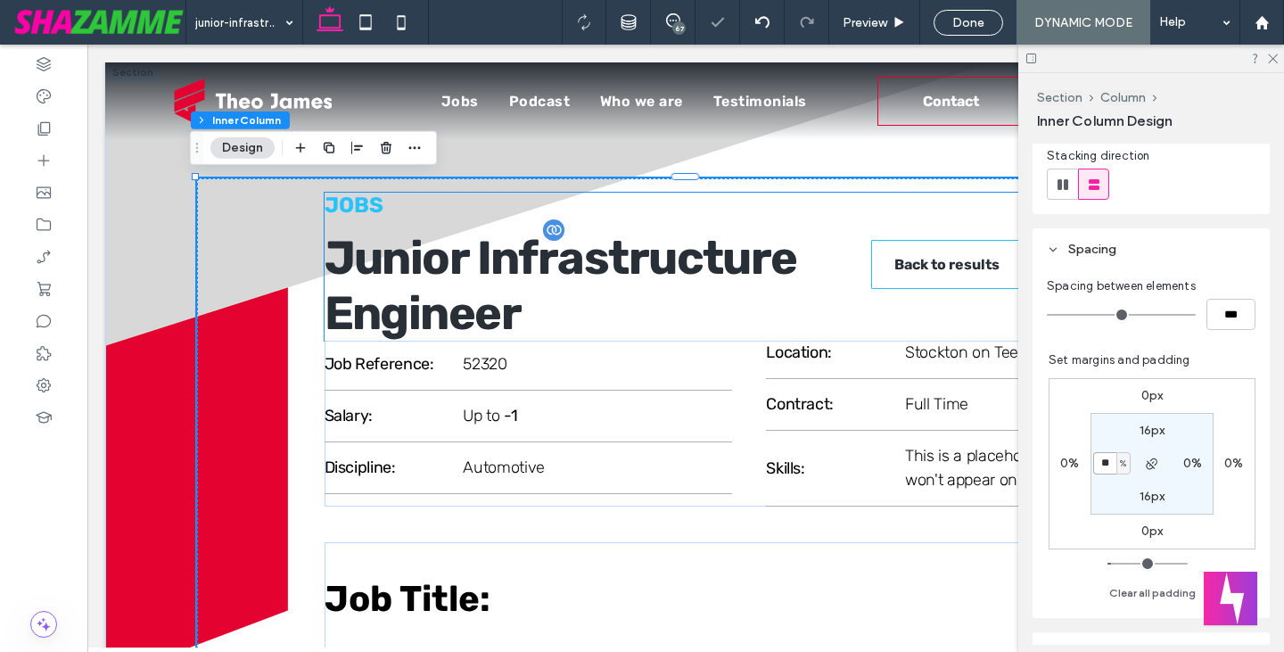
type input "**"
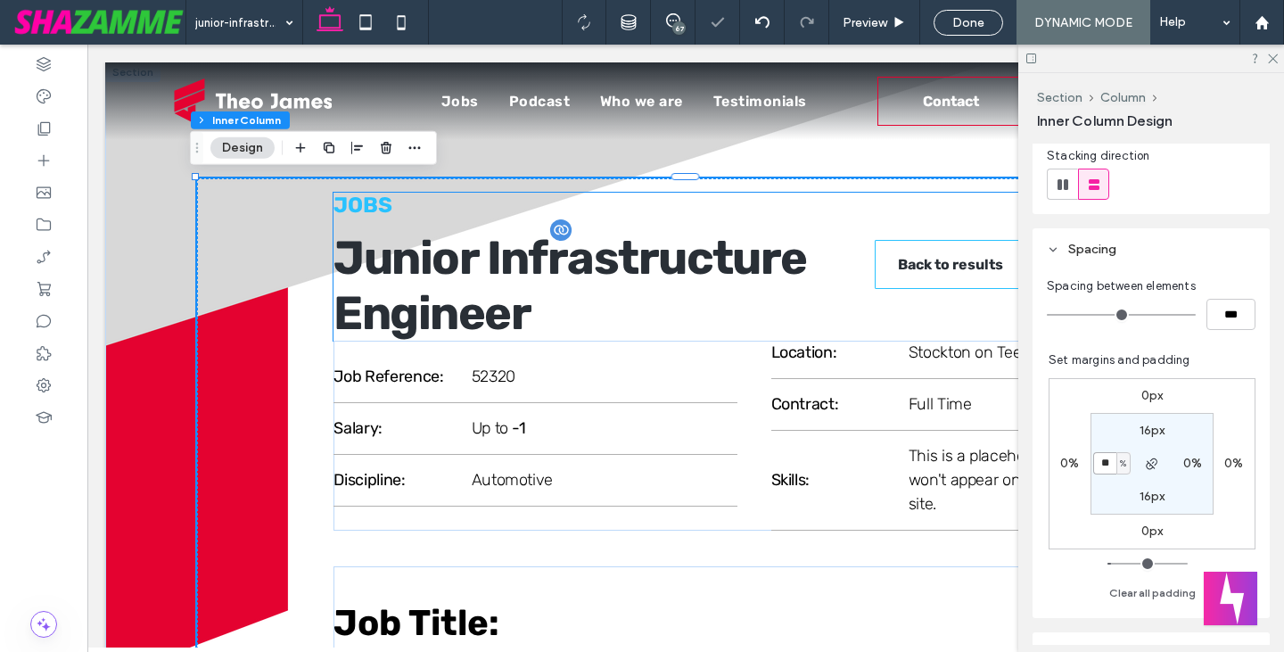
type input "**"
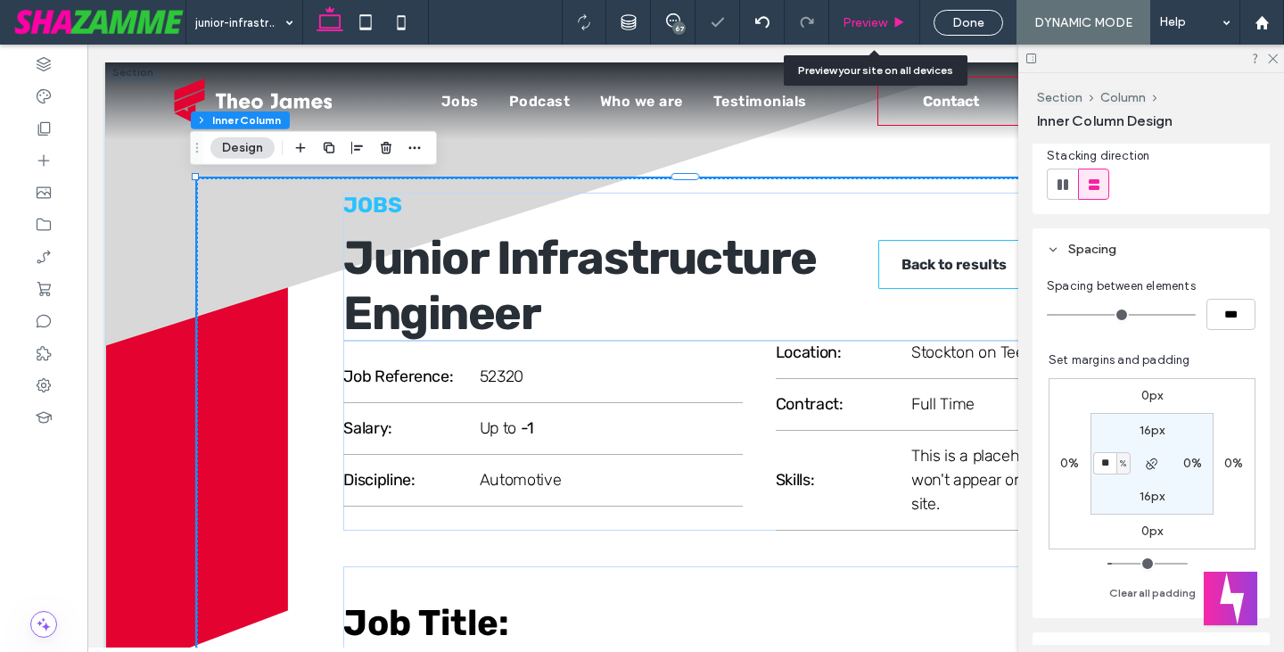
click at [889, 18] on div "Preview" at bounding box center [874, 22] width 90 height 15
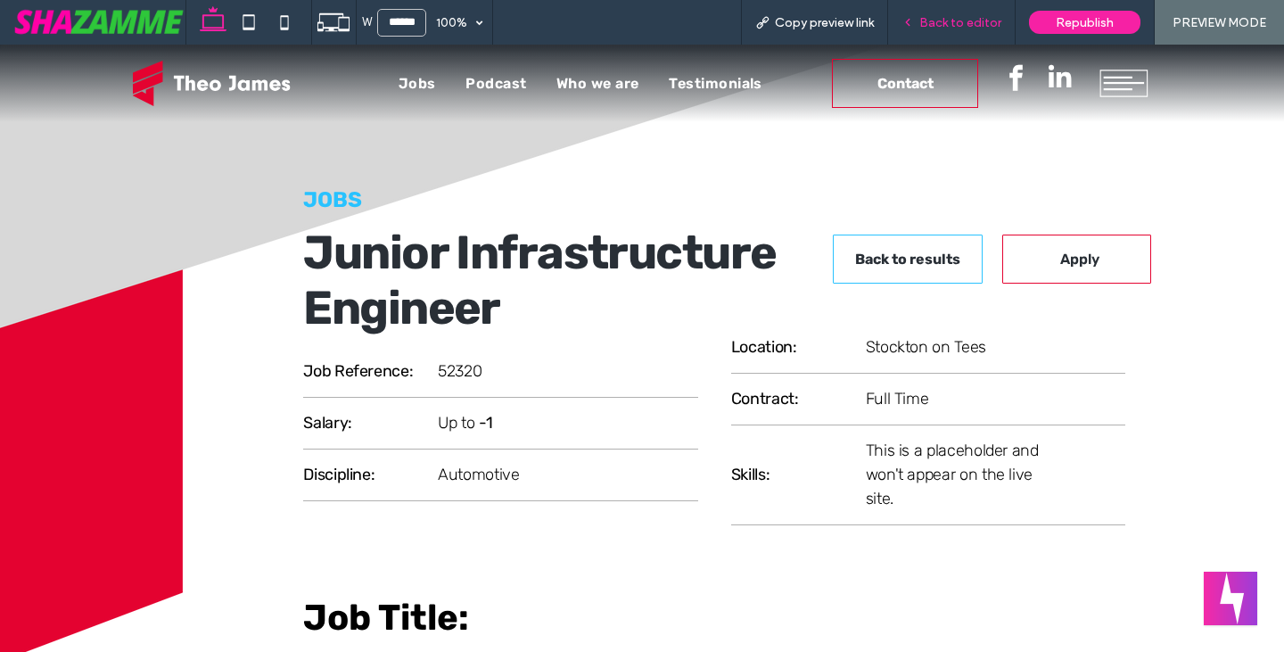
click at [929, 17] on span "Back to editor" at bounding box center [960, 22] width 82 height 15
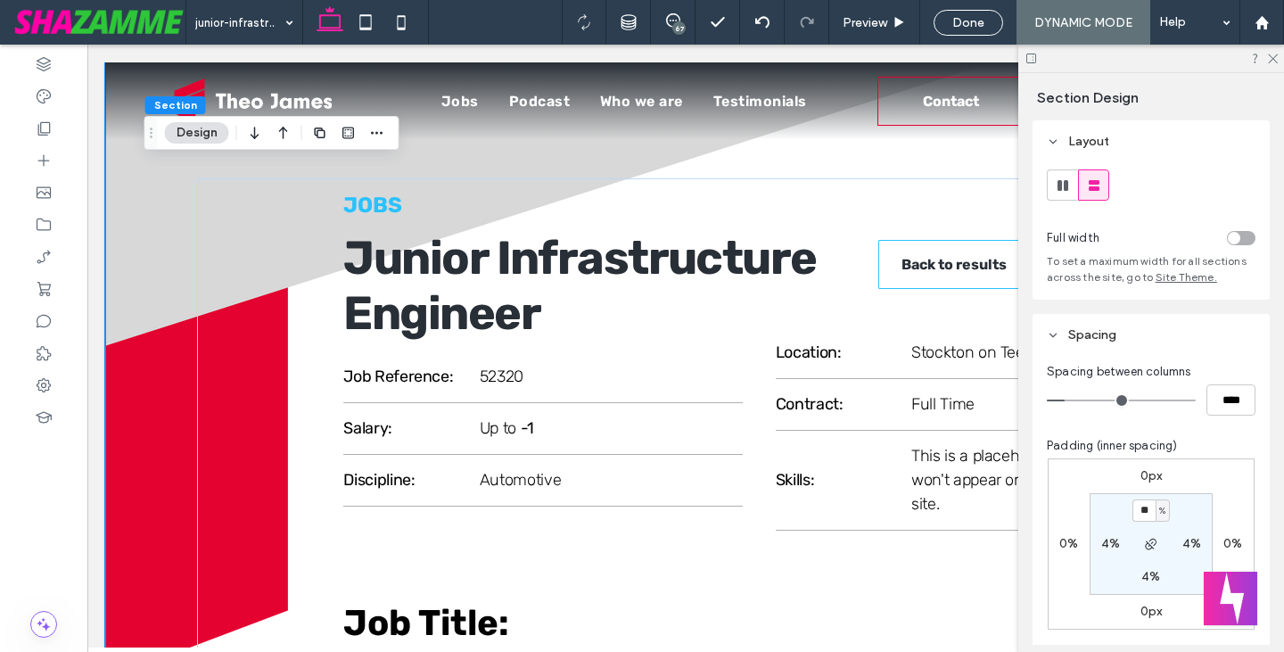
type input "**"
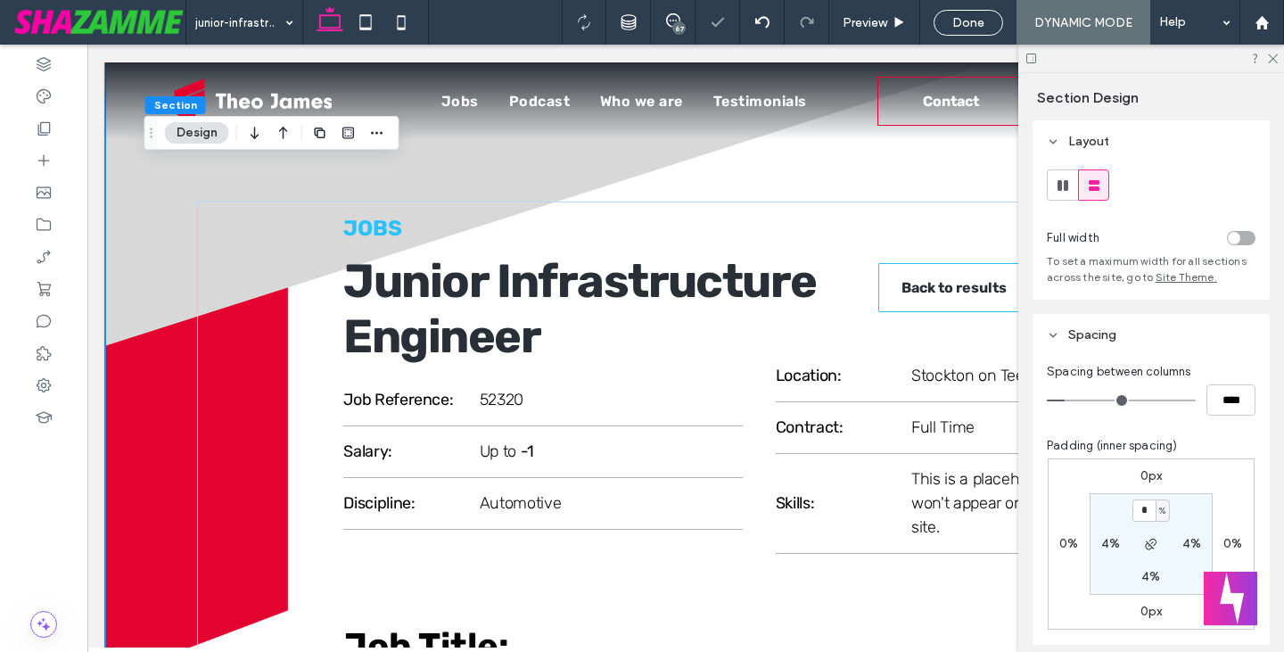
type input "*"
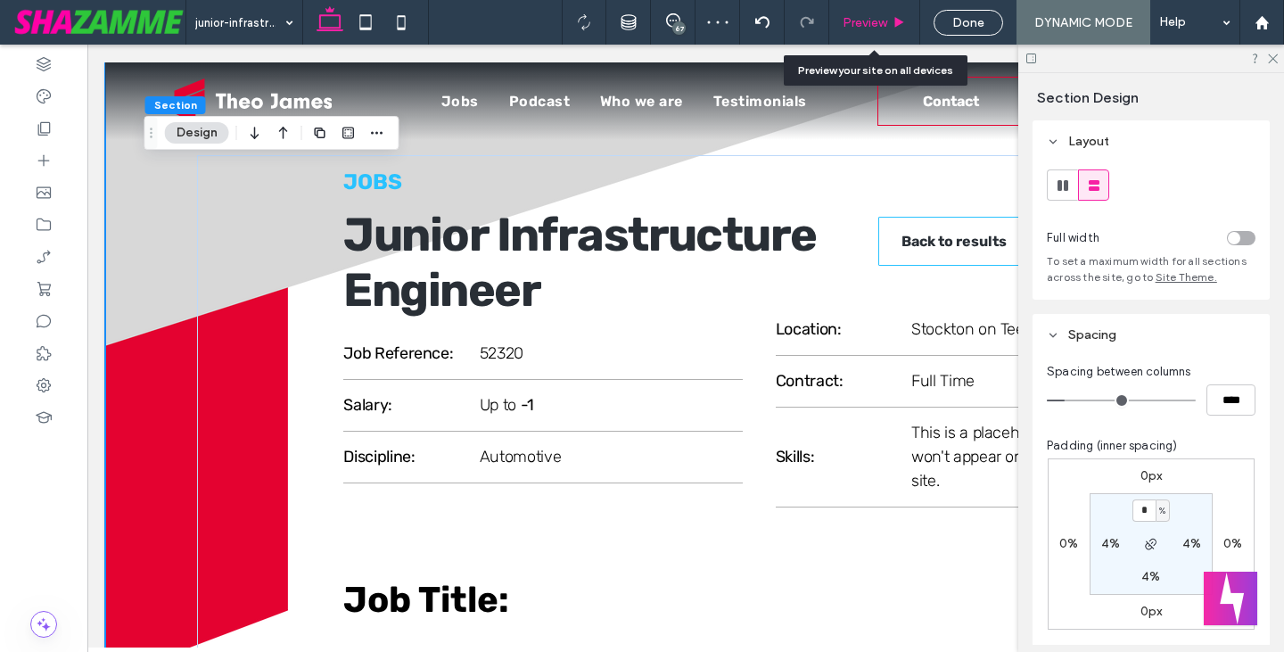
click at [887, 29] on span "Preview" at bounding box center [864, 22] width 45 height 15
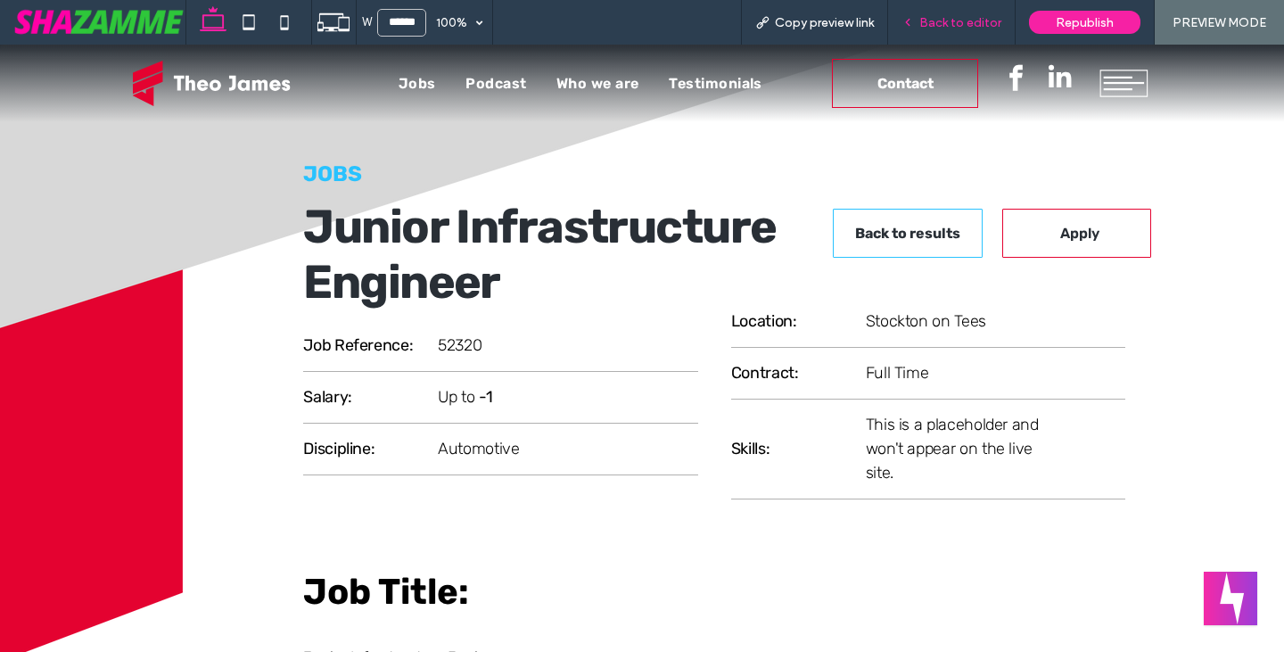
click at [949, 24] on span "Back to editor" at bounding box center [960, 22] width 82 height 15
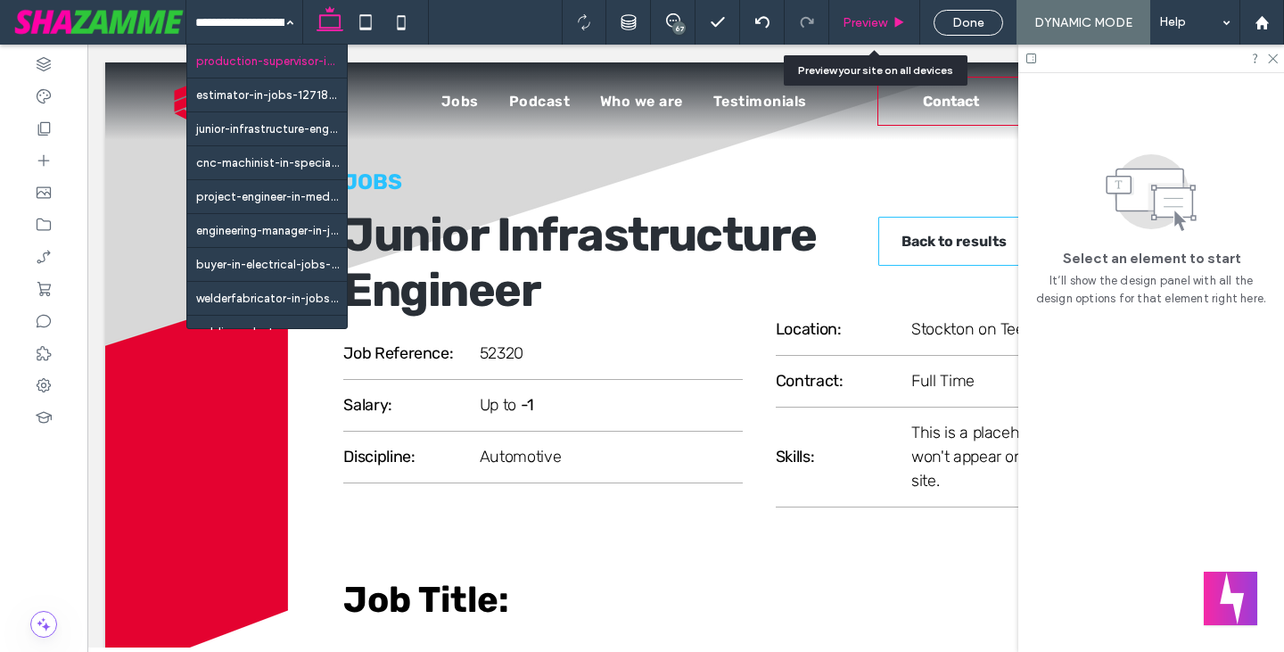
click at [859, 28] on span "Preview" at bounding box center [864, 22] width 45 height 15
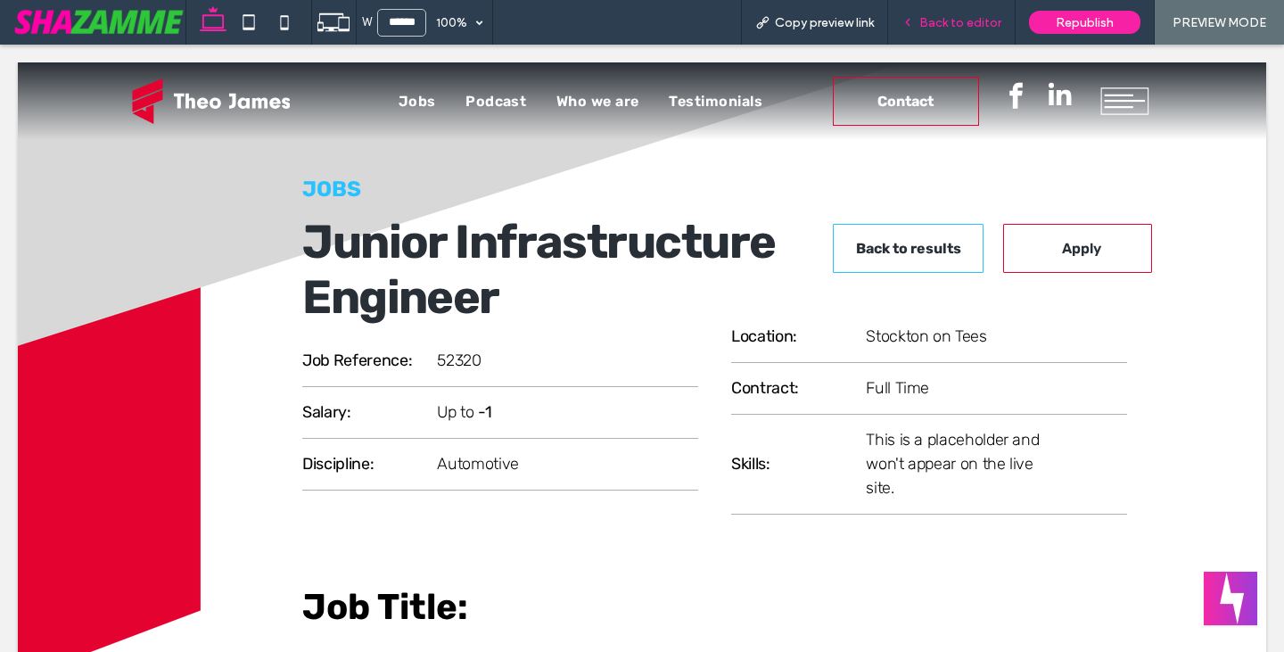
click at [935, 18] on span "Back to editor" at bounding box center [960, 22] width 82 height 15
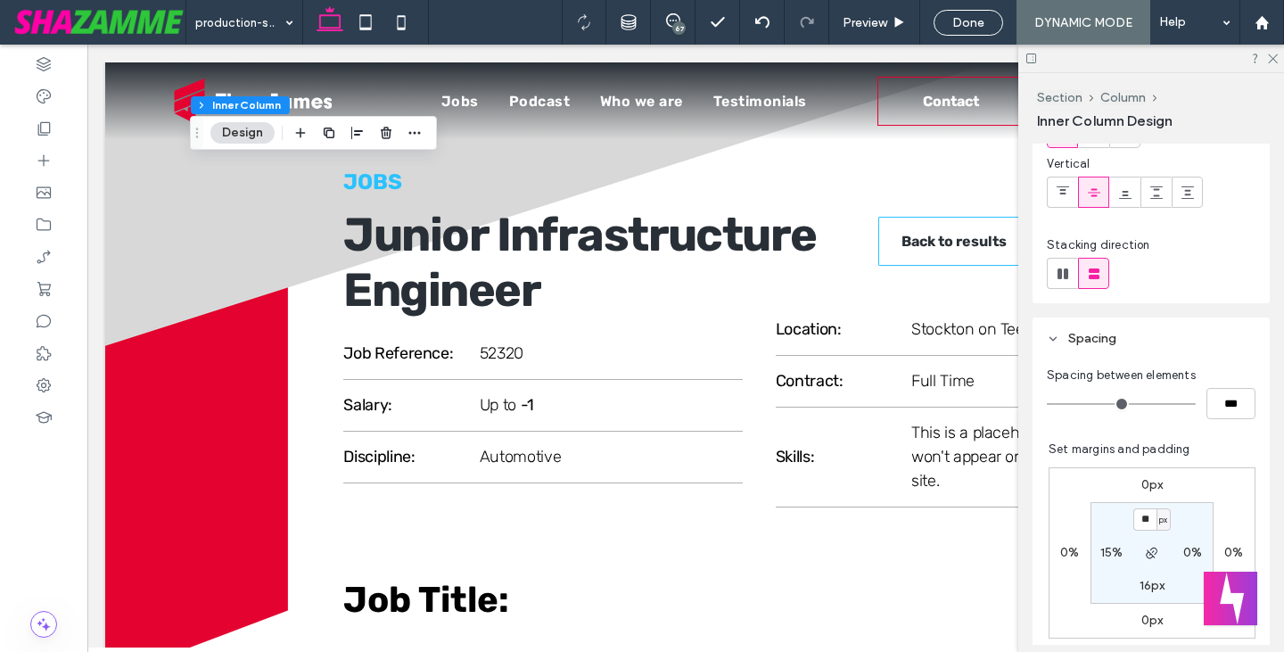
scroll to position [267, 0]
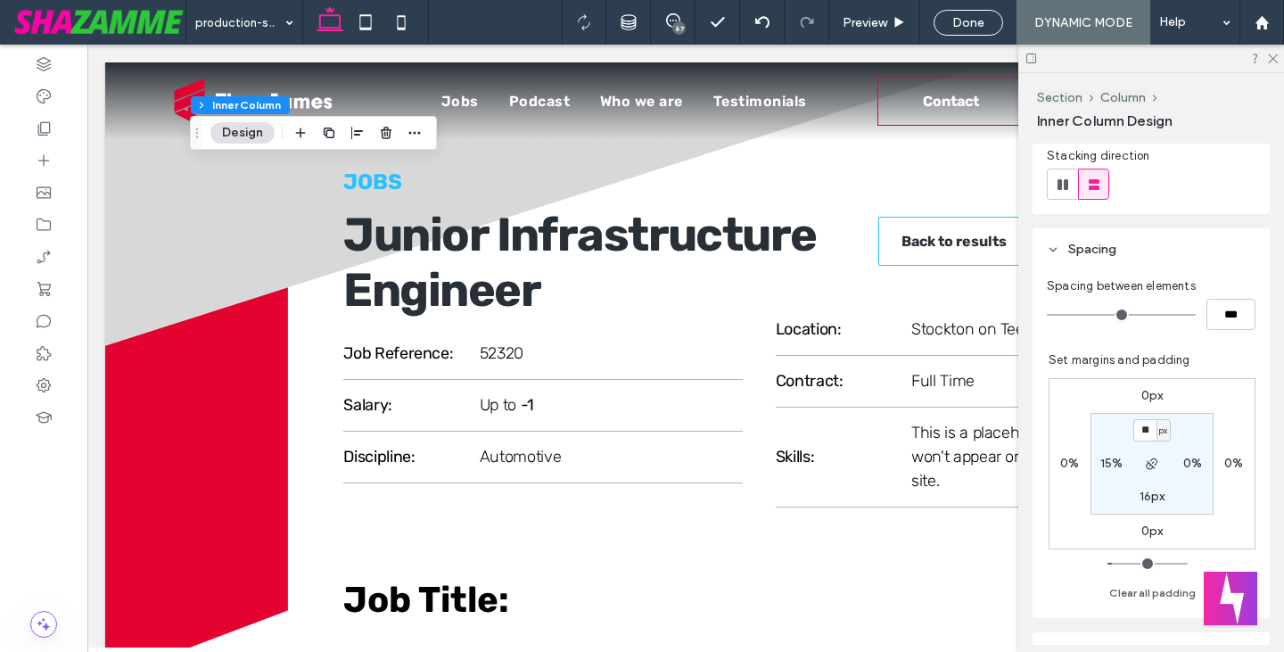
click at [1100, 468] on label "15%" at bounding box center [1111, 462] width 23 height 15
type input "**"
type input "*"
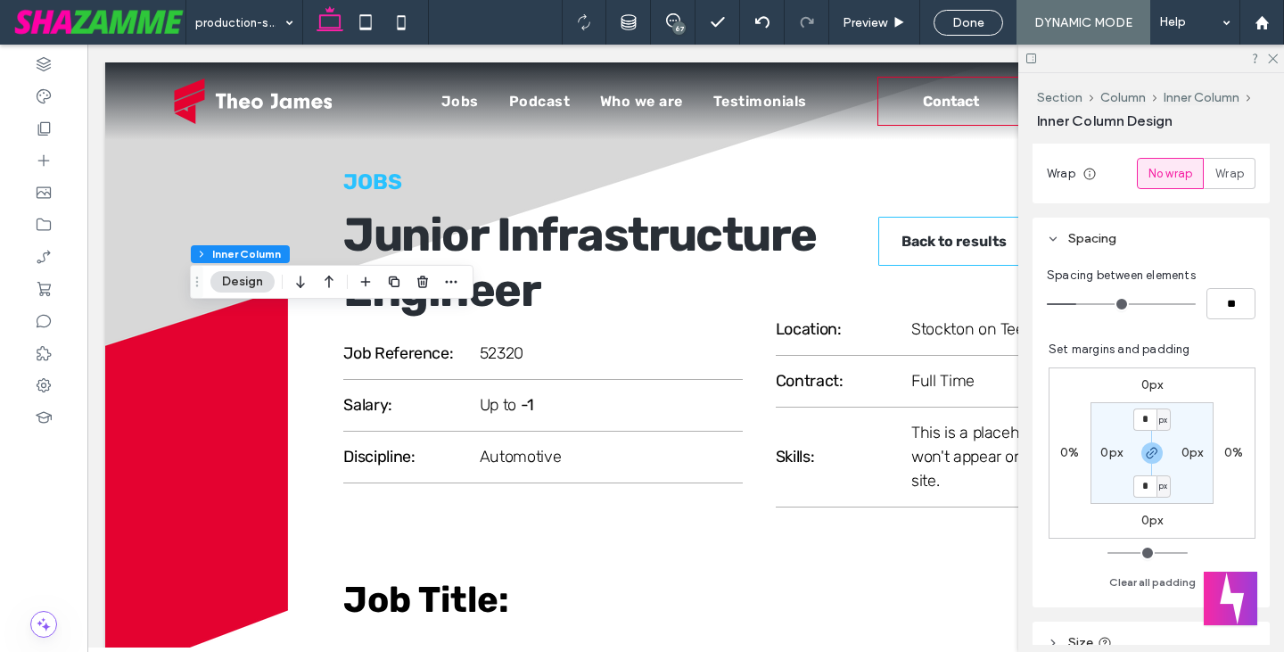
scroll to position [357, 0]
click at [1145, 443] on icon "button" at bounding box center [1152, 449] width 14 height 14
click at [1100, 450] on label "0px" at bounding box center [1111, 448] width 22 height 15
click at [1116, 452] on div "px" at bounding box center [1123, 449] width 14 height 22
click at [1116, 508] on div "%" at bounding box center [1108, 506] width 25 height 31
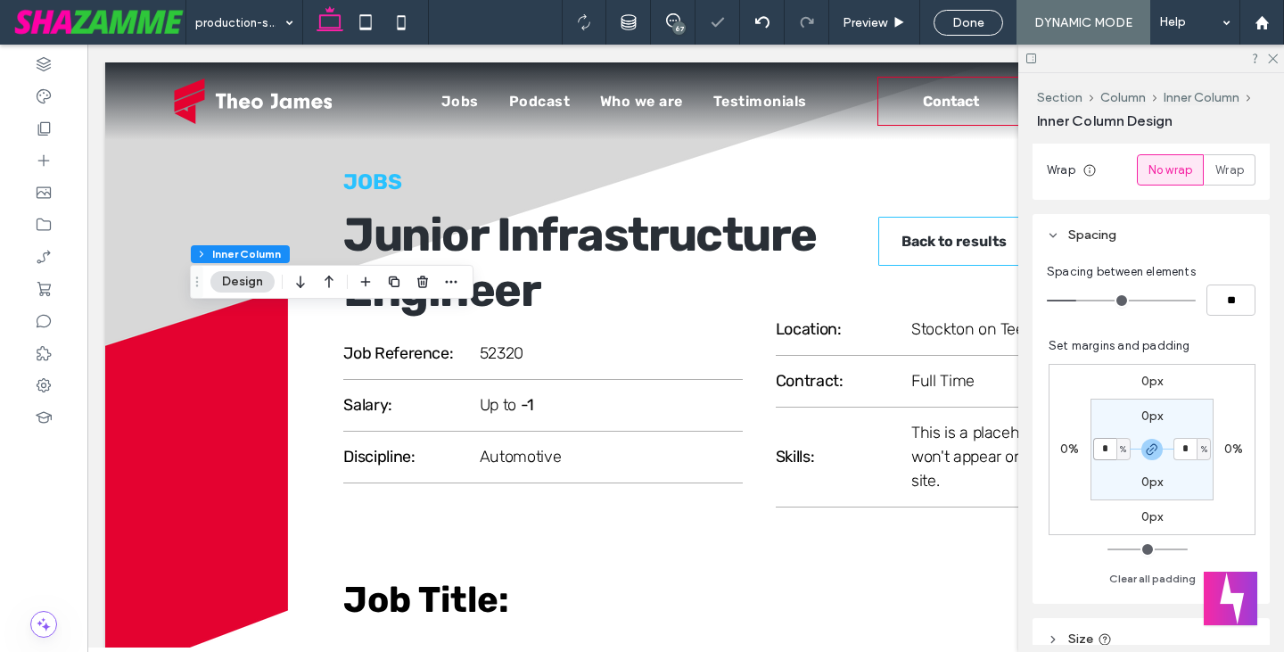
click at [1104, 452] on input "*" at bounding box center [1104, 449] width 23 height 22
type input "**"
click at [1145, 447] on icon "button" at bounding box center [1152, 449] width 14 height 14
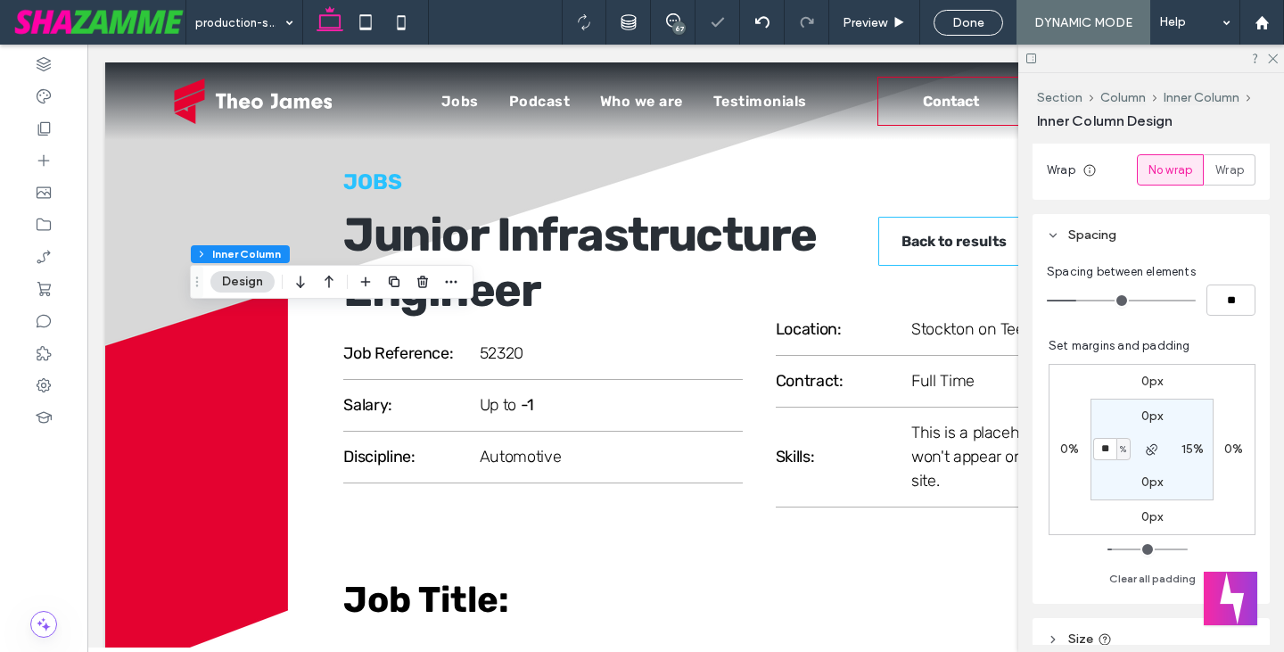
click at [1181, 449] on label "15%" at bounding box center [1192, 448] width 23 height 15
type input "*"
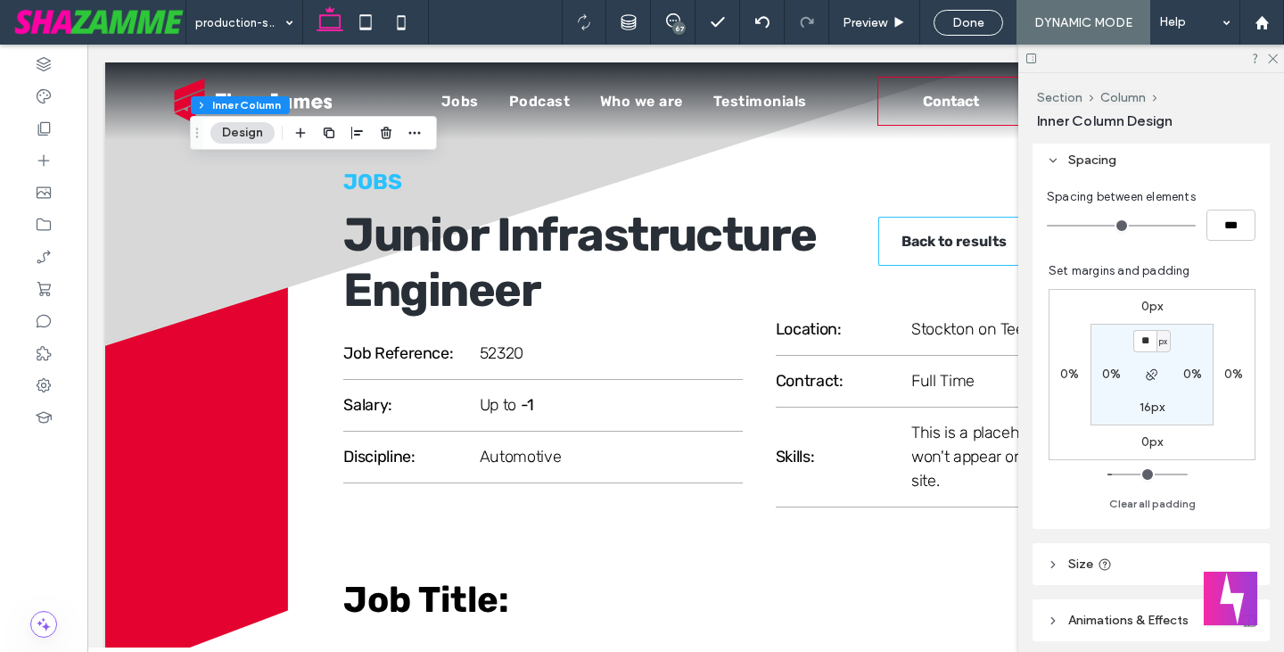
click at [1102, 378] on label "0%" at bounding box center [1111, 373] width 19 height 15
type input "*"
type input "**"
type input "*"
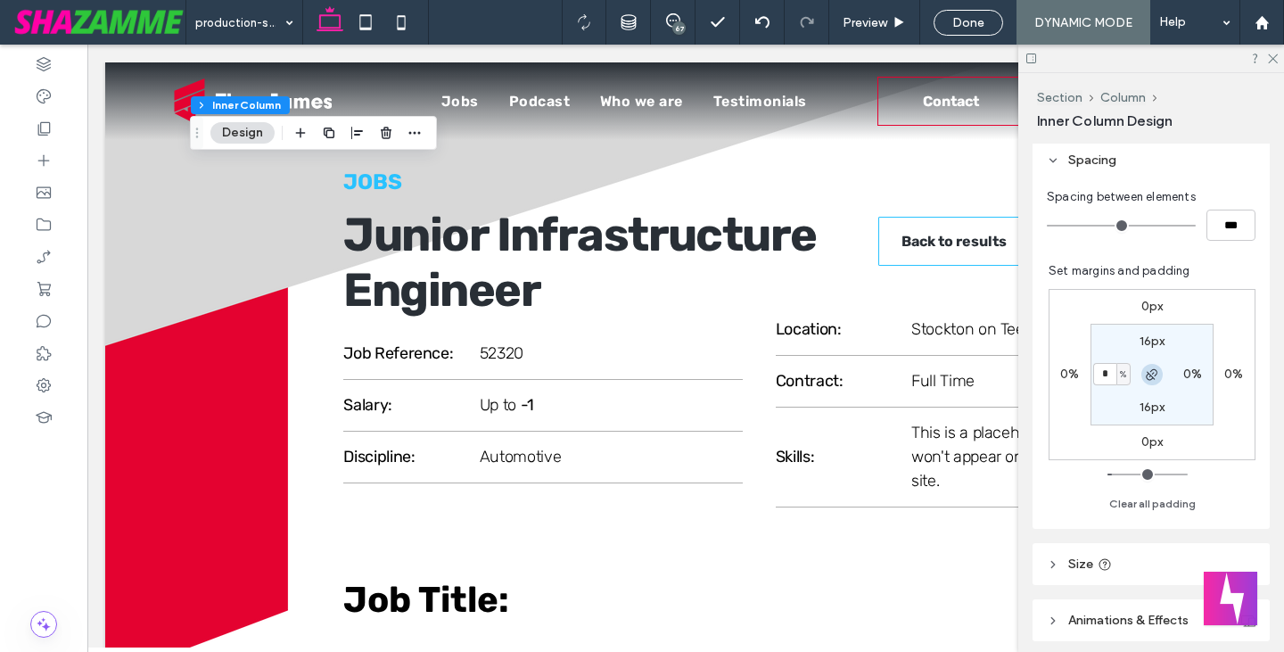
type input "*"
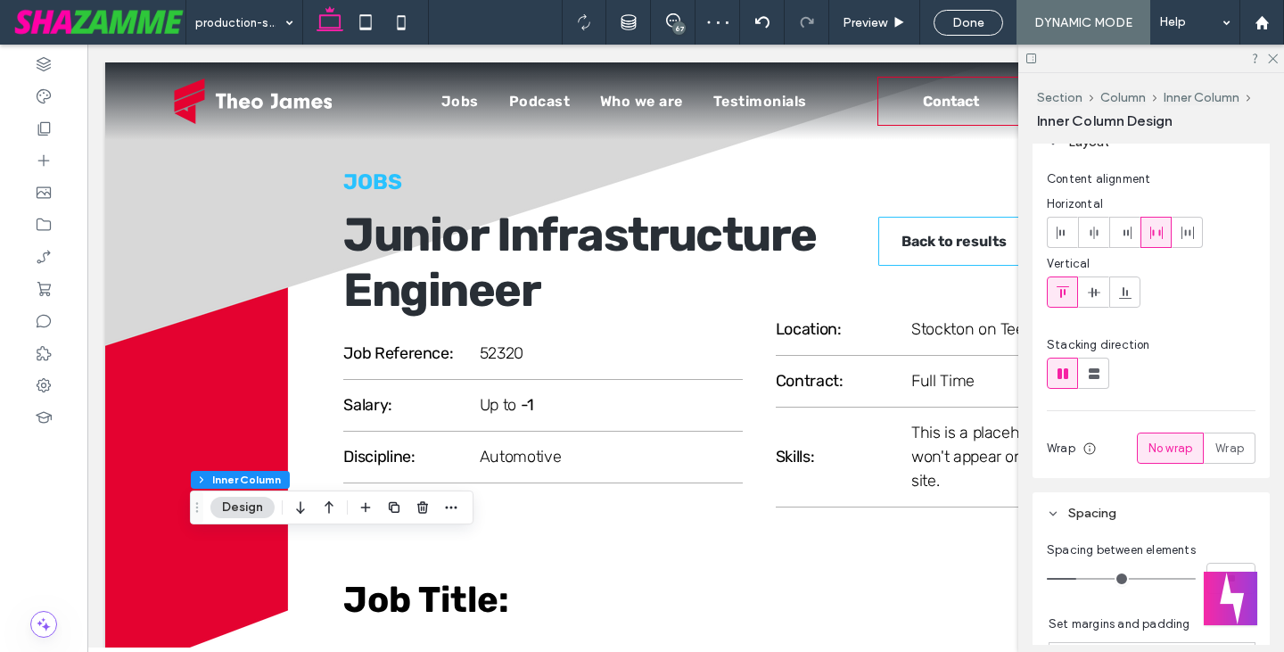
scroll to position [178, 0]
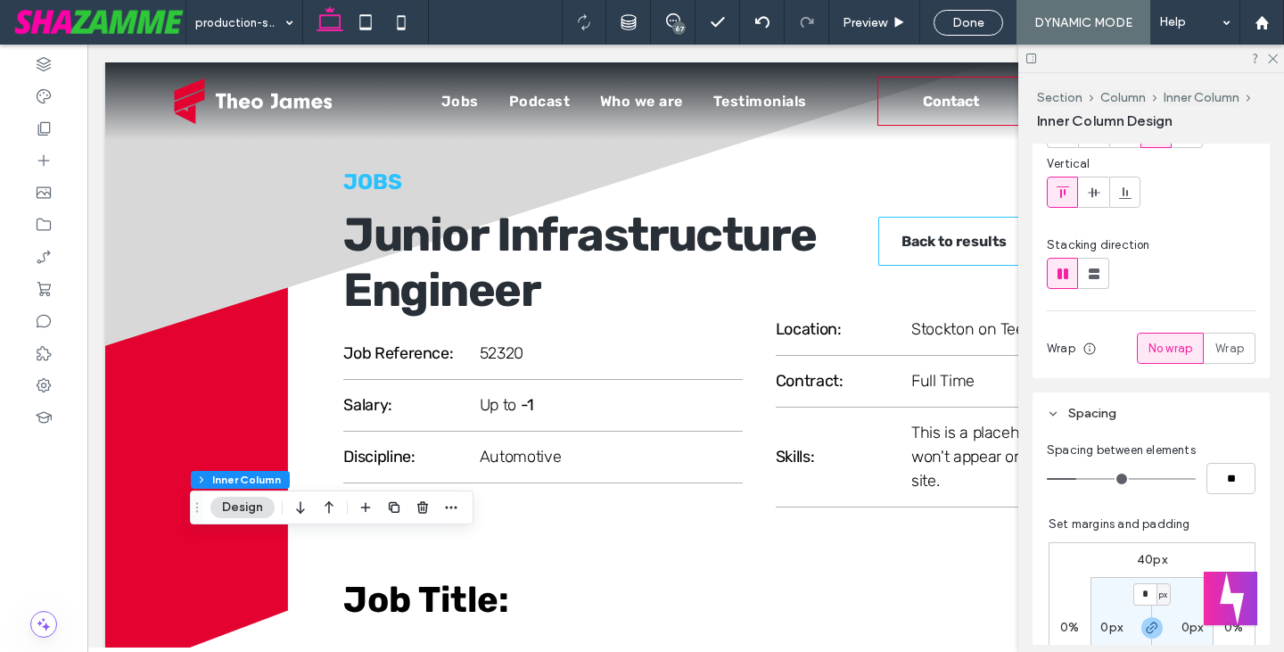
click at [1108, 632] on label "0px" at bounding box center [1111, 627] width 22 height 15
click at [1119, 626] on span "px" at bounding box center [1123, 628] width 8 height 18
click at [1121, 541] on div "40px 0% 0px 0% 0px * px 0px * px Clear all padding" at bounding box center [1151, 650] width 207 height 234
click at [1119, 633] on span "px" at bounding box center [1123, 628] width 8 height 18
click at [1105, 537] on span "%" at bounding box center [1108, 538] width 11 height 18
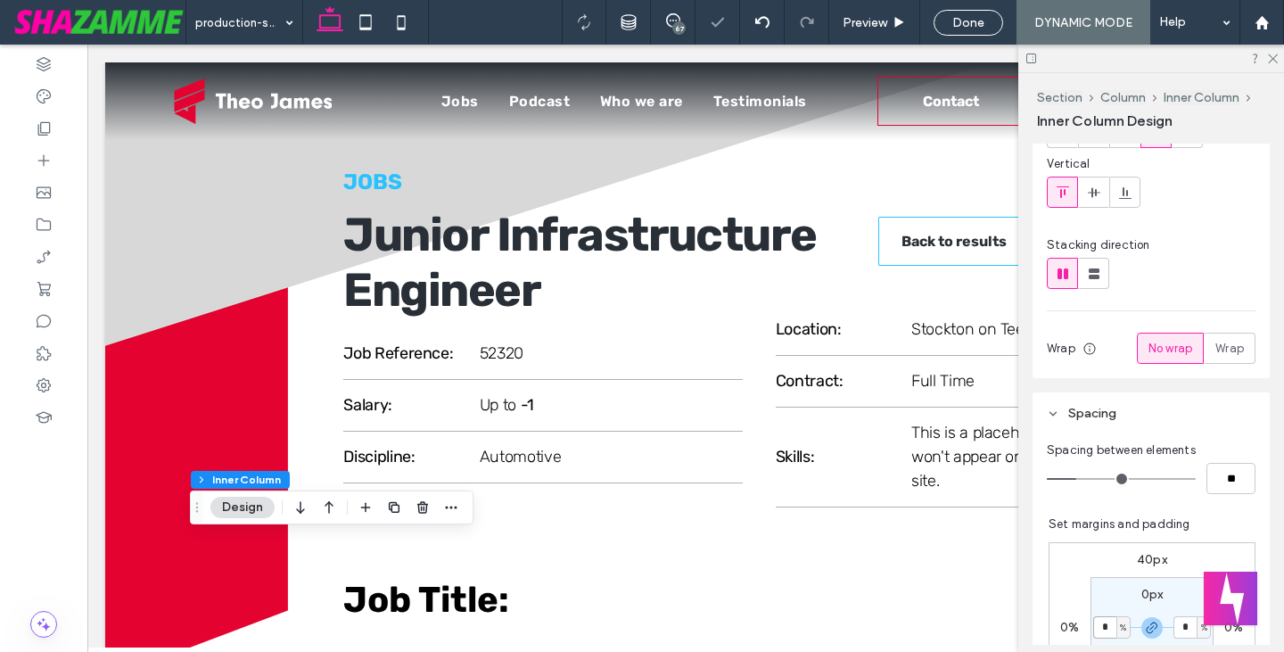
click at [1093, 628] on input "*" at bounding box center [1104, 627] width 23 height 22
type input "**"
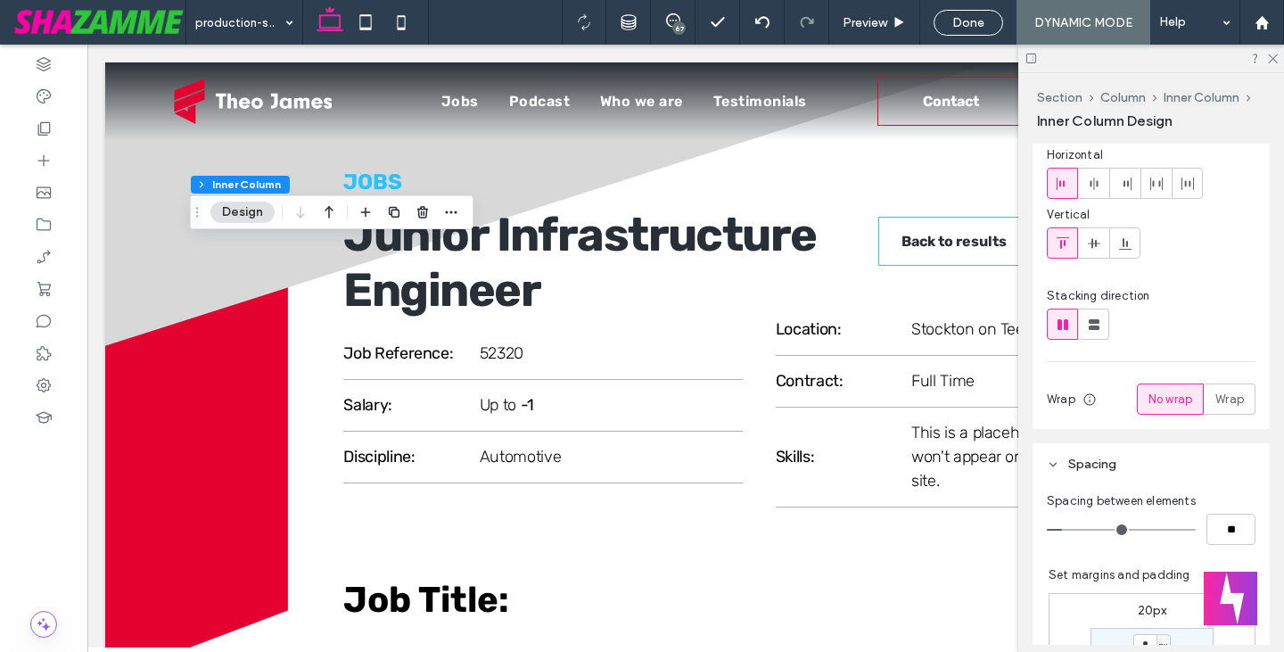
scroll to position [357, 0]
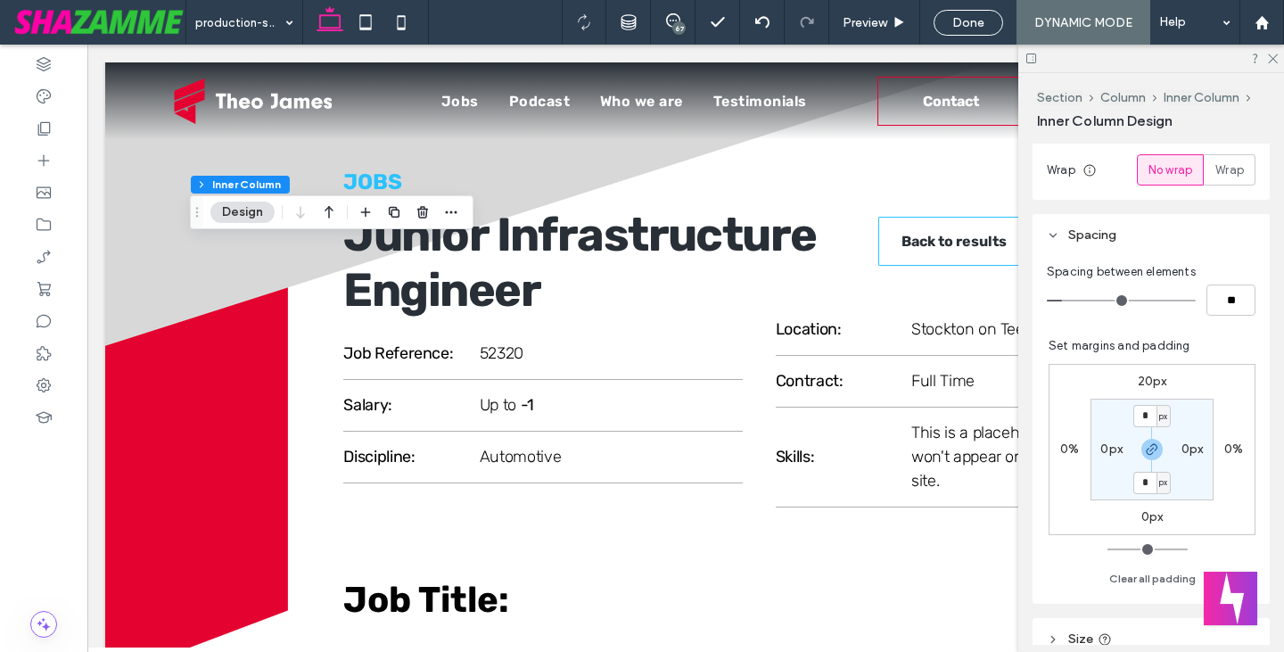
click at [1104, 447] on label "0px" at bounding box center [1111, 448] width 22 height 15
click at [1119, 451] on span "px" at bounding box center [1123, 449] width 8 height 18
click at [1112, 503] on span "%" at bounding box center [1108, 507] width 11 height 18
click at [1096, 452] on input "*" at bounding box center [1104, 449] width 23 height 22
type input "**"
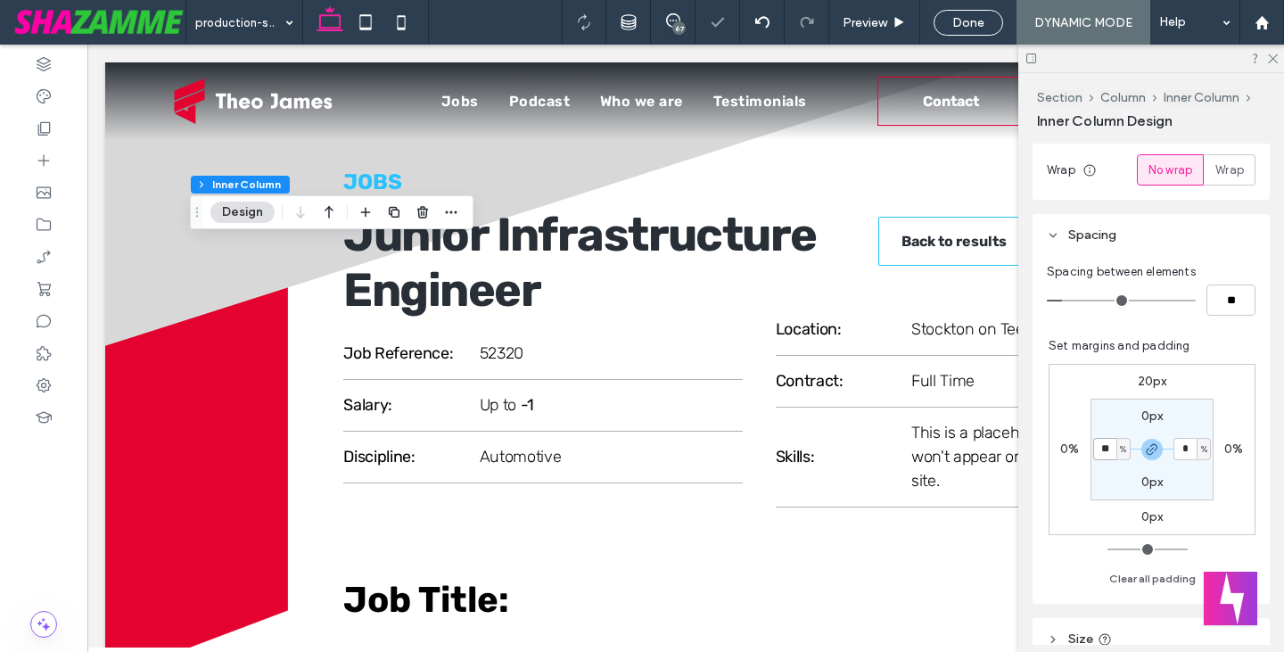
type input "**"
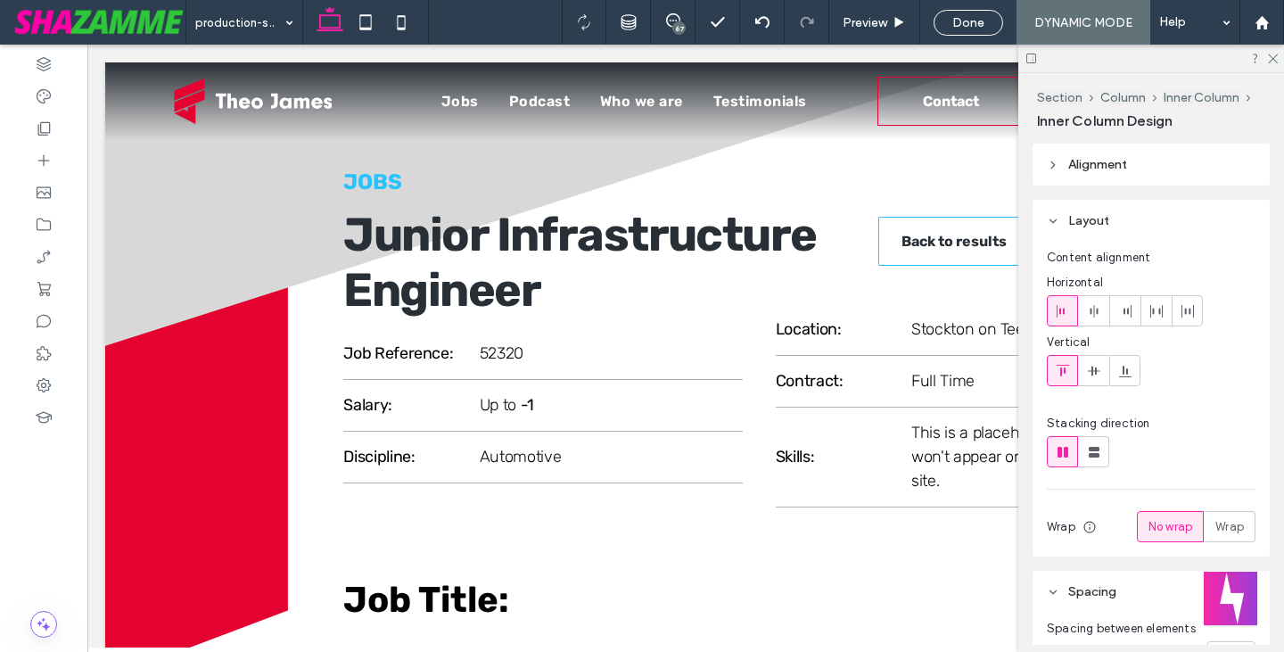
type input "***"
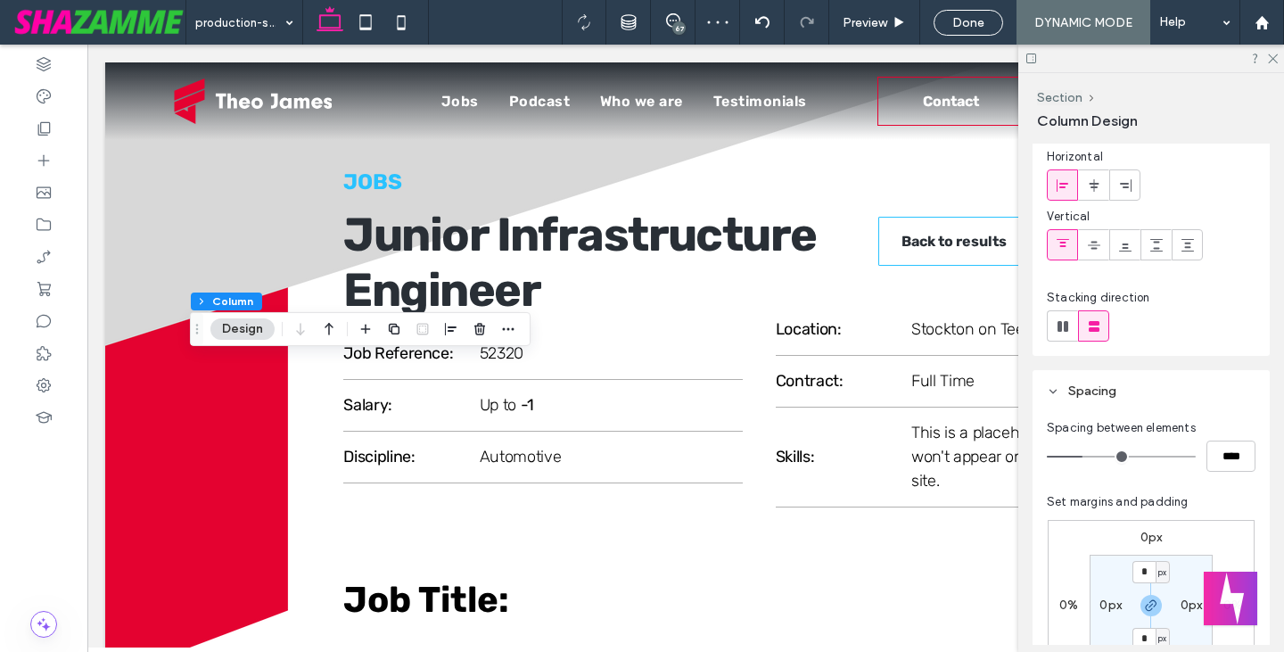
scroll to position [178, 0]
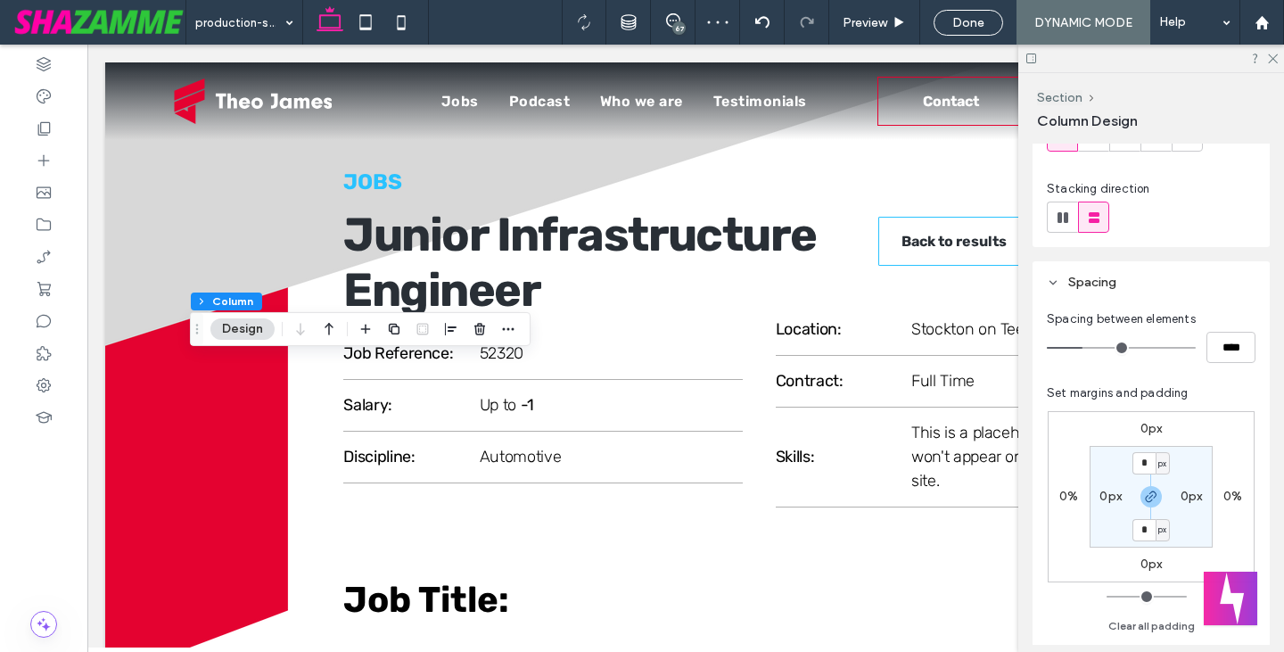
click at [1114, 494] on label "0px" at bounding box center [1110, 495] width 22 height 15
click at [1124, 499] on span "px" at bounding box center [1122, 497] width 8 height 18
click at [1109, 557] on div "%" at bounding box center [1115, 553] width 25 height 31
click at [1101, 506] on input "*" at bounding box center [1103, 496] width 23 height 22
type input "**"
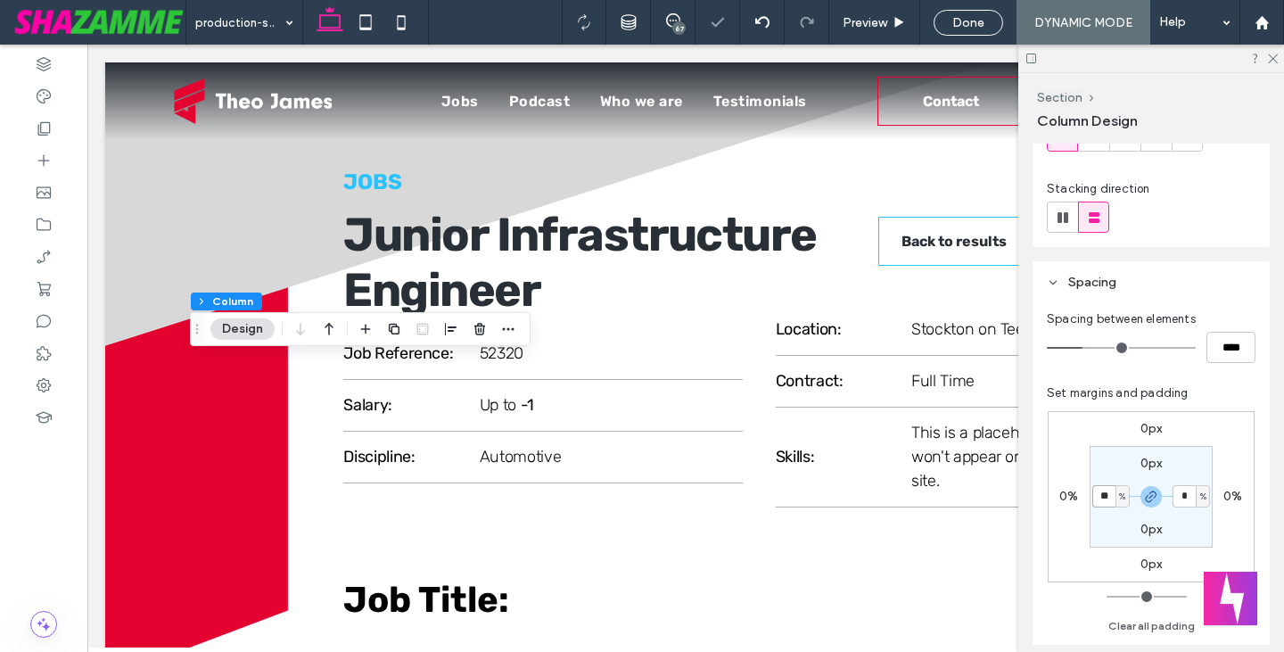
type input "**"
click at [1155, 497] on icon "button" at bounding box center [1151, 496] width 14 height 14
click at [1181, 499] on label "15%" at bounding box center [1191, 495] width 23 height 15
type input "*"
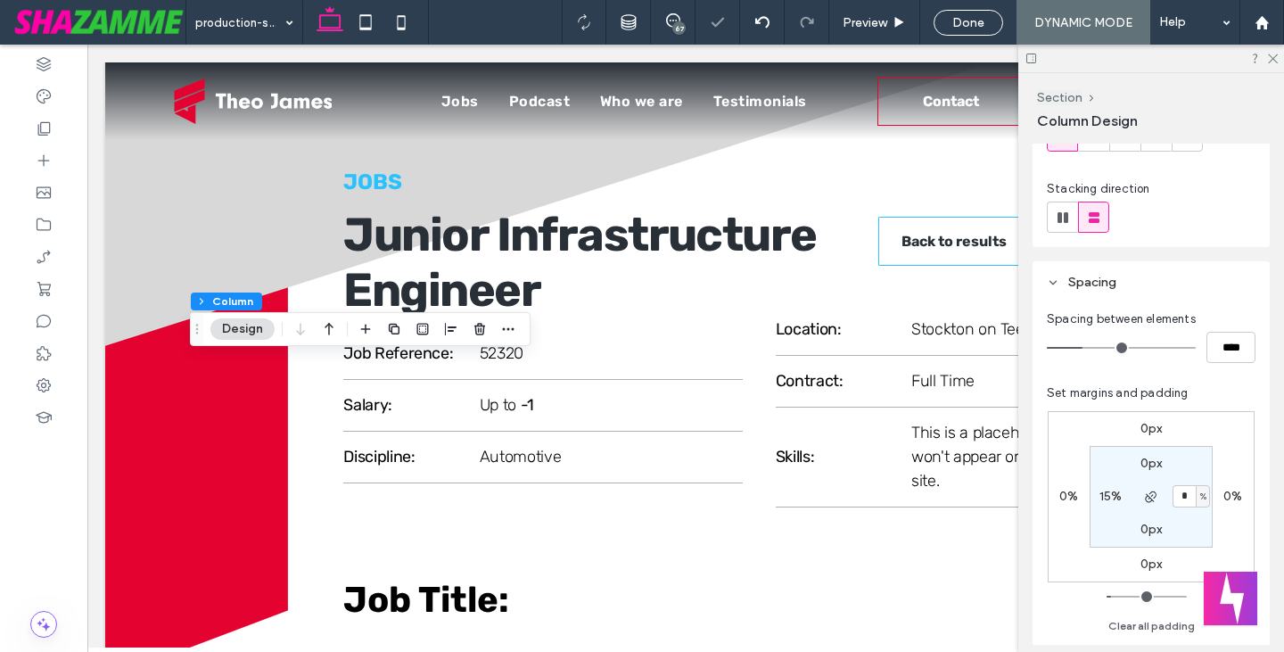
type input "*"
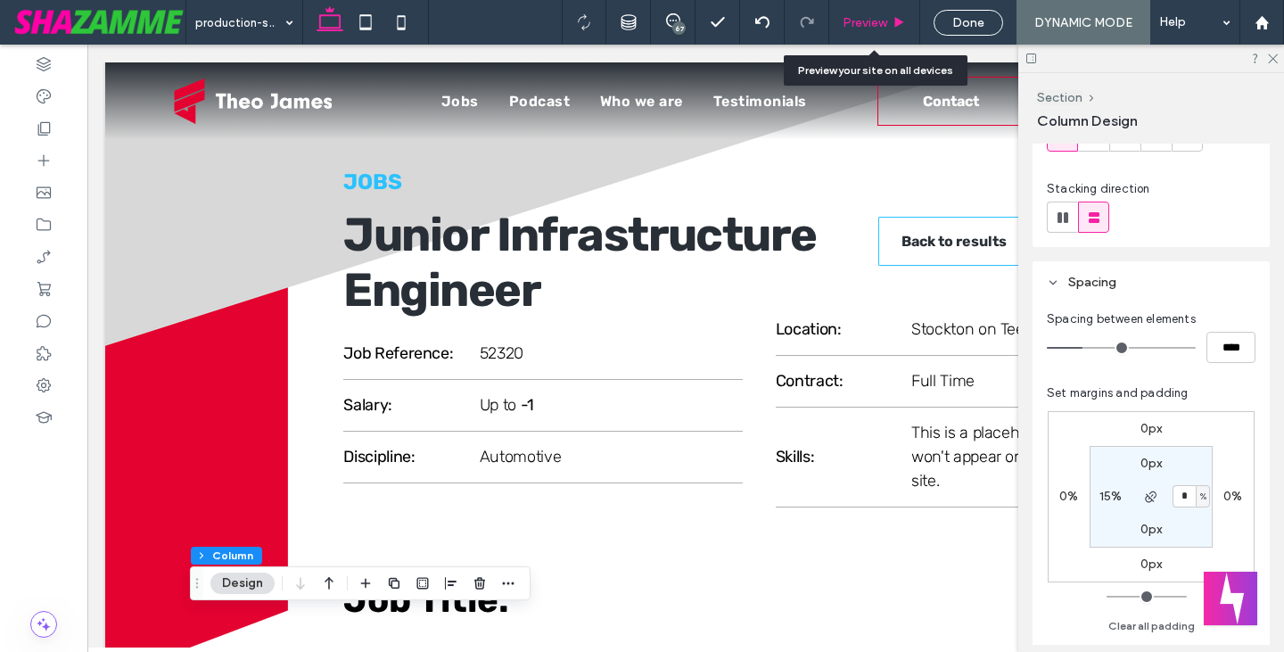
click at [880, 15] on span "Preview" at bounding box center [864, 22] width 45 height 15
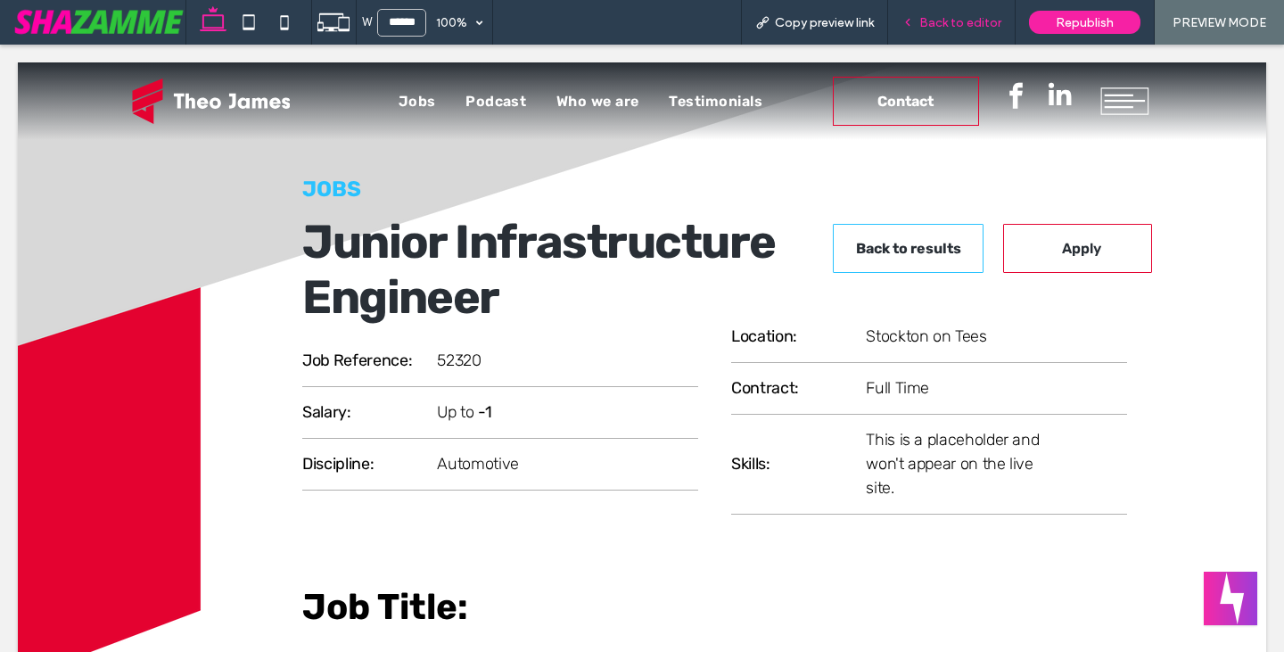
click at [987, 13] on div "Back to editor" at bounding box center [951, 22] width 127 height 45
click at [981, 19] on span "Back to editor" at bounding box center [960, 22] width 82 height 15
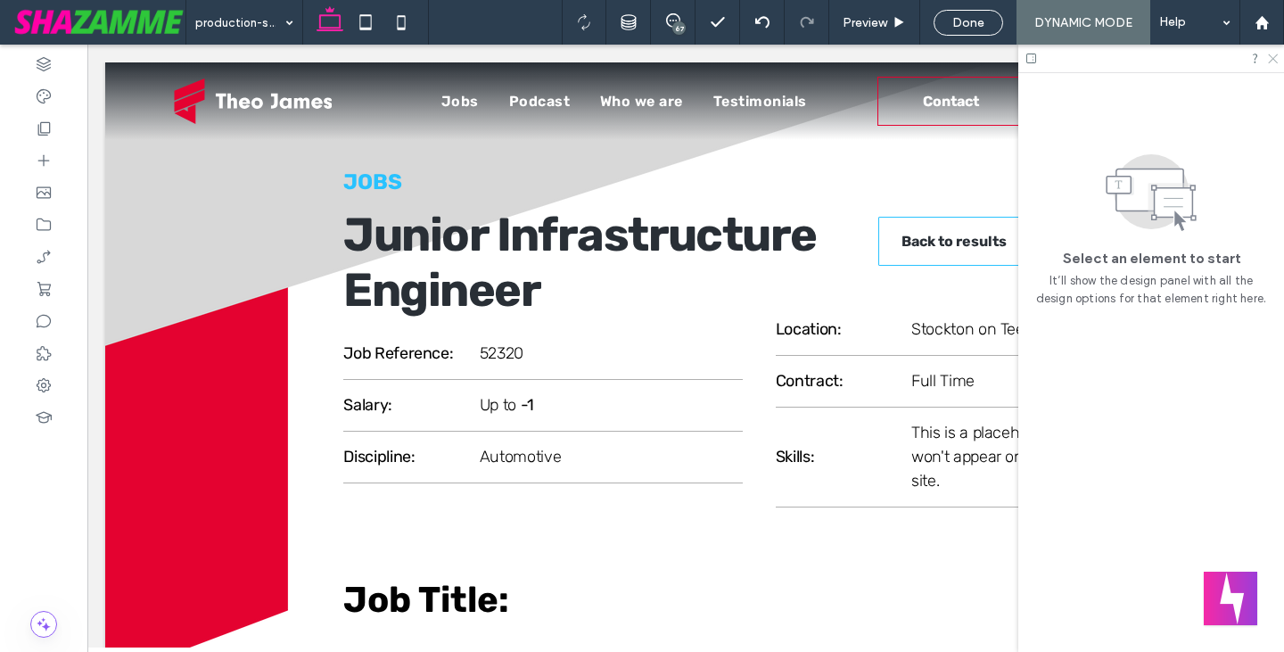
click at [1273, 60] on icon at bounding box center [1272, 58] width 12 height 12
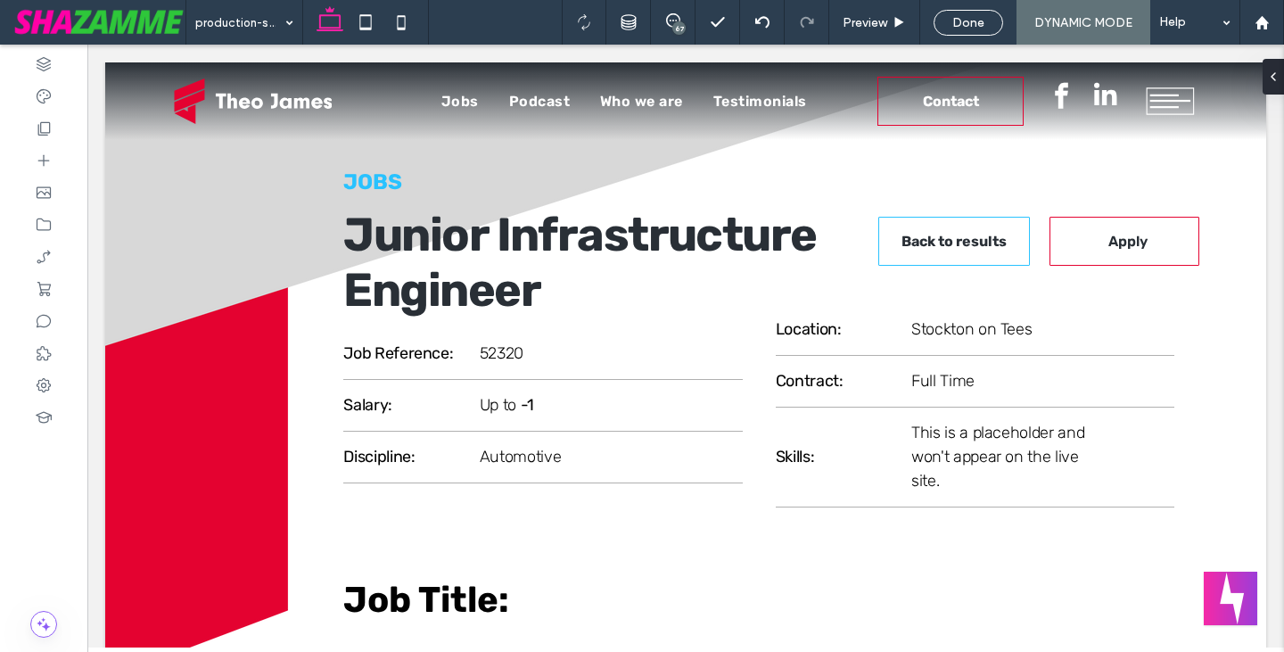
type input "**"
type input "****"
type input "**"
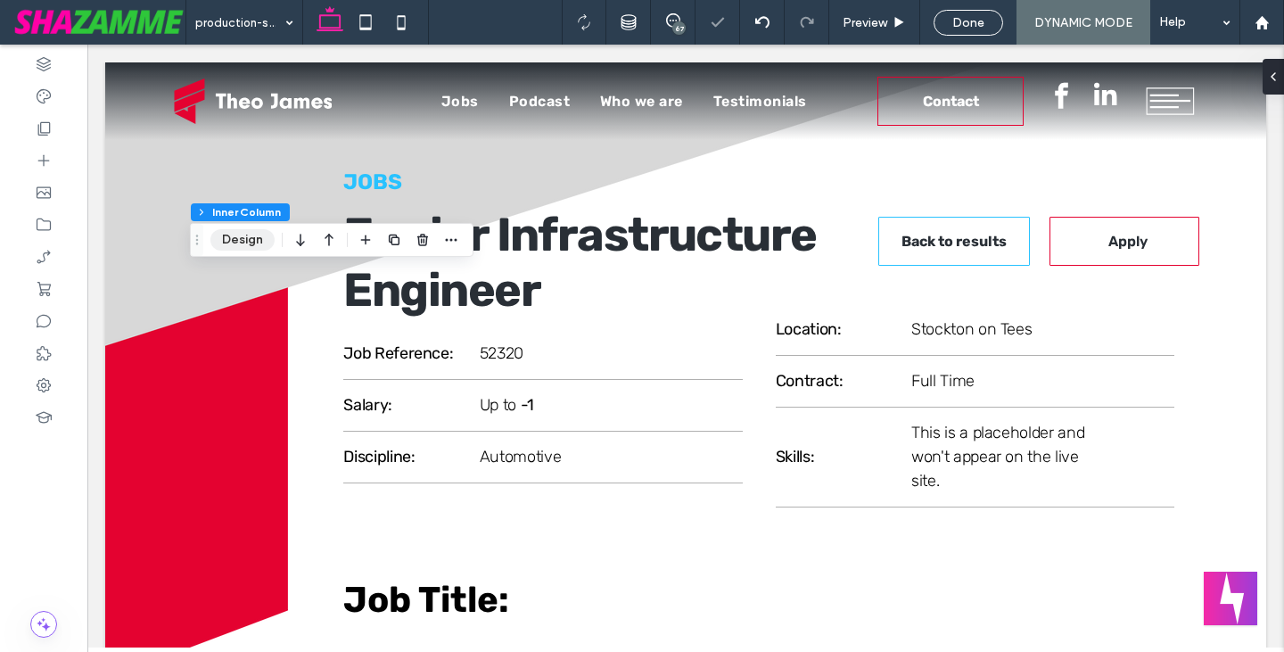
click at [240, 242] on button "Design" at bounding box center [242, 239] width 64 height 21
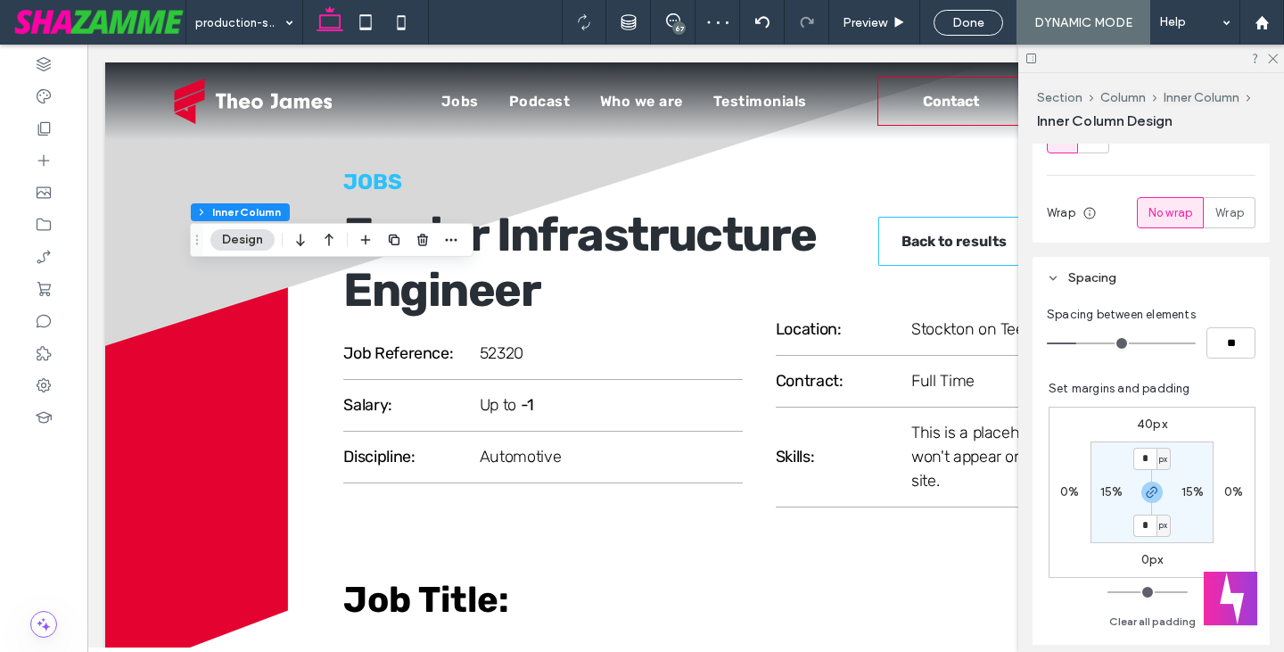
scroll to position [357, 0]
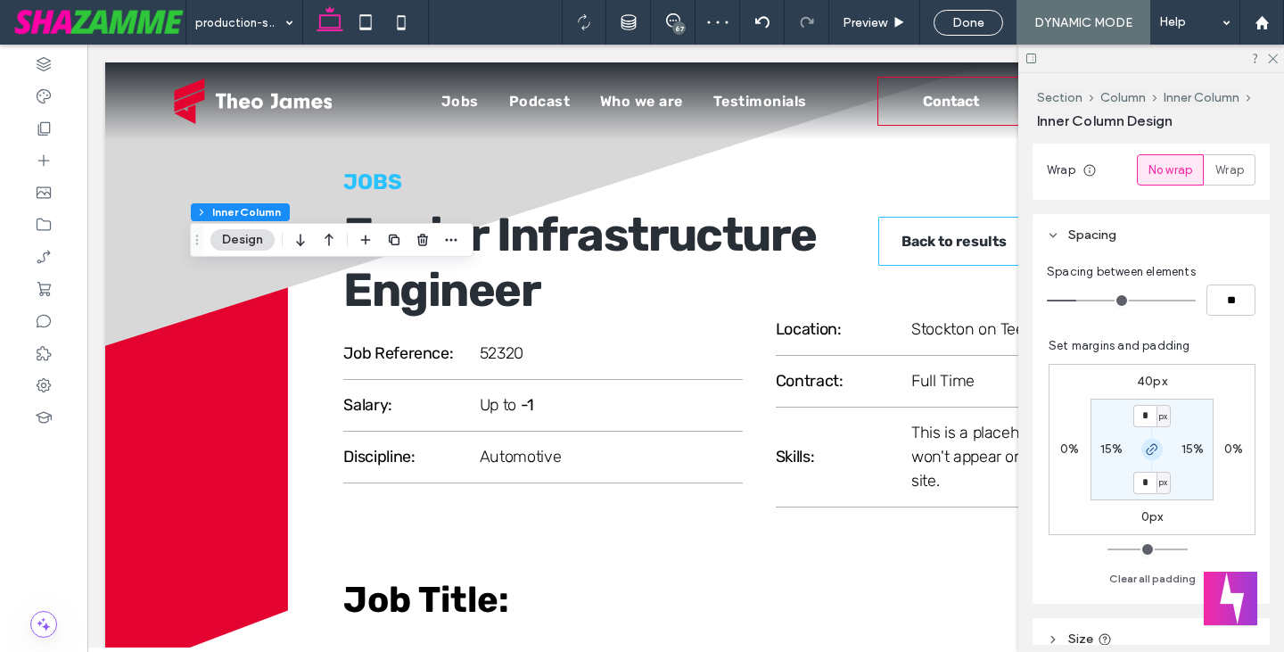
click at [1146, 447] on use "button" at bounding box center [1151, 449] width 11 height 11
click at [1182, 447] on label "15%" at bounding box center [1192, 448] width 23 height 15
type input "**"
click at [1147, 455] on icon "button" at bounding box center [1152, 449] width 14 height 14
click at [1180, 447] on input "**" at bounding box center [1184, 449] width 23 height 22
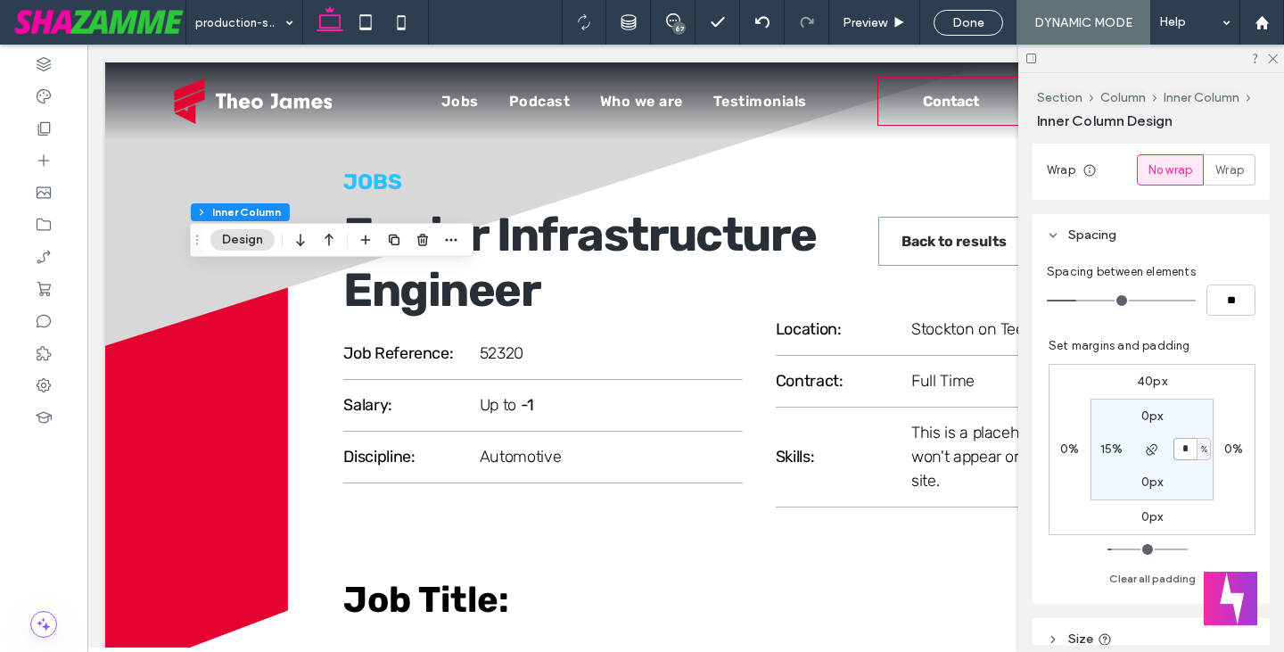
type input "*"
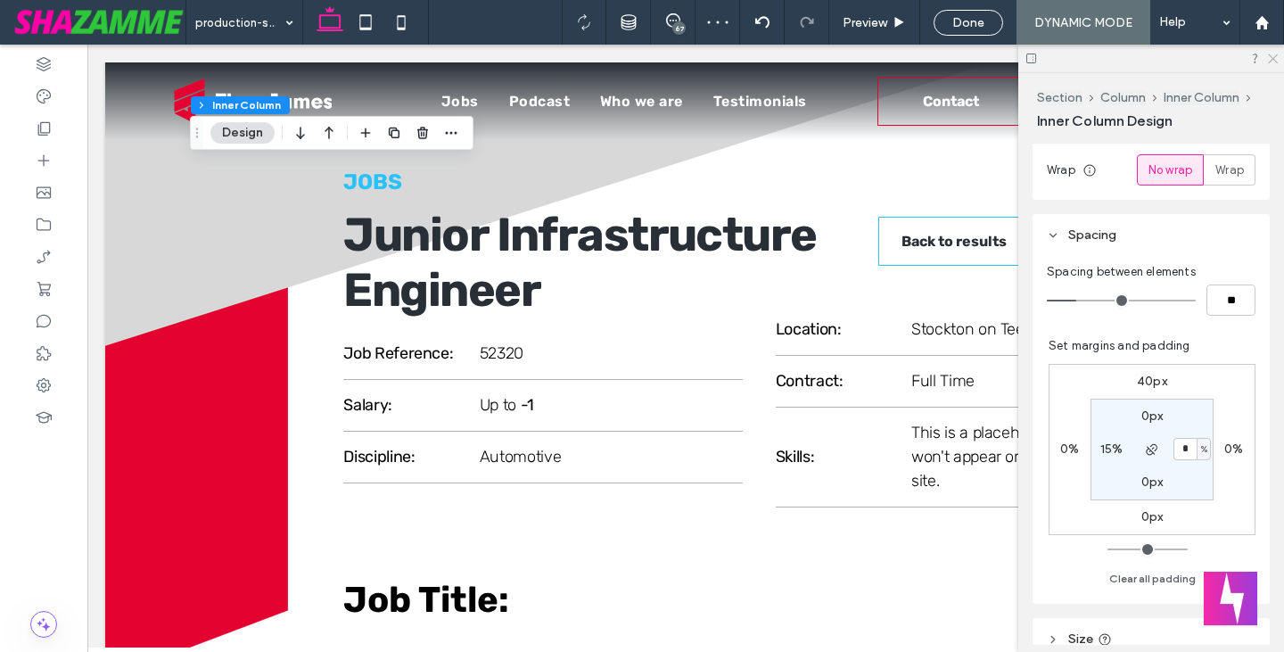
click at [1274, 55] on icon at bounding box center [1272, 58] width 12 height 12
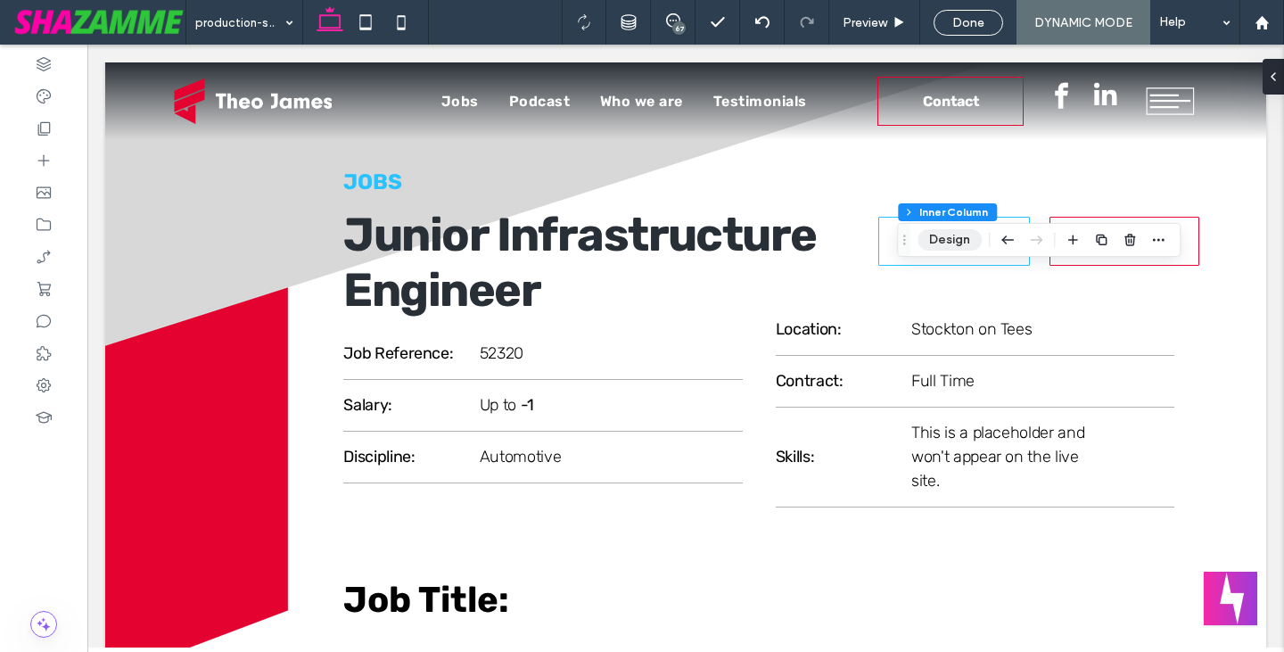
click at [956, 241] on button "Design" at bounding box center [949, 239] width 64 height 21
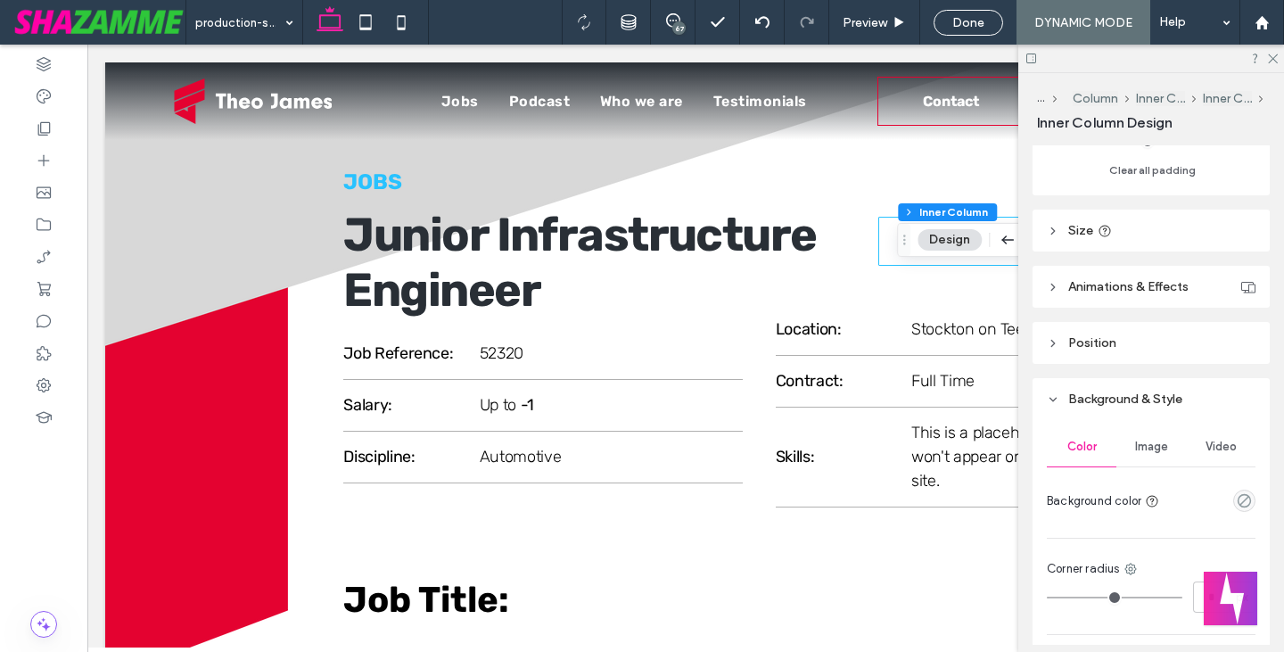
scroll to position [802, 0]
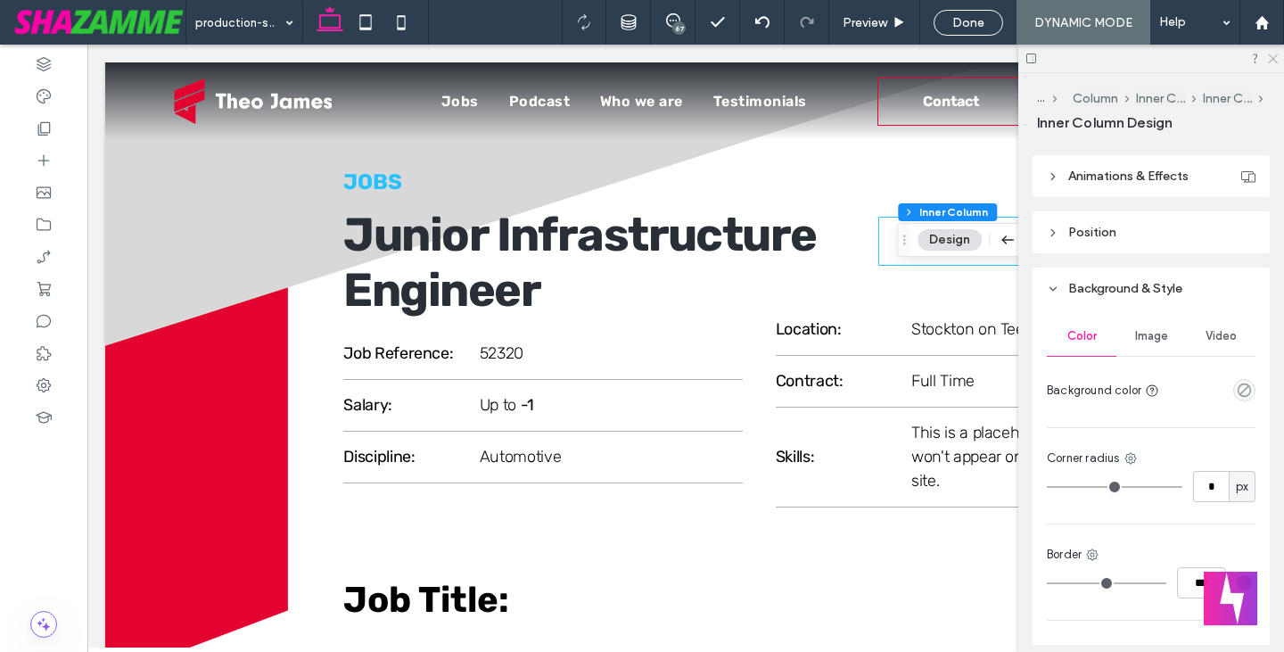
click at [1274, 62] on icon at bounding box center [1272, 58] width 12 height 12
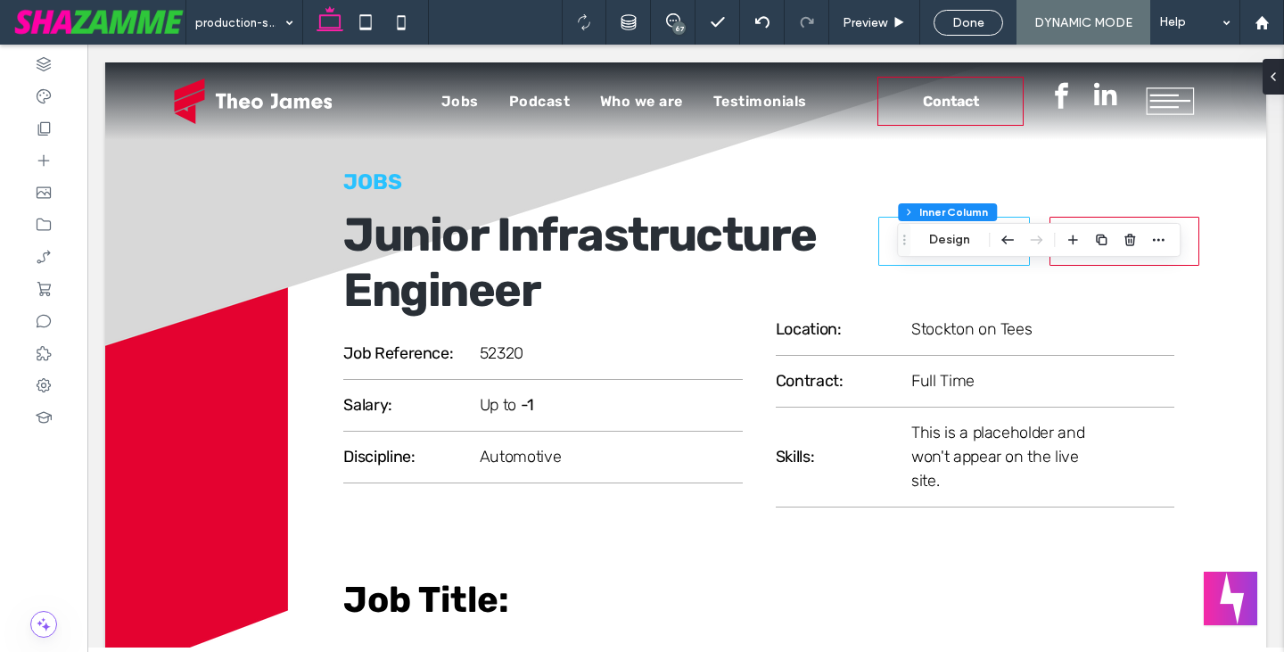
click at [976, 18] on span "Done" at bounding box center [968, 22] width 32 height 15
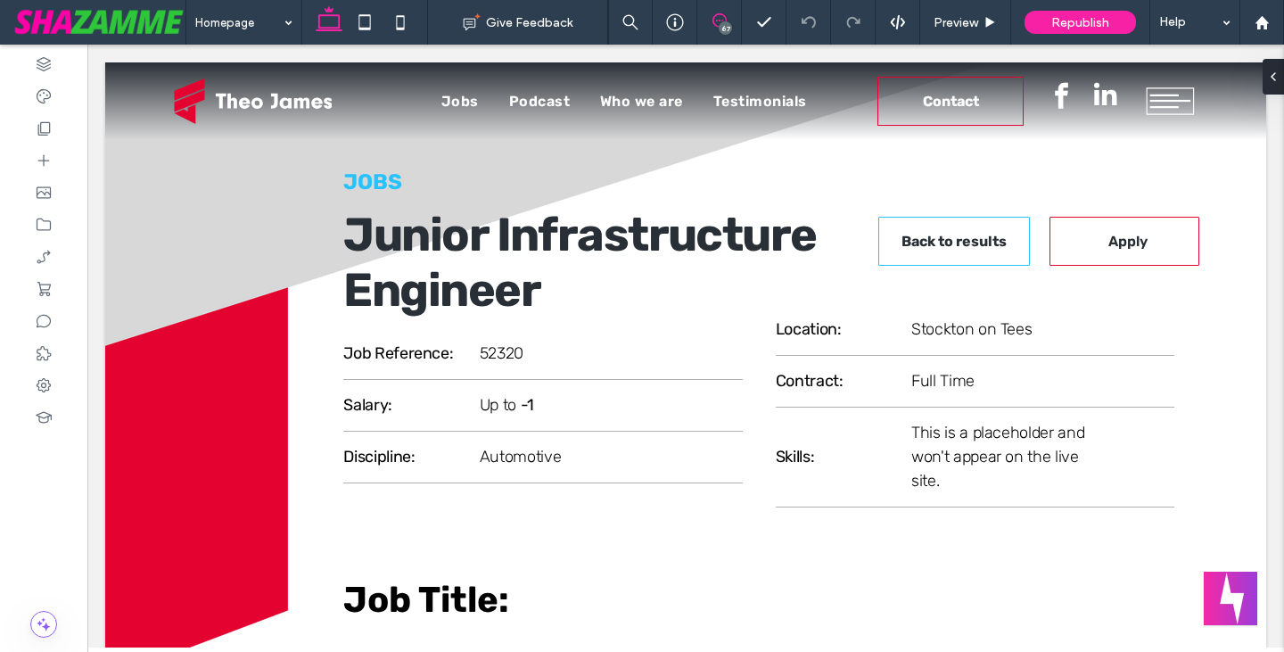
click at [716, 19] on icon at bounding box center [719, 20] width 14 height 14
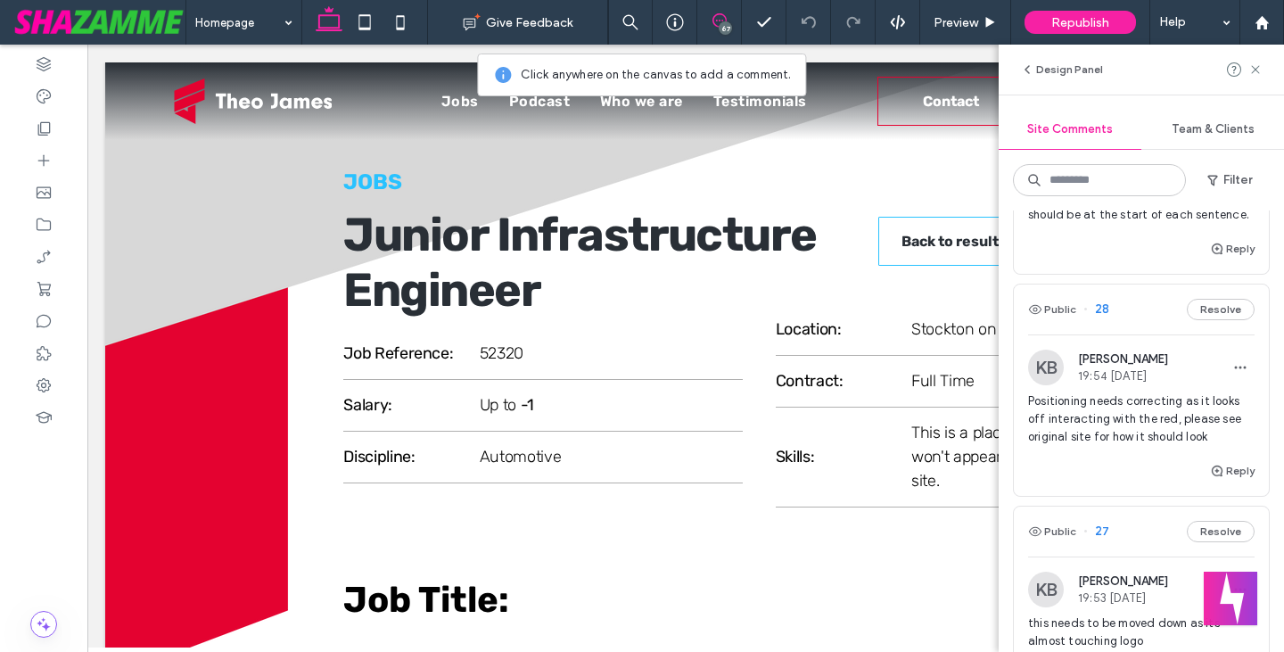
scroll to position [10964, 0]
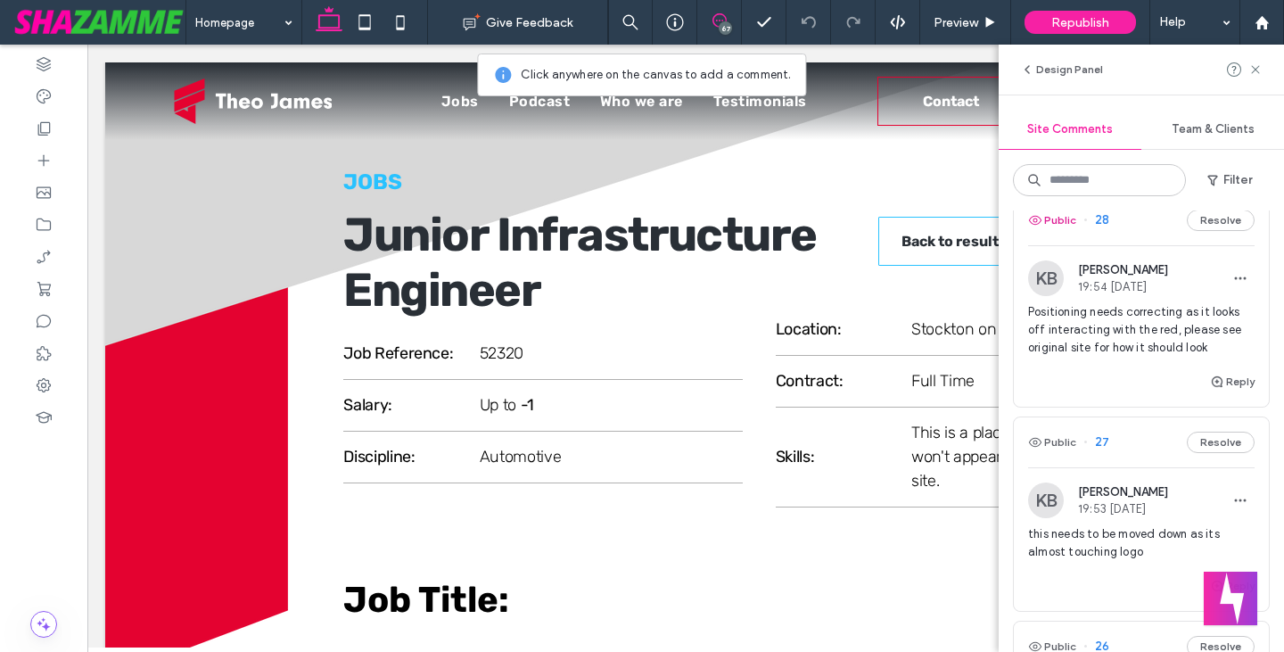
click at [1059, 231] on button "Public" at bounding box center [1052, 219] width 48 height 21
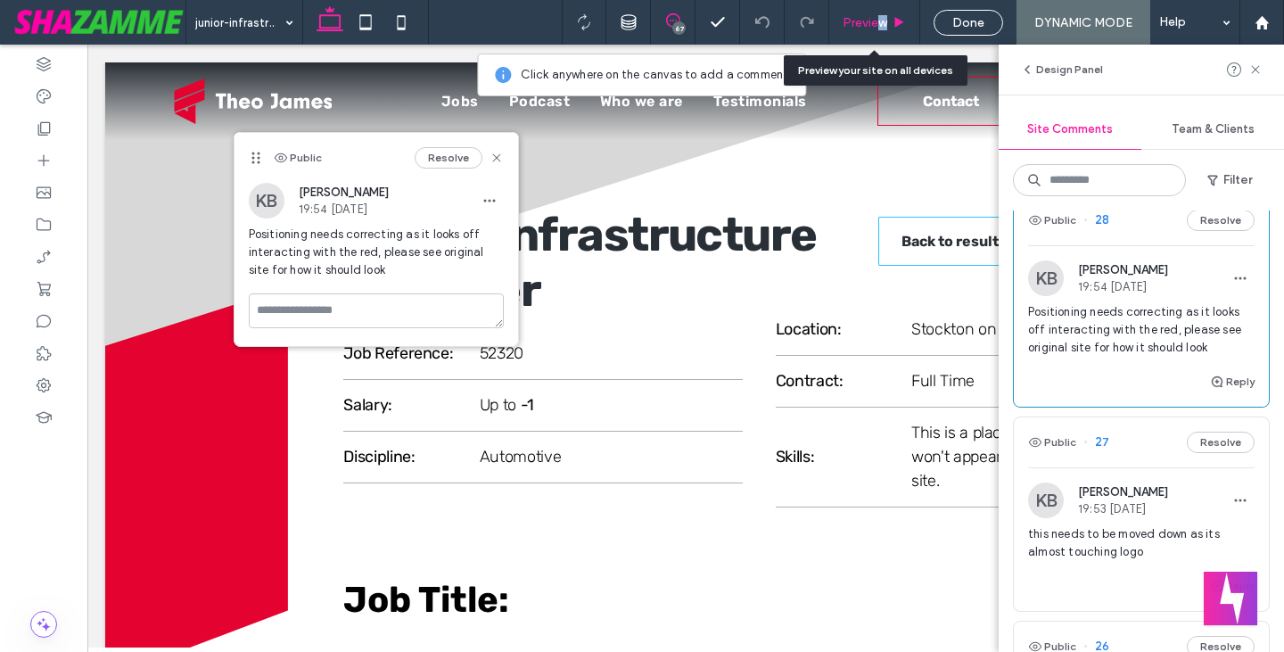
click at [884, 22] on span "Preview" at bounding box center [864, 22] width 45 height 15
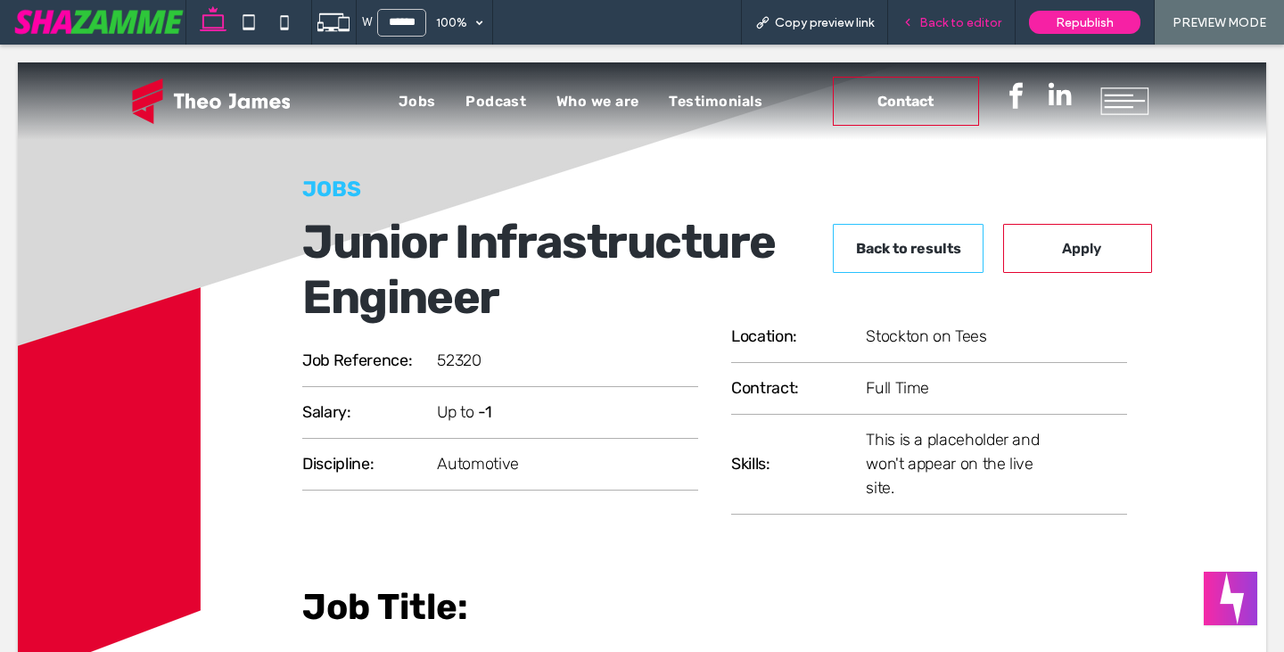
click at [996, 27] on span "Back to editor" at bounding box center [960, 22] width 82 height 15
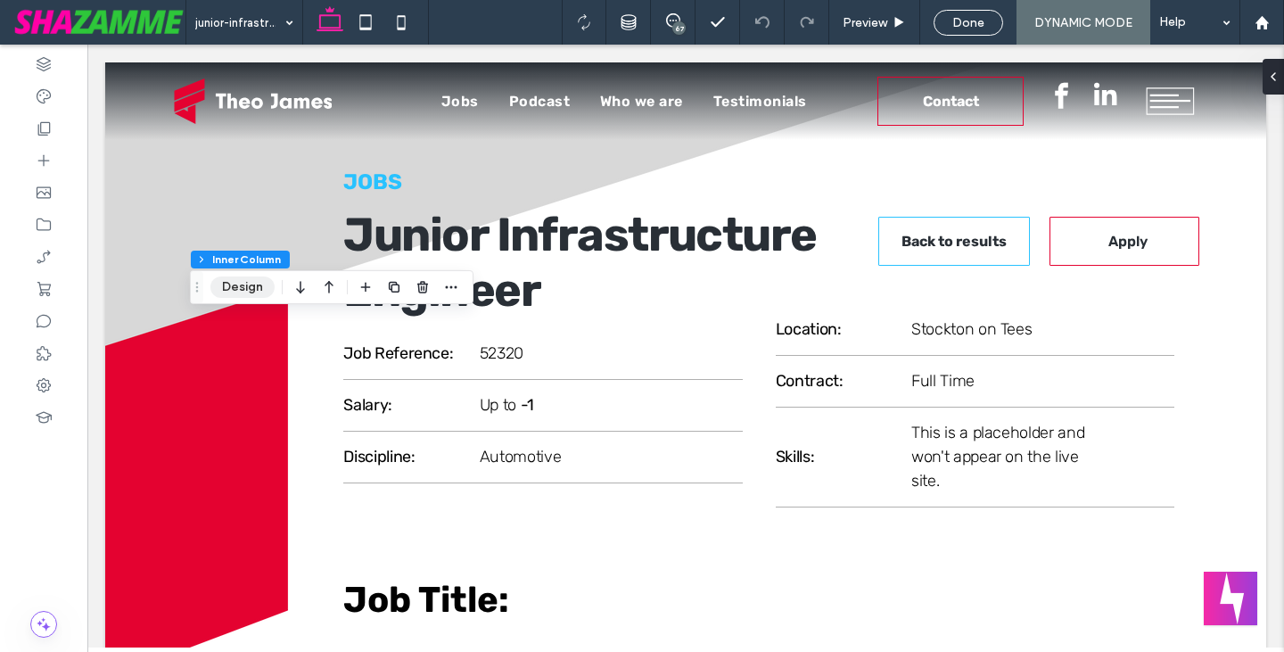
click at [251, 288] on button "Design" at bounding box center [242, 286] width 64 height 21
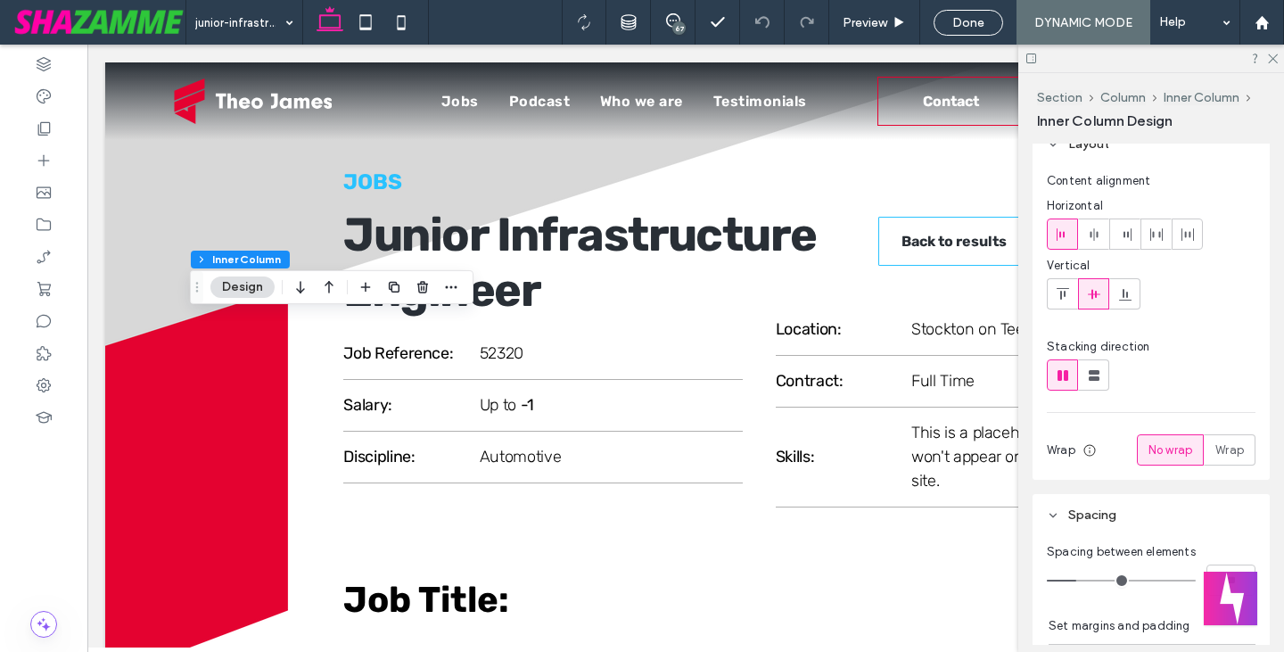
scroll to position [267, 0]
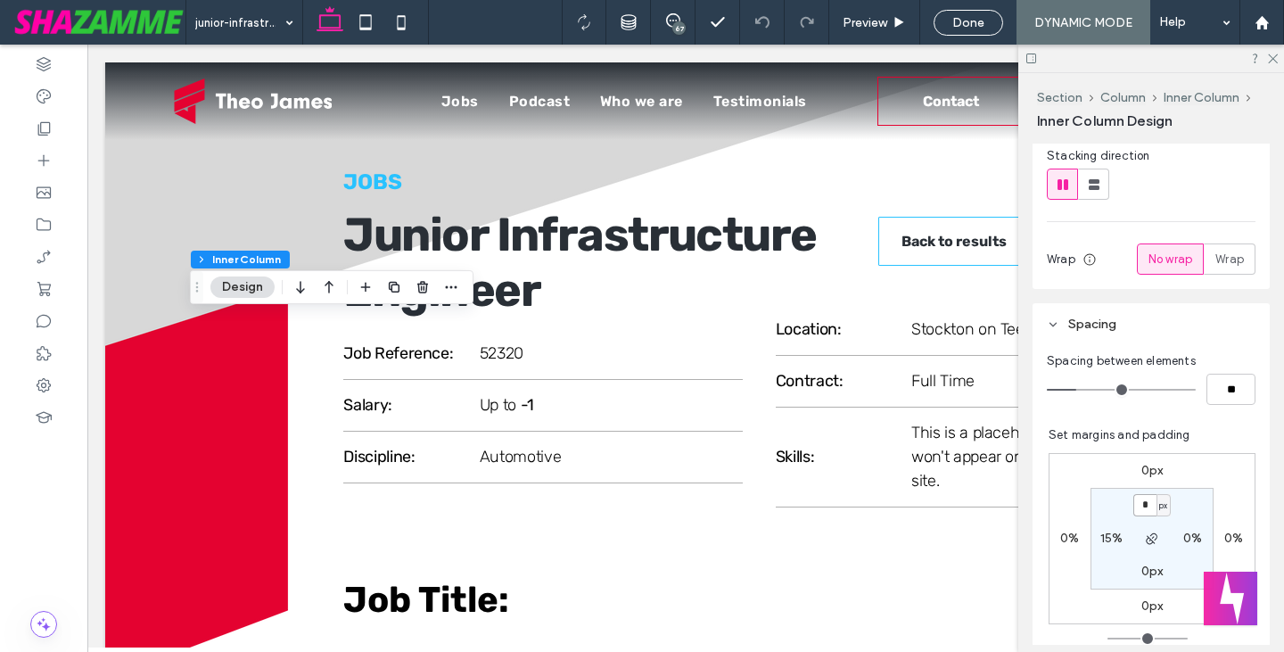
click at [1137, 505] on input "*" at bounding box center [1144, 505] width 23 height 22
click at [1159, 504] on span "px" at bounding box center [1163, 506] width 8 height 18
click at [1153, 554] on span "%" at bounding box center [1148, 563] width 11 height 18
click at [1140, 505] on input "*" at bounding box center [1144, 505] width 23 height 22
type input "*"
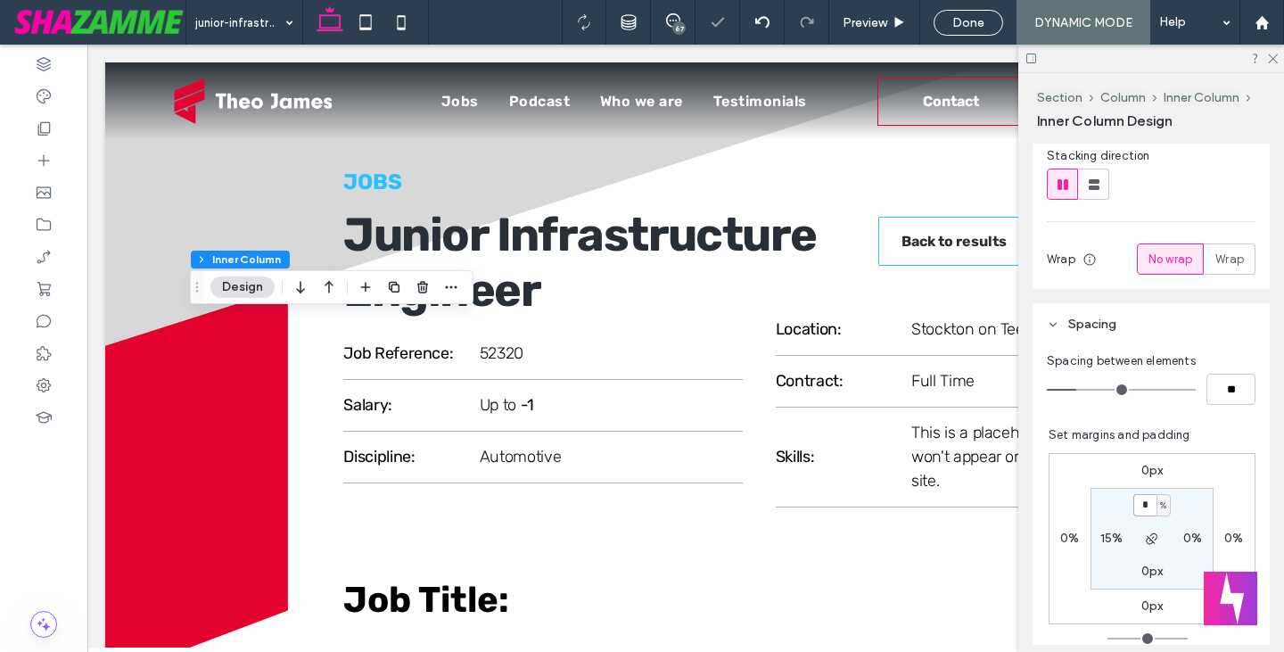
type input "*"
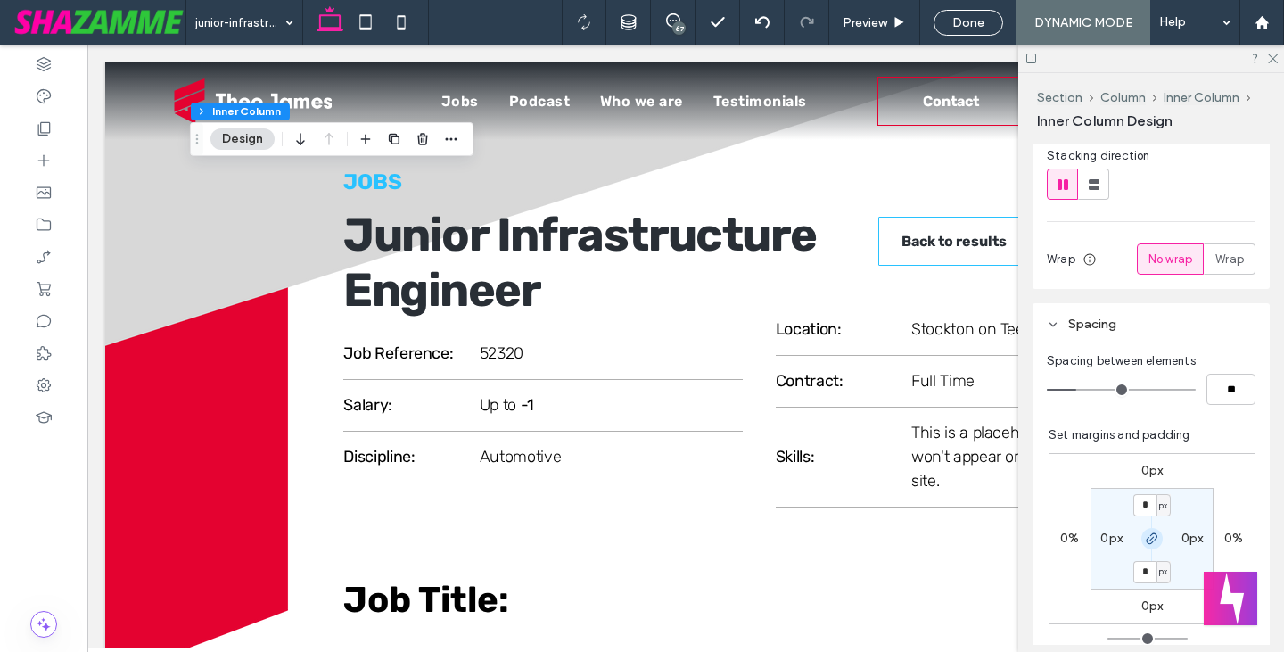
click at [1145, 536] on icon "button" at bounding box center [1152, 538] width 14 height 14
click at [1144, 570] on label "0px" at bounding box center [1152, 570] width 22 height 15
type input "*"
drag, startPoint x: 1139, startPoint y: 577, endPoint x: 1112, endPoint y: 578, distance: 27.6
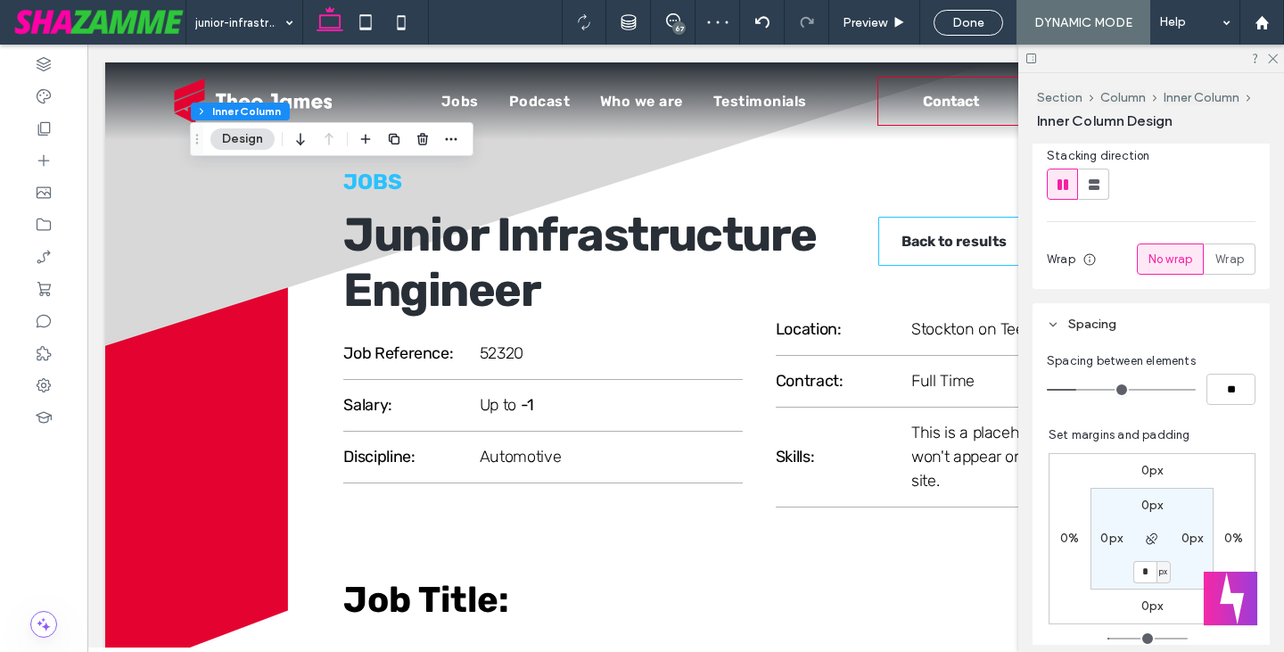
click at [1112, 578] on section "0px 0px * px 0px" at bounding box center [1151, 539] width 123 height 102
type input "*"
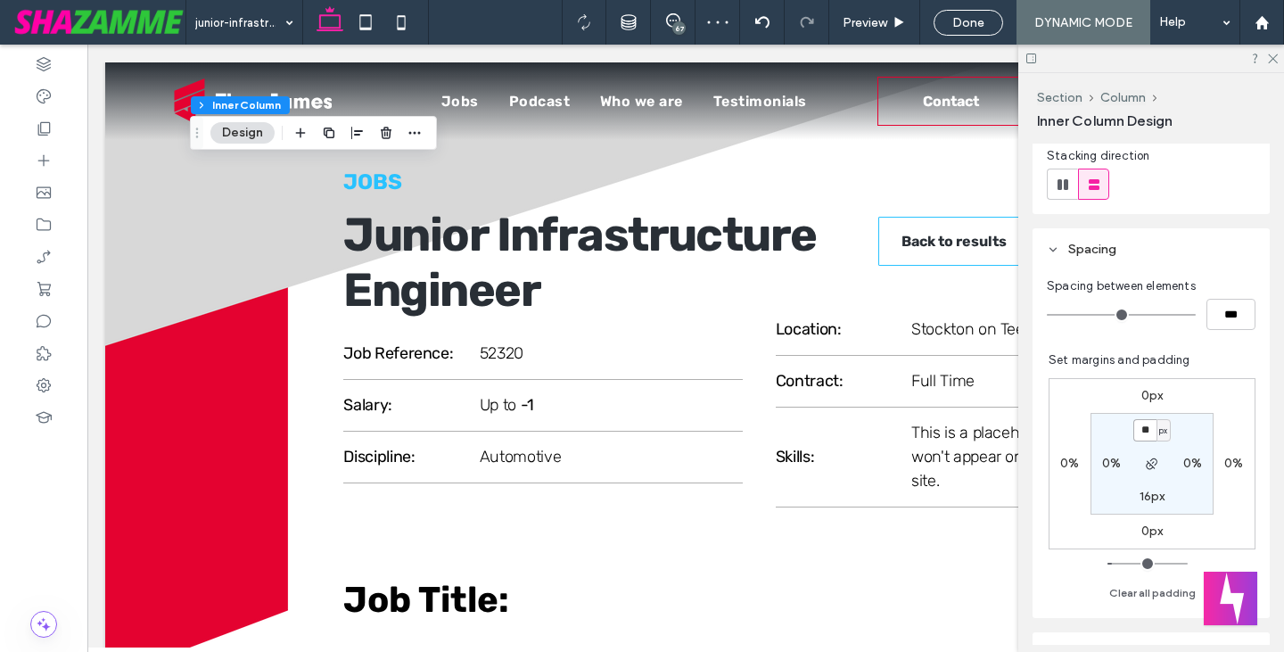
click at [1139, 433] on input "**" at bounding box center [1144, 430] width 23 height 22
type input "*"
click at [874, 23] on span "Preview" at bounding box center [864, 22] width 45 height 15
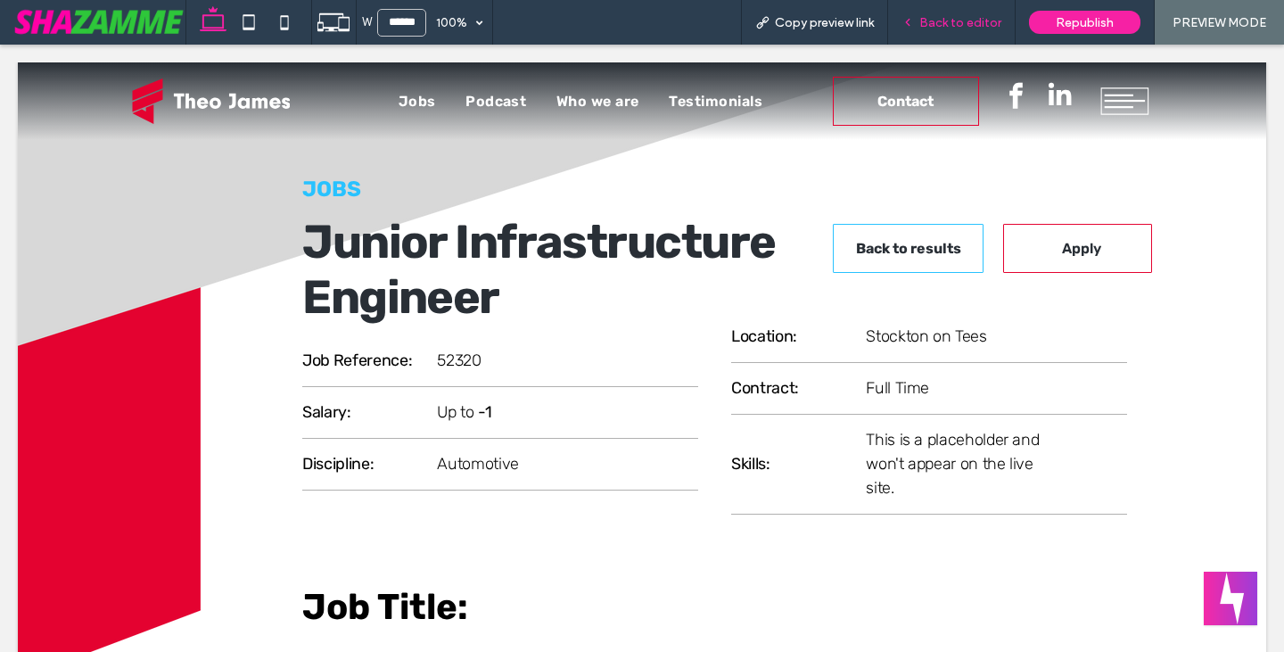
click at [965, 25] on span "Back to editor" at bounding box center [960, 22] width 82 height 15
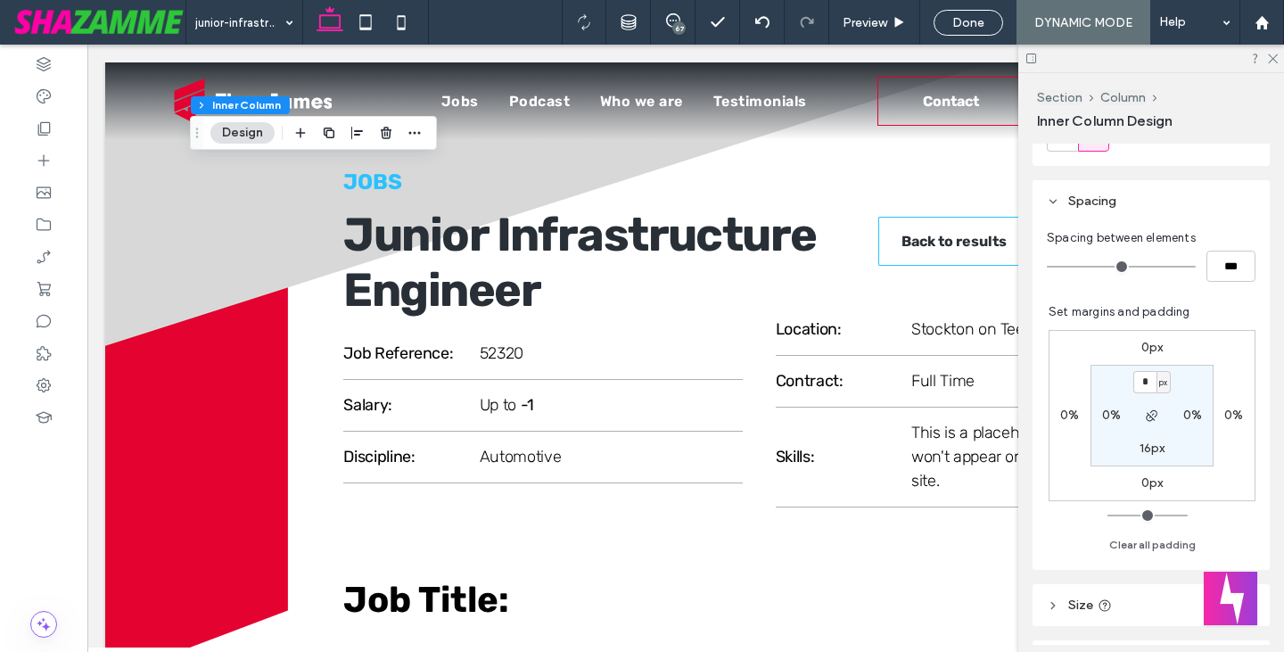
scroll to position [357, 0]
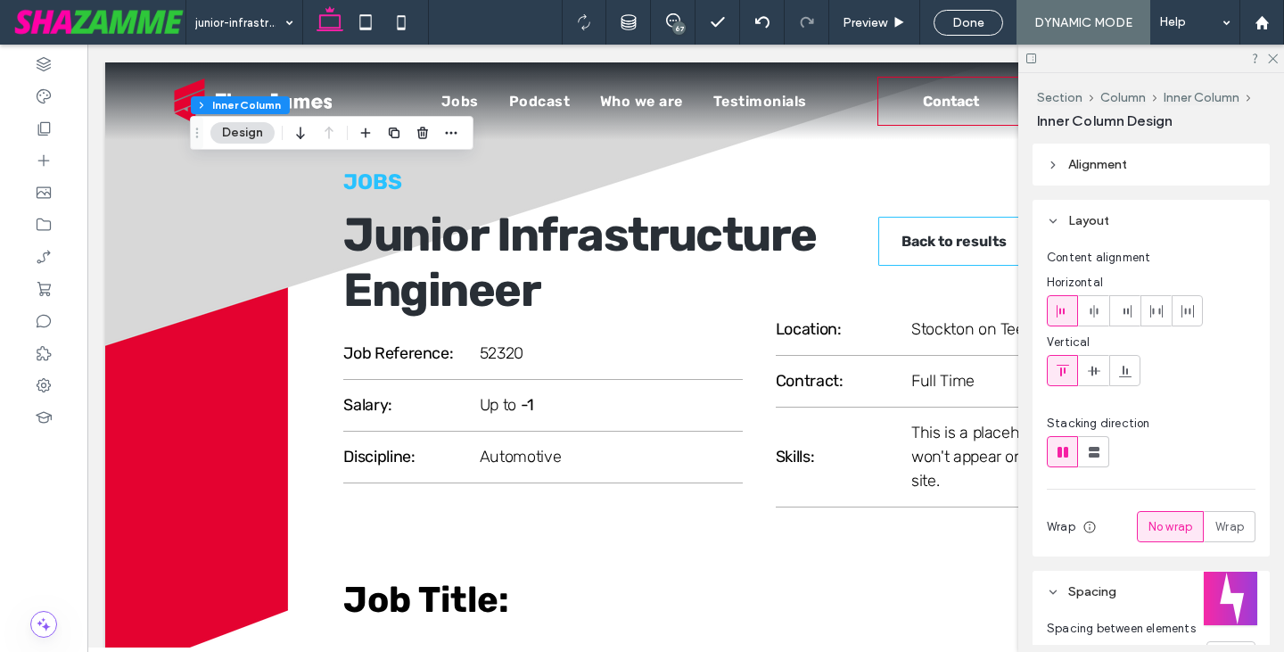
click at [984, 24] on div "Done" at bounding box center [968, 22] width 68 height 15
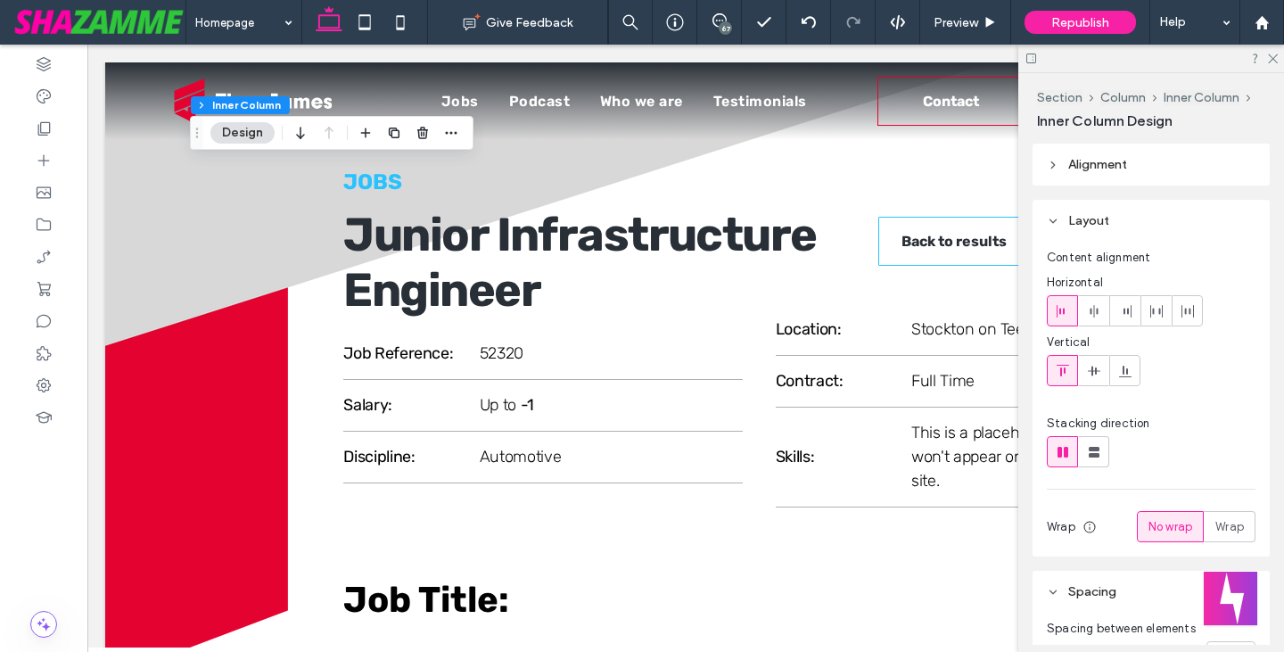
click at [1058, 21] on span "Republish" at bounding box center [1080, 22] width 58 height 15
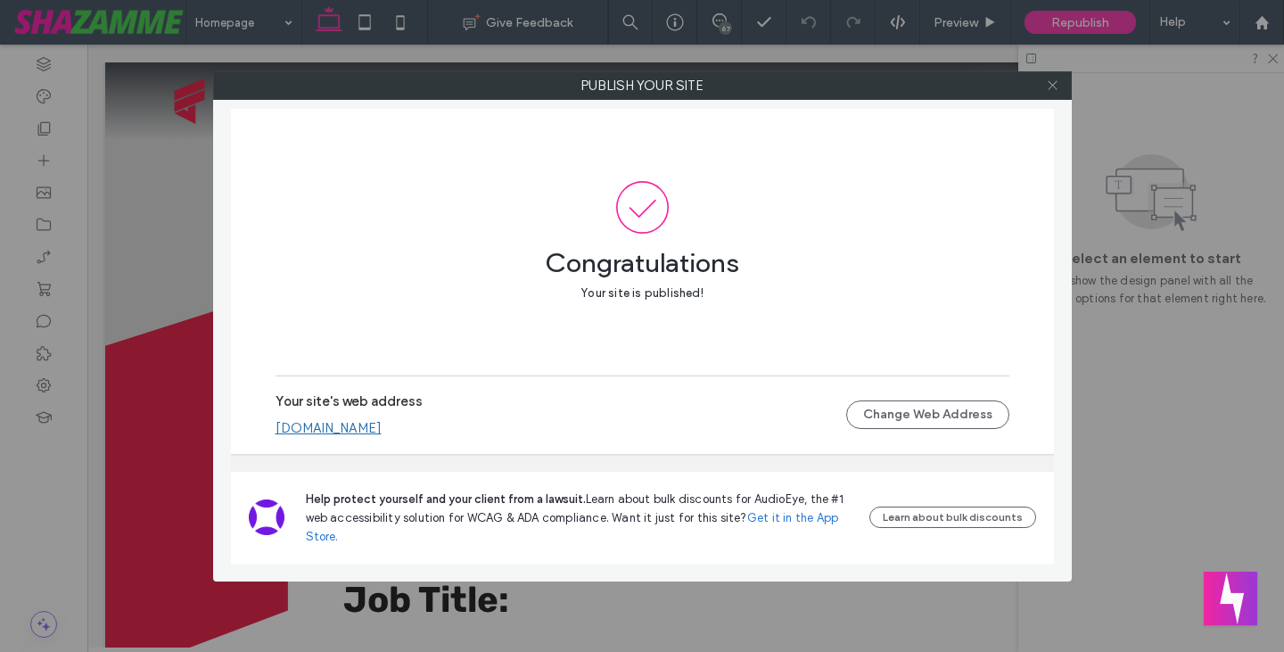
click at [1046, 86] on icon at bounding box center [1052, 84] width 13 height 13
